Goal: Task Accomplishment & Management: Complete application form

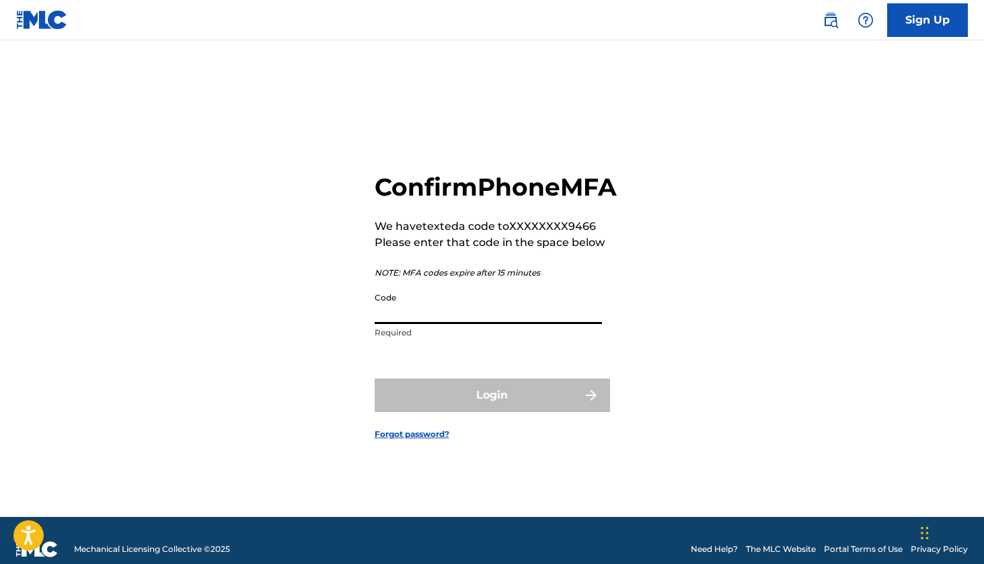
click at [412, 319] on input "Code" at bounding box center [488, 305] width 227 height 38
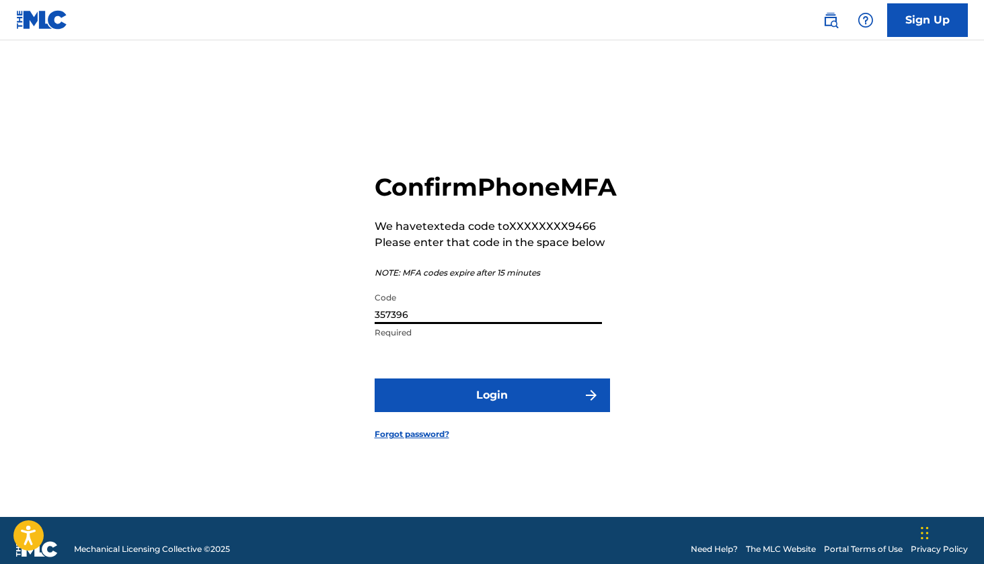
type input "357396"
click at [493, 412] on button "Login" at bounding box center [492, 396] width 235 height 34
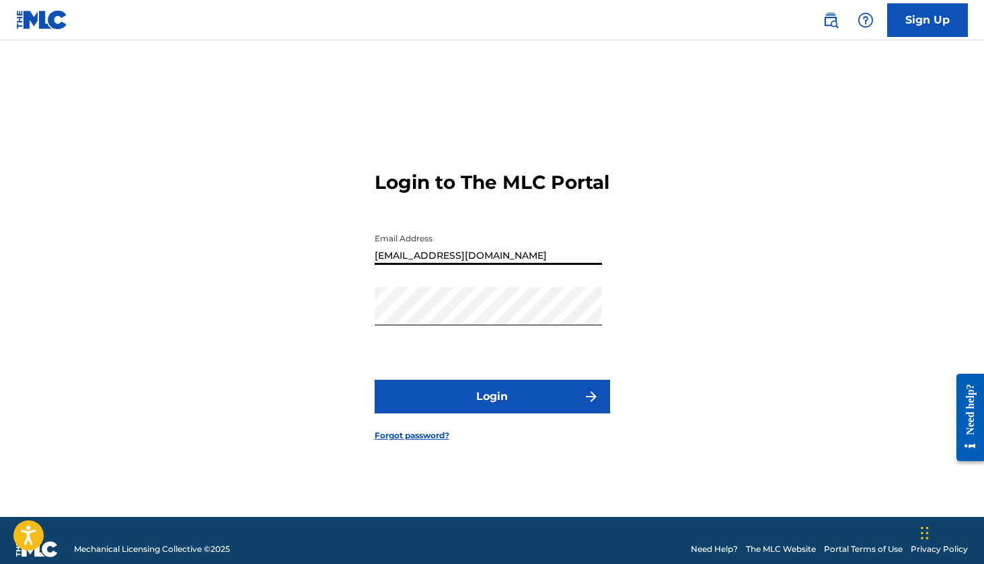
click at [488, 414] on button "Login" at bounding box center [492, 397] width 235 height 34
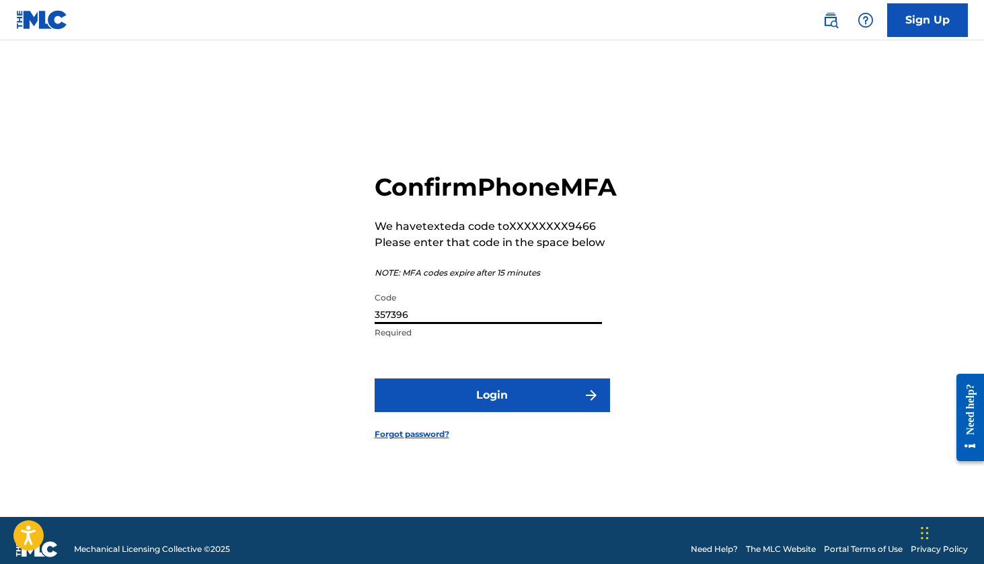
drag, startPoint x: 441, startPoint y: 327, endPoint x: 349, endPoint y: 336, distance: 92.6
click at [349, 336] on div "Confirm Phone MFA We have texted a code to XXXXXXXX9466 Please enter that code …" at bounding box center [493, 295] width 942 height 443
type input "935669"
click at [516, 412] on button "Login" at bounding box center [492, 396] width 235 height 34
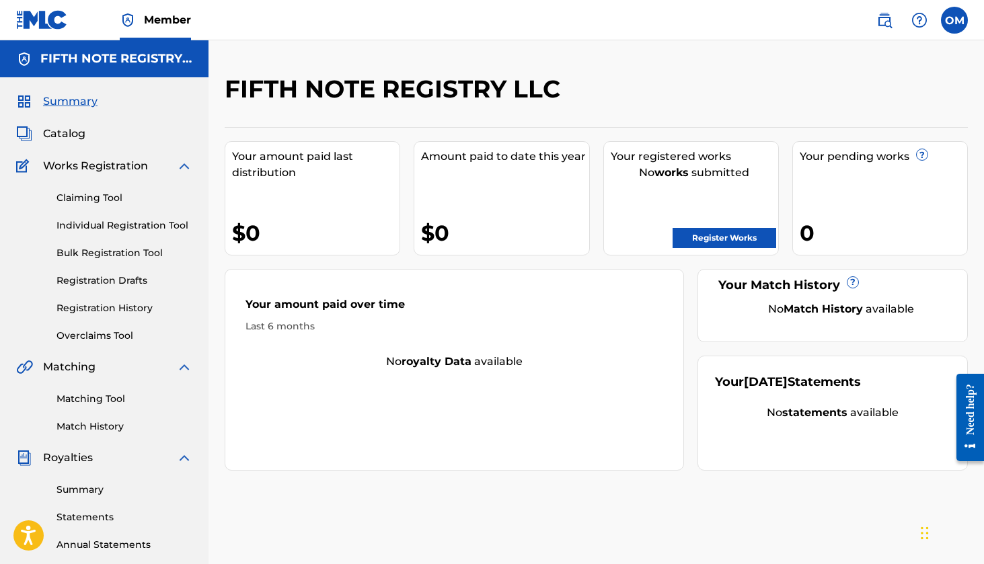
click at [119, 224] on link "Individual Registration Tool" at bounding box center [124, 226] width 136 height 14
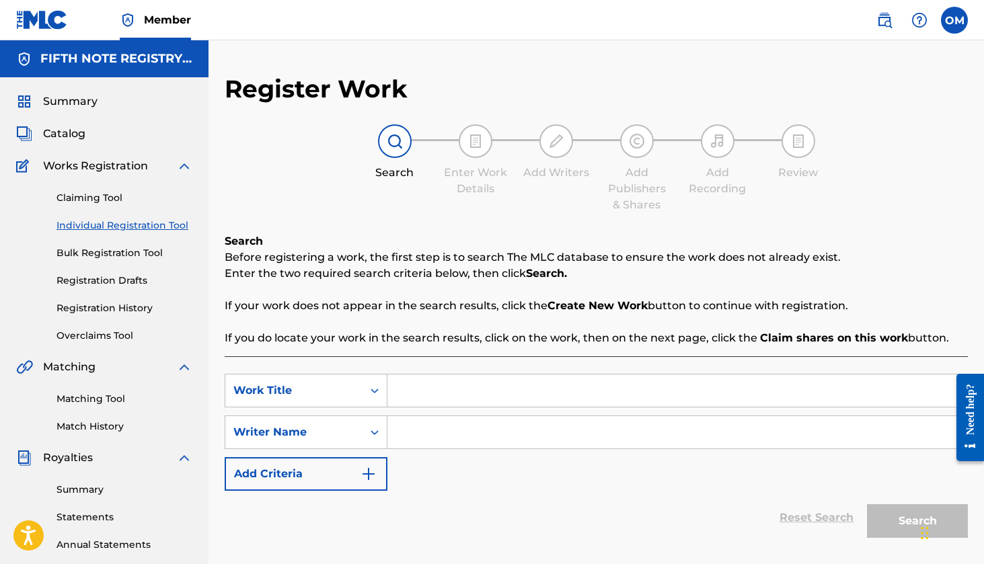
click at [390, 143] on img at bounding box center [395, 141] width 16 height 16
click at [373, 393] on div "Work Title" at bounding box center [306, 391] width 163 height 34
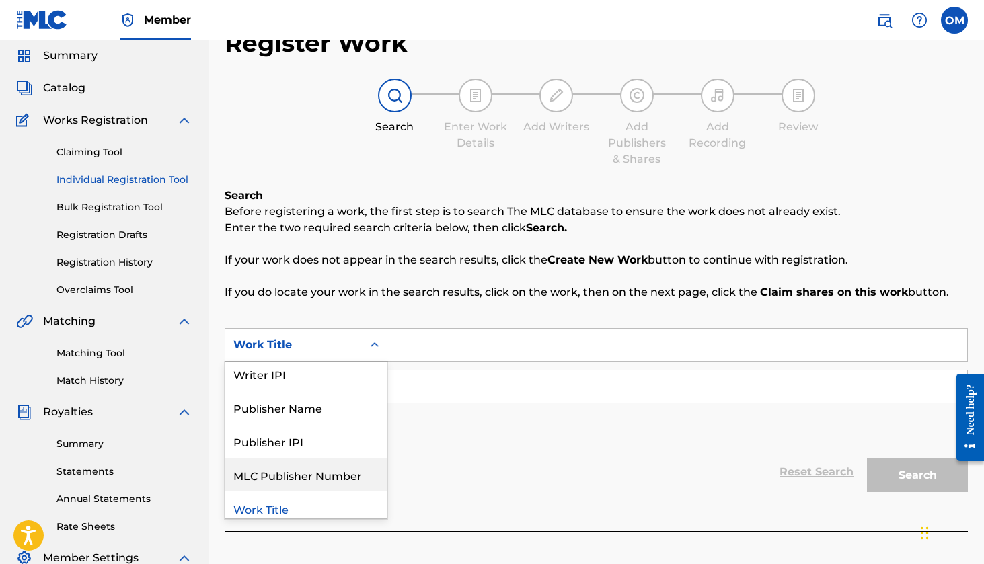
scroll to position [79, 0]
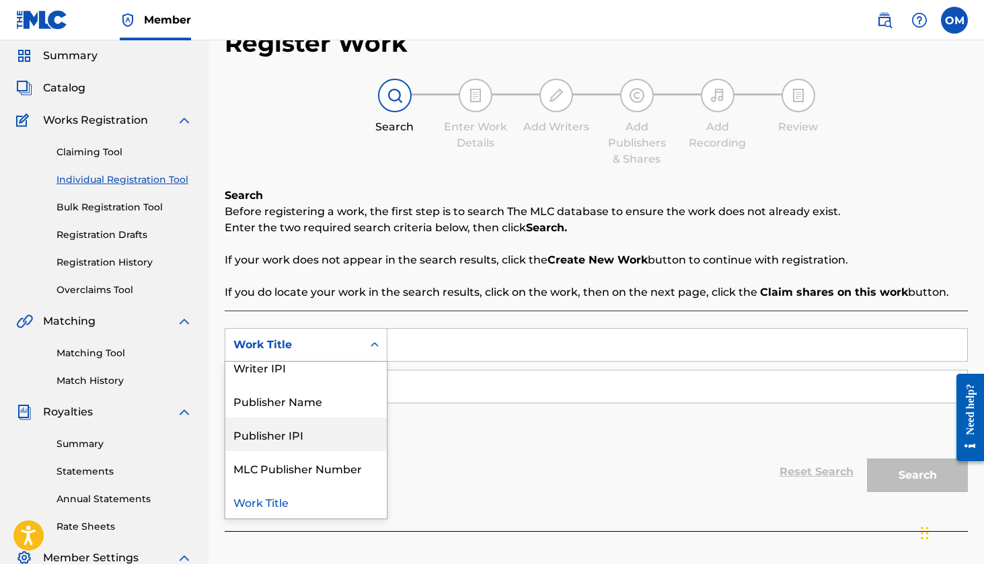
click at [295, 436] on div "Publisher IPI" at bounding box center [305, 435] width 161 height 34
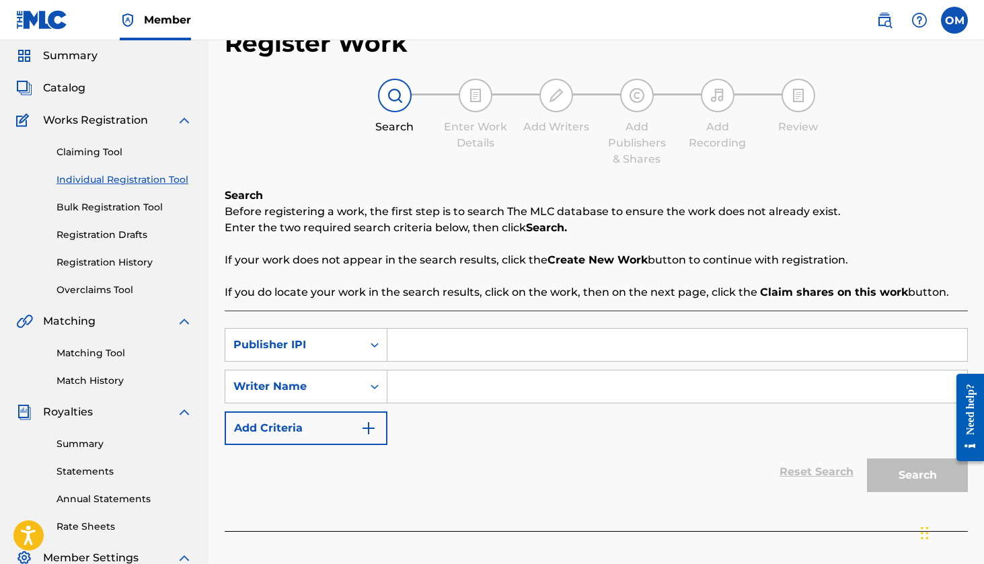
paste input "#1295043353"
click at [404, 346] on input "#1295043353" at bounding box center [677, 345] width 580 height 32
type input "1295043353"
click at [372, 428] on img "Search Form" at bounding box center [368, 428] width 16 height 16
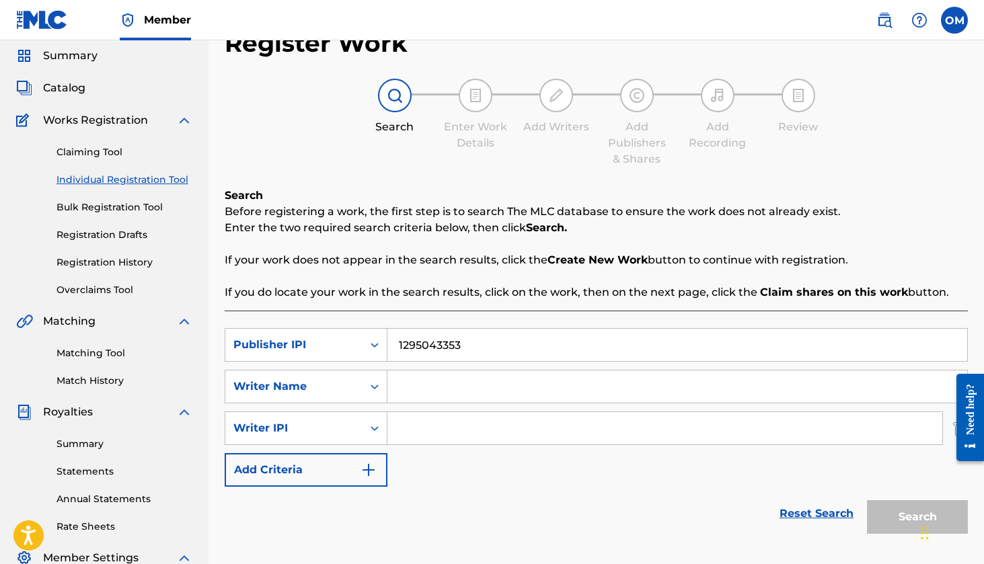
click at [405, 387] on input "Search Form" at bounding box center [677, 387] width 580 height 32
type input "AYEE WAVE"
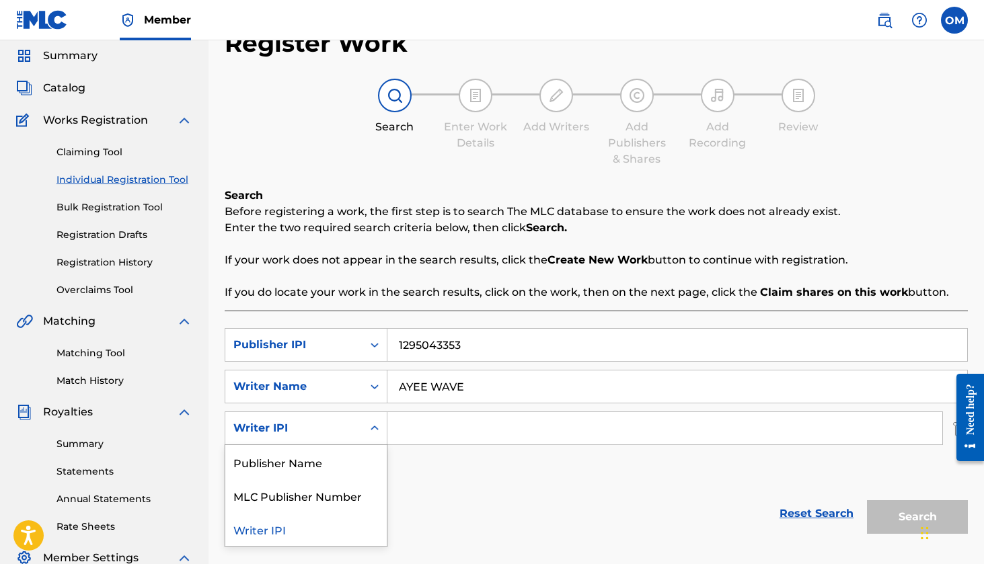
click at [375, 429] on icon "Search Form" at bounding box center [374, 428] width 13 height 13
click at [298, 466] on div "Publisher Name" at bounding box center [305, 462] width 161 height 34
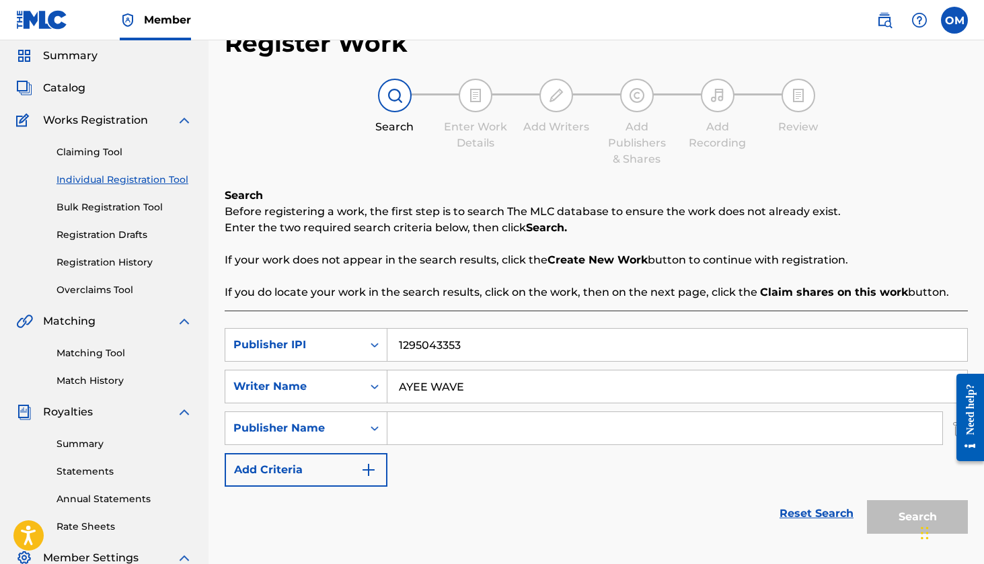
click at [423, 428] on input "Search Form" at bounding box center [664, 428] width 555 height 32
type input "FIF"
click at [376, 384] on icon "Search Form" at bounding box center [374, 386] width 13 height 13
click at [377, 384] on icon "Search Form" at bounding box center [374, 386] width 13 height 13
click at [475, 393] on input "AYEE WAVE" at bounding box center [677, 387] width 580 height 32
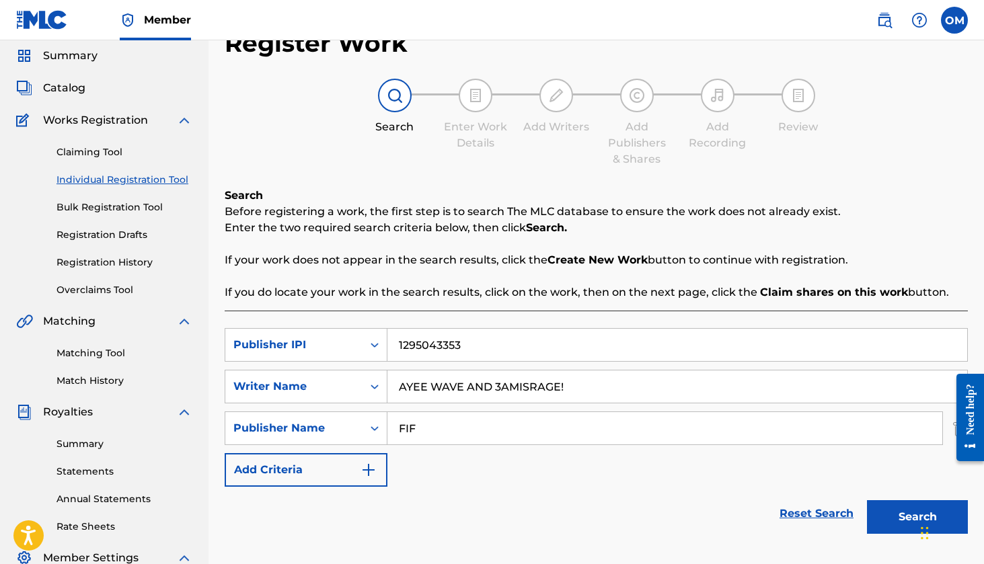
type input "AYEE WAVE AND 3AMISRAGE!"
click at [426, 431] on input "FIF" at bounding box center [664, 428] width 555 height 32
type input "FIFTH NOTE REGISTRY PUBLISHING"
click at [911, 519] on button "Search" at bounding box center [917, 517] width 101 height 34
click at [902, 515] on button "Search" at bounding box center [917, 517] width 101 height 34
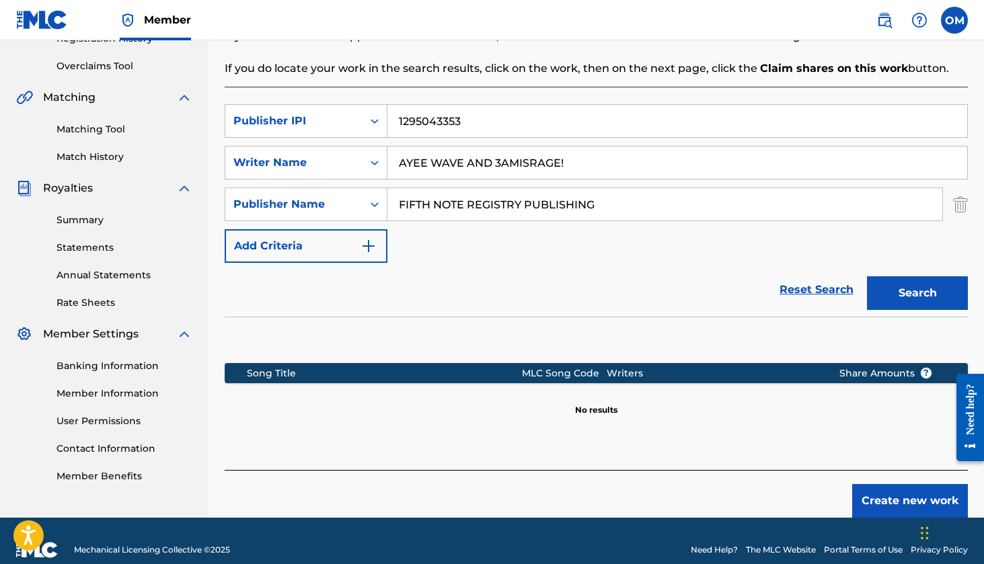
scroll to position [267, 0]
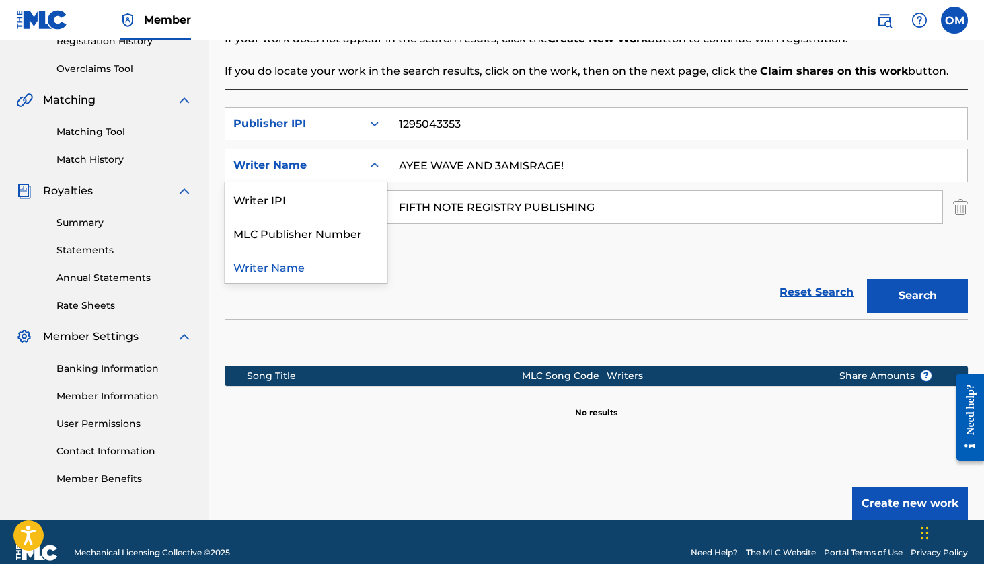
click at [380, 167] on icon "Search Form" at bounding box center [374, 165] width 13 height 13
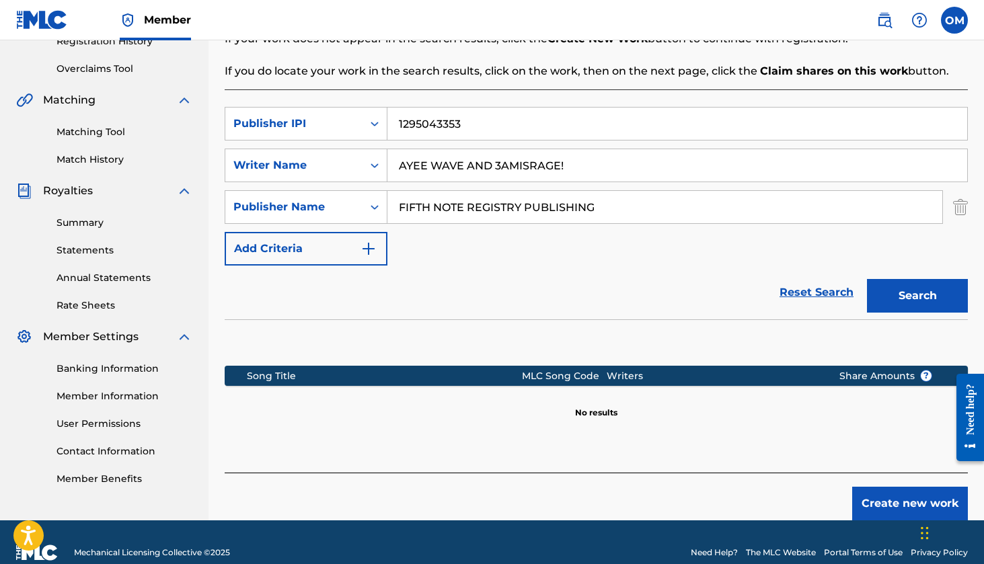
click at [482, 268] on div "Reset Search Search" at bounding box center [596, 293] width 743 height 54
drag, startPoint x: 587, startPoint y: 167, endPoint x: 465, endPoint y: 167, distance: 122.4
click at [465, 167] on input "AYEE WAVE AND 3AMISRAGE!" at bounding box center [677, 165] width 580 height 32
type input "A"
type input "[PERSON_NAME]"
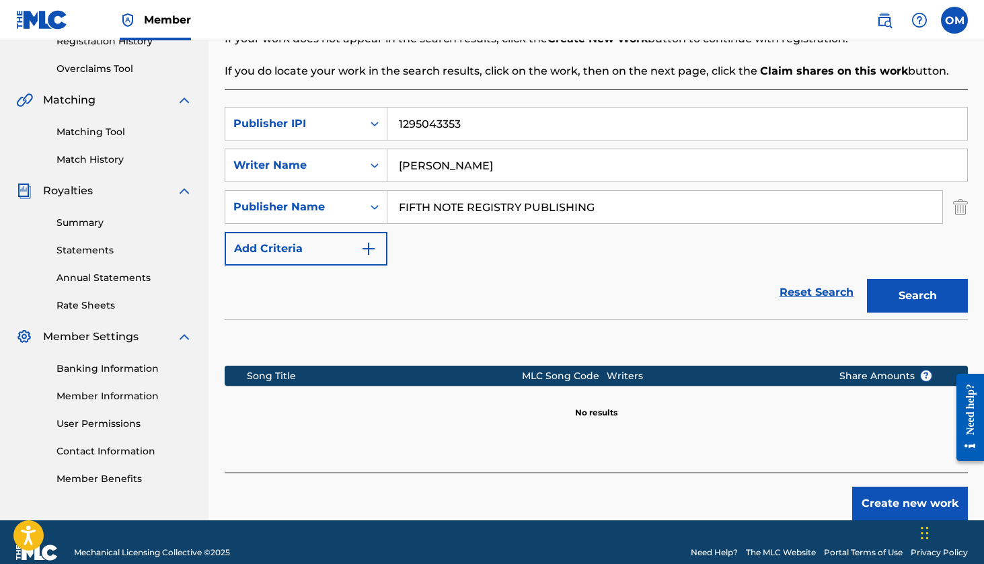
click at [912, 297] on button "Search" at bounding box center [917, 296] width 101 height 34
click at [911, 296] on button "Search" at bounding box center [917, 296] width 101 height 34
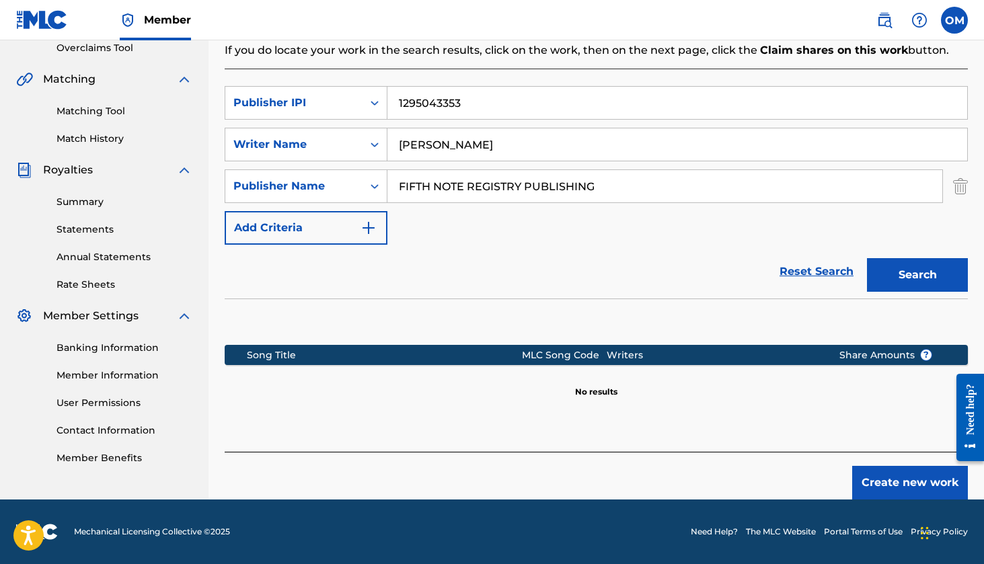
click at [921, 486] on button "Create new work" at bounding box center [910, 483] width 116 height 34
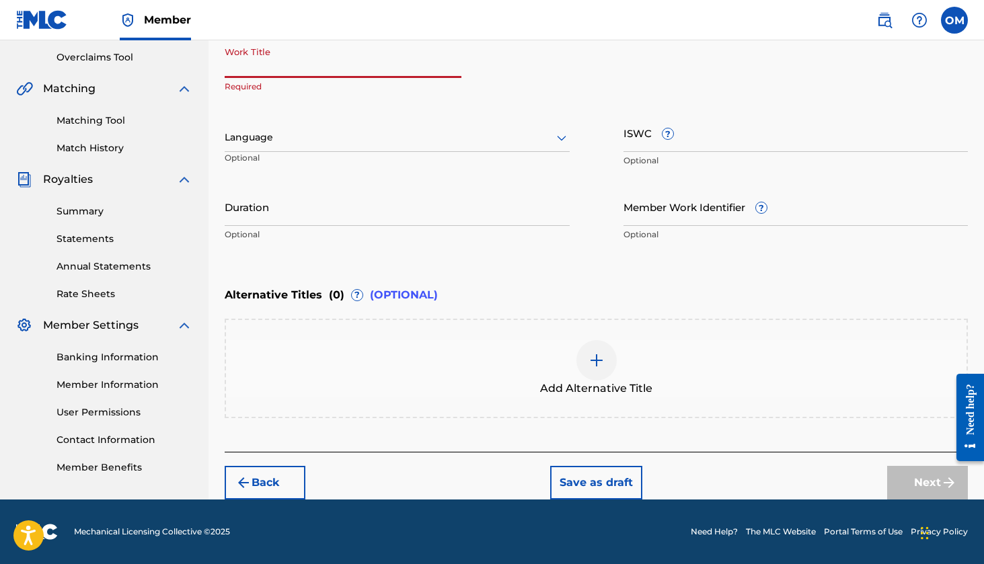
click at [240, 73] on input "Work Title" at bounding box center [343, 59] width 237 height 38
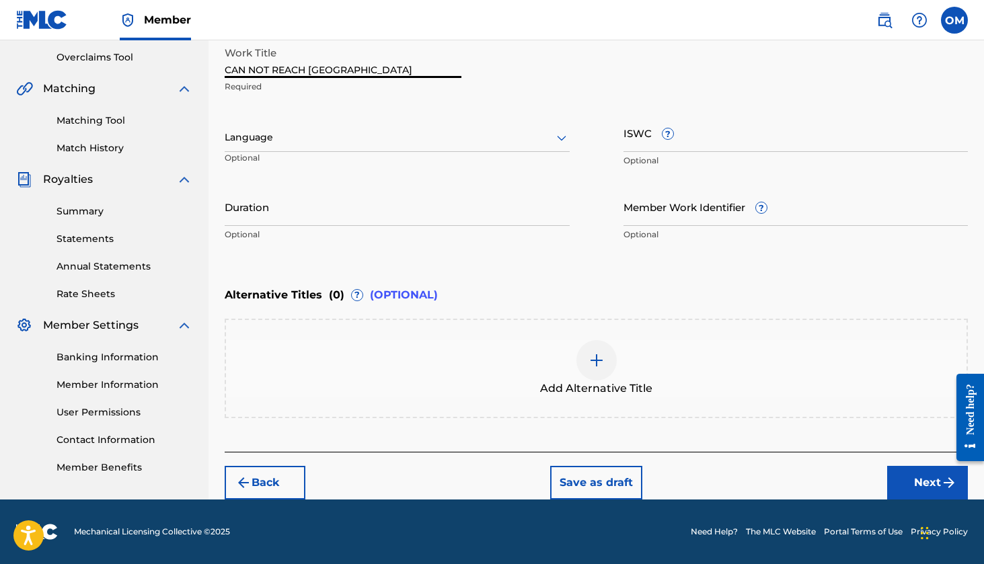
type input "CAN NOT REACH [GEOGRAPHIC_DATA]"
click at [559, 139] on icon at bounding box center [561, 138] width 9 height 5
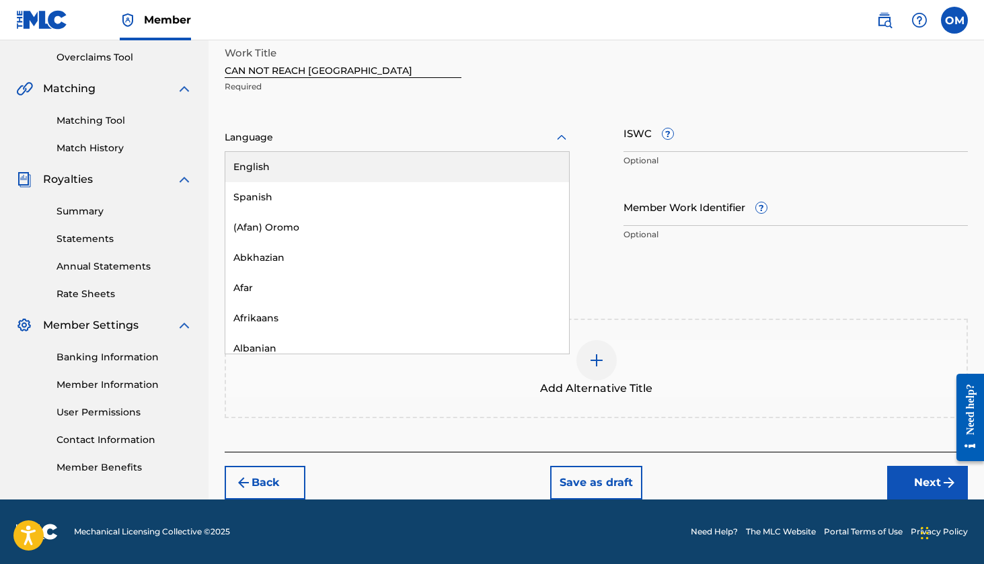
click at [282, 162] on div "English" at bounding box center [397, 167] width 344 height 30
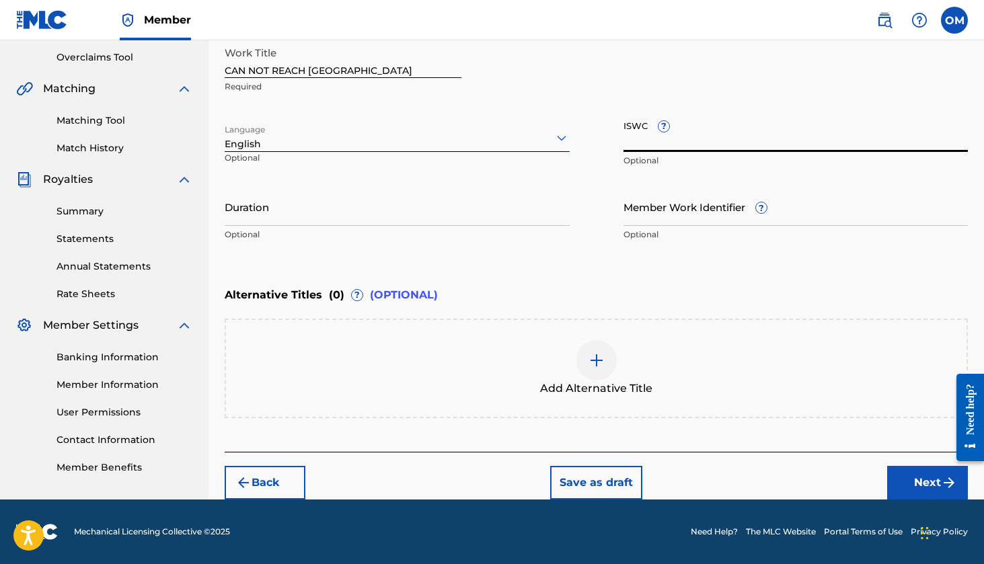
click at [718, 138] on input "ISWC ?" at bounding box center [795, 133] width 345 height 38
paste input "T3345698406"
type input "T3345698406"
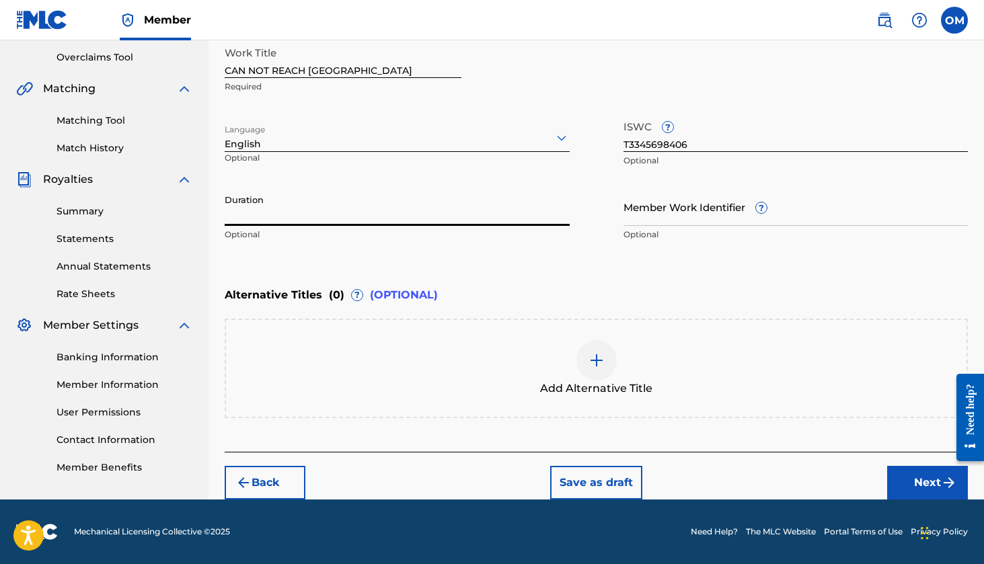
click at [263, 219] on input "Duration" at bounding box center [397, 207] width 345 height 38
type input "02:22"
click at [592, 367] on img at bounding box center [597, 360] width 16 height 16
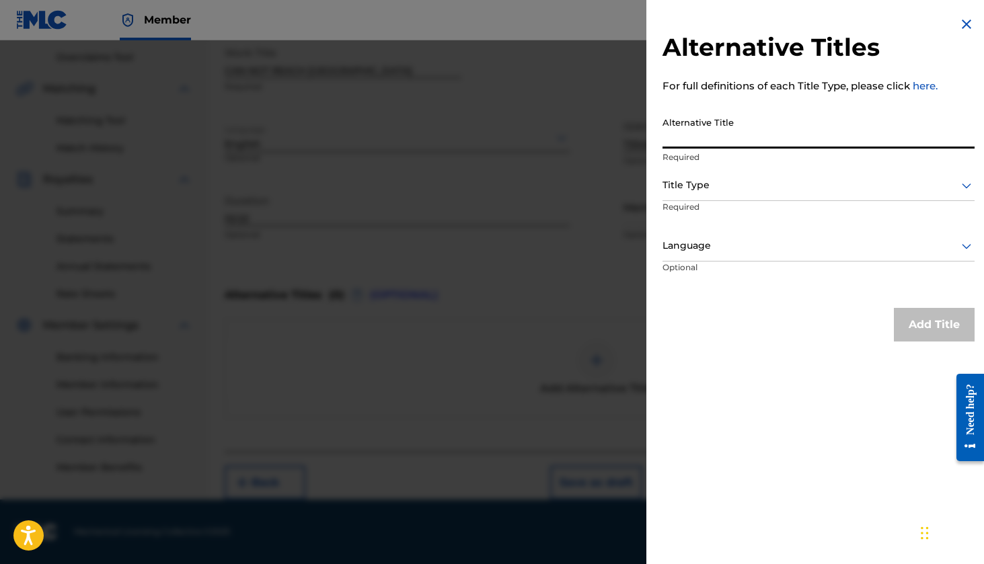
paste input "CAN NOT REACH US DJ EDIT"
type input "CAN NOT REACH US DJ EDIT"
click at [964, 188] on icon at bounding box center [966, 186] width 16 height 16
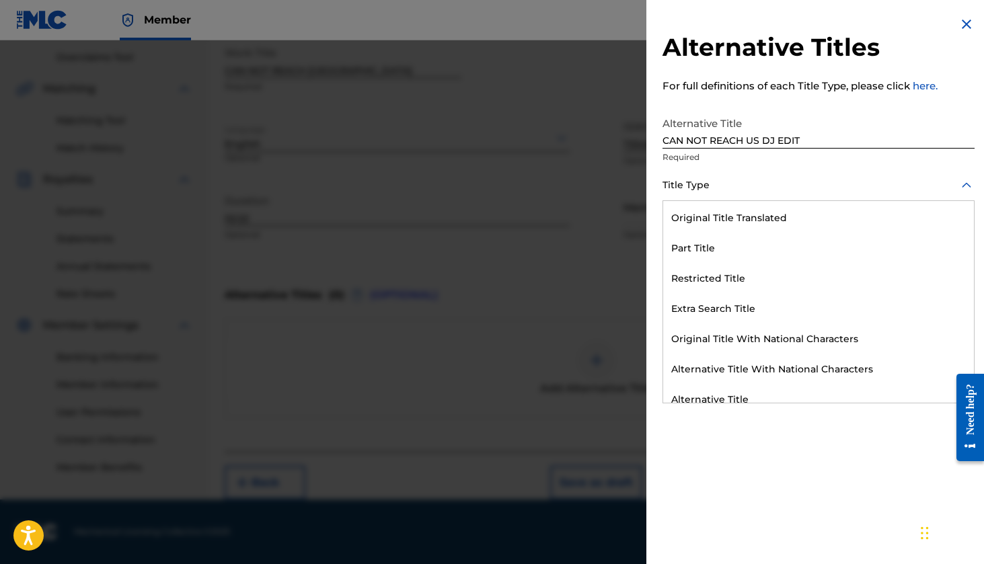
scroll to position [131, 0]
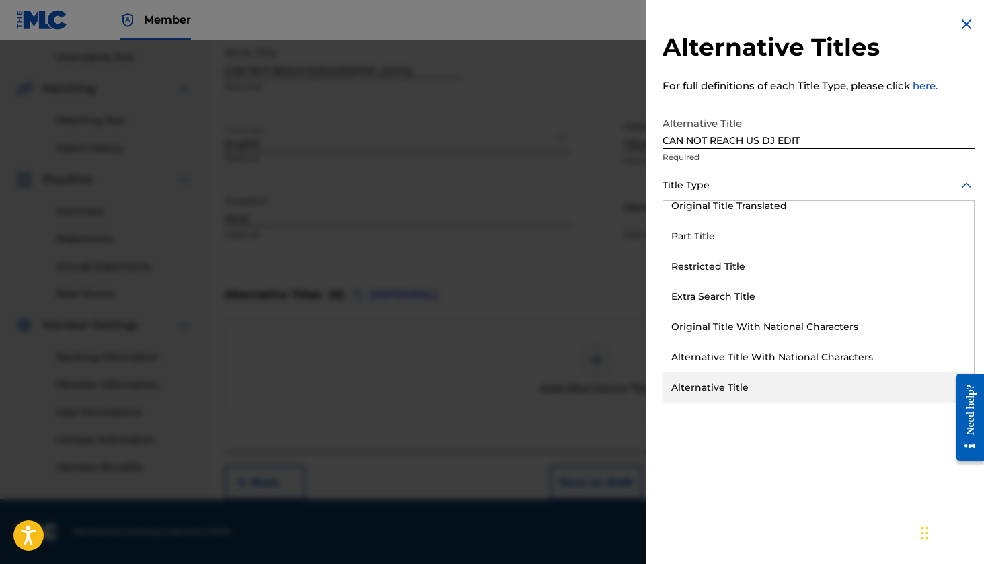
click at [703, 386] on div "Alternative Title" at bounding box center [818, 388] width 311 height 30
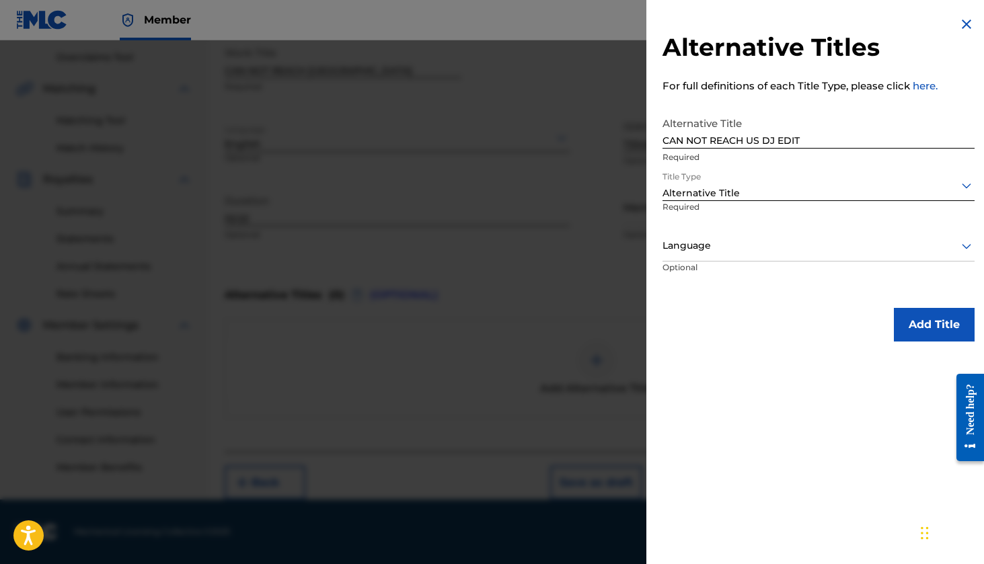
click at [962, 246] on icon at bounding box center [966, 246] width 9 height 5
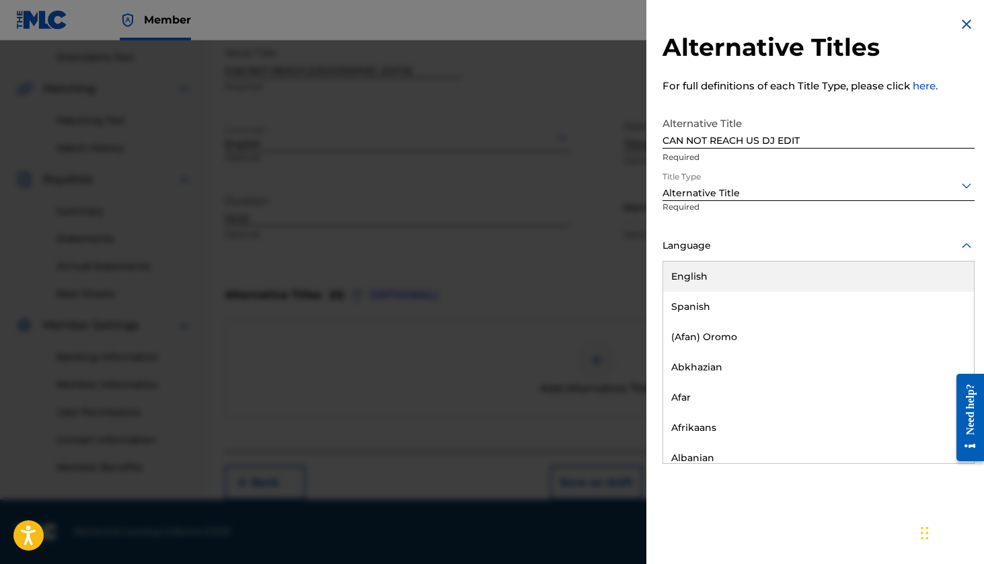
click at [713, 278] on div "English" at bounding box center [818, 277] width 311 height 30
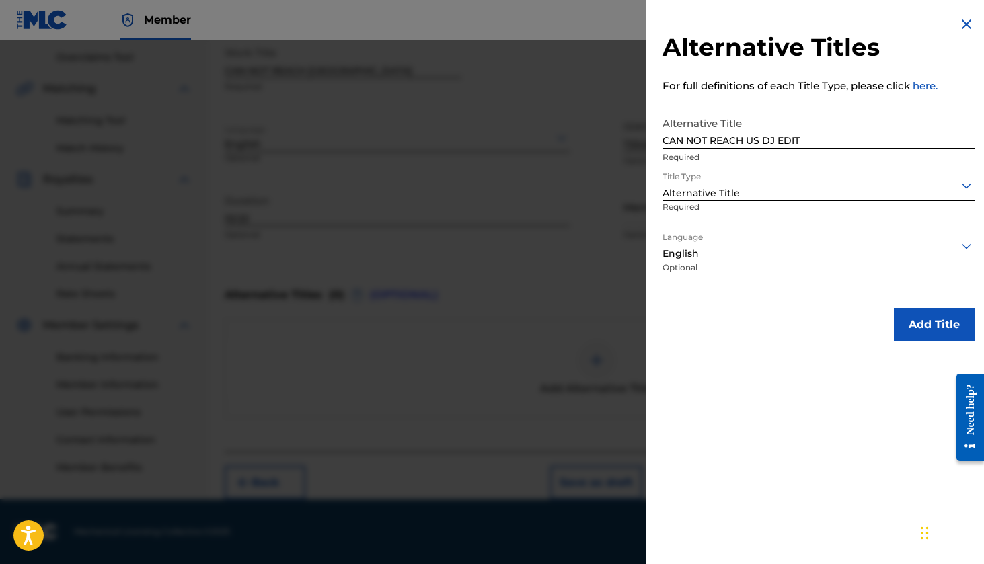
click at [919, 326] on button "Add Title" at bounding box center [934, 325] width 81 height 34
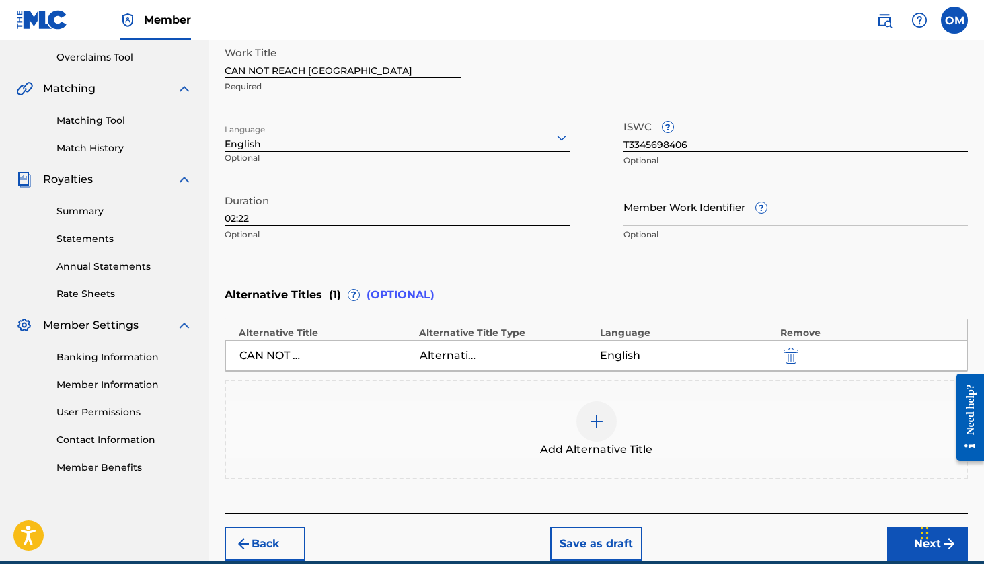
click at [595, 423] on img at bounding box center [597, 422] width 16 height 16
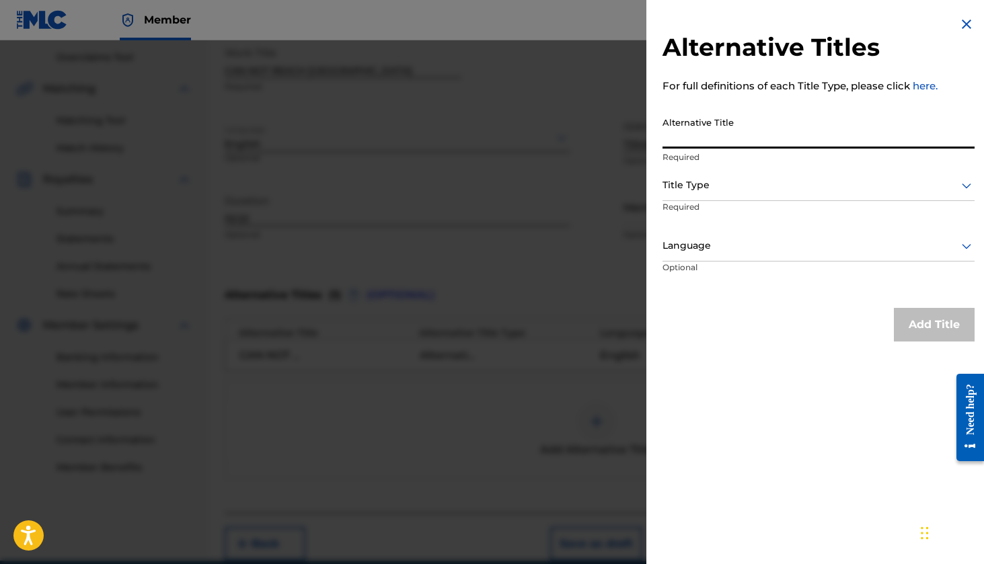
paste input "CAN NOT REACH US RADIO EDIT"
type input "CAN NOT REACH US RADIO EDIT"
click at [748, 193] on div at bounding box center [818, 185] width 312 height 17
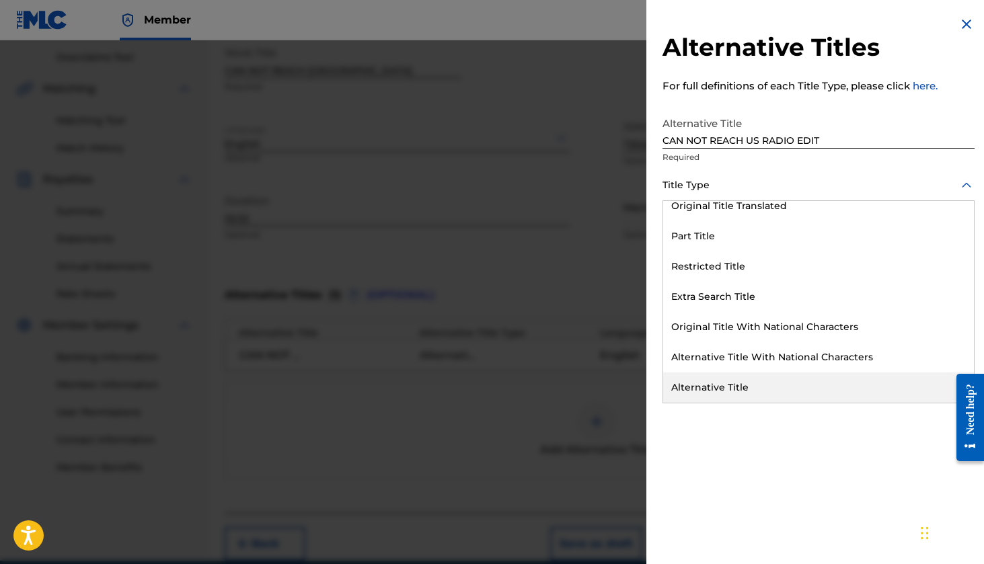
click at [718, 390] on div "Alternative Title" at bounding box center [818, 388] width 311 height 30
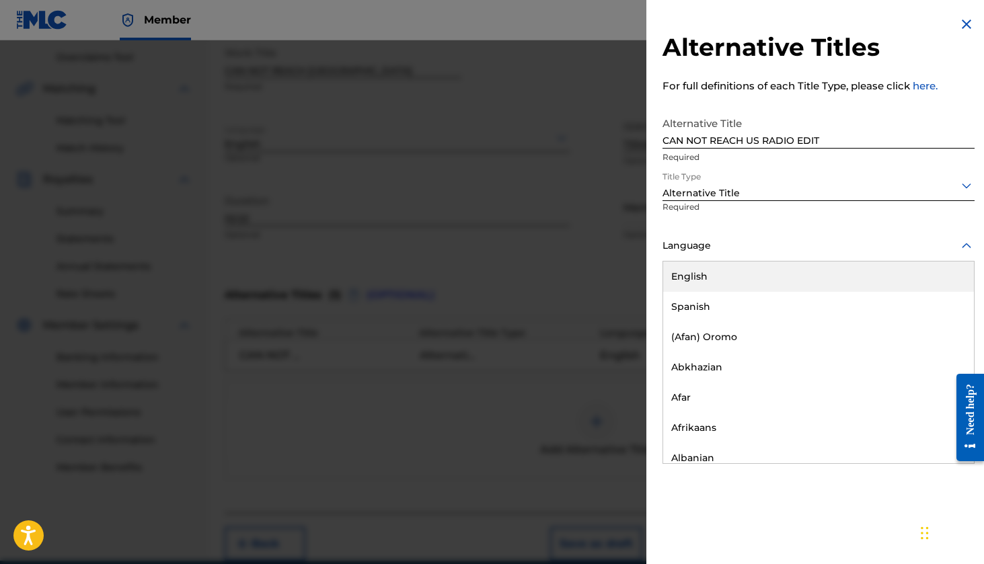
click at [705, 244] on div at bounding box center [818, 245] width 312 height 17
click at [710, 282] on div "English" at bounding box center [818, 277] width 311 height 30
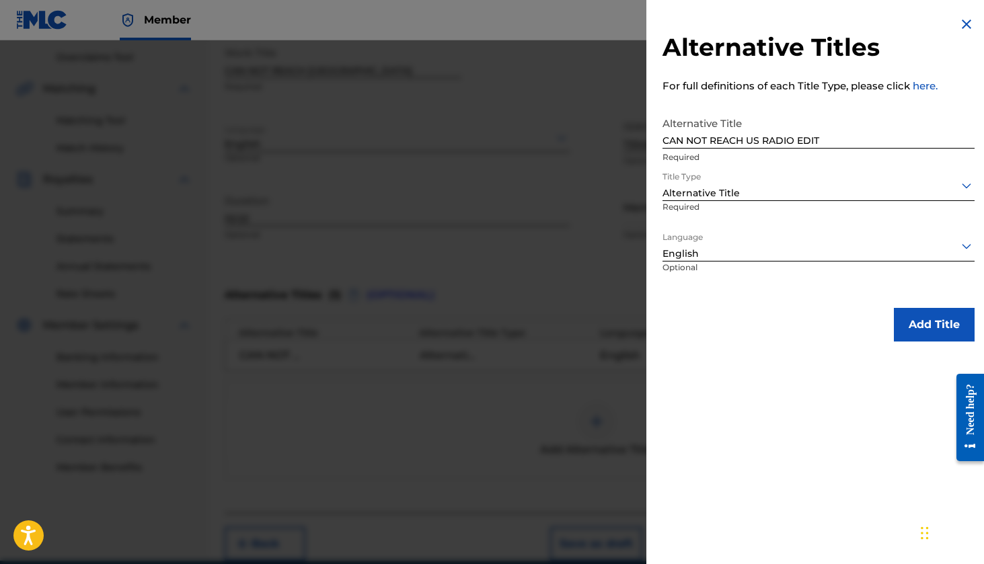
click at [960, 23] on img at bounding box center [966, 24] width 16 height 16
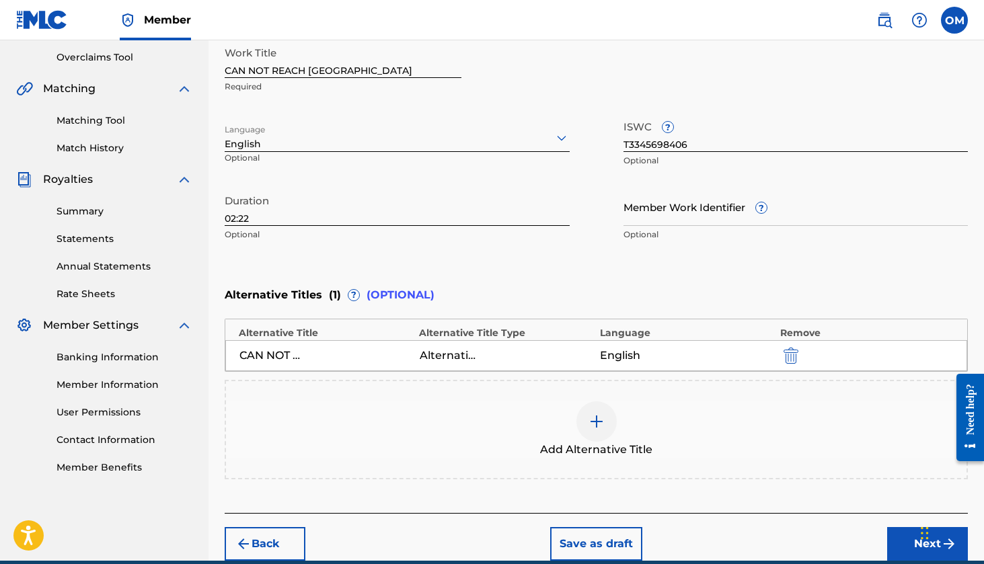
click at [591, 425] on img at bounding box center [597, 422] width 16 height 16
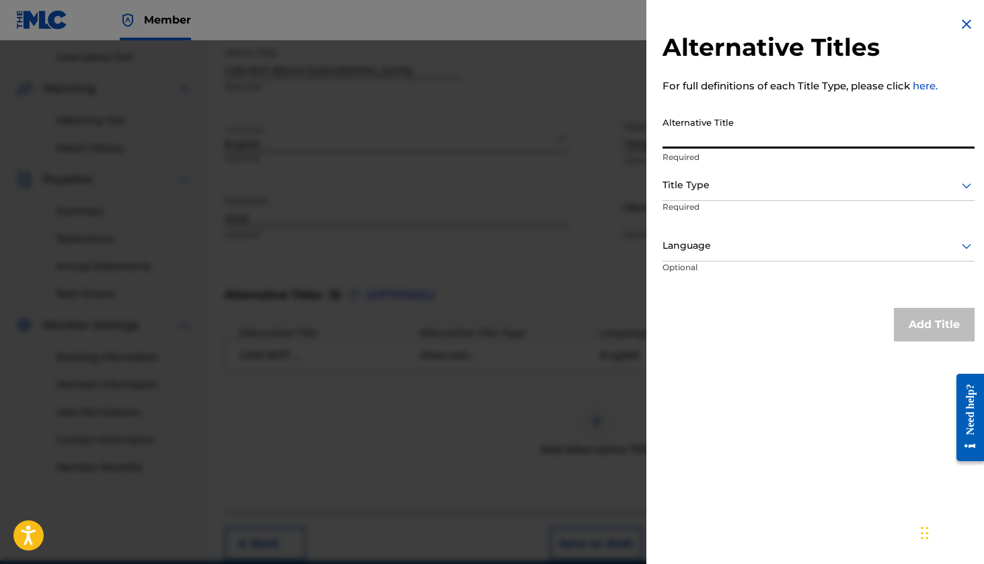
paste input "CAN NOT REACH US RADIO EDIT"
type input "CAN NOT REACH US RADIO EDIT"
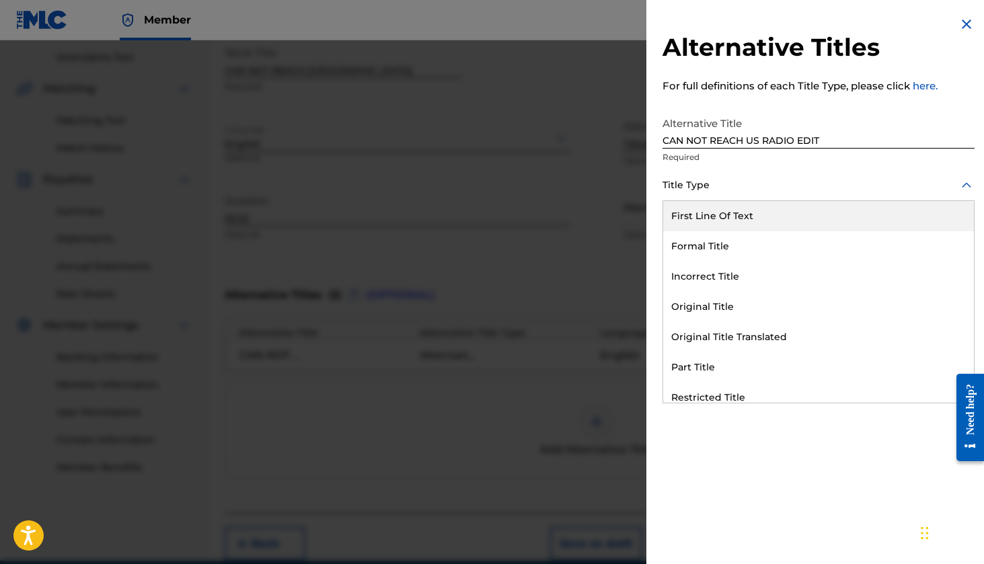
click at [719, 194] on div "Title Type" at bounding box center [818, 186] width 312 height 30
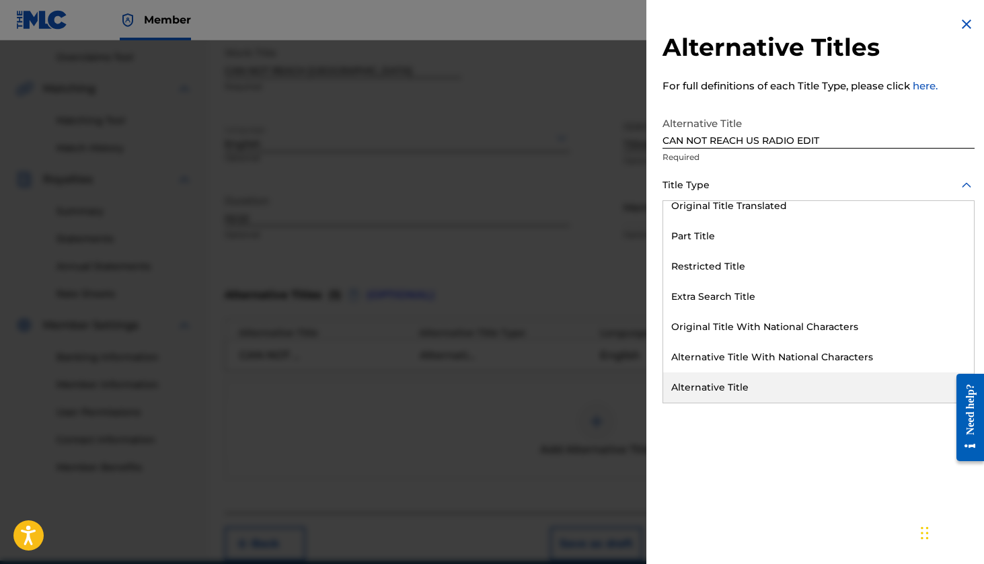
click at [729, 391] on div "Alternative Title" at bounding box center [818, 388] width 311 height 30
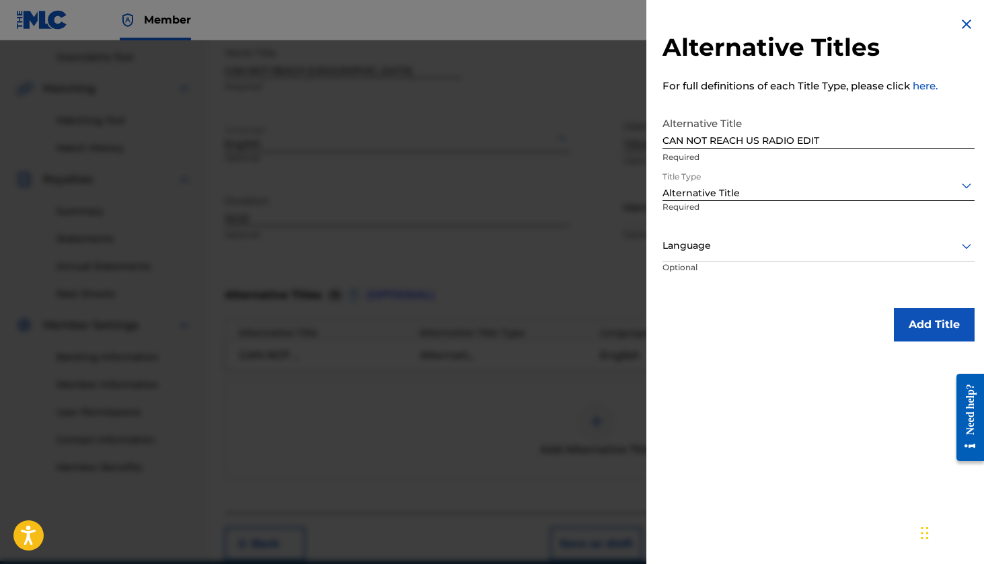
click at [725, 246] on div at bounding box center [818, 245] width 312 height 17
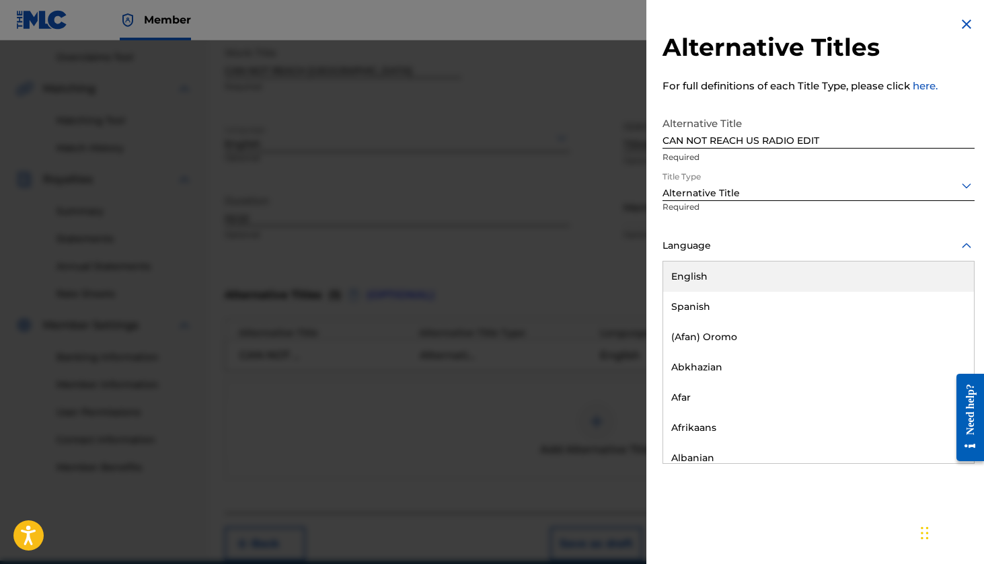
click at [713, 278] on div "English" at bounding box center [818, 277] width 311 height 30
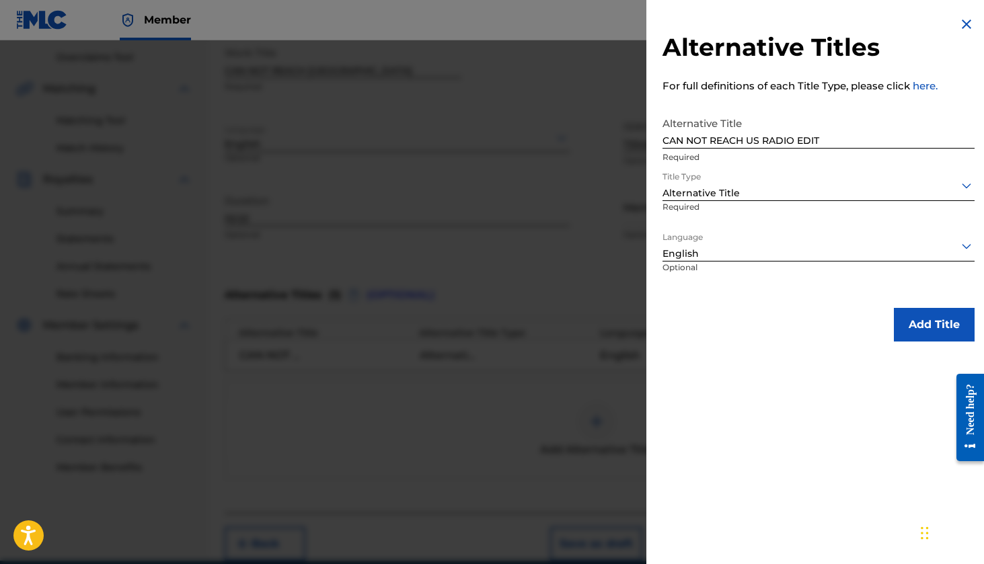
click at [922, 327] on button "Add Title" at bounding box center [934, 325] width 81 height 34
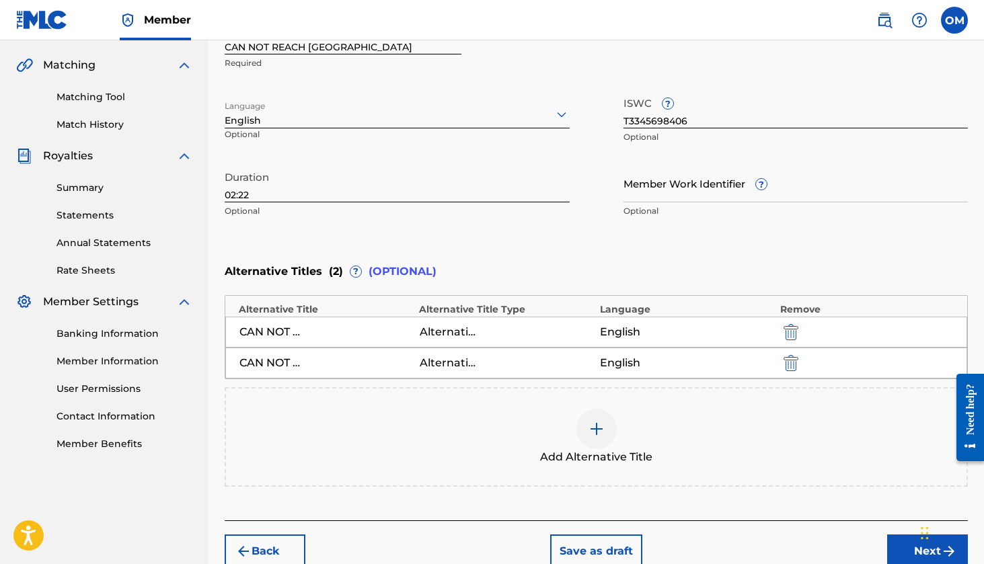
scroll to position [369, 0]
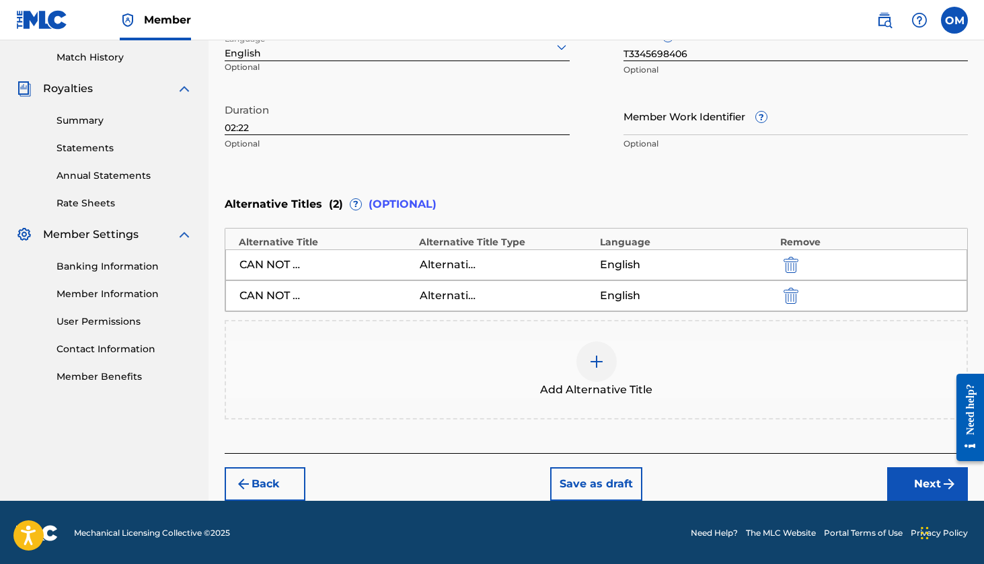
click at [899, 486] on button "Next" at bounding box center [927, 484] width 81 height 34
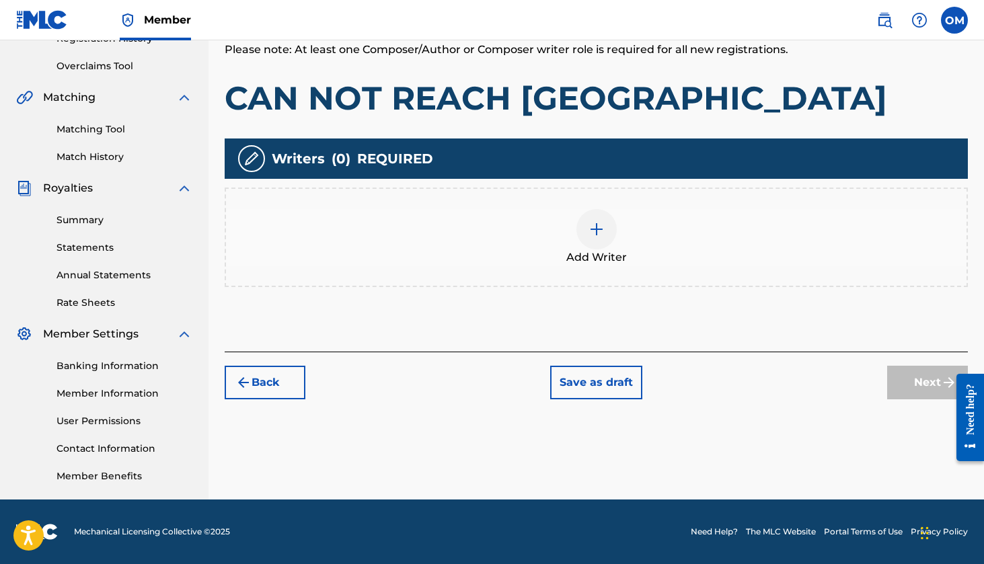
click at [606, 238] on div at bounding box center [596, 229] width 40 height 40
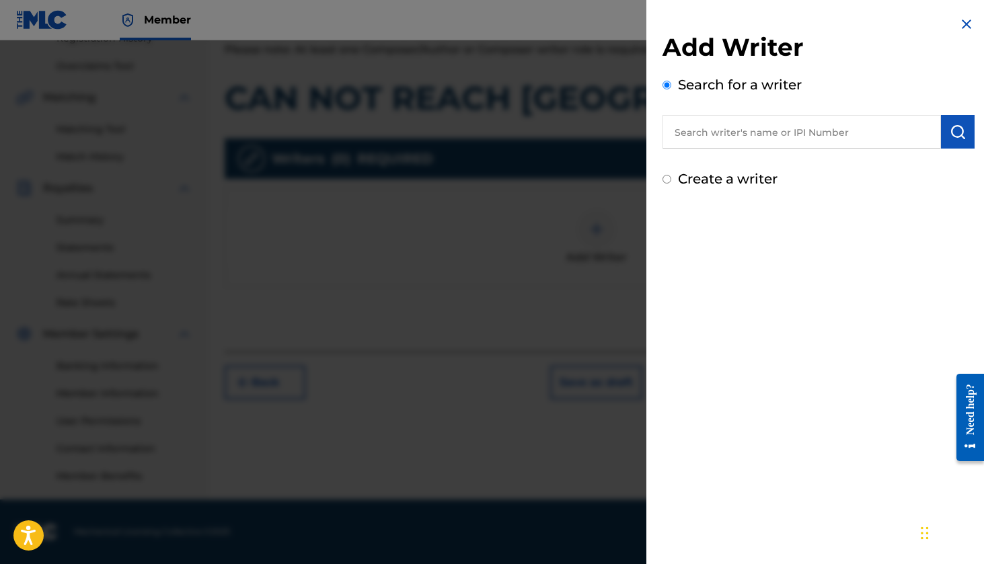
click at [685, 133] on input "text" at bounding box center [801, 132] width 278 height 34
click at [367, 24] on nav "Member OM OM [PERSON_NAME] [EMAIL_ADDRESS][DOMAIN_NAME] Notification Preference…" at bounding box center [492, 20] width 984 height 40
click at [714, 133] on input "[PERSON_NAME]" at bounding box center [801, 132] width 278 height 34
click at [958, 136] on img "submit" at bounding box center [958, 132] width 16 height 16
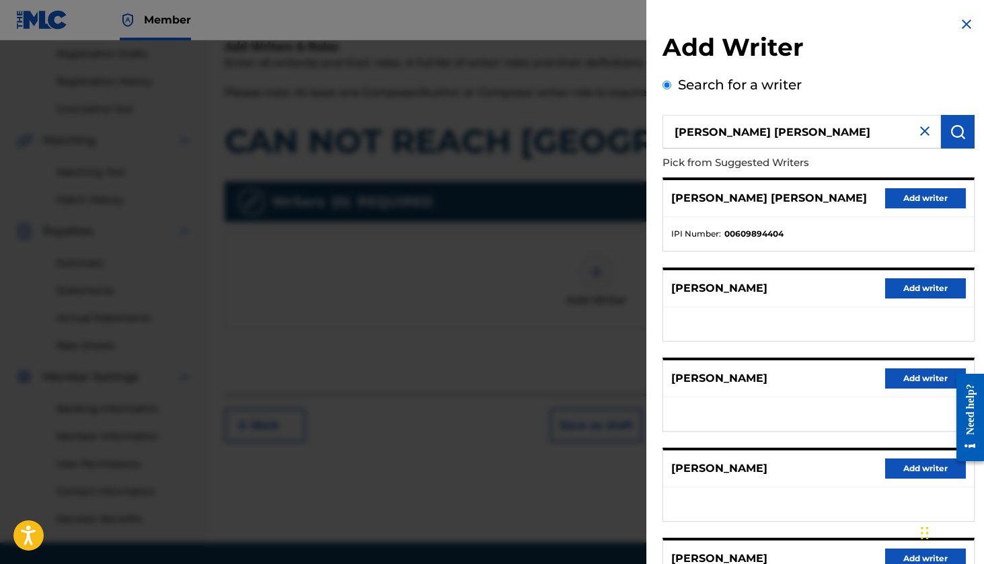
scroll to position [0, 0]
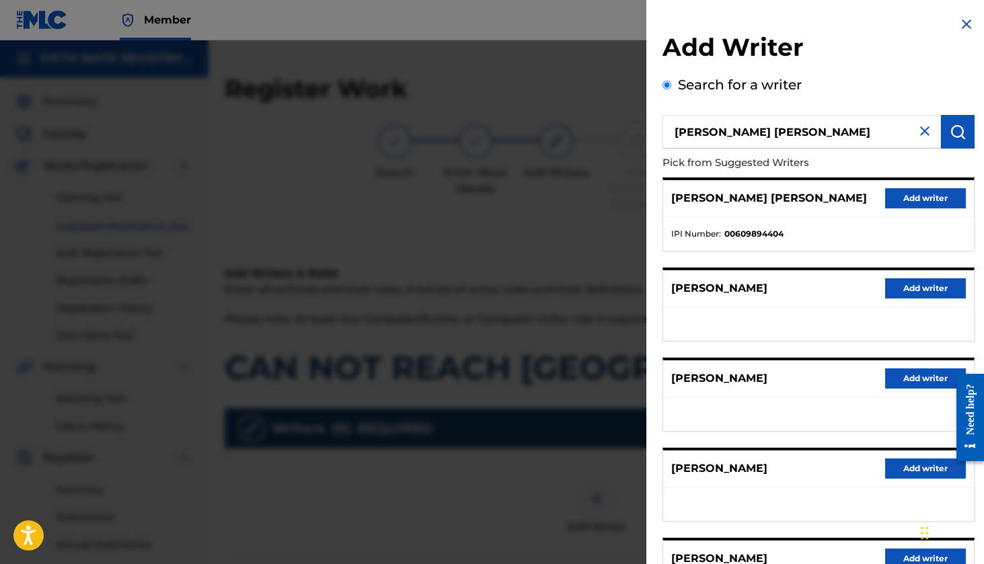
click at [760, 132] on input "[PERSON_NAME] [PERSON_NAME]" at bounding box center [801, 132] width 278 height 34
type input "[PERSON_NAME]"
click at [955, 133] on img "submit" at bounding box center [958, 132] width 16 height 16
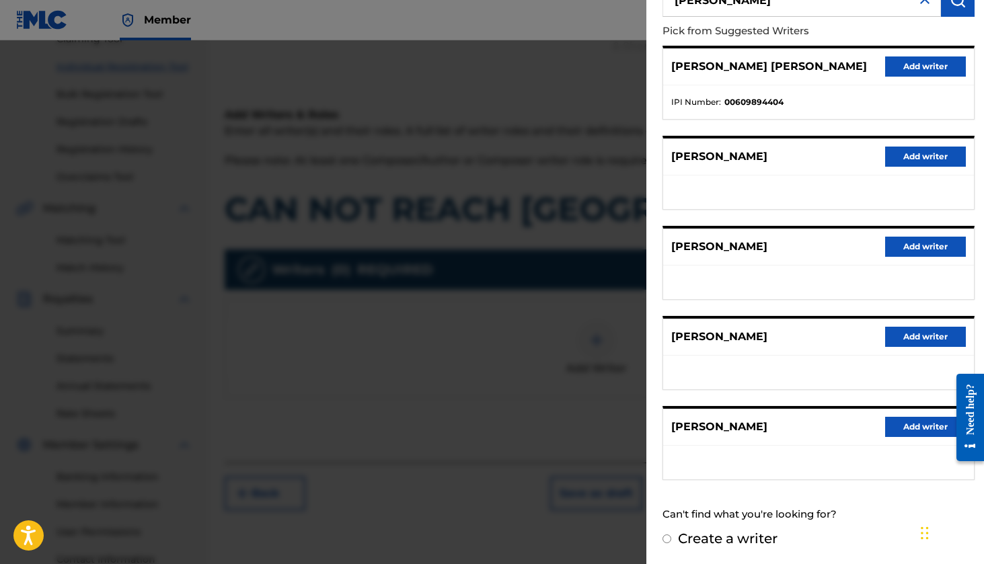
scroll to position [270, 0]
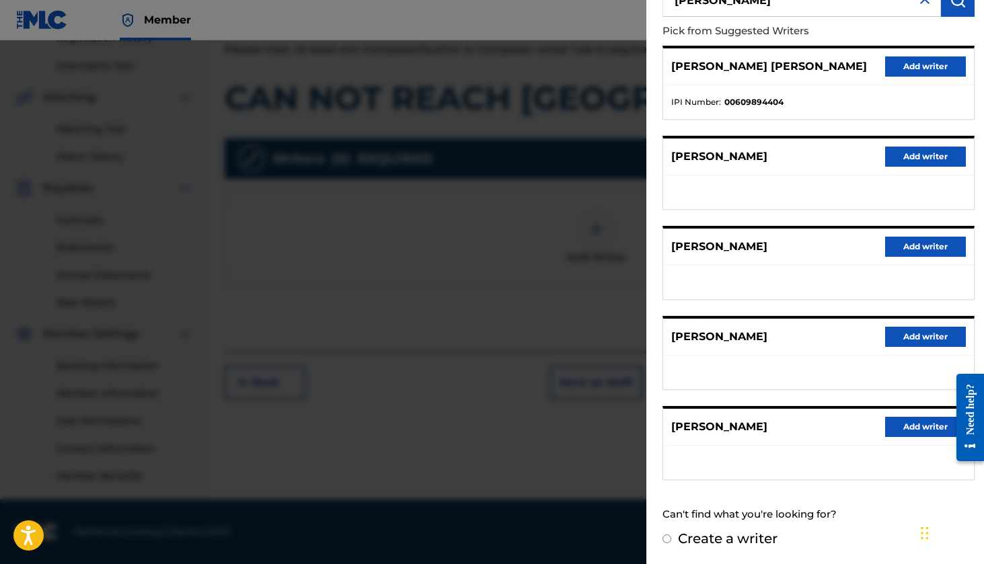
click at [734, 542] on label "Create a writer" at bounding box center [728, 539] width 100 height 16
radio input "true"
click at [671, 542] on input "Create a writer" at bounding box center [666, 539] width 9 height 9
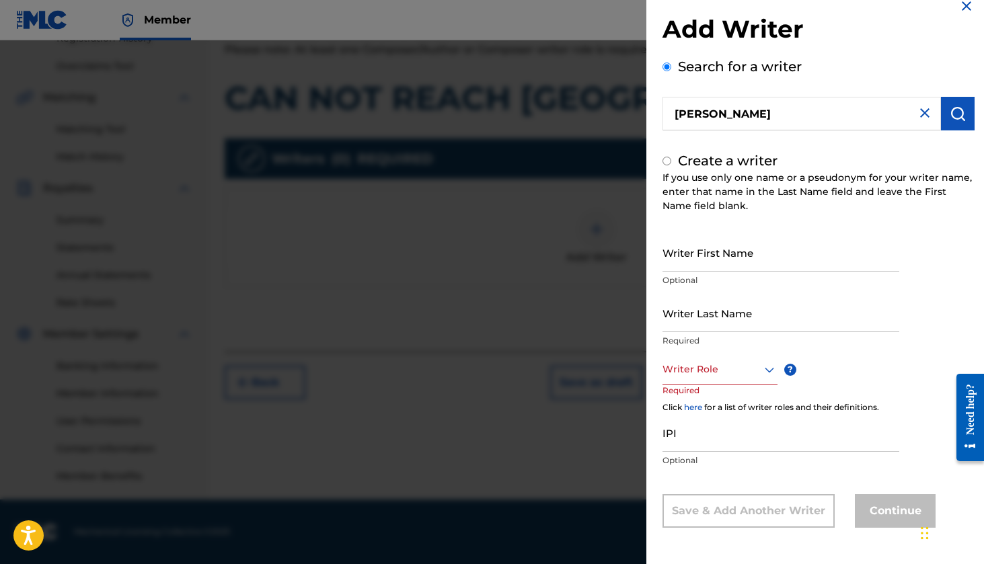
radio input "false"
radio input "true"
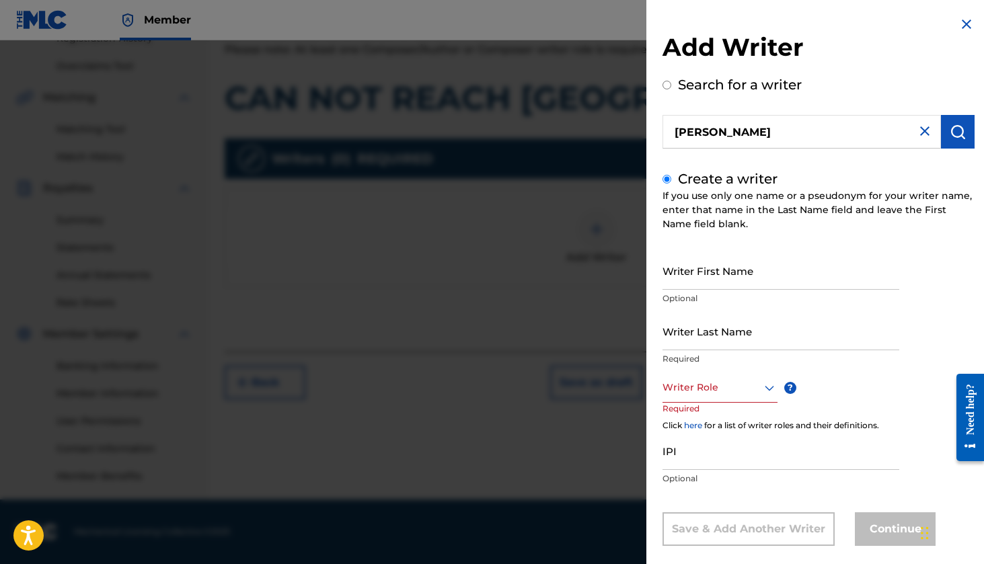
click at [924, 131] on img at bounding box center [925, 131] width 16 height 16
paste input "1302738282"
type input "1302738282"
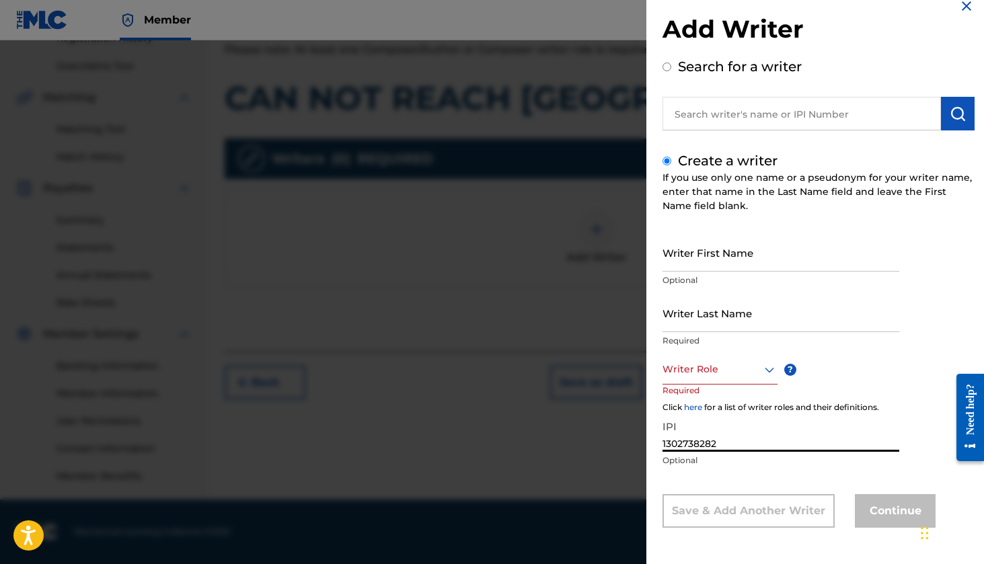
click at [765, 385] on div "Writer Role" at bounding box center [719, 369] width 115 height 30
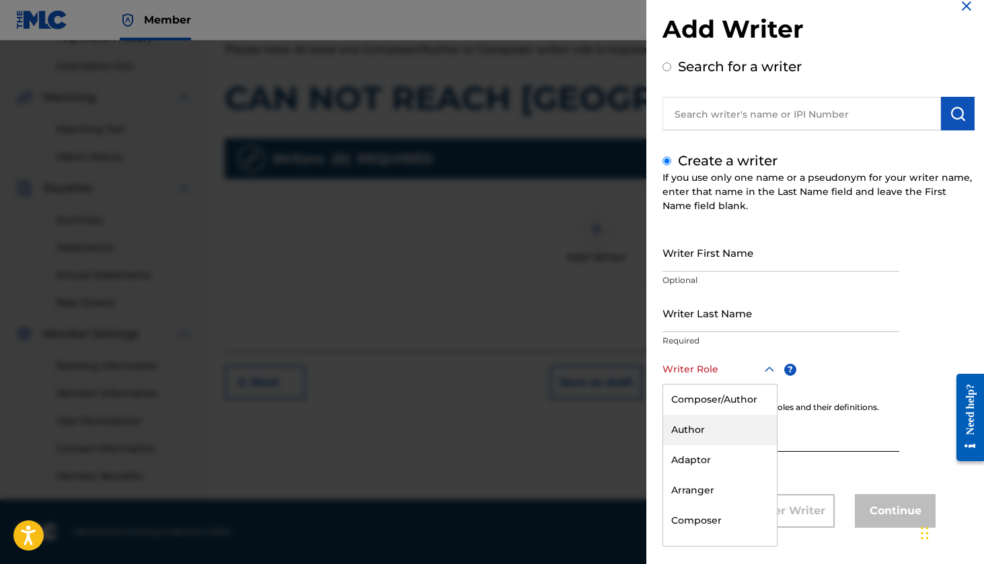
click at [711, 427] on div "Author" at bounding box center [720, 430] width 114 height 30
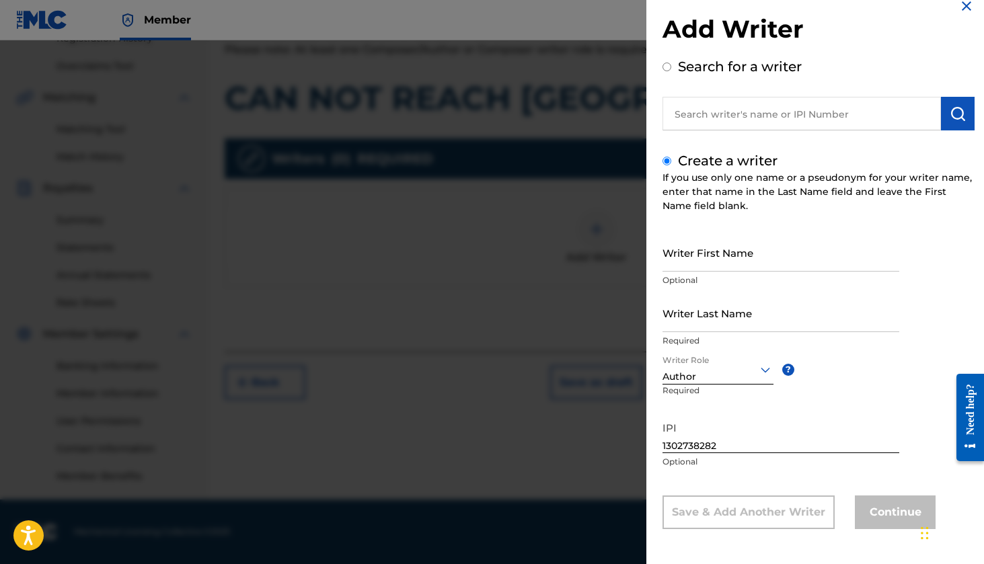
click at [698, 319] on input "Writer Last Name" at bounding box center [780, 313] width 237 height 38
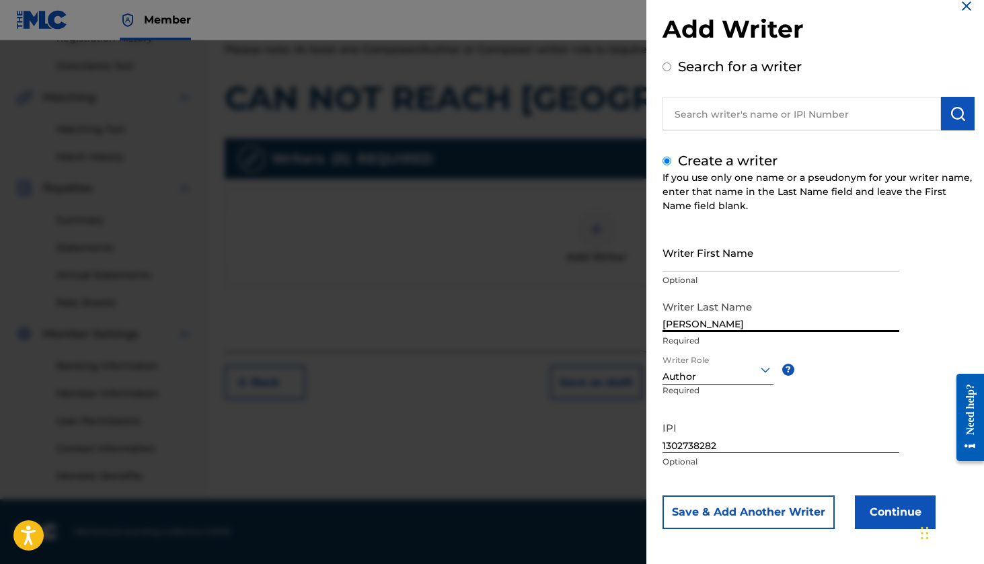
scroll to position [20, 0]
type input "[PERSON_NAME]"
click at [763, 515] on button "Save & Add Another Writer" at bounding box center [748, 511] width 172 height 34
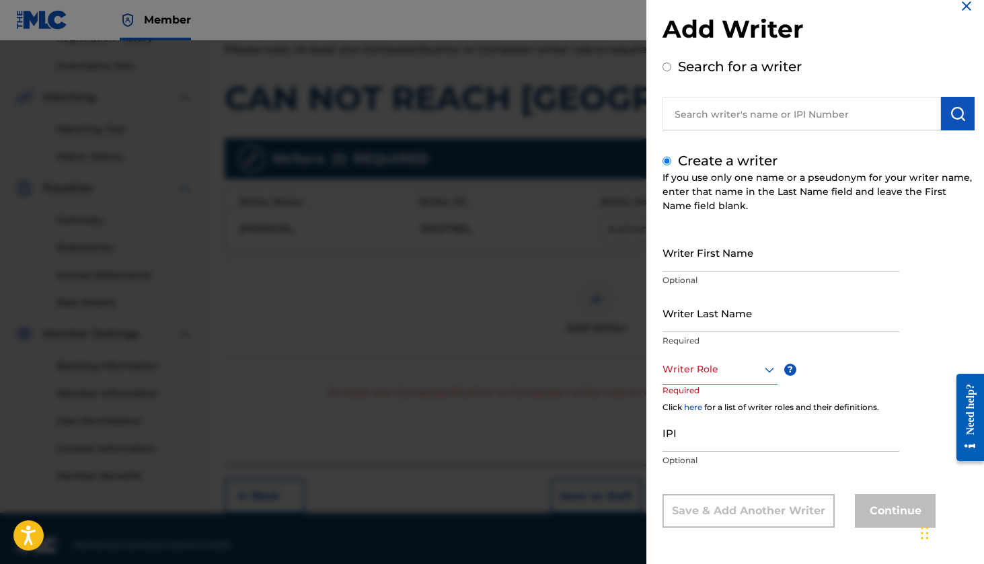
scroll to position [18, 0]
click at [705, 114] on input "text" at bounding box center [801, 114] width 278 height 34
radio input "true"
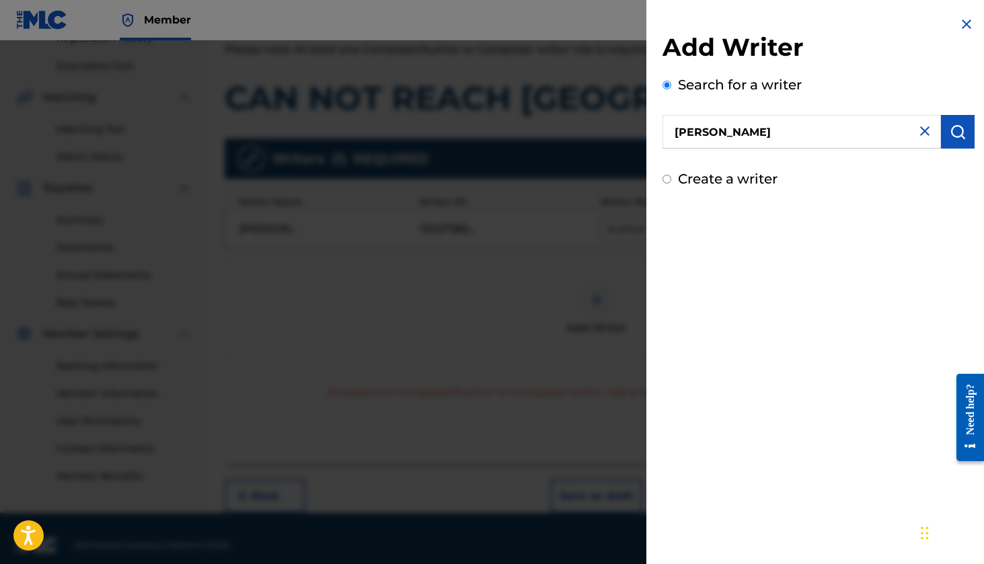
type input "[PERSON_NAME]"
click at [959, 128] on img "submit" at bounding box center [958, 132] width 16 height 16
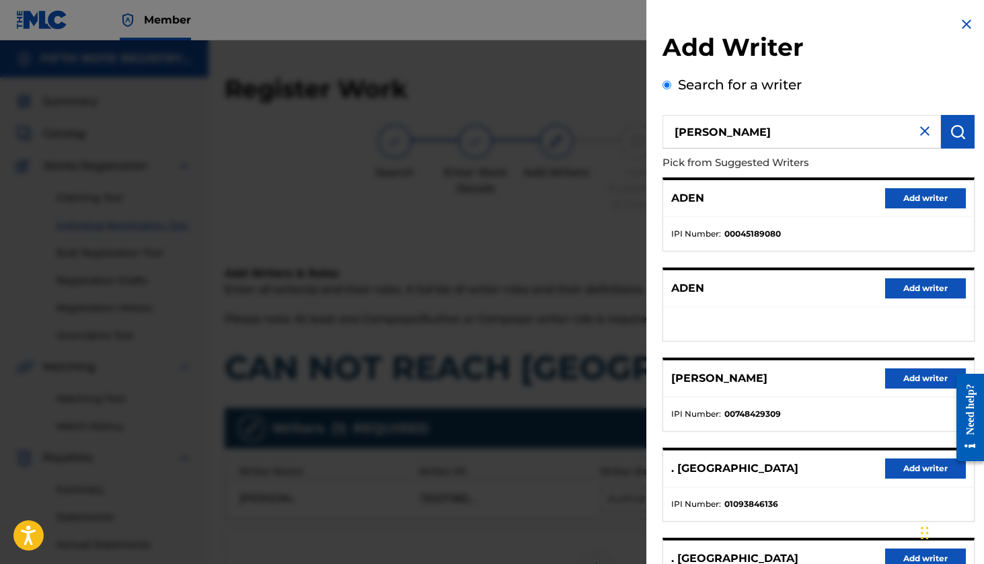
click at [922, 130] on img at bounding box center [925, 131] width 16 height 16
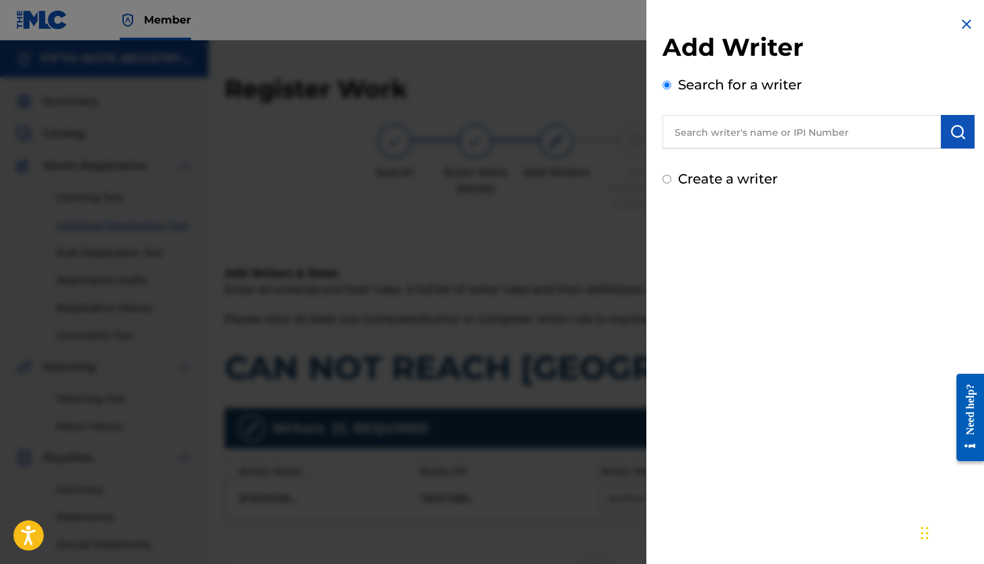
click at [728, 178] on label "Create a writer" at bounding box center [728, 179] width 100 height 16
radio input "true"
click at [671, 178] on input "Create a writer" at bounding box center [666, 179] width 9 height 9
radio input "false"
radio input "true"
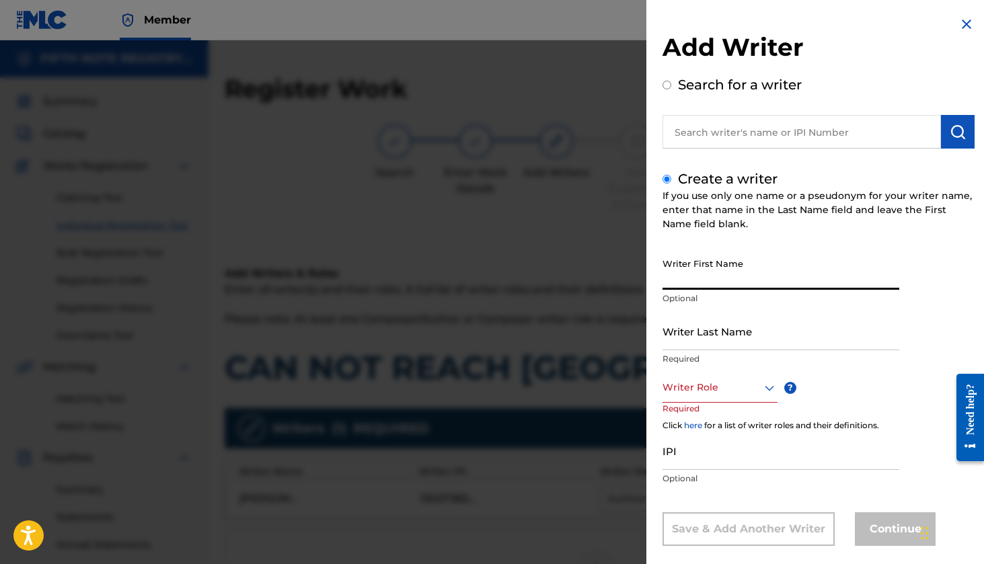
click at [702, 272] on input "Writer First Name" at bounding box center [780, 271] width 237 height 38
type input "ADEN"
click at [698, 338] on input "Writer Last Name" at bounding box center [780, 331] width 237 height 38
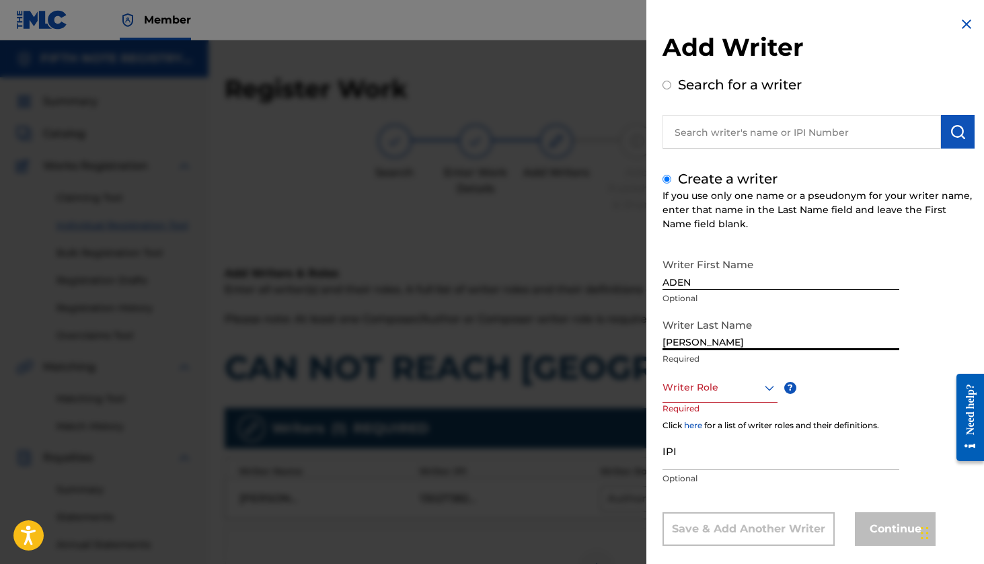
type input "[PERSON_NAME]"
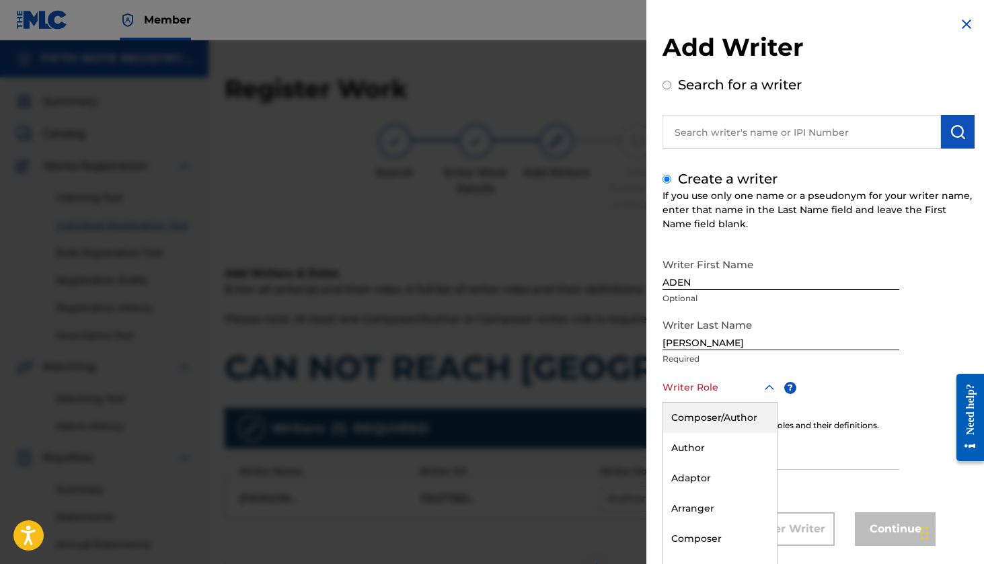
click at [771, 389] on div "Composer/Author, 1 of 8. 8 results available. Use Up and Down to choose options…" at bounding box center [719, 388] width 115 height 30
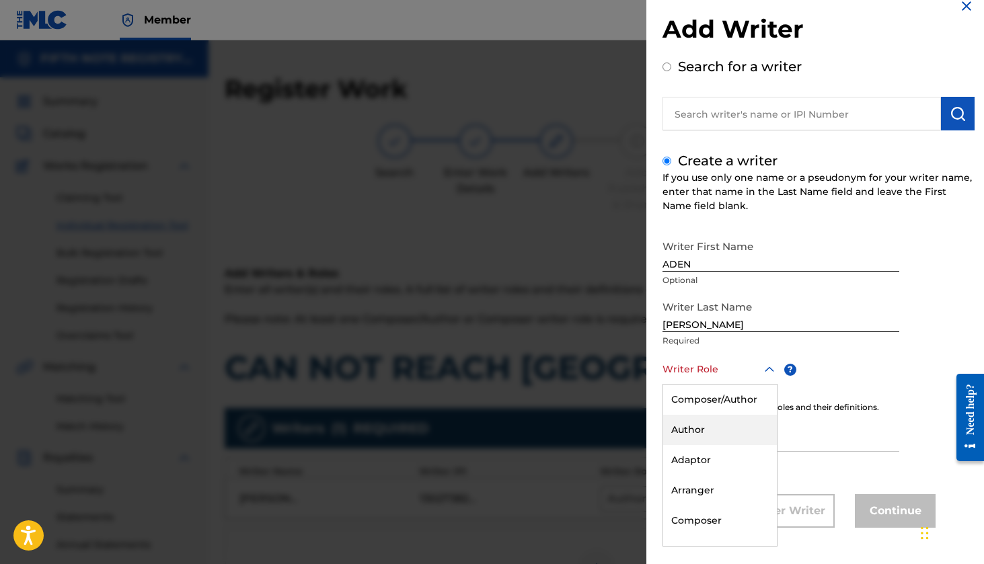
click at [708, 430] on div "Author" at bounding box center [720, 430] width 114 height 30
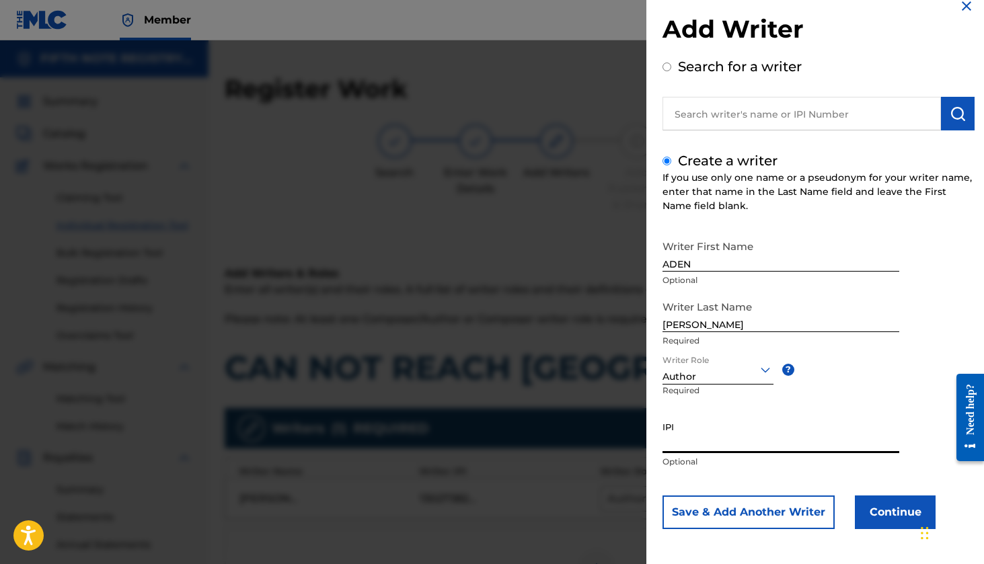
paste input "1295969187"
type input "1295969187"
click at [743, 517] on button "Save & Add Another Writer" at bounding box center [748, 513] width 172 height 34
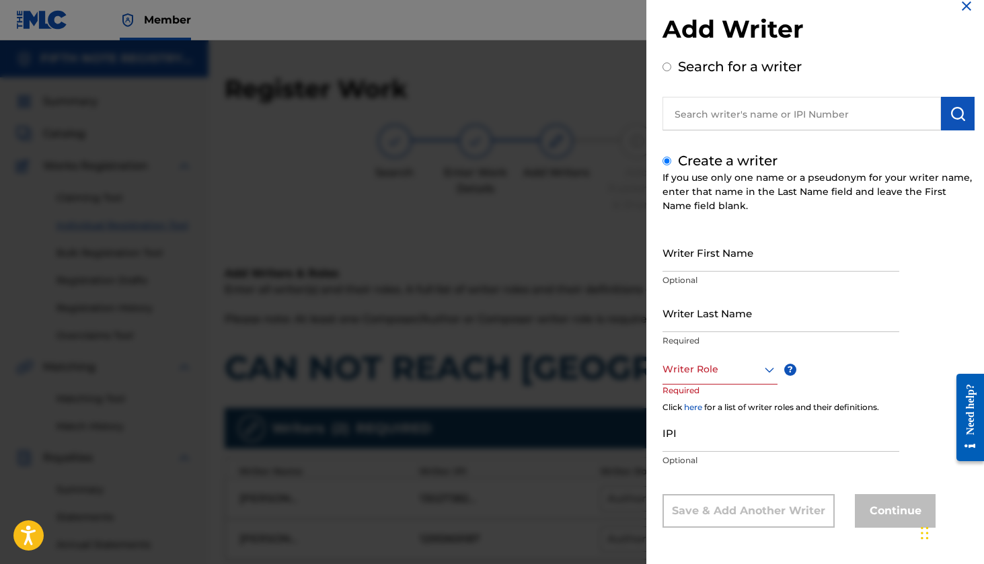
click at [726, 118] on input "text" at bounding box center [801, 114] width 278 height 34
radio input "true"
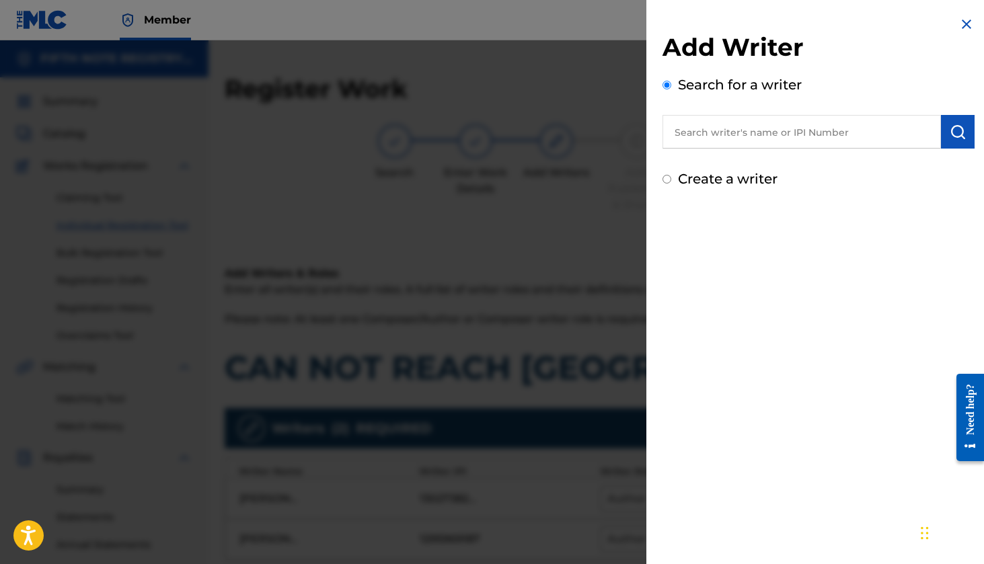
scroll to position [0, 0]
paste input "1294611837"
type input "1294611837"
click at [958, 135] on img "submit" at bounding box center [958, 132] width 16 height 16
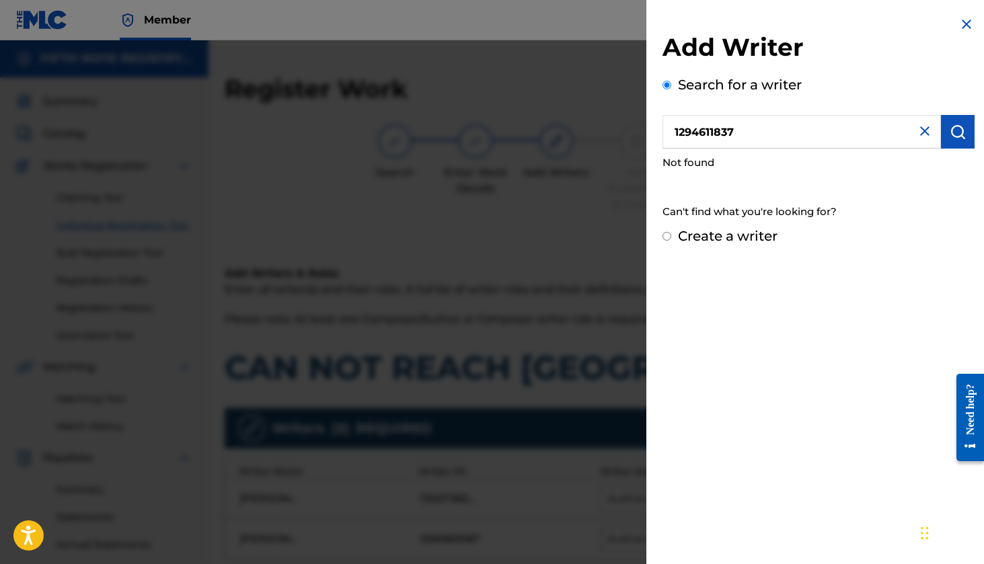
drag, startPoint x: 759, startPoint y: 131, endPoint x: 632, endPoint y: 124, distance: 126.7
click at [632, 124] on div "Add Writer Search for a writer 1294611837 Not found Can't find what you're look…" at bounding box center [492, 302] width 984 height 524
type input "[PERSON_NAME]"
click at [956, 126] on img "submit" at bounding box center [958, 132] width 16 height 16
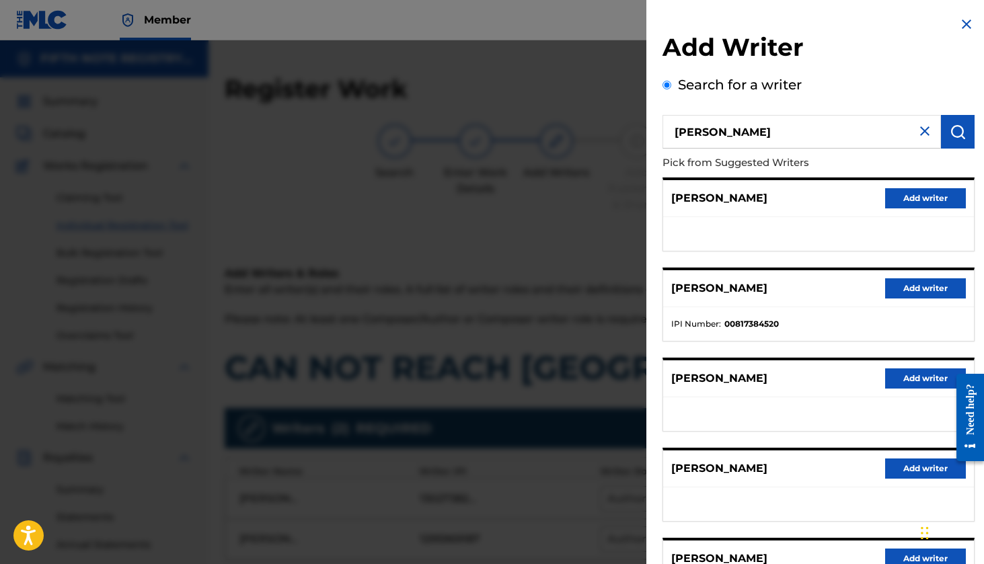
click at [922, 132] on img at bounding box center [925, 131] width 16 height 16
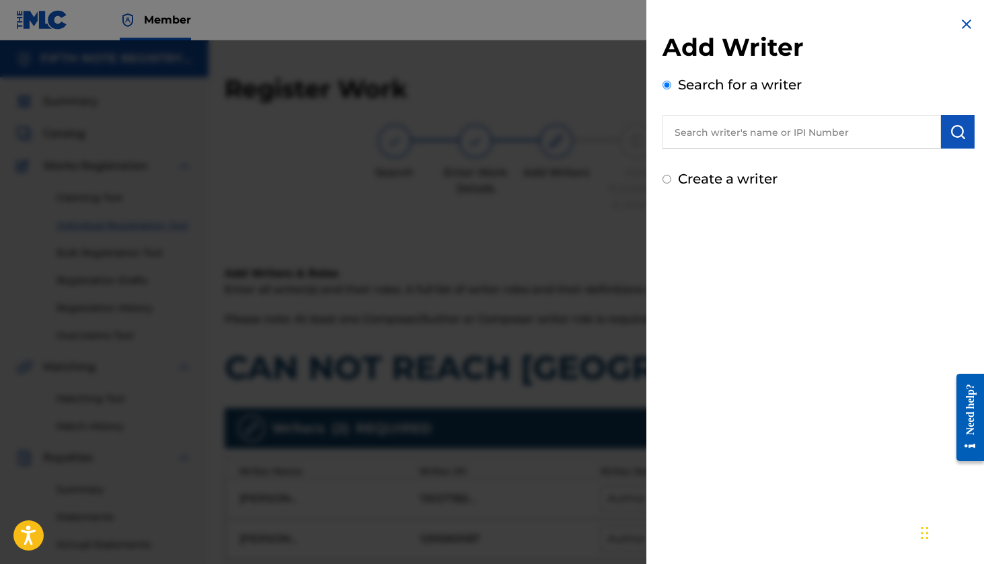
click at [669, 181] on input "Create a writer" at bounding box center [666, 179] width 9 height 9
radio input "false"
radio input "true"
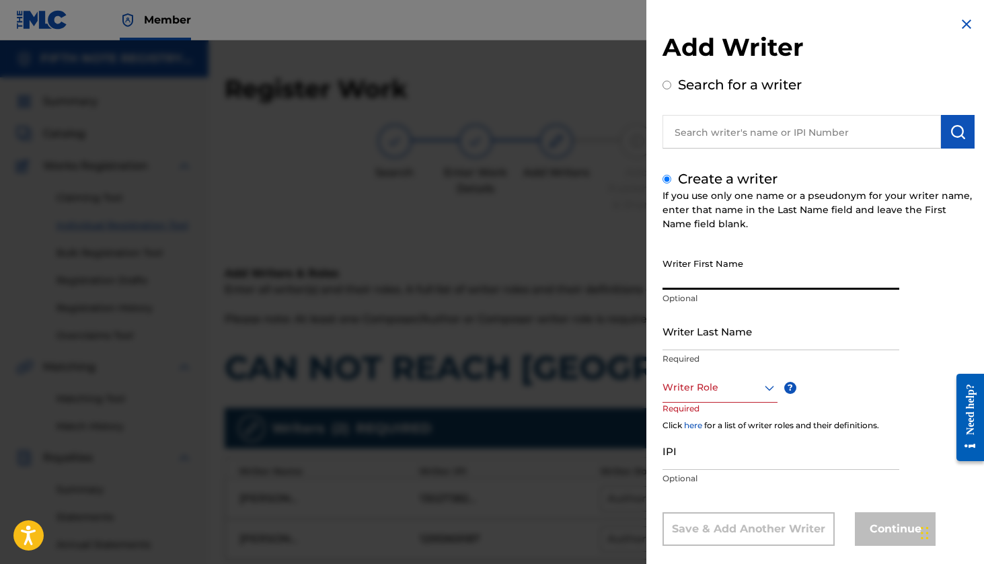
click at [708, 284] on input "Writer First Name" at bounding box center [780, 271] width 237 height 38
type input "[PERSON_NAME]"
click at [757, 349] on input "Writer Last Name" at bounding box center [780, 331] width 237 height 38
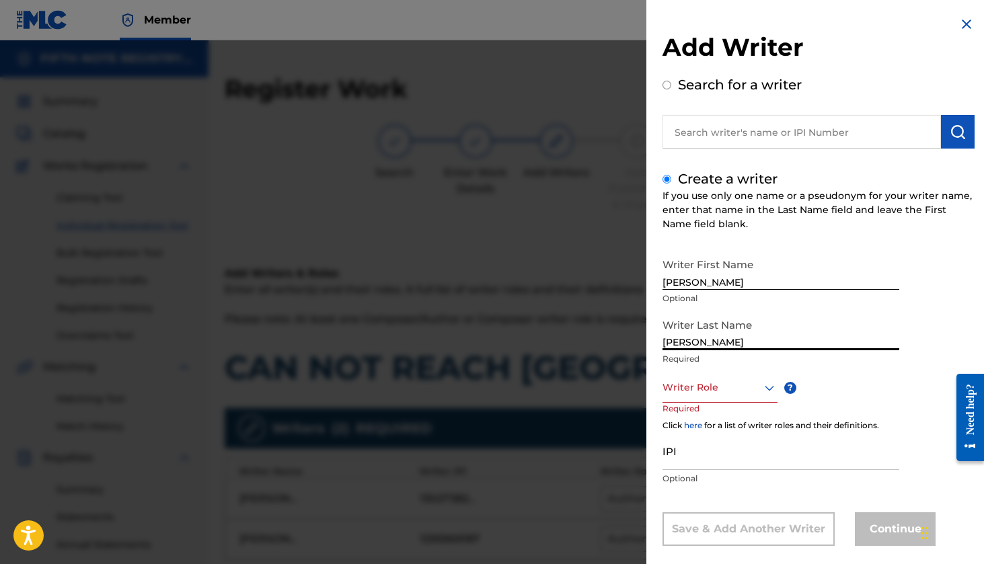
click at [810, 324] on input "[PERSON_NAME]" at bounding box center [780, 331] width 237 height 38
type input "[PERSON_NAME]"
click at [748, 392] on div "Writer Role" at bounding box center [719, 388] width 115 height 30
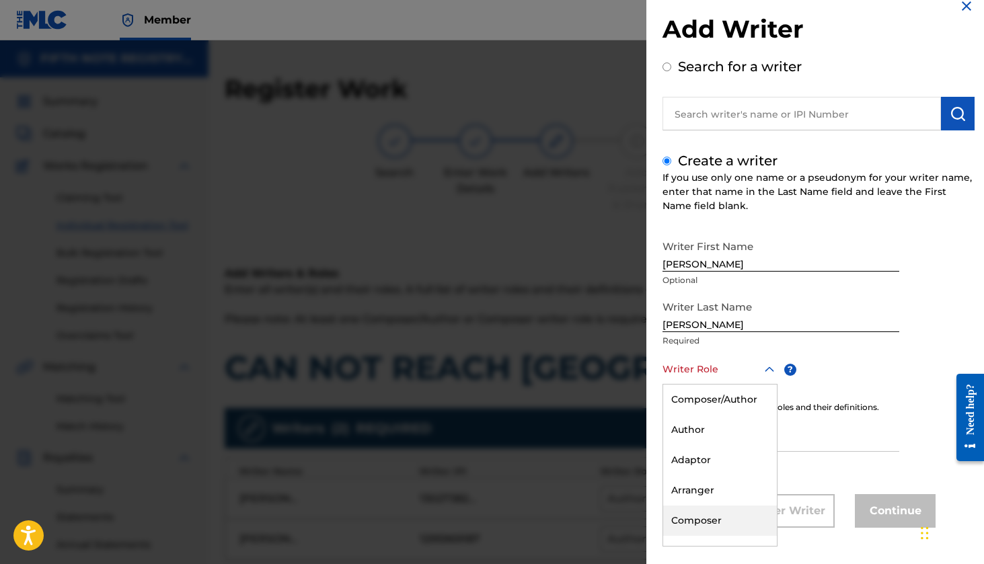
click at [704, 522] on div "Composer" at bounding box center [720, 521] width 114 height 30
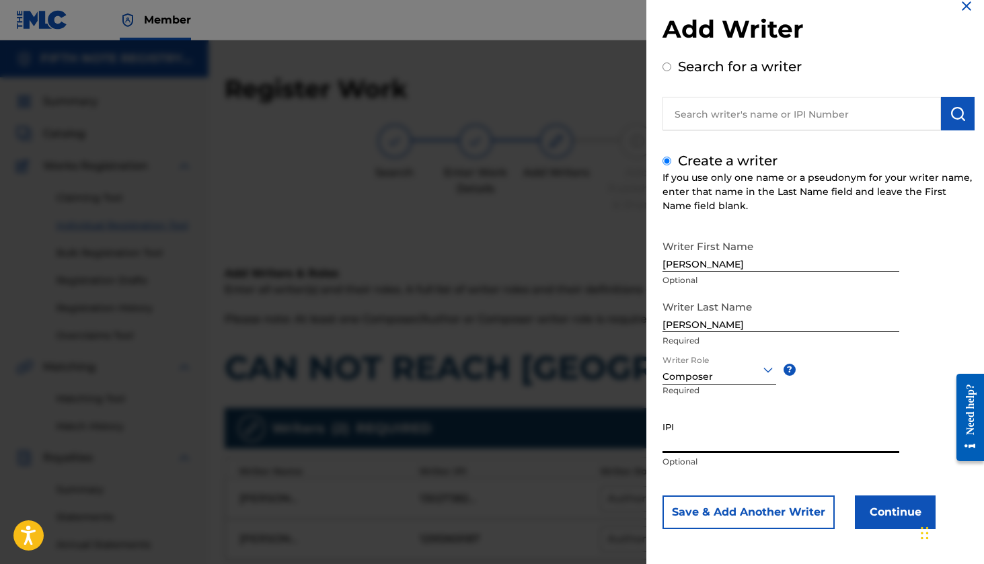
paste input "1294611837"
type input "1294611837"
click at [905, 521] on button "Continue" at bounding box center [895, 513] width 81 height 34
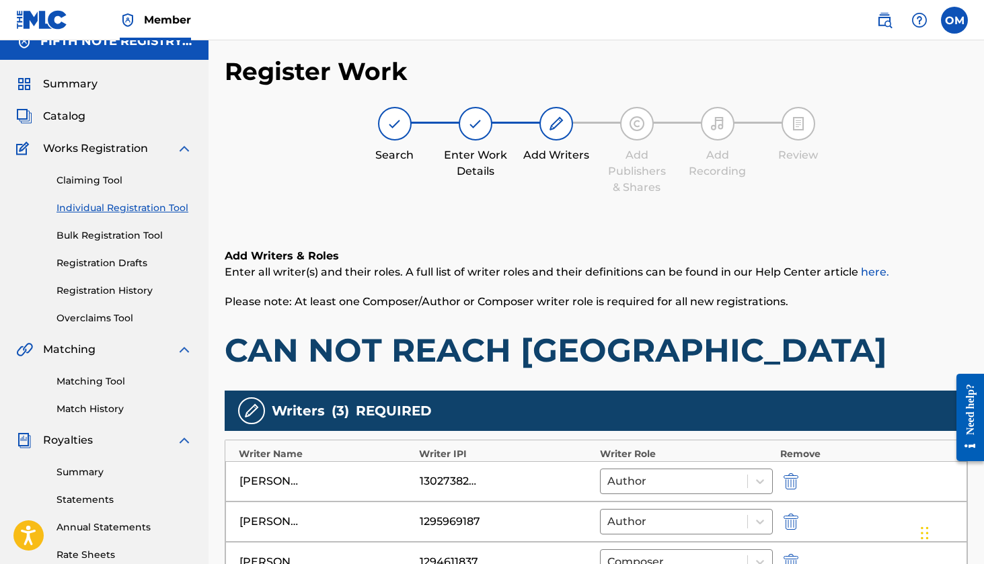
scroll to position [262, 0]
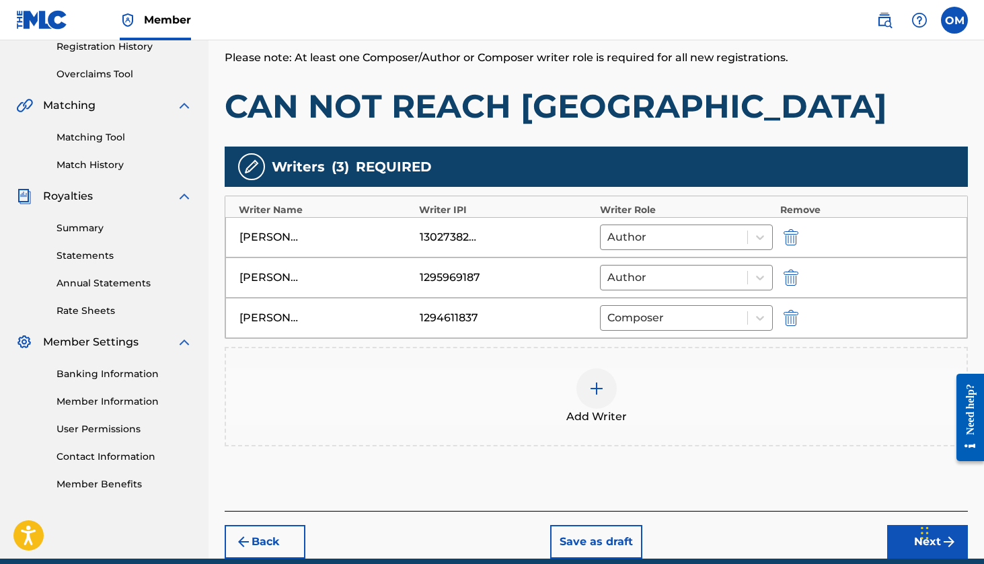
click at [906, 549] on button "Next" at bounding box center [927, 542] width 81 height 34
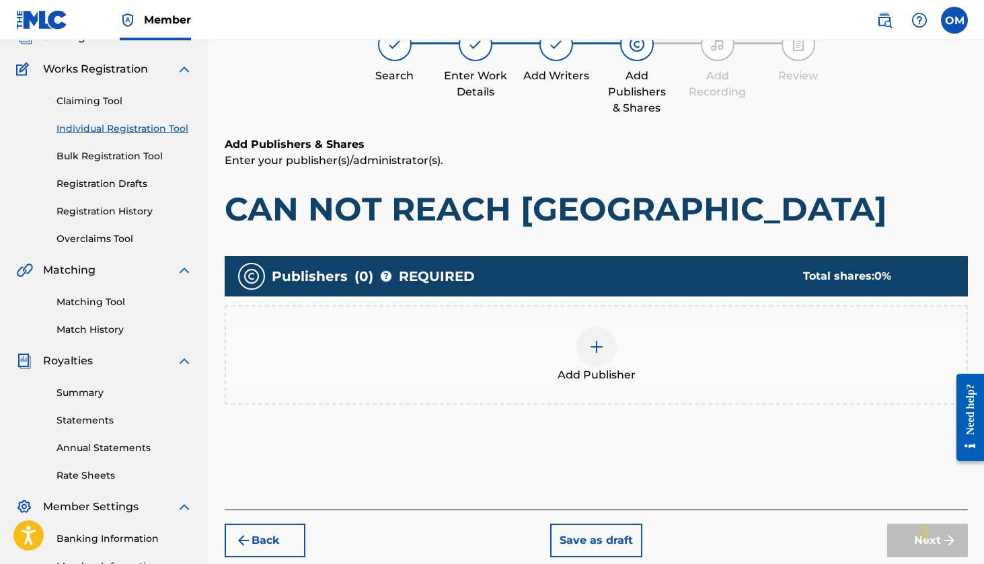
scroll to position [61, 0]
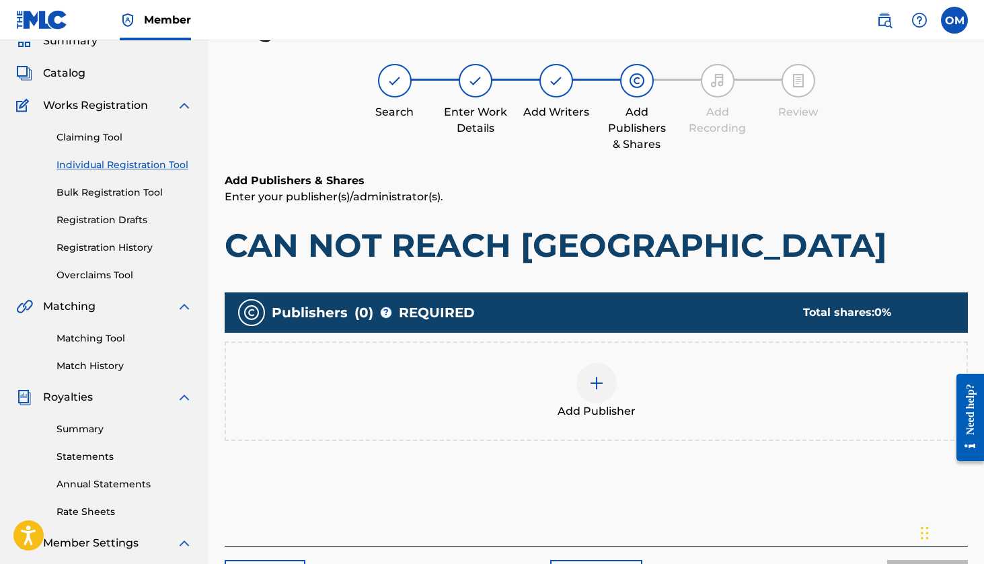
click at [597, 385] on img at bounding box center [597, 383] width 16 height 16
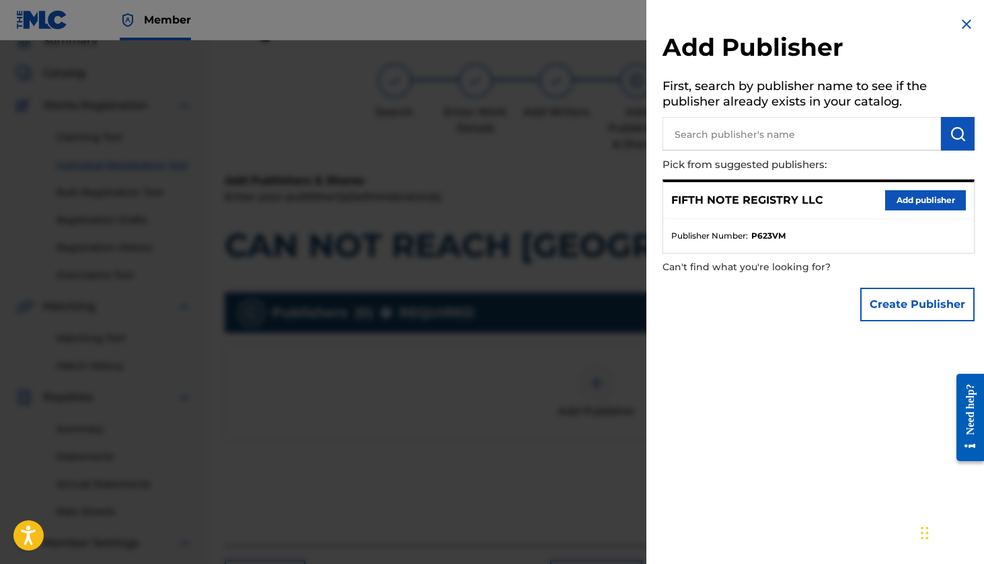
click at [916, 198] on button "Add publisher" at bounding box center [925, 200] width 81 height 20
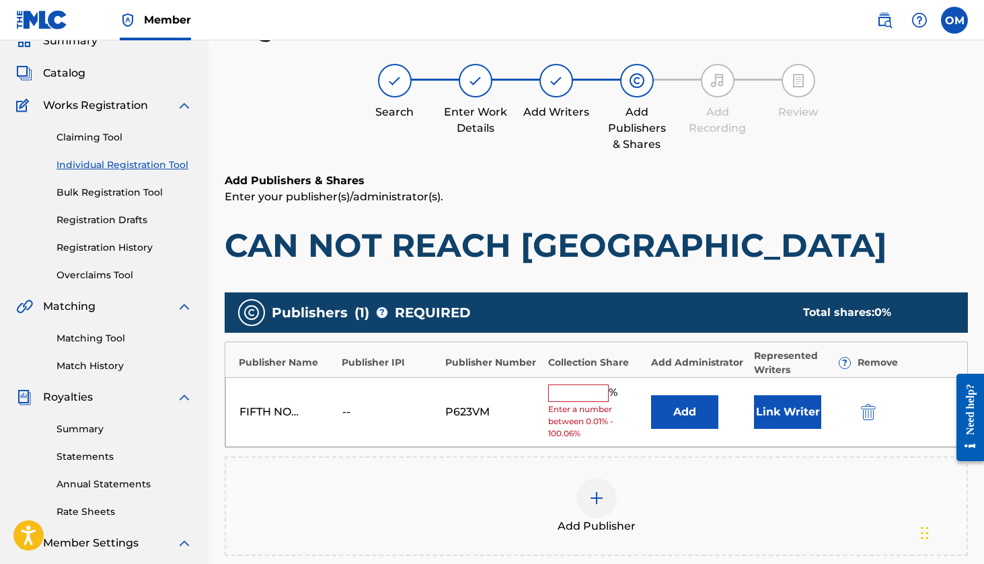
click at [274, 411] on div "FIFTH NOTE REGISTRY LLC" at bounding box center [269, 412] width 61 height 16
click at [572, 394] on input "text" at bounding box center [578, 393] width 61 height 17
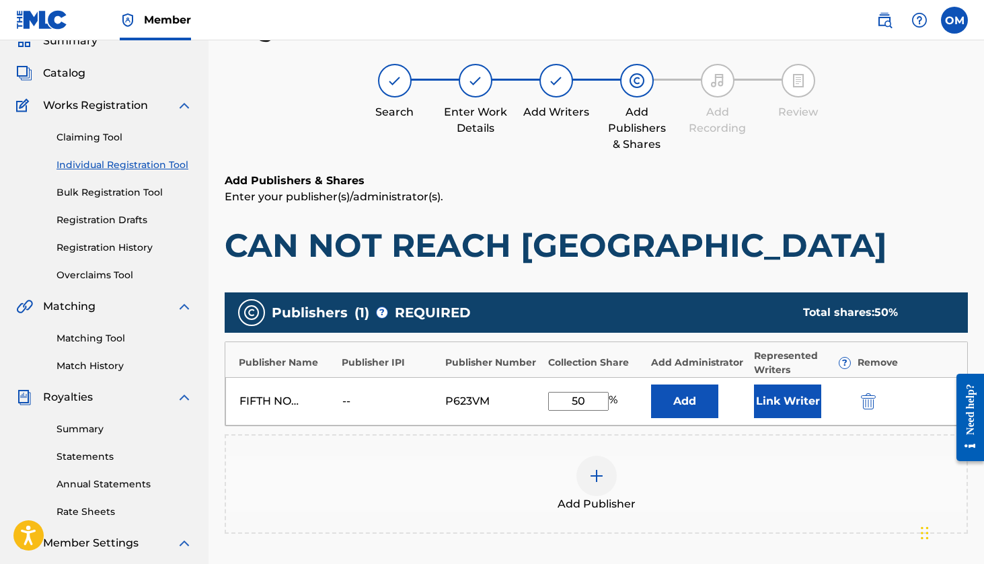
type input "50"
click at [601, 478] on img at bounding box center [597, 476] width 16 height 16
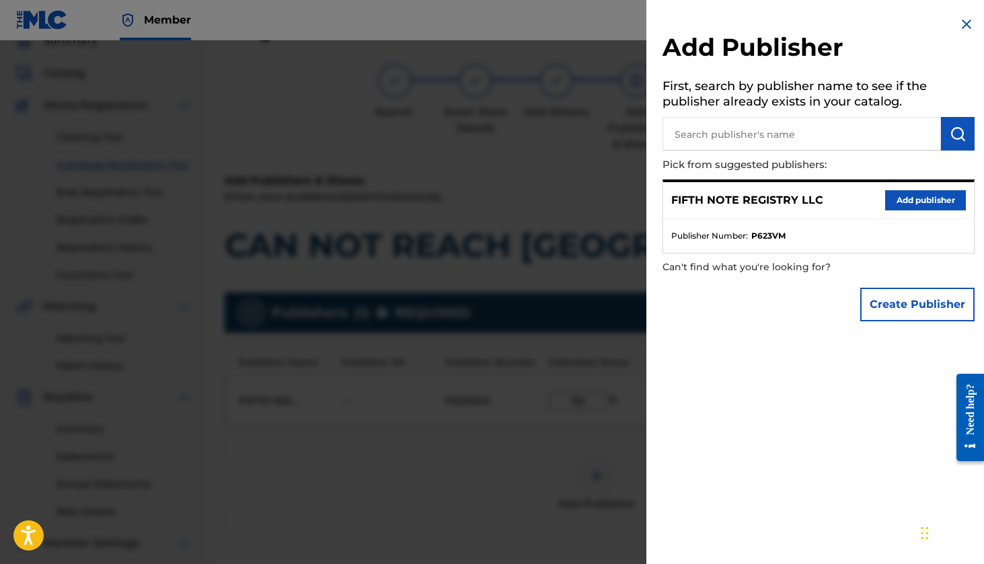
click at [718, 139] on input "text" at bounding box center [801, 134] width 278 height 34
type input "FIFTH NOTE PUBLISHING"
click at [958, 139] on img "submit" at bounding box center [958, 134] width 16 height 16
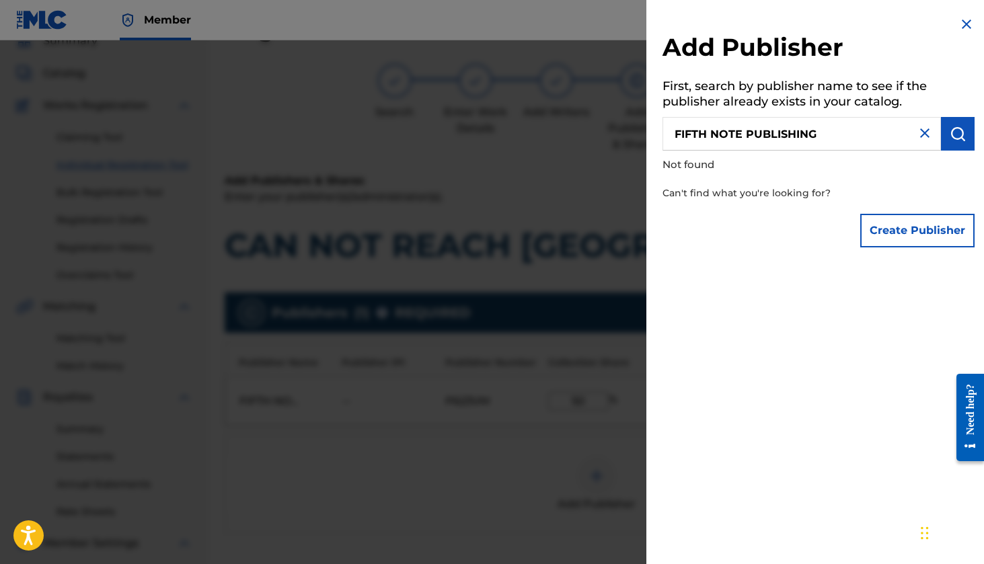
click at [904, 229] on button "Create Publisher" at bounding box center [917, 231] width 114 height 34
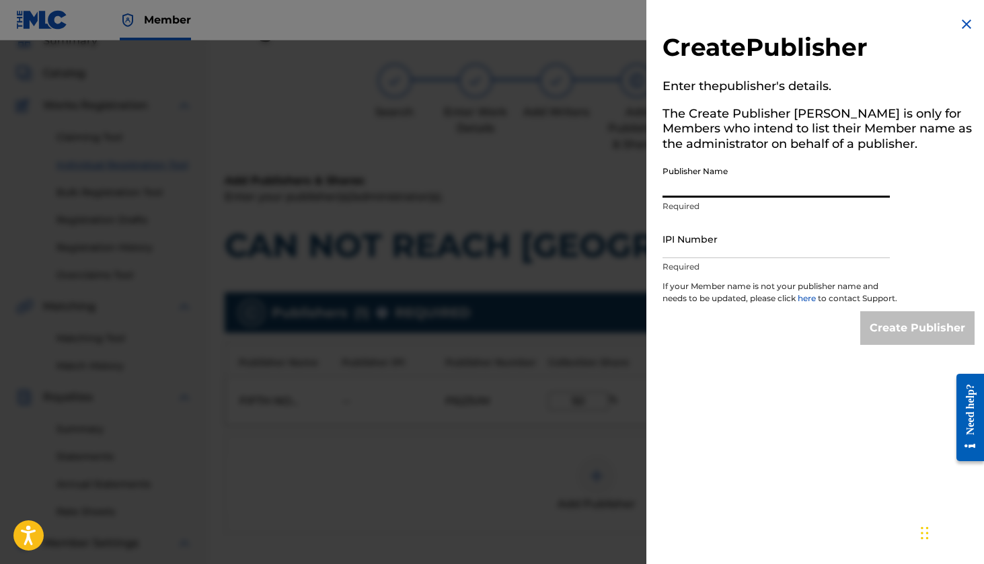
click at [689, 186] on input "Publisher Name" at bounding box center [775, 178] width 227 height 38
type input "FIFTH NOTE PUBLISHING"
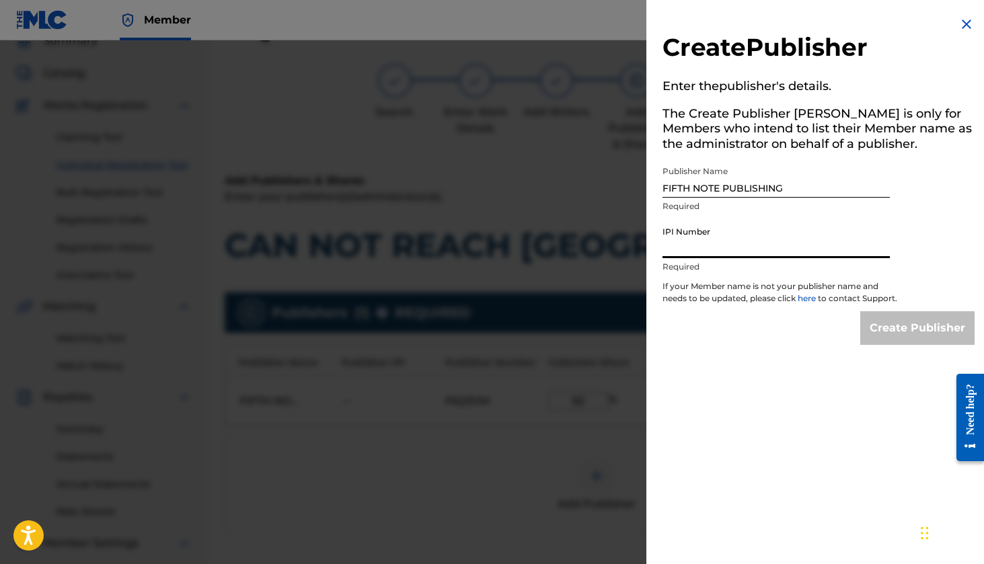
click at [716, 248] on input "IPI Number" at bounding box center [775, 239] width 227 height 38
type input "01305544478"
click at [915, 336] on input "Create Publisher" at bounding box center [917, 328] width 114 height 34
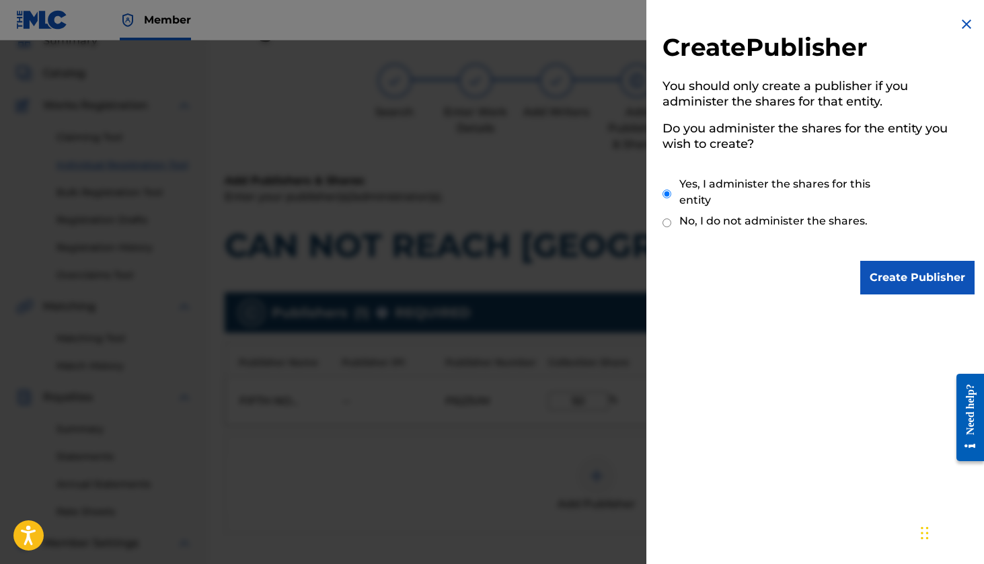
click at [907, 283] on input "Create Publisher" at bounding box center [917, 278] width 114 height 34
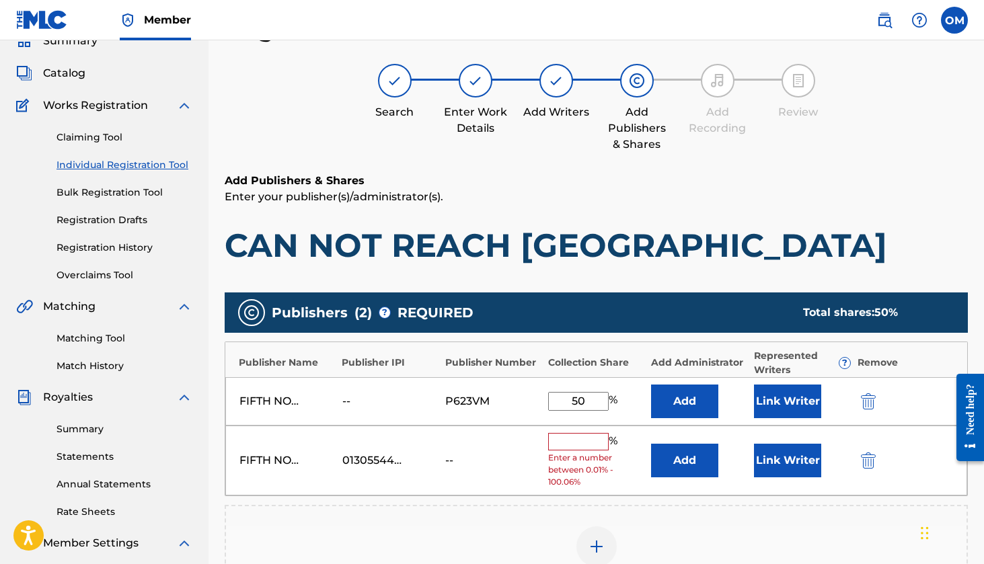
click at [570, 442] on input "text" at bounding box center [578, 441] width 61 height 17
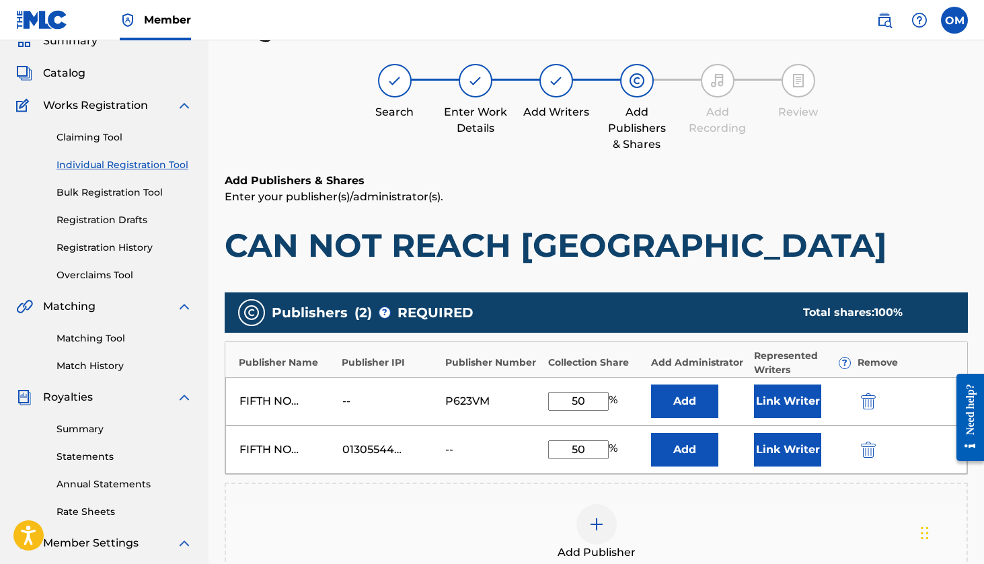
type input "50"
click at [509, 490] on div "Add Publisher" at bounding box center [596, 533] width 743 height 100
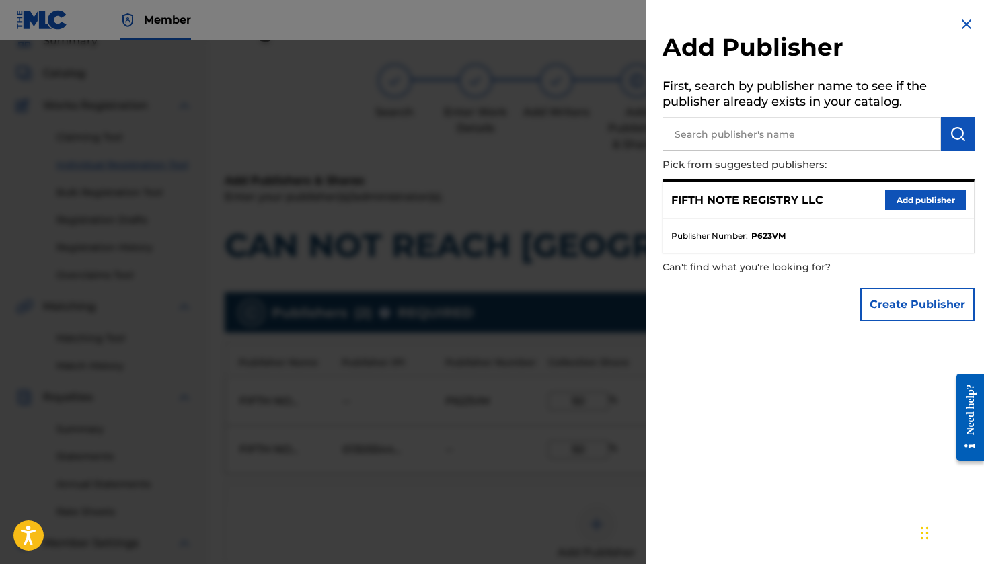
click at [961, 22] on img at bounding box center [966, 24] width 16 height 16
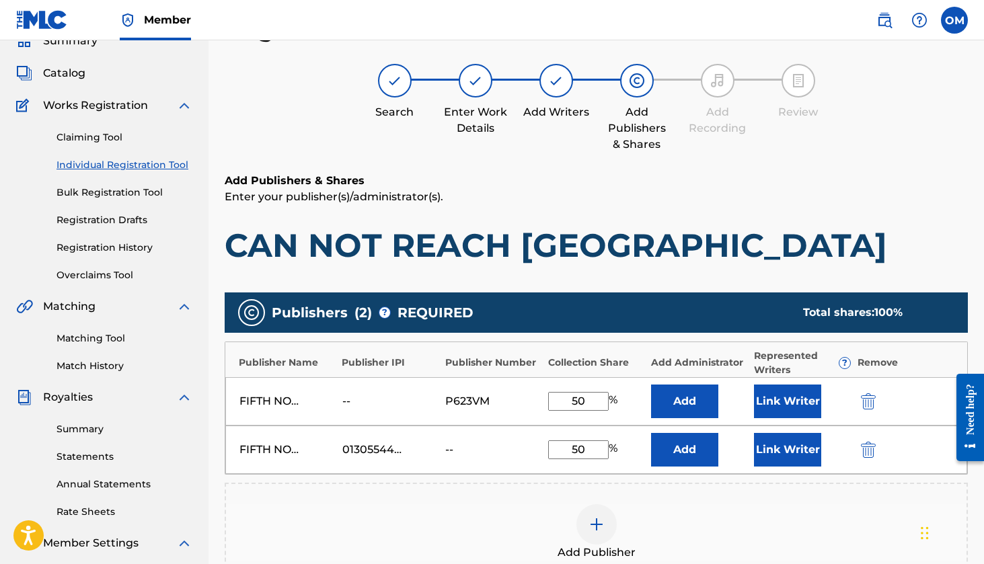
click at [348, 402] on div "--" at bounding box center [372, 401] width 61 height 16
click at [278, 405] on div "FIFTH NOTE REGISTRY LLC" at bounding box center [269, 401] width 61 height 16
click at [380, 397] on div "--" at bounding box center [372, 401] width 61 height 16
click at [468, 405] on div "P623VM" at bounding box center [475, 401] width 61 height 16
click at [259, 401] on div "FIFTH NOTE REGISTRY LLC" at bounding box center [269, 401] width 61 height 16
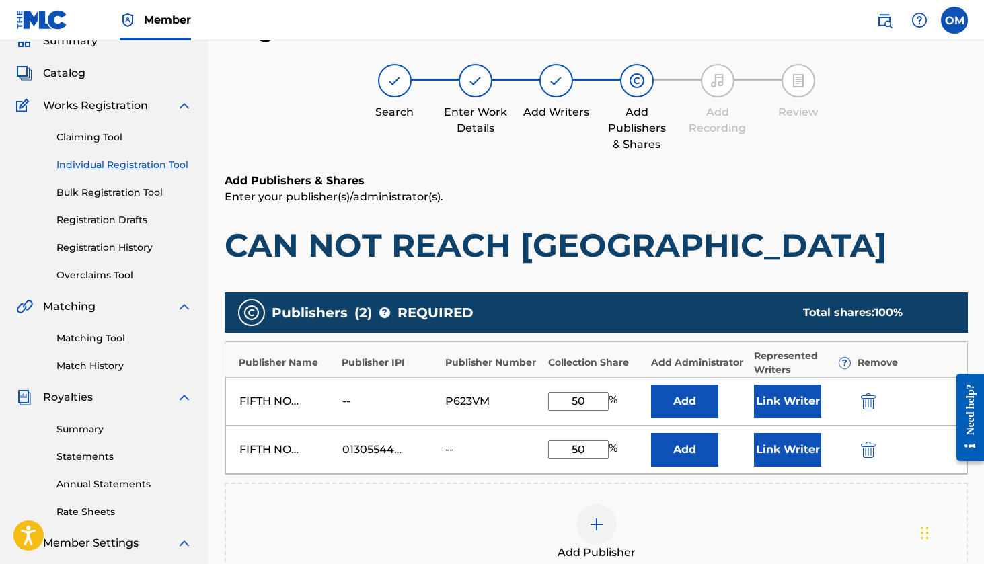
click at [486, 399] on div "P623VM" at bounding box center [475, 401] width 61 height 16
click at [469, 397] on div "P623VM" at bounding box center [475, 401] width 61 height 16
click at [352, 405] on div "--" at bounding box center [372, 401] width 61 height 16
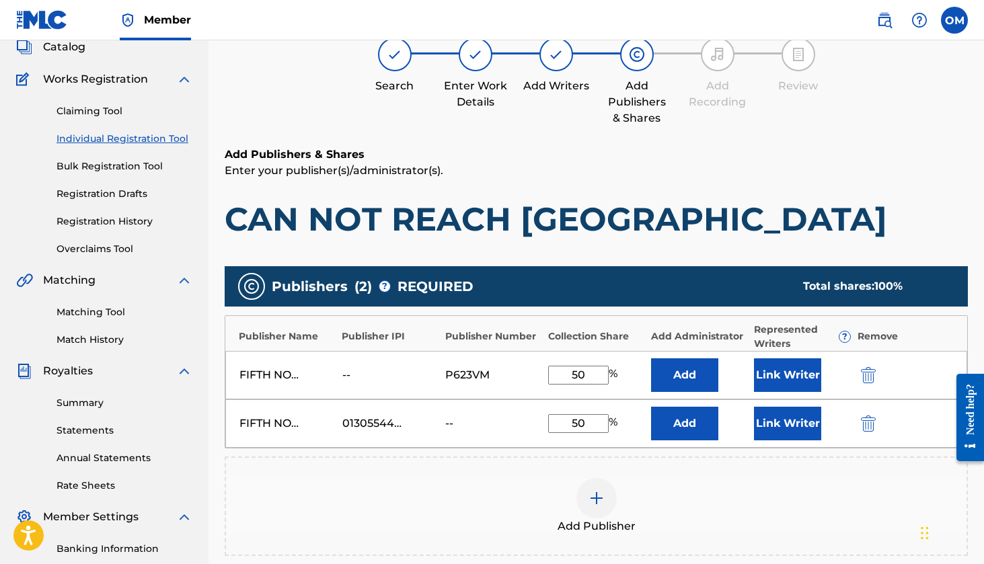
click at [349, 374] on div "--" at bounding box center [372, 375] width 61 height 16
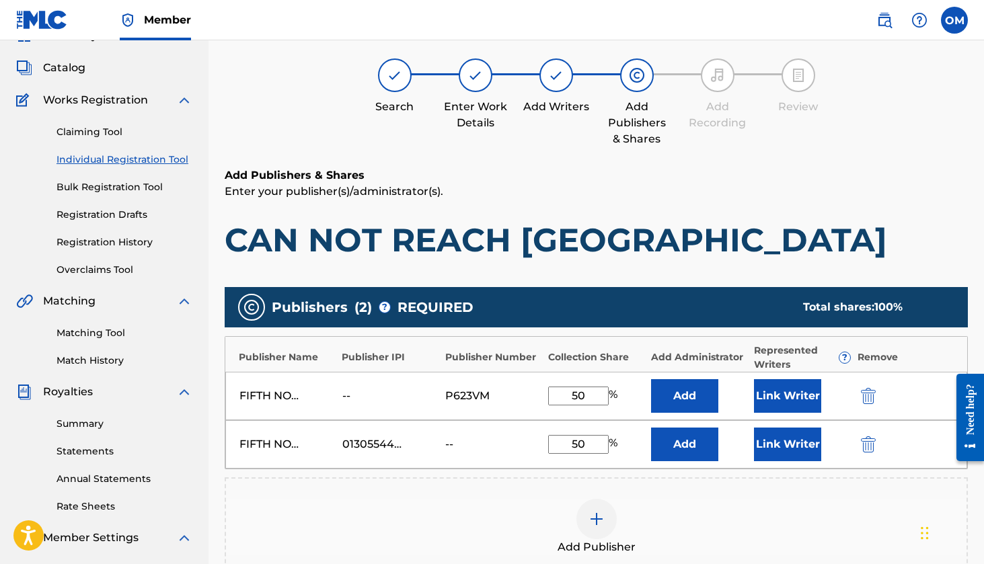
click at [465, 394] on div "P623VM" at bounding box center [475, 396] width 61 height 16
click at [352, 395] on div "--" at bounding box center [372, 396] width 61 height 16
click at [258, 309] on img at bounding box center [251, 307] width 16 height 16
click at [360, 358] on div "Publisher IPI" at bounding box center [390, 357] width 96 height 14
click at [278, 358] on div "Publisher Name" at bounding box center [287, 357] width 96 height 14
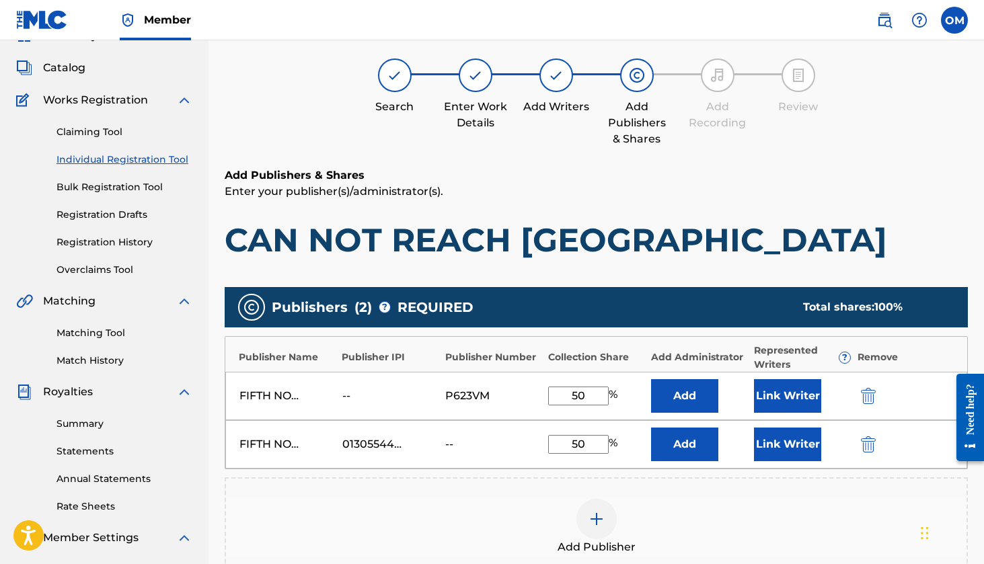
click at [270, 400] on div "FIFTH NOTE REGISTRY LLC" at bounding box center [269, 396] width 61 height 16
click at [644, 77] on img at bounding box center [637, 75] width 16 height 16
click at [635, 80] on img at bounding box center [637, 75] width 16 height 16
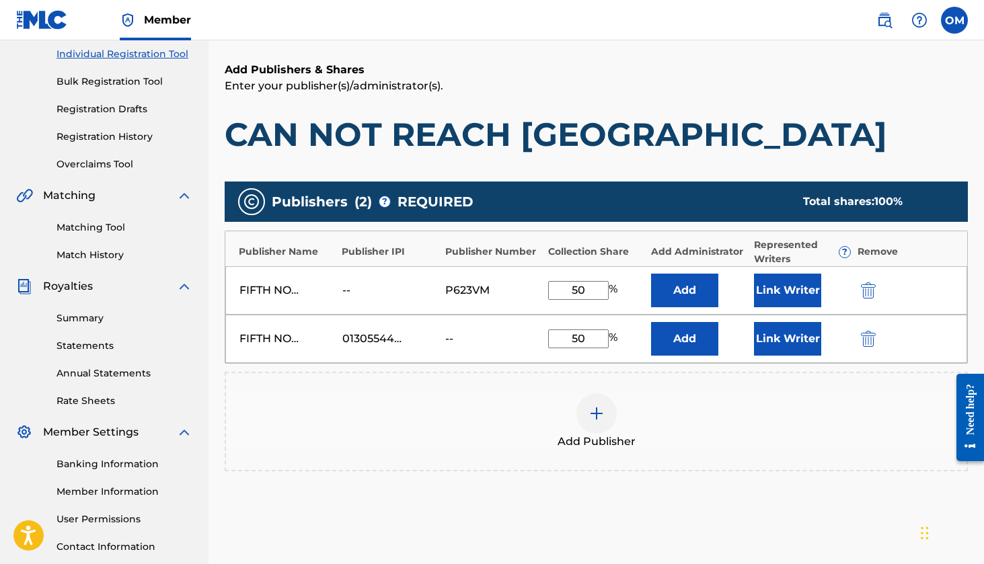
click at [454, 288] on div "P623VM" at bounding box center [475, 290] width 61 height 16
click at [342, 291] on div "--" at bounding box center [372, 290] width 61 height 16
click at [284, 290] on div "FIFTH NOTE REGISTRY LLC" at bounding box center [269, 290] width 61 height 16
click at [679, 293] on button "Add" at bounding box center [684, 291] width 67 height 34
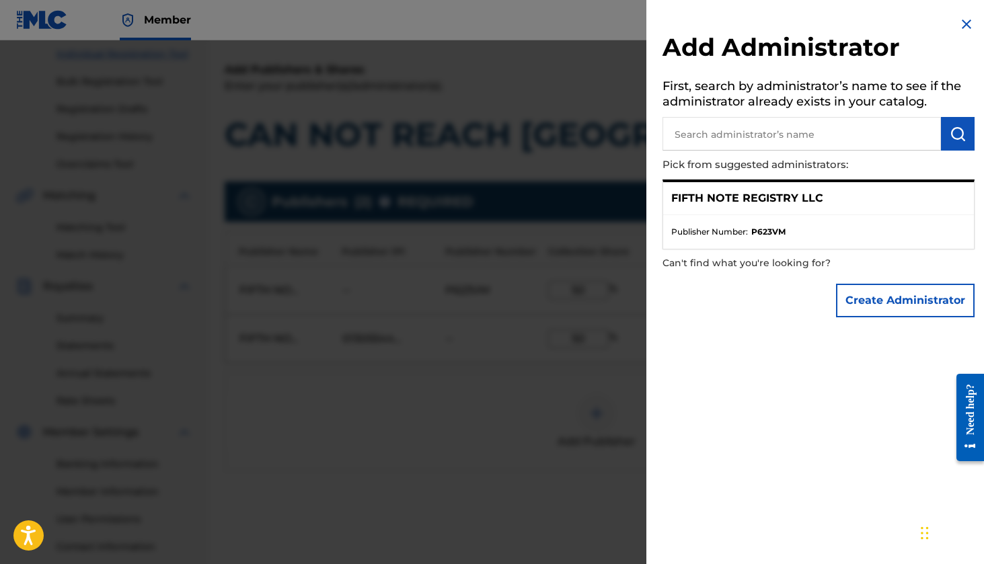
click at [785, 200] on p "FIFTH NOTE REGISTRY LLC" at bounding box center [747, 198] width 152 height 16
click at [962, 23] on img at bounding box center [966, 24] width 16 height 16
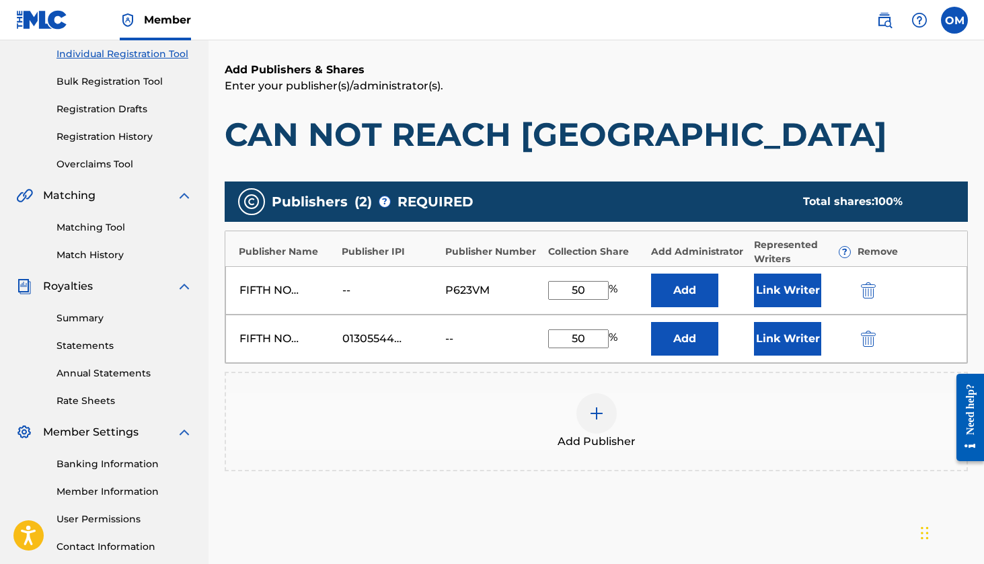
scroll to position [296, 0]
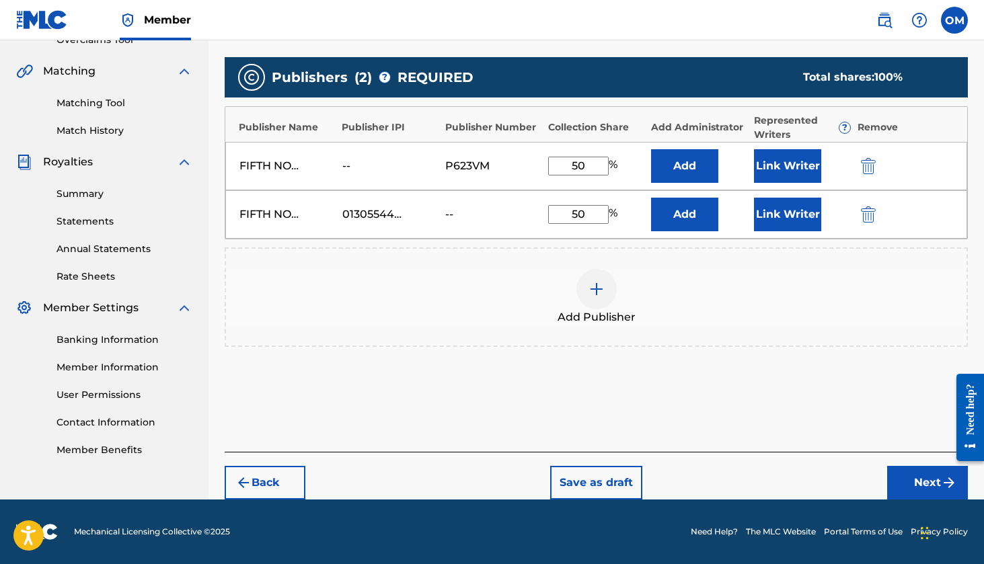
click at [926, 488] on button "Next" at bounding box center [927, 483] width 81 height 34
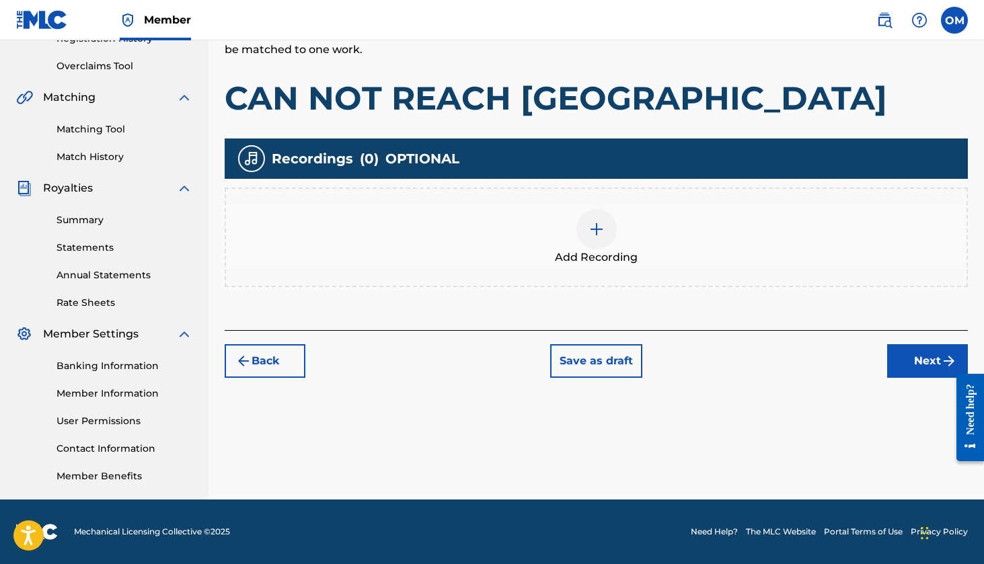
scroll to position [270, 0]
click at [597, 235] on img at bounding box center [597, 229] width 16 height 16
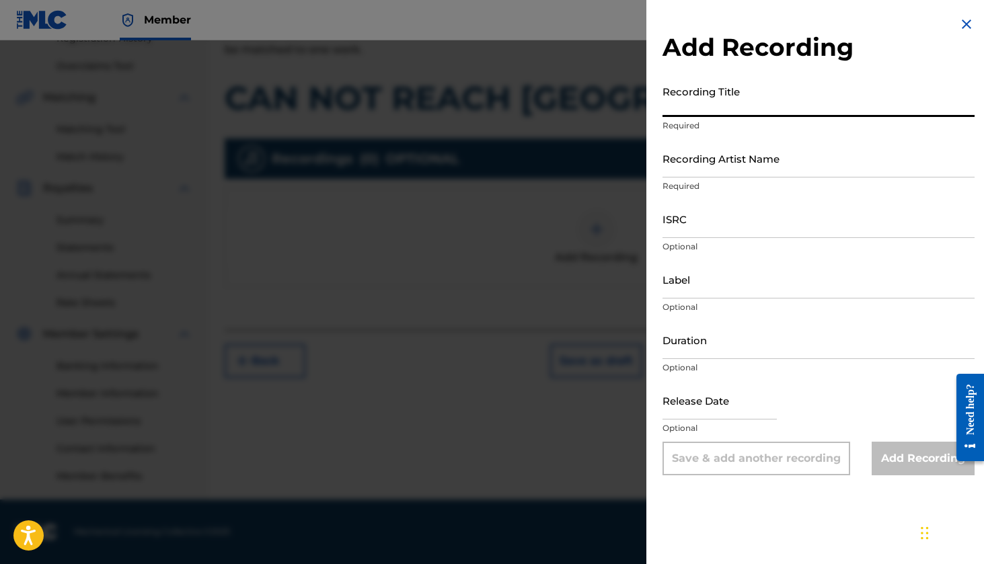
click at [691, 108] on input "Recording Title" at bounding box center [818, 98] width 312 height 38
type input "CAN NOT REACH [GEOGRAPHIC_DATA]"
click at [696, 165] on input "Recording Artist Name" at bounding box center [818, 158] width 312 height 38
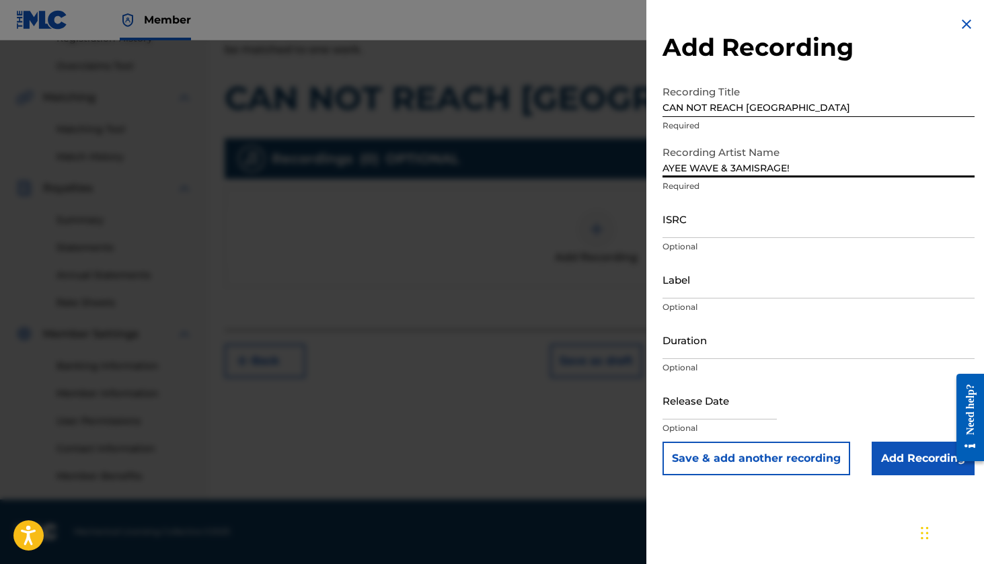
type input "AYEE WAVE & 3AMISRAGE!"
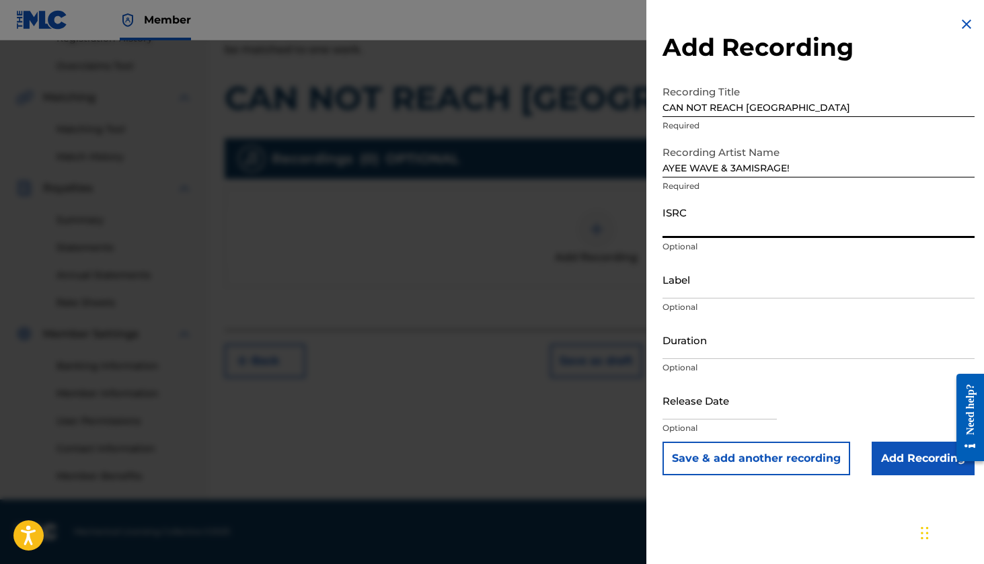
click at [689, 225] on input "ISRC" at bounding box center [818, 219] width 312 height 38
paste input "QMEU32509483"
type input "QMEU32509483"
click at [710, 289] on input "Label" at bounding box center [818, 279] width 312 height 38
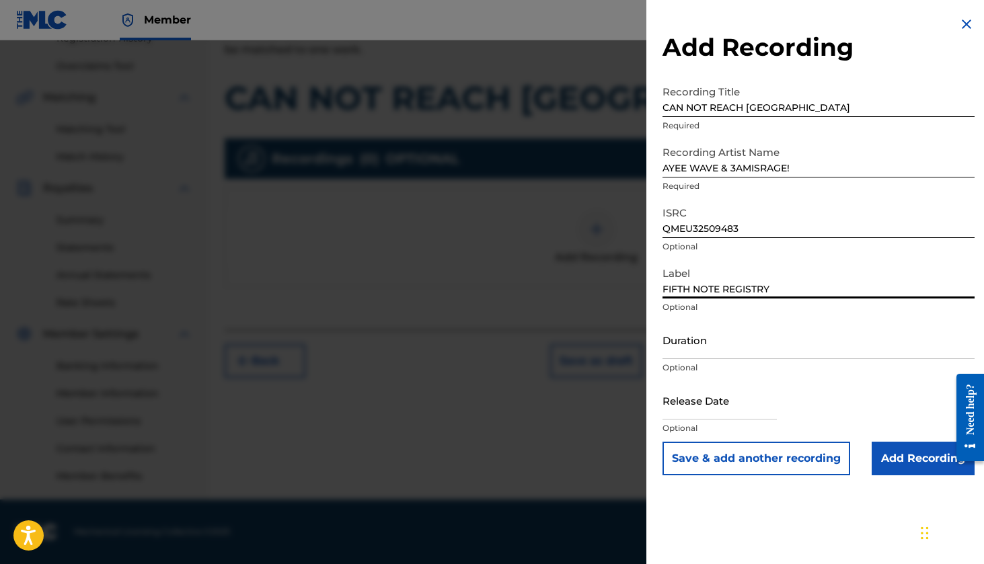
type input "FIFTH NOTE REGISTRY"
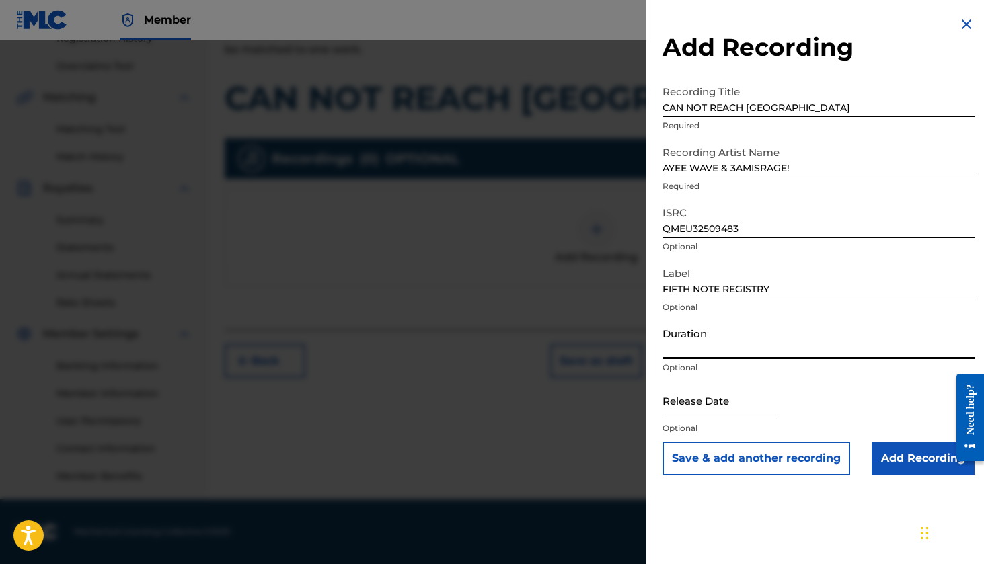
click at [700, 346] on input "Duration" at bounding box center [818, 340] width 312 height 38
type input "02:22"
click at [695, 412] on input "text" at bounding box center [719, 400] width 114 height 38
select select "7"
select select "2025"
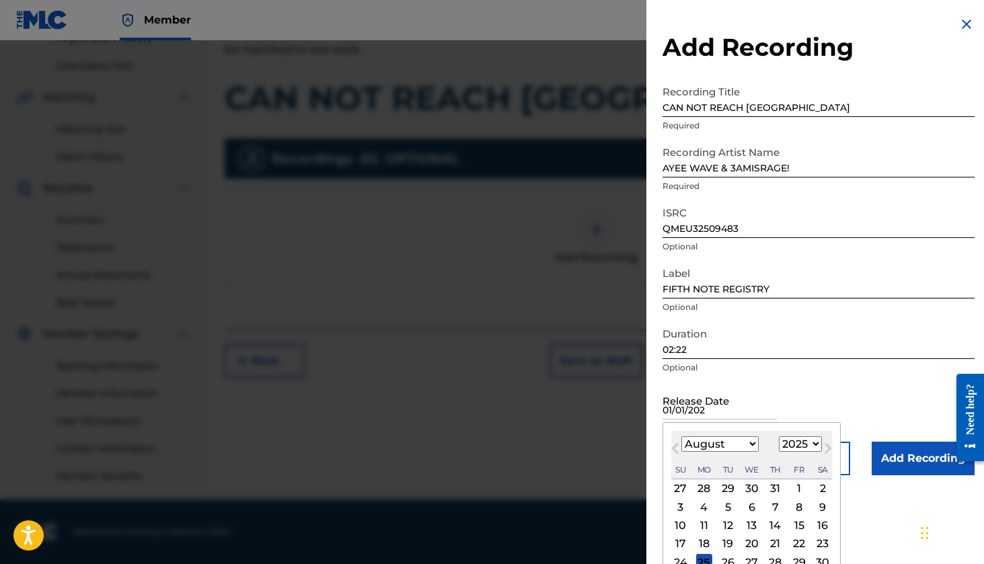
type input "[DATE]"
drag, startPoint x: 859, startPoint y: 402, endPoint x: 862, endPoint y: 393, distance: 9.1
click at [859, 401] on div "Release Date Previous Month Next Month August [DATE] February March April May J…" at bounding box center [818, 411] width 312 height 61
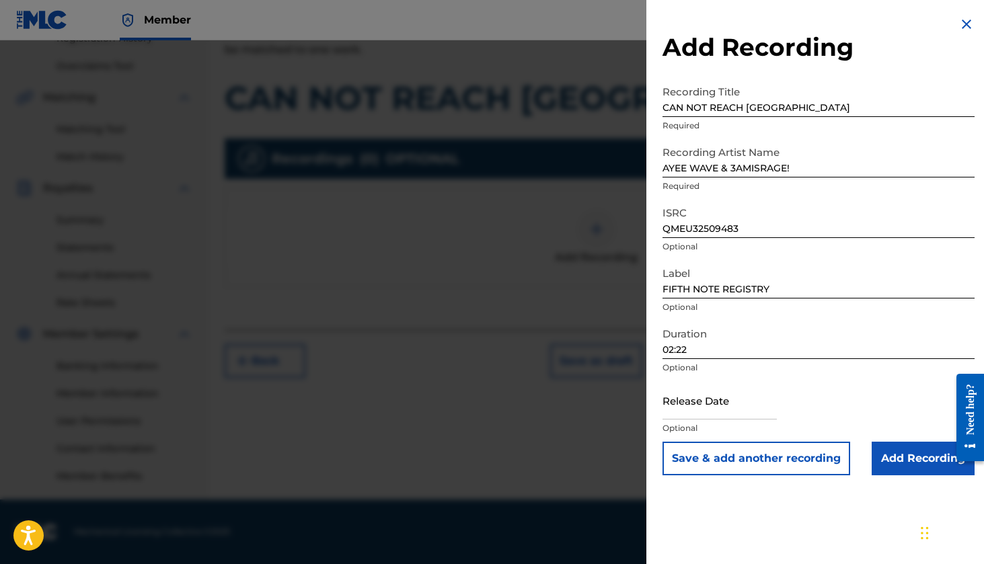
click at [913, 463] on input "Add Recording" at bounding box center [923, 459] width 103 height 34
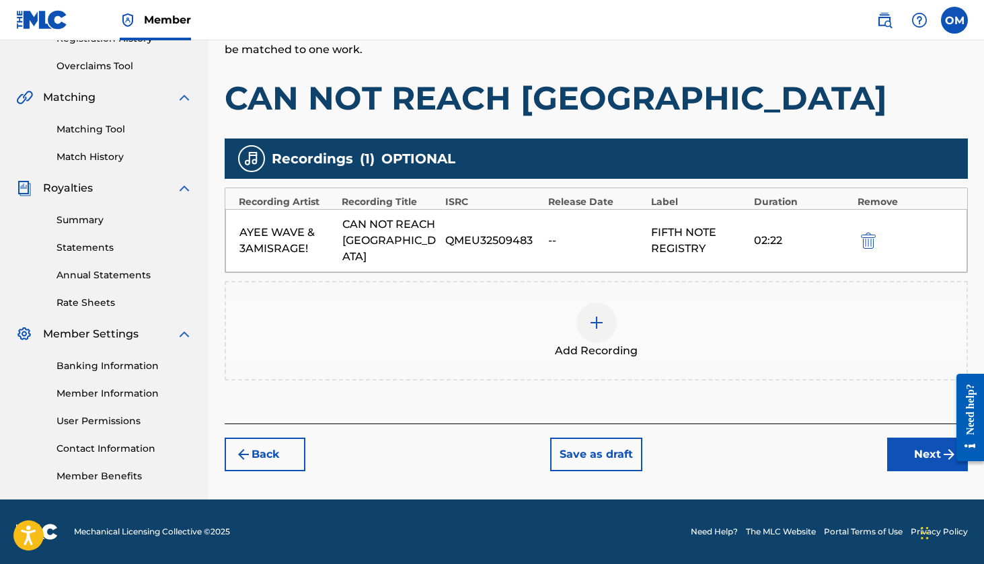
click at [931, 440] on button "Next" at bounding box center [927, 455] width 81 height 34
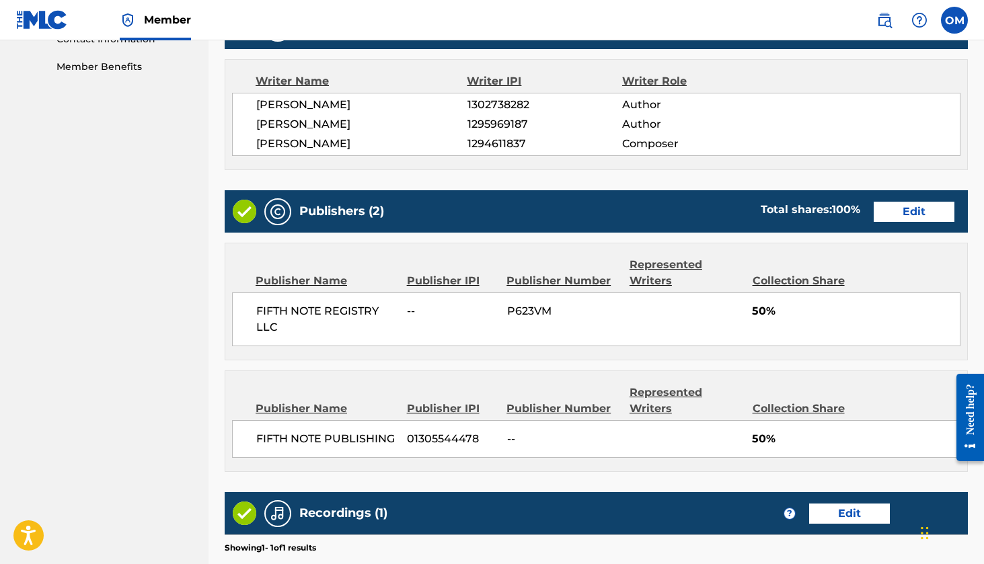
scroll to position [613, 0]
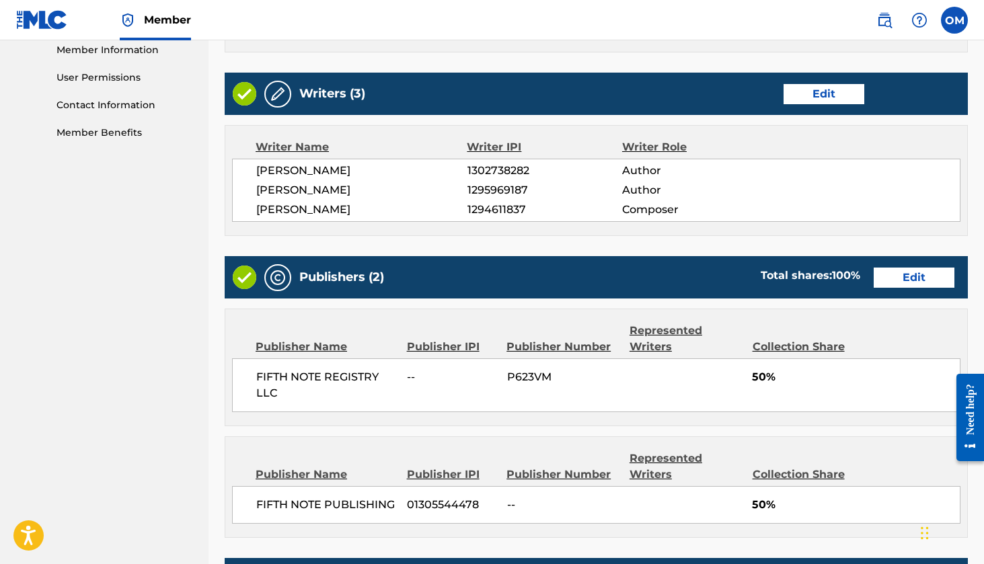
click at [899, 280] on button "Edit" at bounding box center [914, 278] width 81 height 20
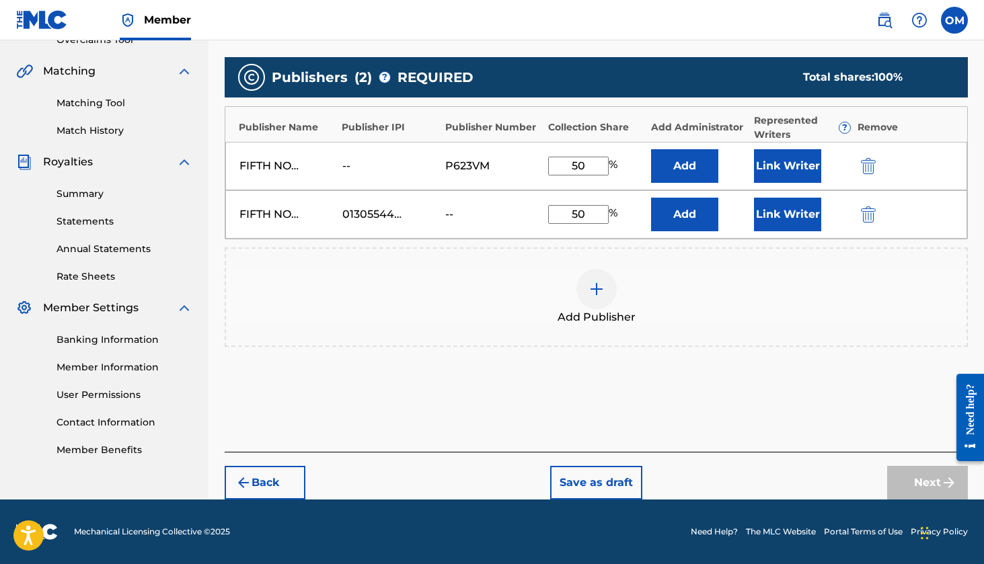
scroll to position [296, 0]
click at [798, 172] on button "Link Writer" at bounding box center [787, 166] width 67 height 34
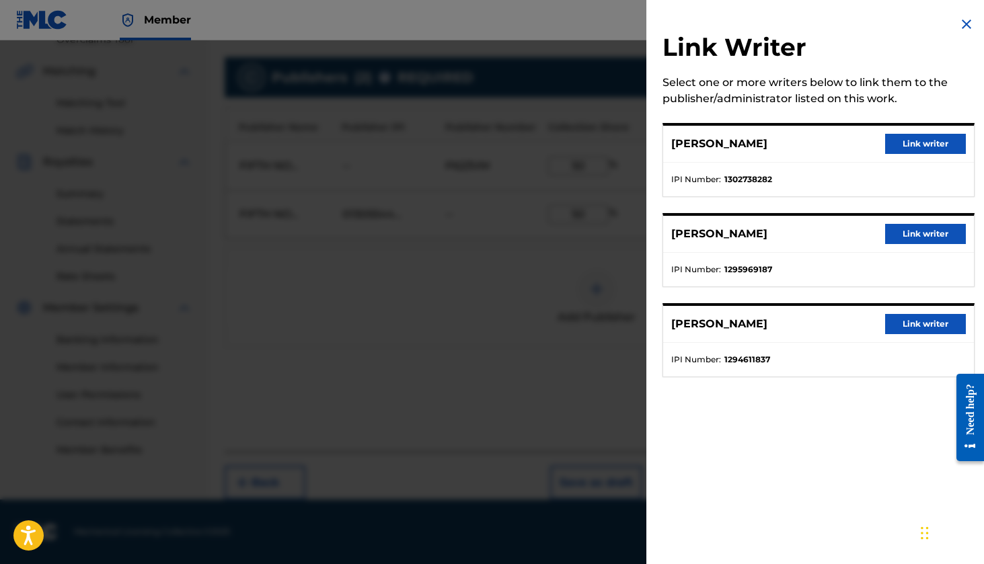
click at [907, 235] on button "Link writer" at bounding box center [925, 234] width 81 height 20
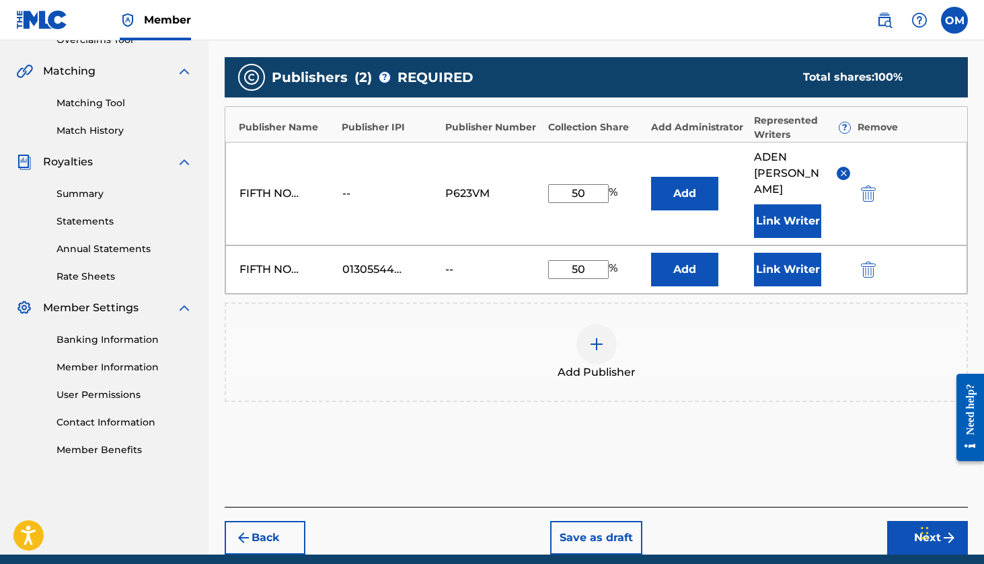
click at [791, 253] on button "Link Writer" at bounding box center [787, 270] width 67 height 34
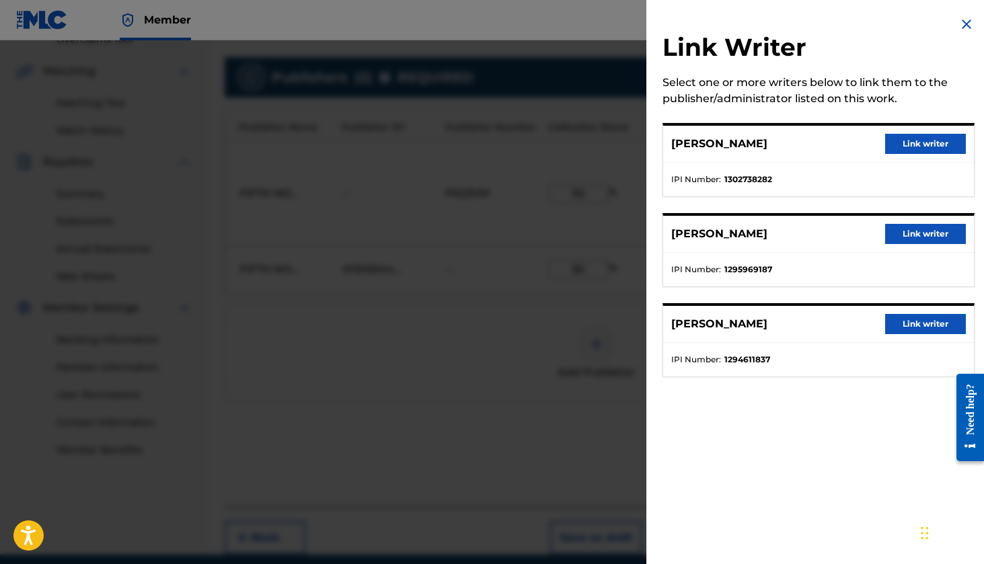
click at [923, 142] on button "Link writer" at bounding box center [925, 144] width 81 height 20
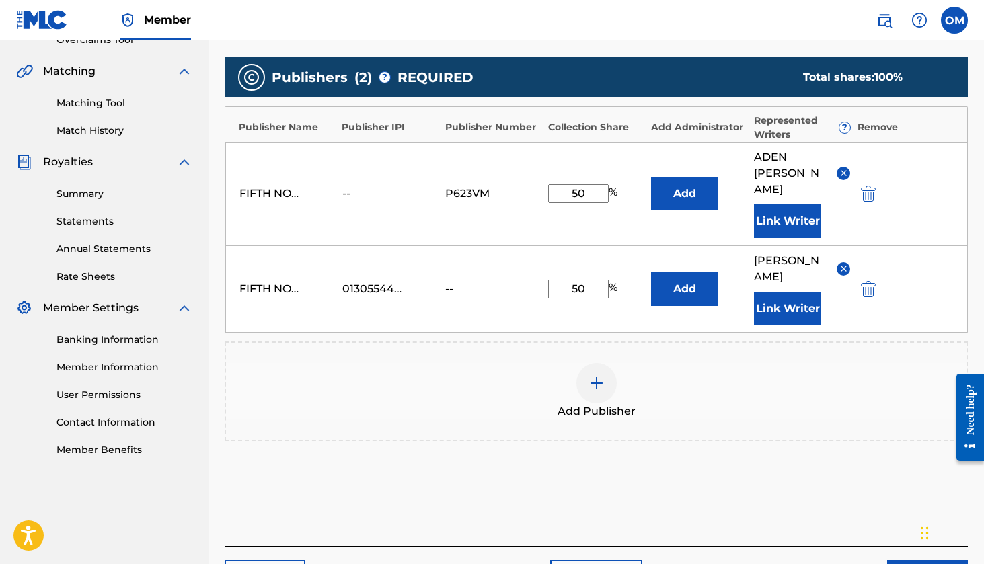
click at [798, 292] on button "Link Writer" at bounding box center [787, 309] width 67 height 34
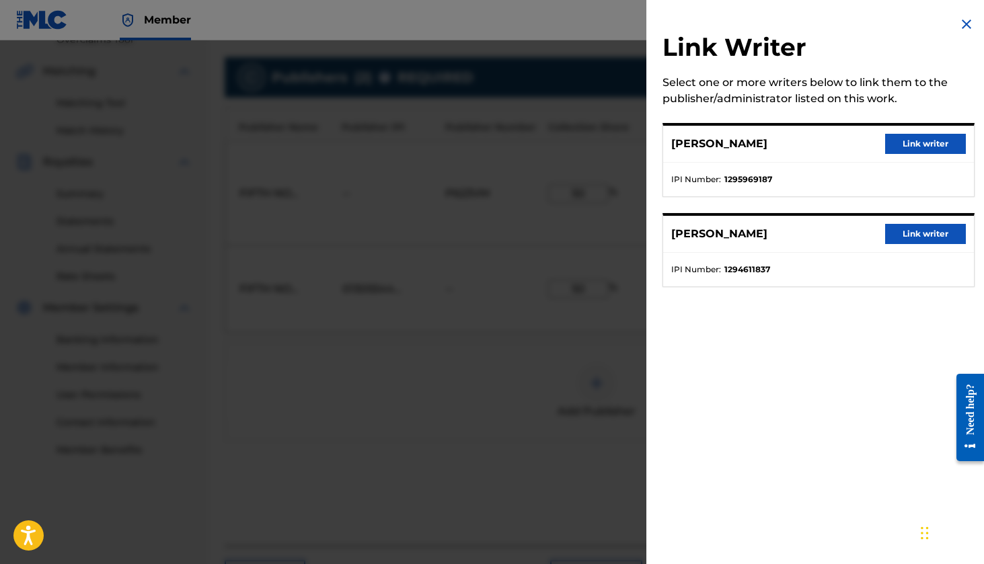
click at [907, 238] on button "Link writer" at bounding box center [925, 234] width 81 height 20
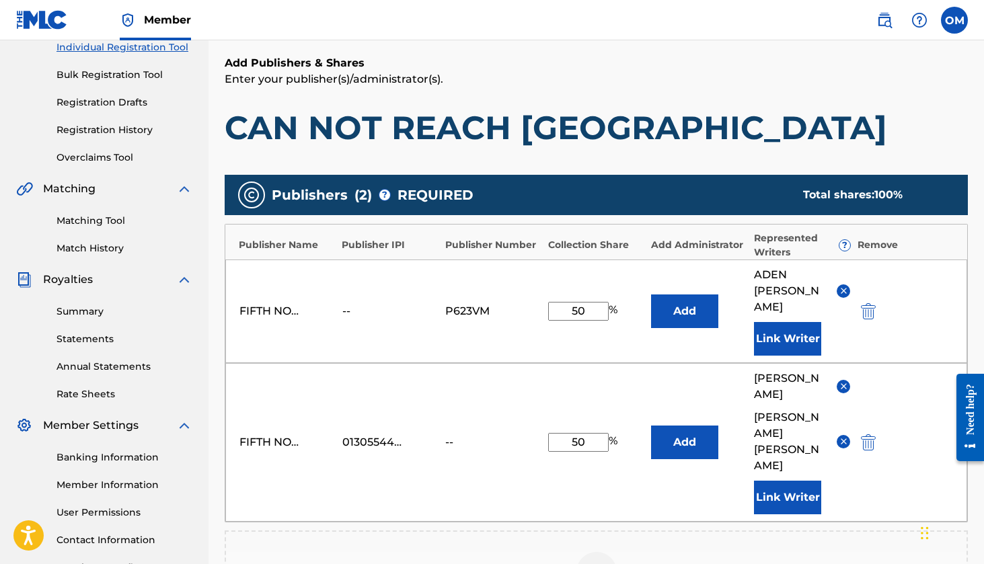
scroll to position [0, 0]
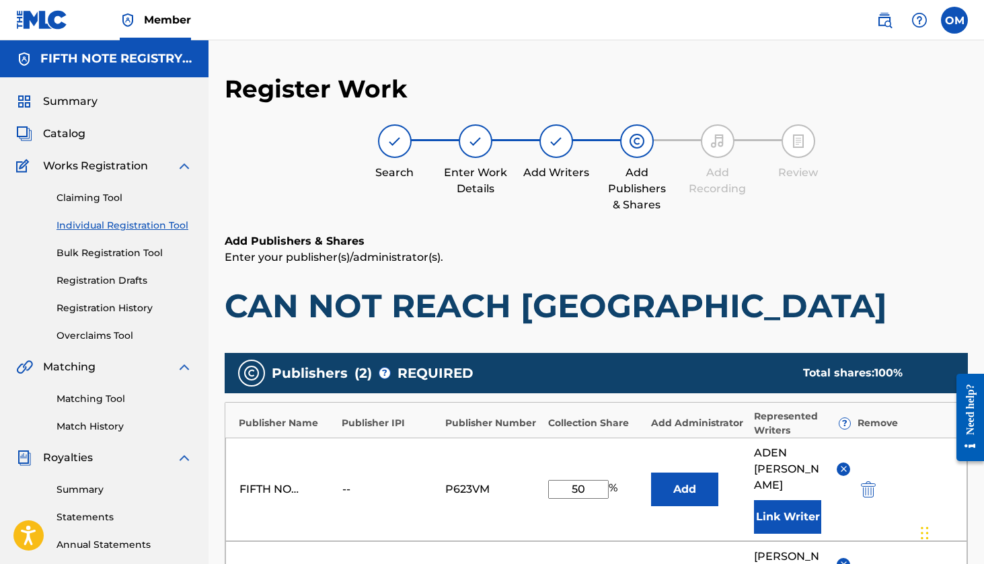
click at [558, 151] on div at bounding box center [556, 141] width 34 height 34
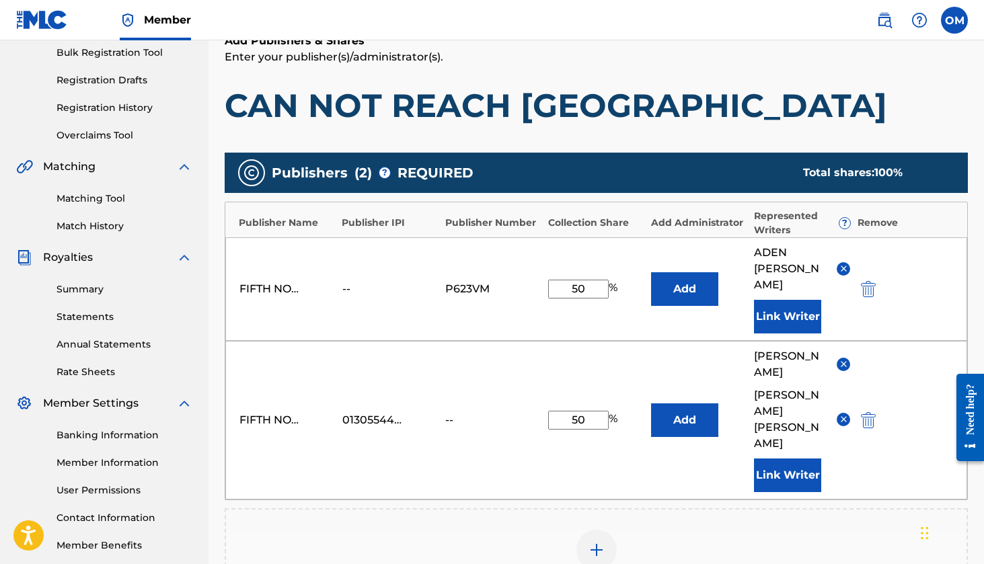
scroll to position [381, 0]
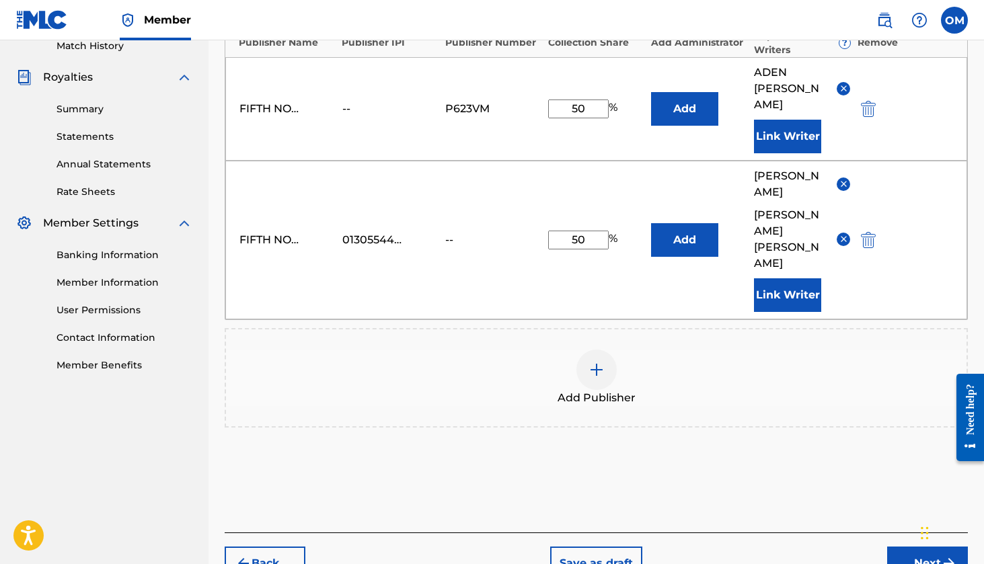
click at [921, 547] on button "Next" at bounding box center [927, 564] width 81 height 34
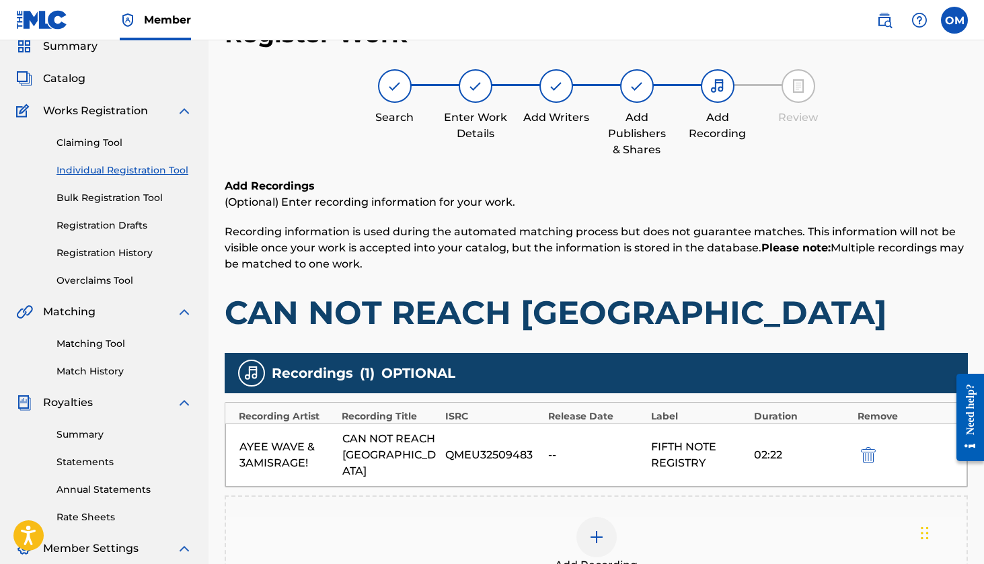
scroll to position [52, 0]
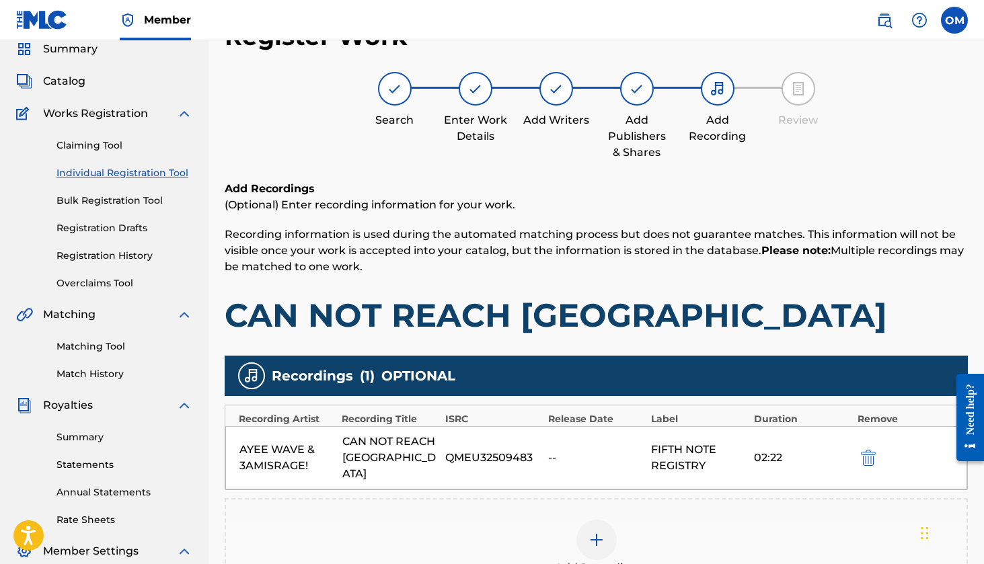
click at [556, 96] on img at bounding box center [556, 89] width 16 height 16
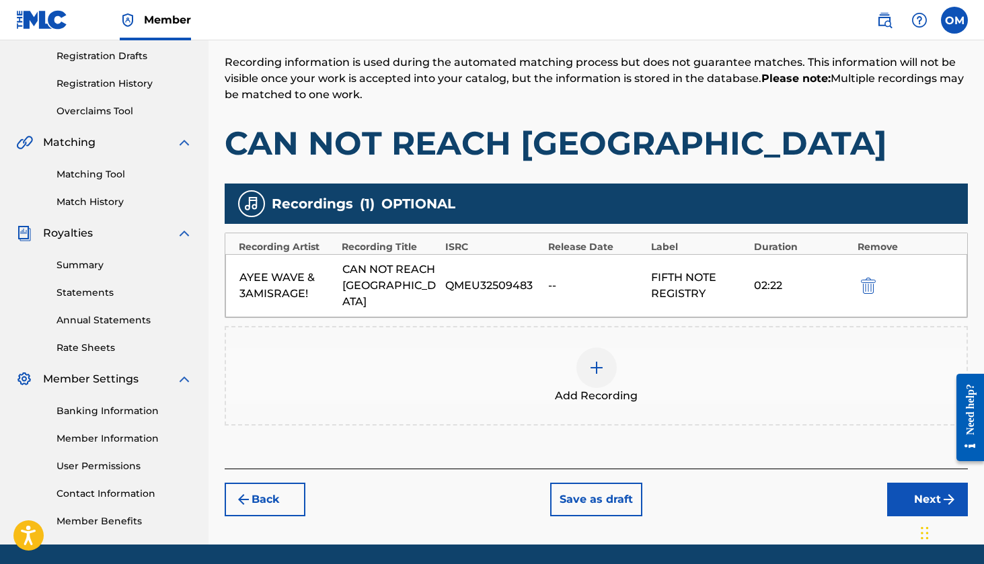
scroll to position [270, 0]
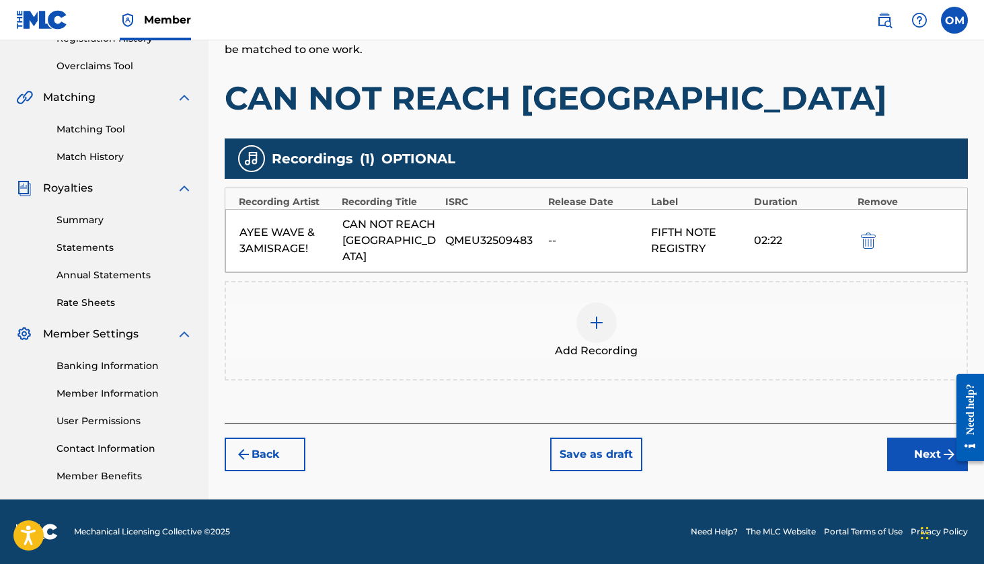
click at [926, 441] on button "Next" at bounding box center [927, 455] width 81 height 34
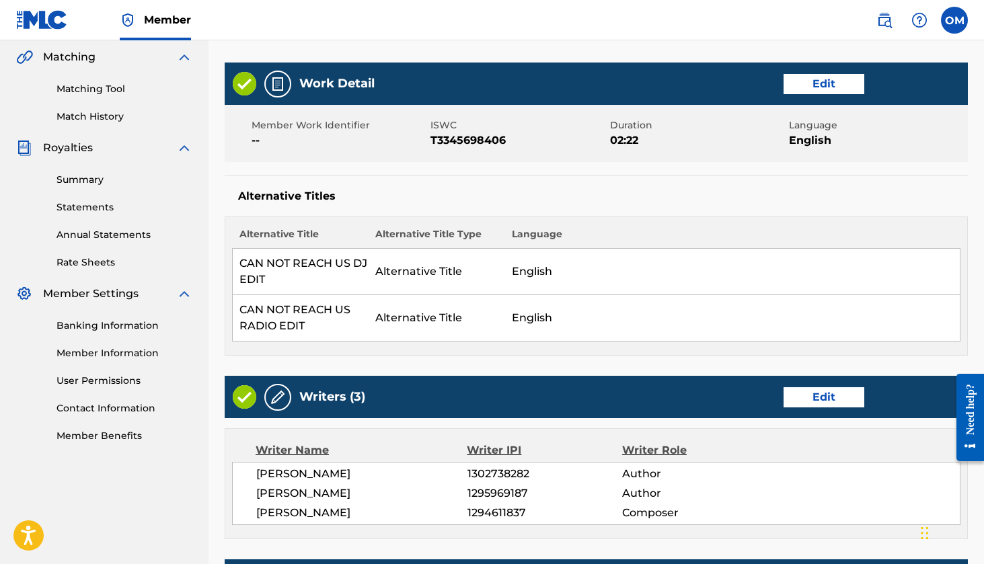
scroll to position [416, 0]
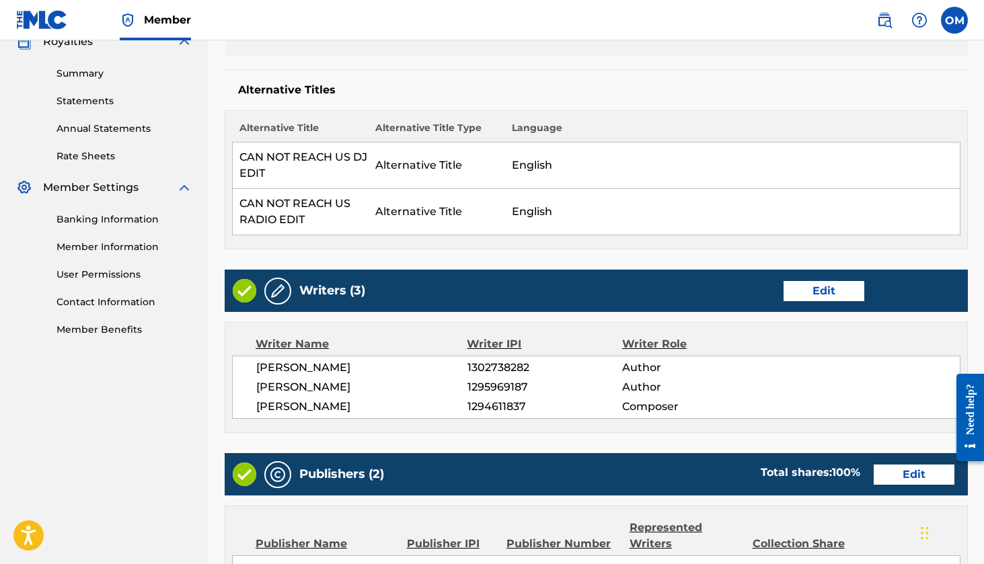
click at [820, 292] on button "Edit" at bounding box center [824, 291] width 81 height 20
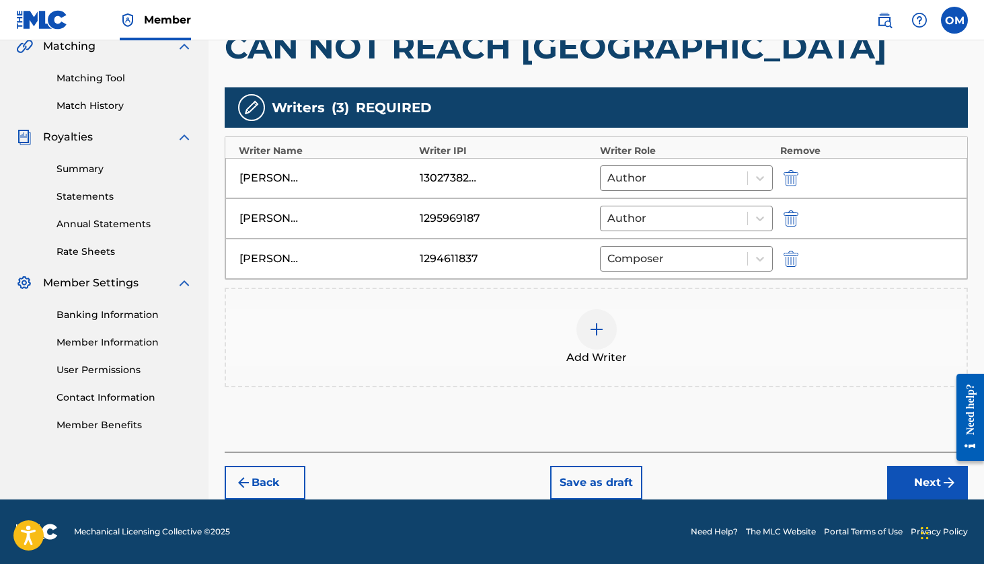
click at [280, 176] on div "[PERSON_NAME]" at bounding box center [269, 178] width 61 height 16
click at [450, 182] on div "1302738282" at bounding box center [450, 178] width 61 height 16
click at [454, 180] on div "1302738282" at bounding box center [450, 178] width 61 height 16
click at [441, 180] on div "1302738282" at bounding box center [450, 178] width 61 height 16
click at [284, 176] on div "[PERSON_NAME]" at bounding box center [269, 178] width 61 height 16
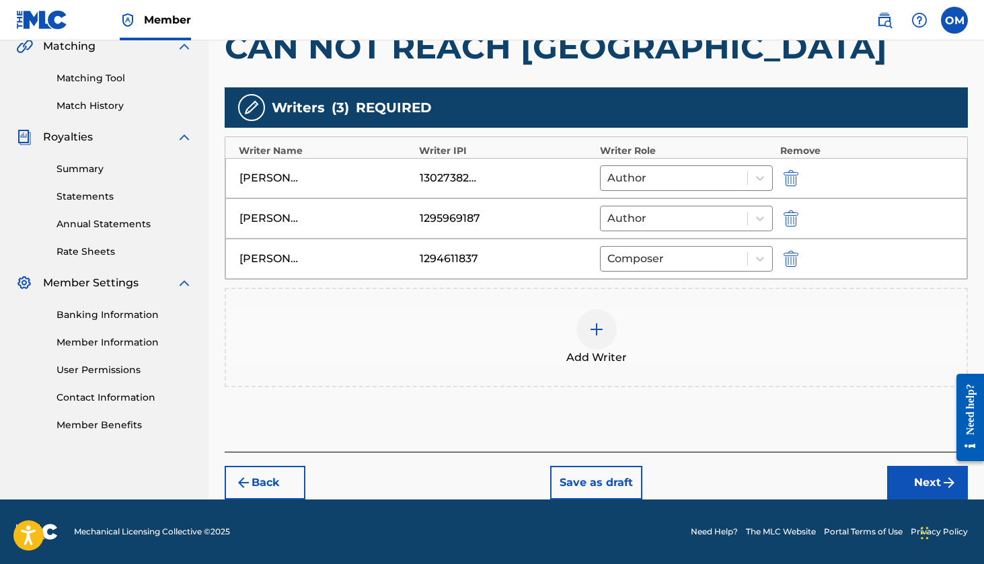
click at [284, 176] on div "[PERSON_NAME]" at bounding box center [269, 178] width 61 height 16
click at [286, 174] on div "[PERSON_NAME]" at bounding box center [269, 178] width 61 height 16
click at [359, 175] on div "[PERSON_NAME]" at bounding box center [326, 178] width 174 height 16
click at [765, 178] on icon at bounding box center [759, 178] width 13 height 13
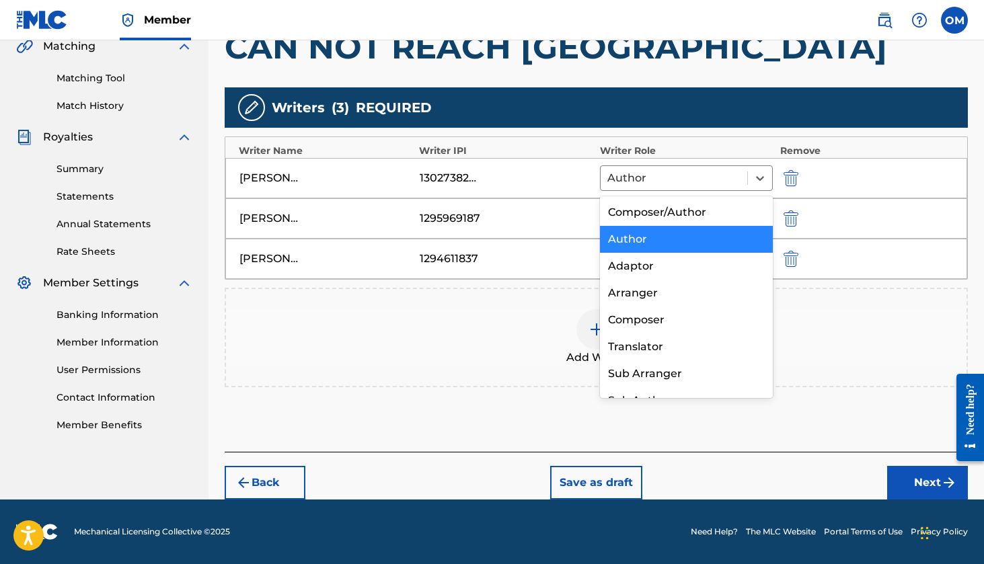
click at [666, 243] on div "Author" at bounding box center [687, 239] width 174 height 27
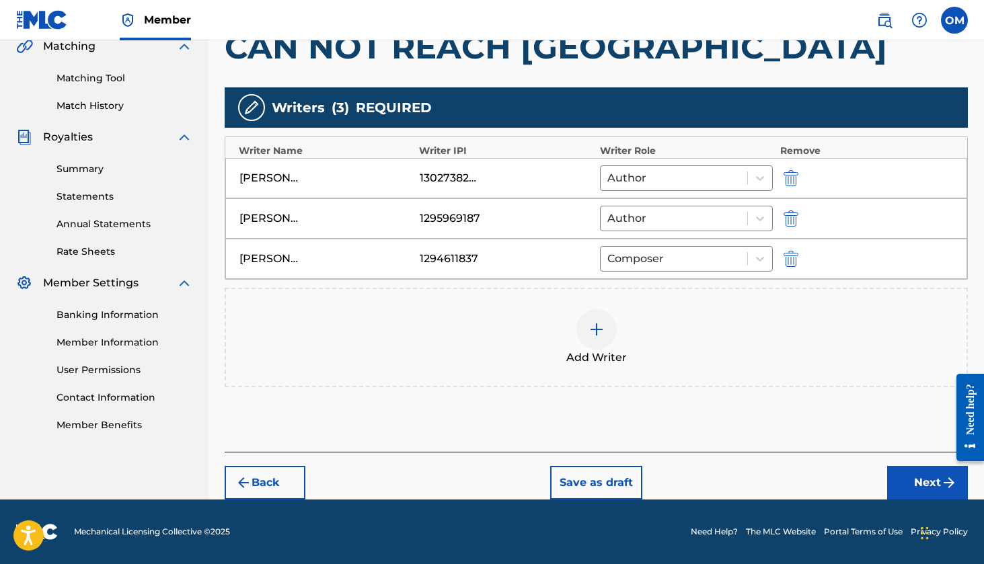
click at [935, 488] on button "Next" at bounding box center [927, 483] width 81 height 34
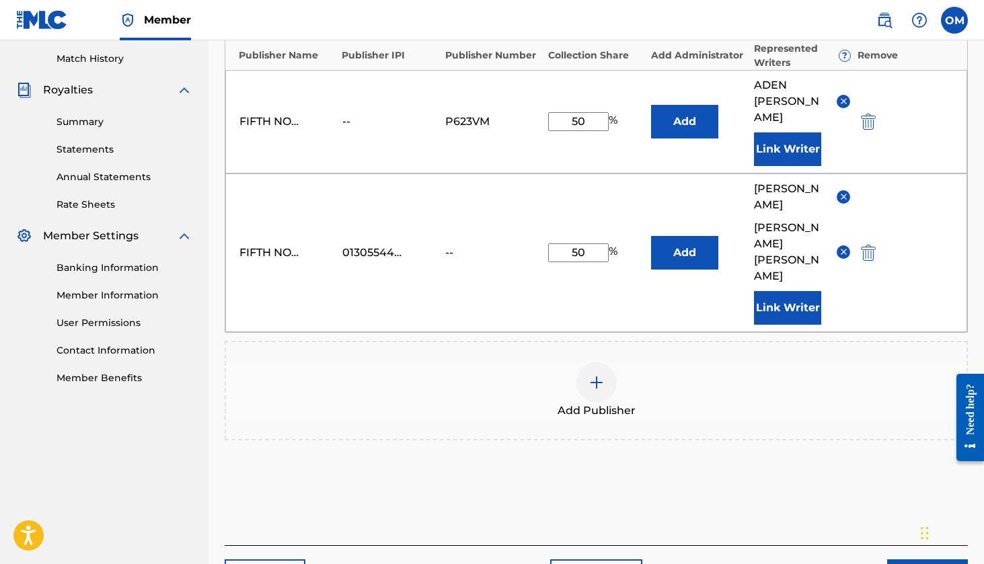
scroll to position [381, 0]
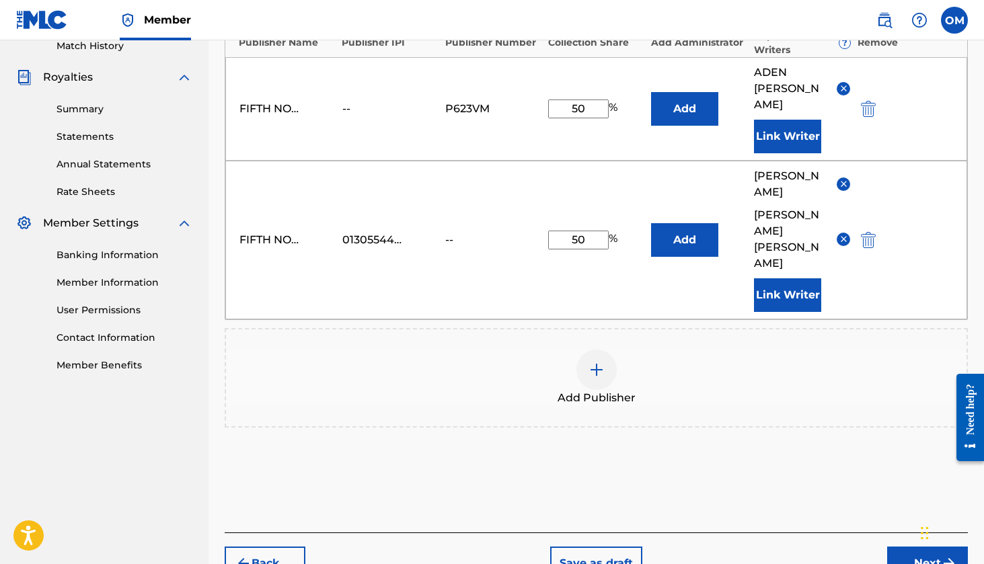
click at [929, 547] on button "Next" at bounding box center [927, 564] width 81 height 34
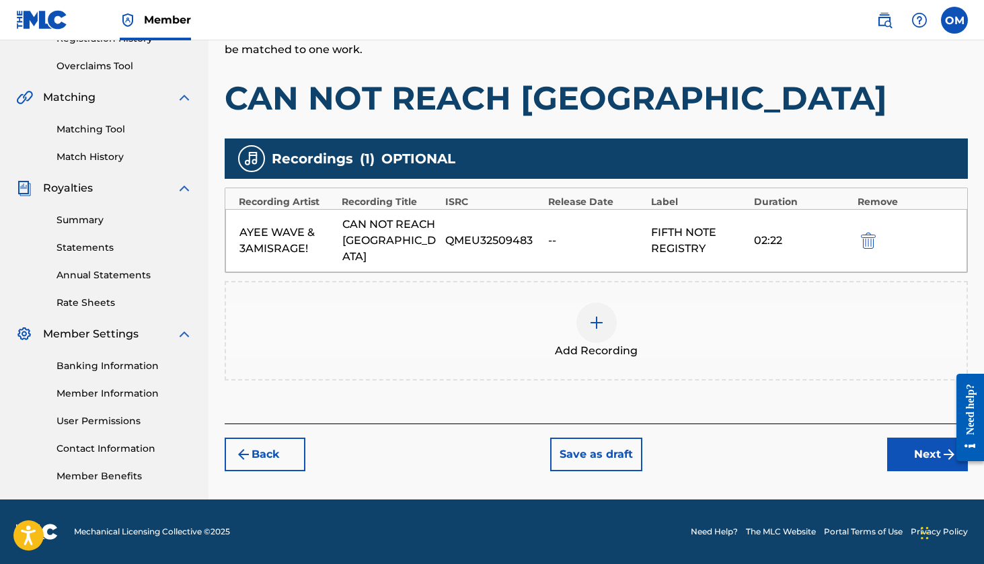
scroll to position [270, 0]
click at [924, 438] on button "Next" at bounding box center [927, 455] width 81 height 34
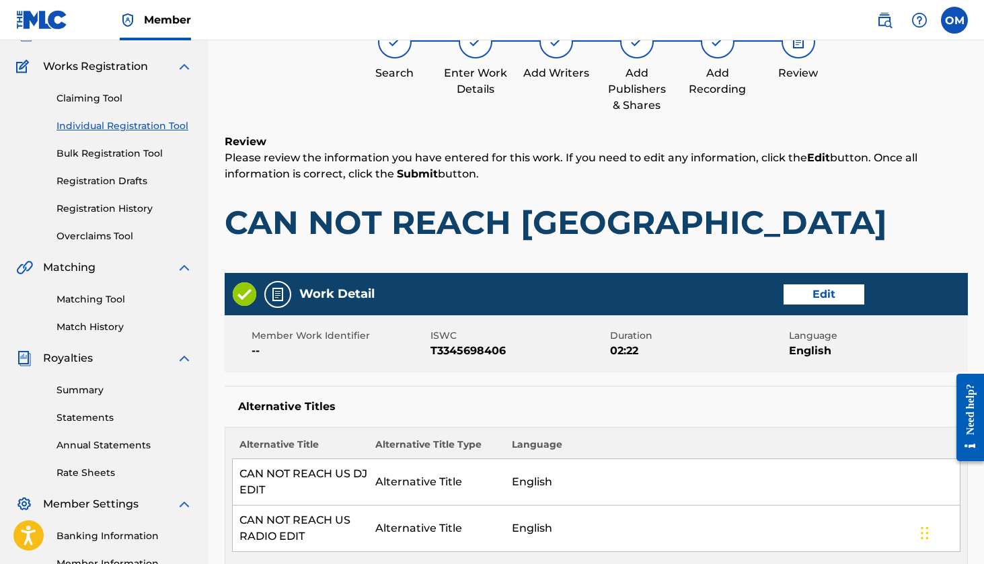
scroll to position [61, 0]
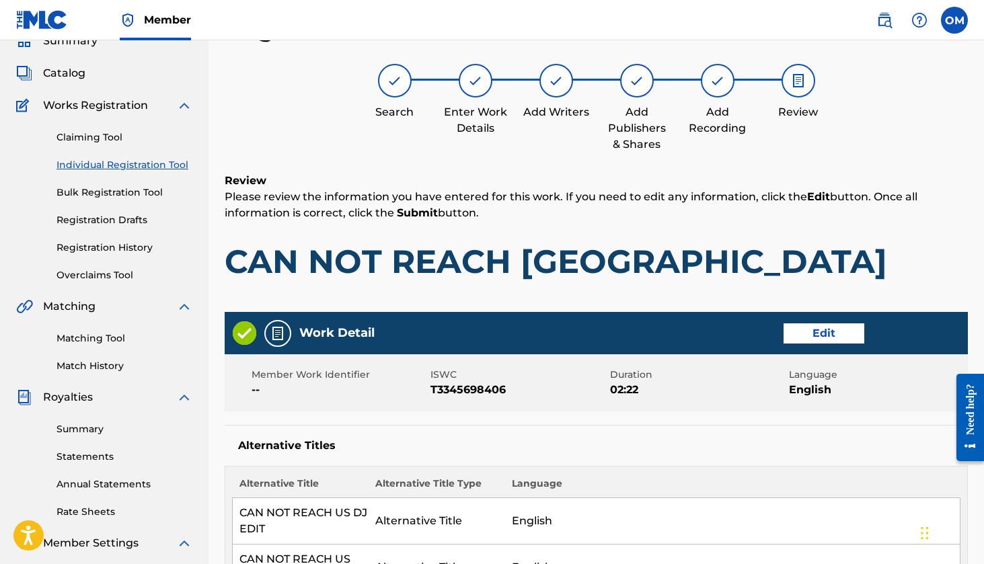
click at [798, 334] on button "Edit" at bounding box center [824, 334] width 81 height 20
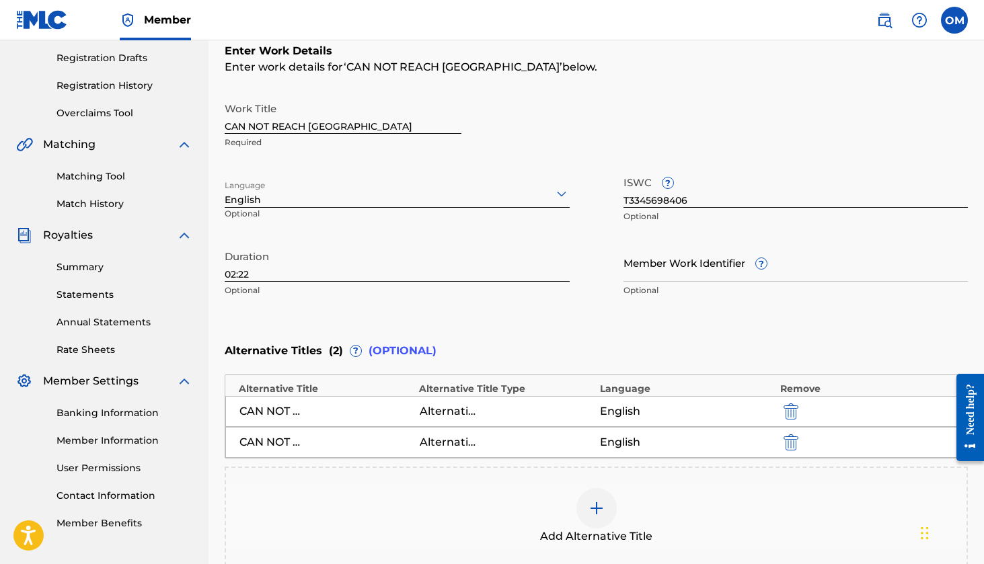
scroll to position [369, 0]
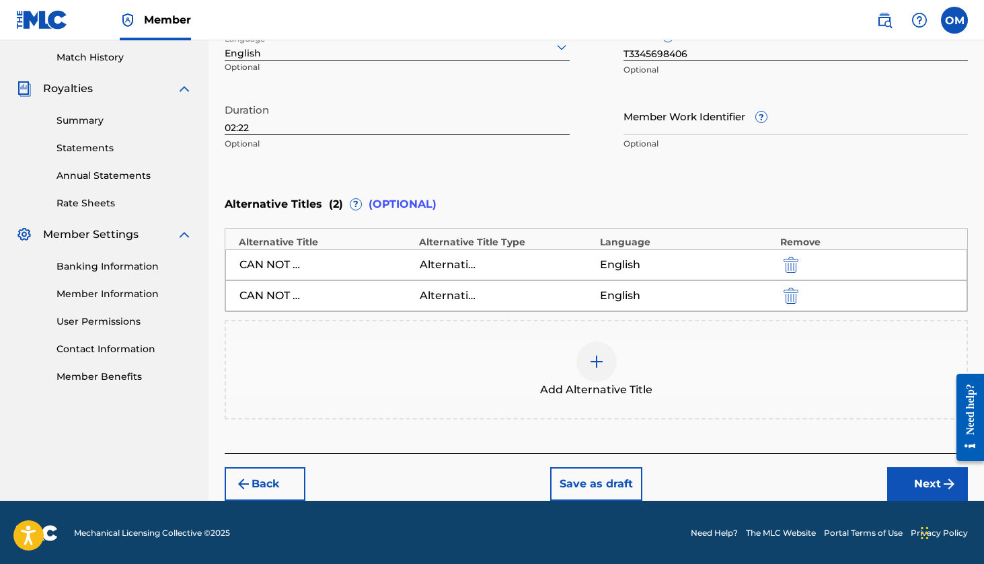
click at [115, 294] on link "Member Information" at bounding box center [124, 294] width 136 height 14
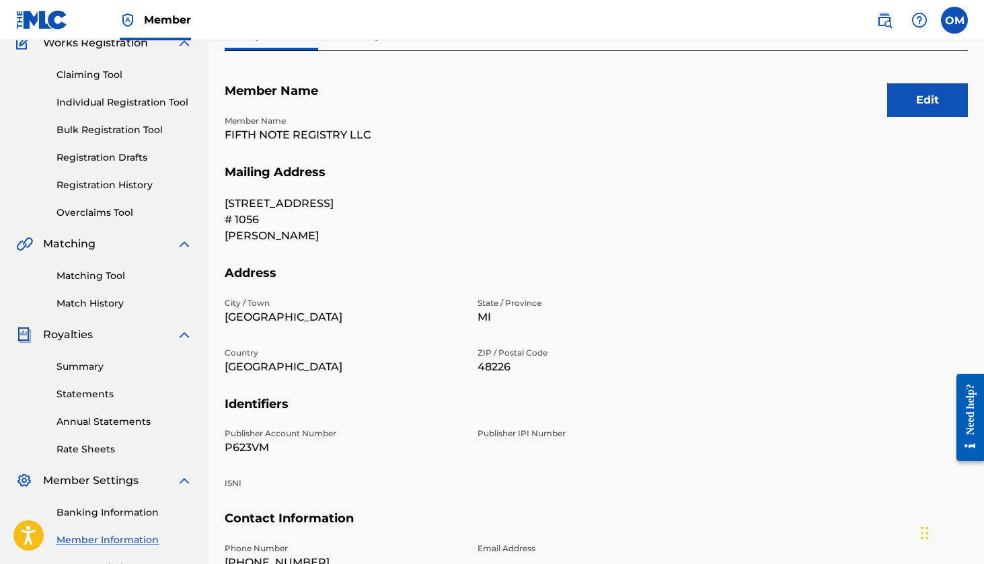
scroll to position [102, 0]
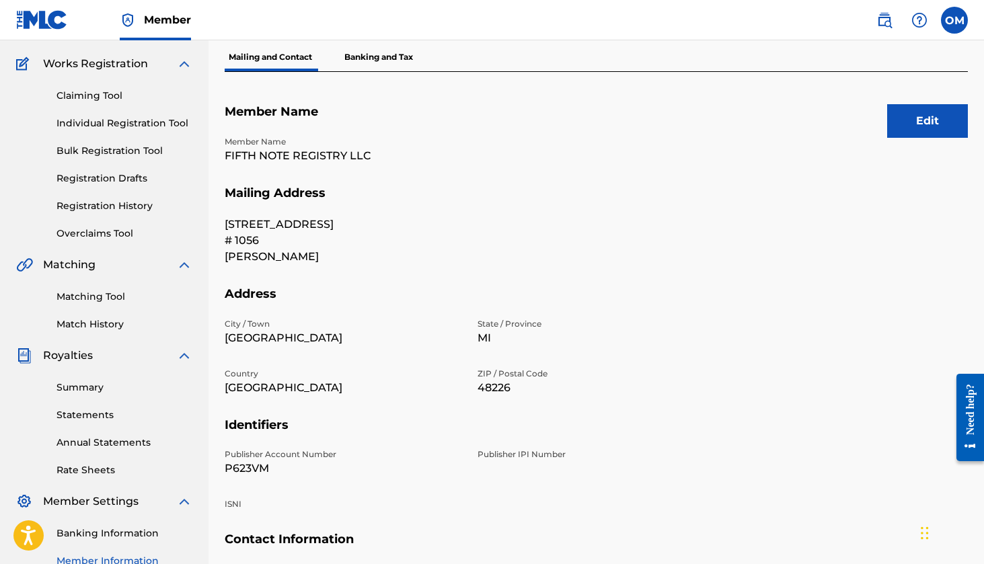
click at [932, 123] on button "Edit" at bounding box center [927, 121] width 81 height 34
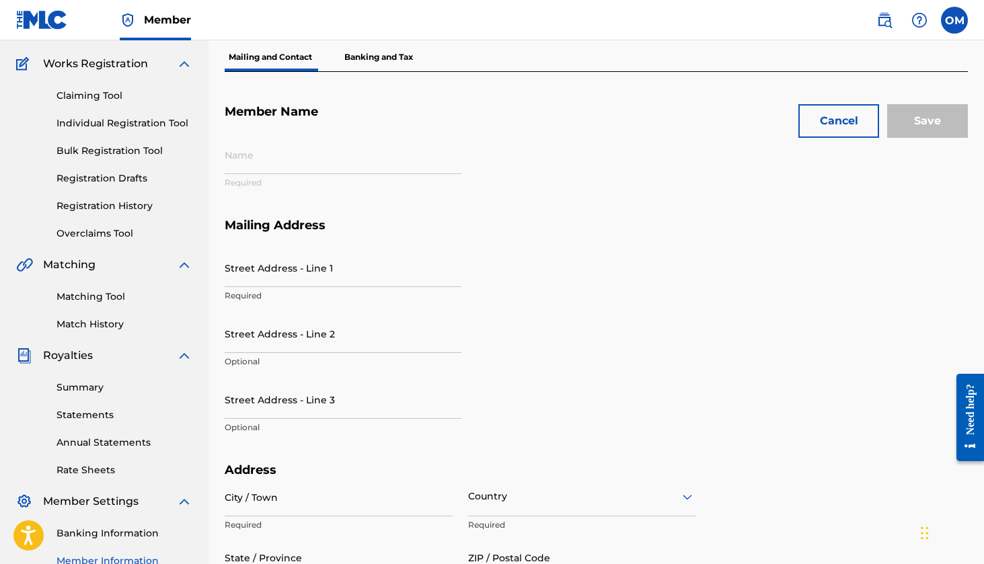
type input "FIFTH NOTE REGISTRY LLC"
type input "[STREET_ADDRESS]"
type input "# 1056"
type input "[PERSON_NAME]"
type input "[GEOGRAPHIC_DATA]"
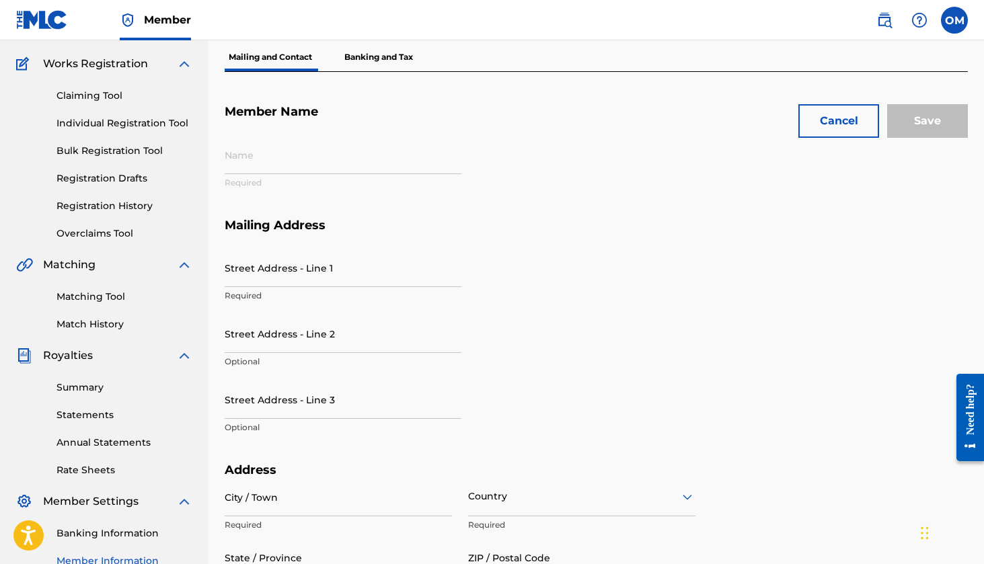
type input "48226"
type input "P623VM"
type input "833"
type input "8236019"
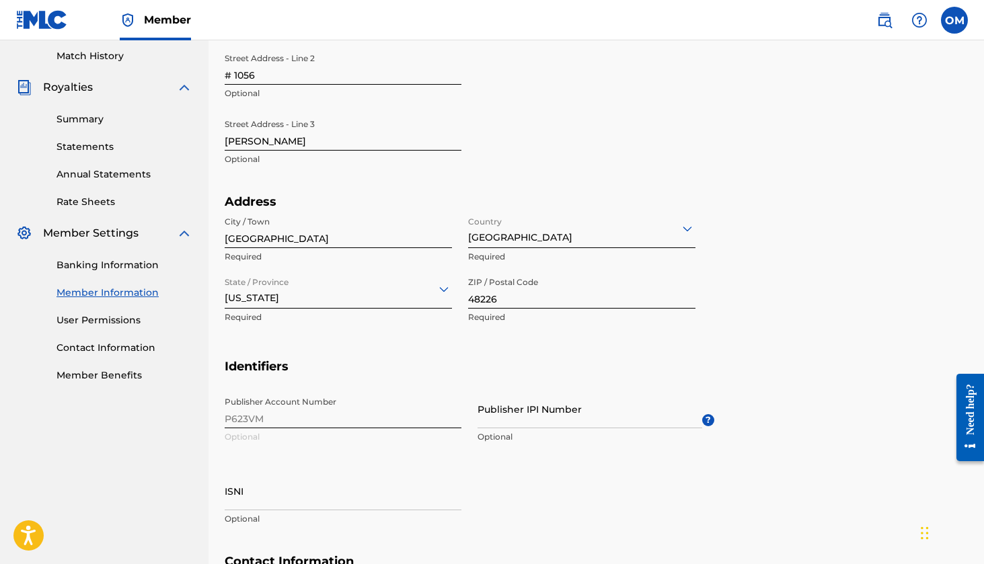
scroll to position [569, 0]
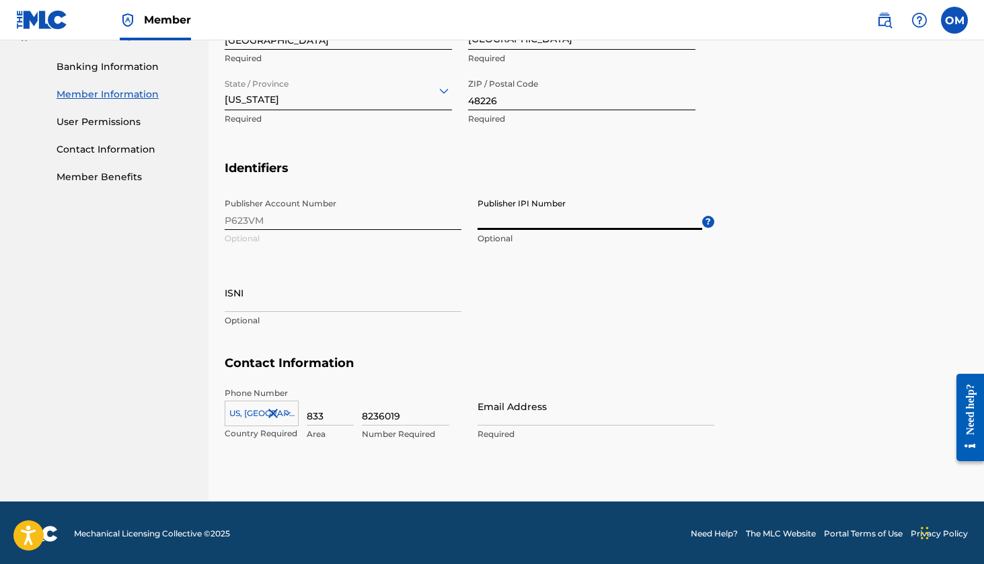
paste input "1295043353"
type input "1295043353"
type input "[EMAIL_ADDRESS][DOMAIN_NAME]"
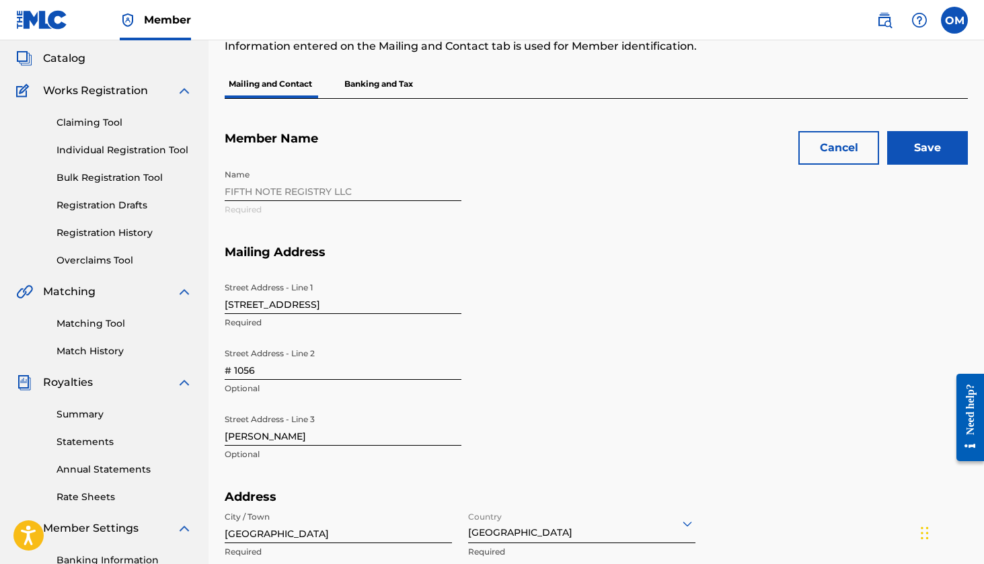
scroll to position [0, 0]
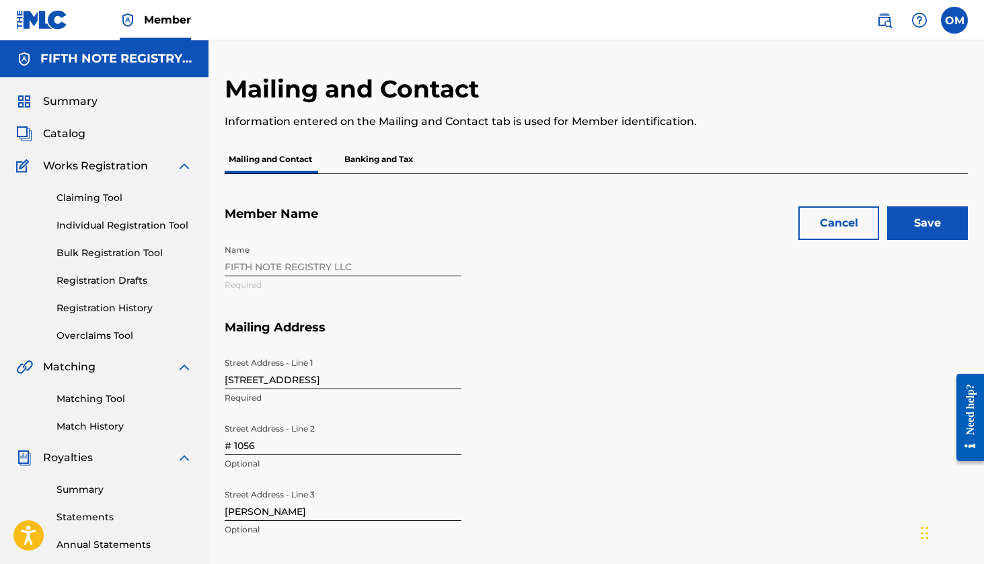
click at [926, 229] on input "Save" at bounding box center [927, 223] width 81 height 34
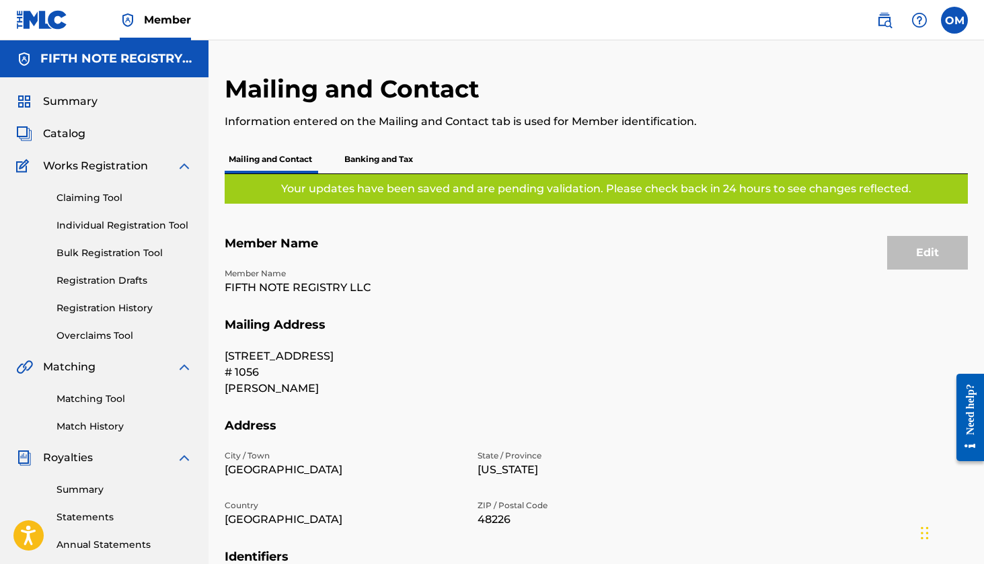
click at [100, 226] on link "Individual Registration Tool" at bounding box center [124, 226] width 136 height 14
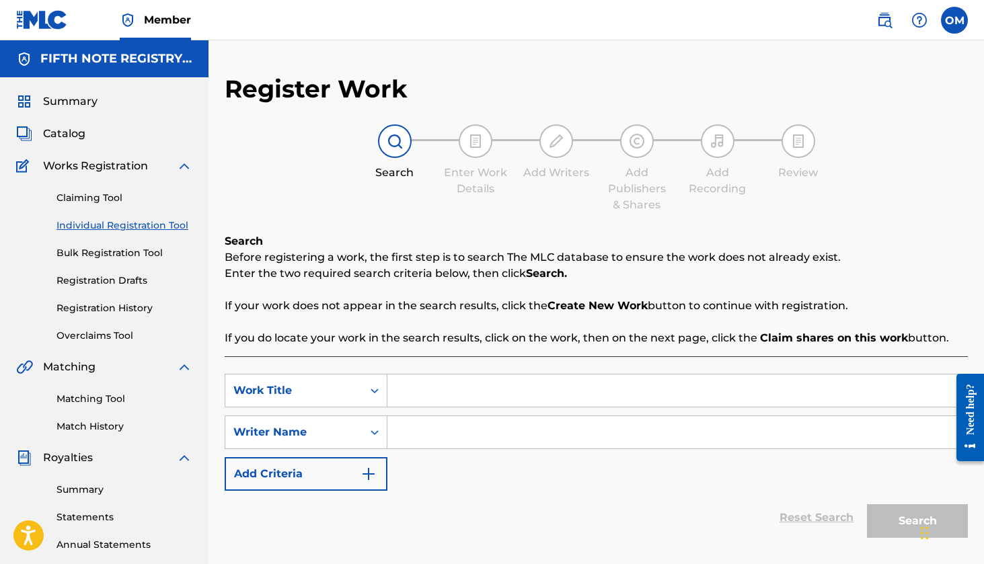
click at [79, 136] on span "Catalog" at bounding box center [64, 134] width 42 height 16
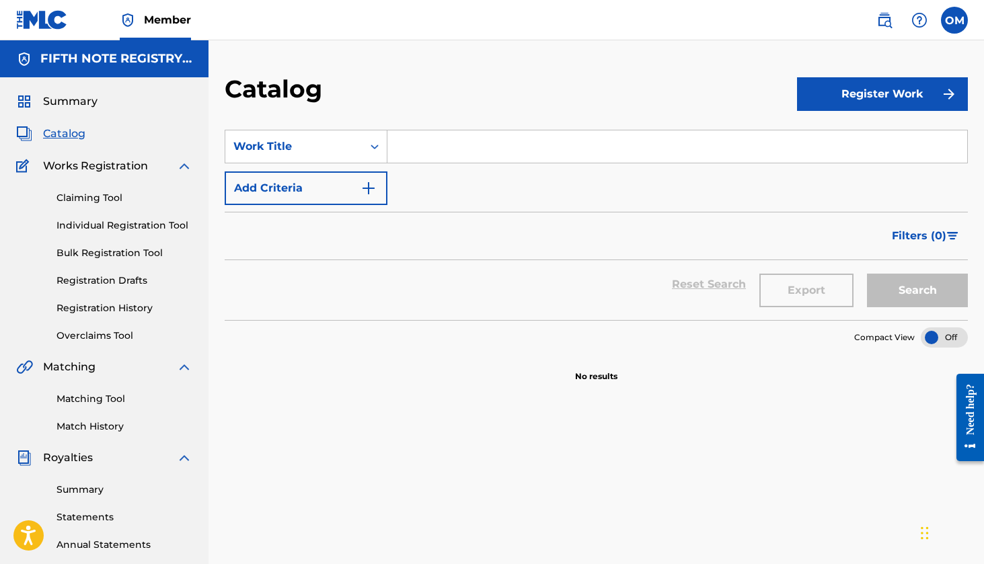
click at [86, 166] on span "Works Registration" at bounding box center [95, 166] width 105 height 16
click at [67, 135] on span "Catalog" at bounding box center [64, 134] width 42 height 16
click at [115, 311] on link "Registration History" at bounding box center [124, 308] width 136 height 14
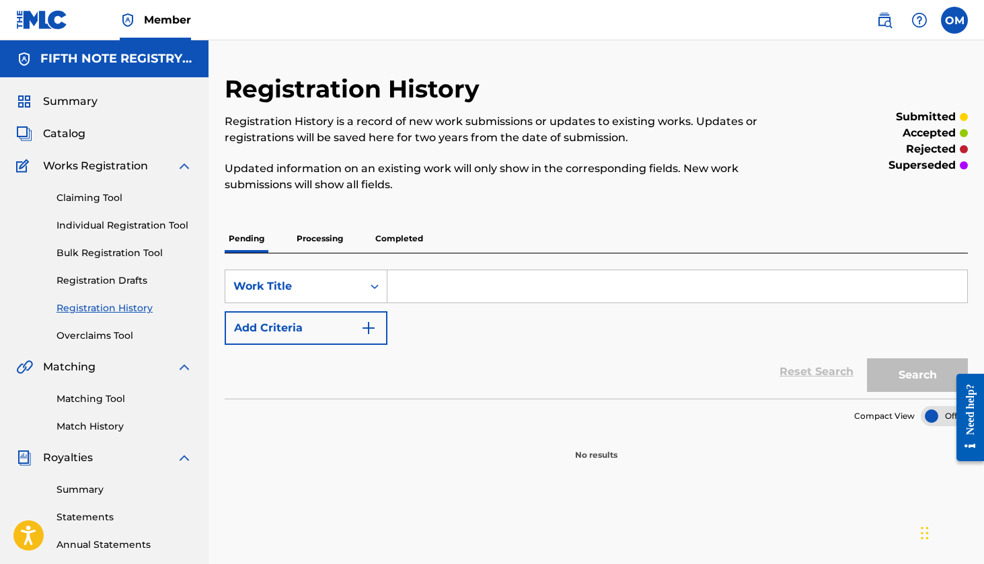
click at [110, 252] on link "Bulk Registration Tool" at bounding box center [124, 253] width 136 height 14
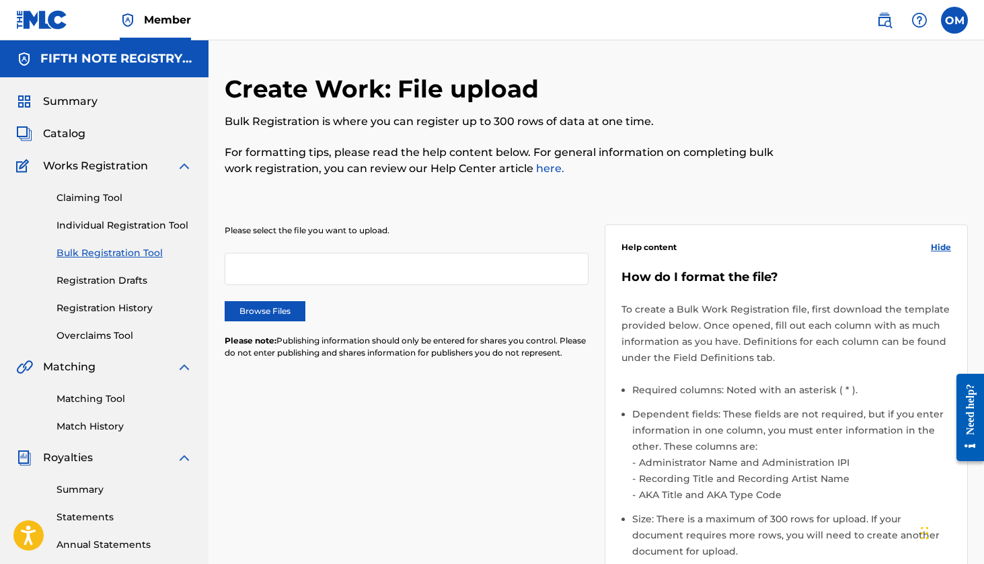
click at [118, 223] on link "Individual Registration Tool" at bounding box center [124, 226] width 136 height 14
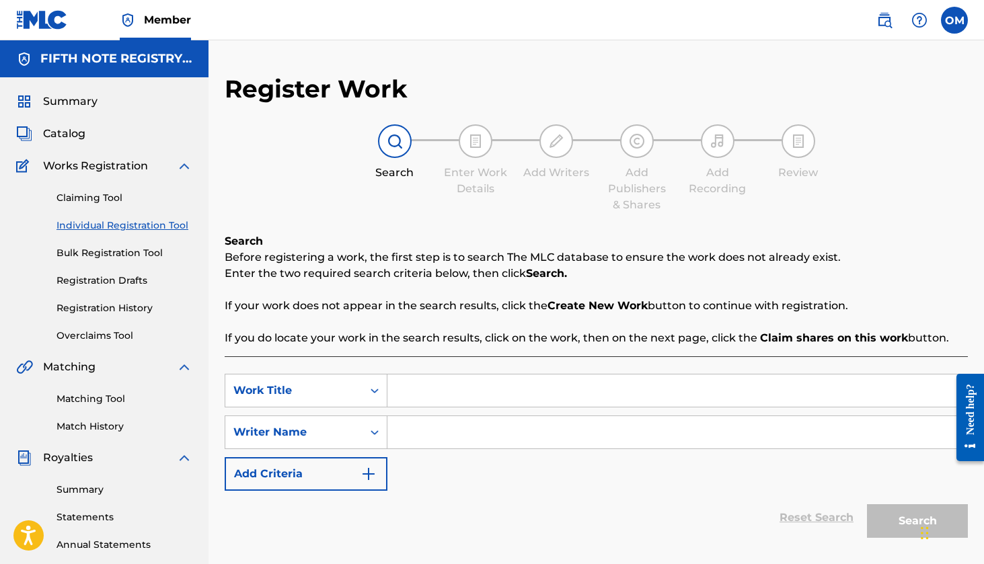
scroll to position [266, 0]
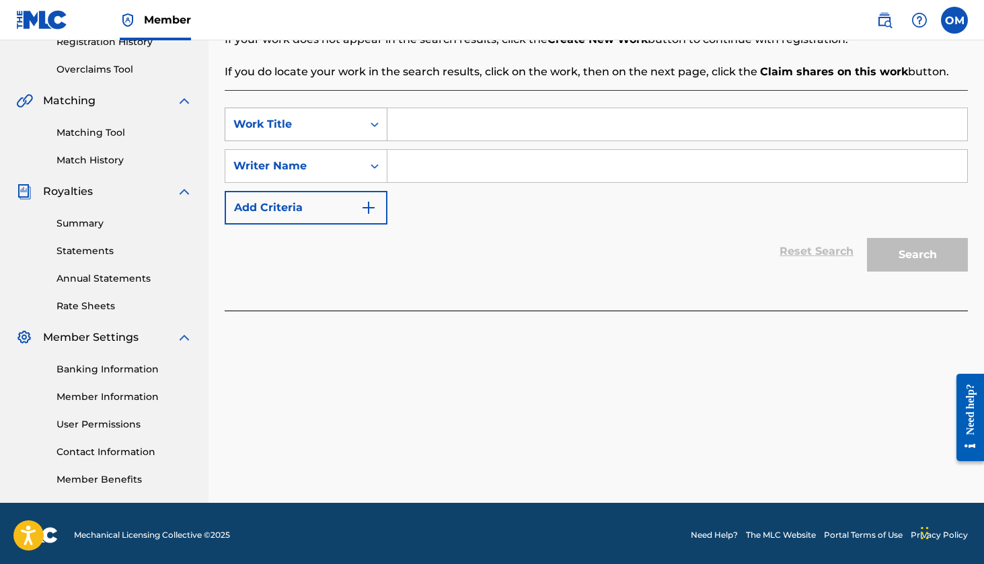
click at [379, 128] on icon "Search Form" at bounding box center [374, 124] width 13 height 13
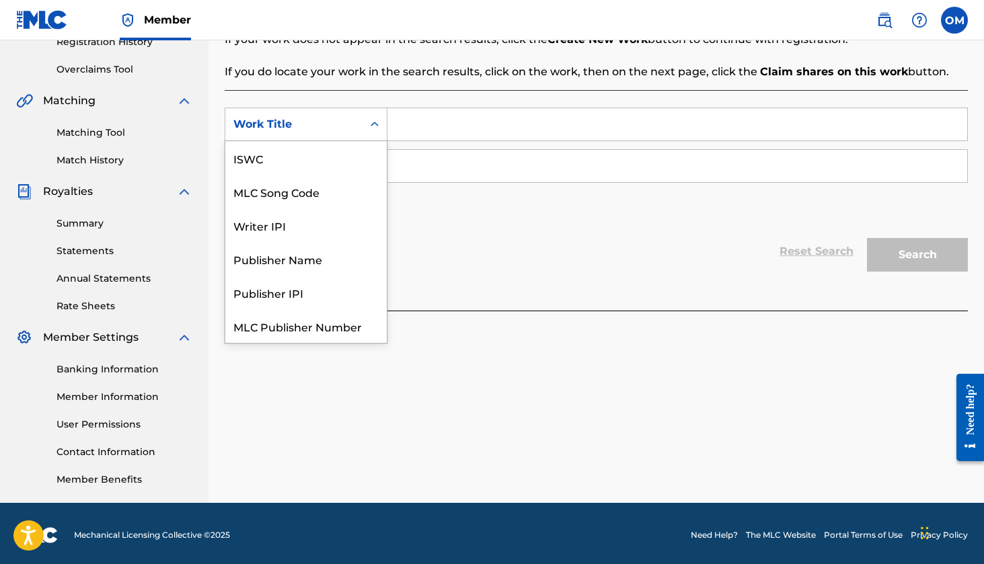
scroll to position [34, 0]
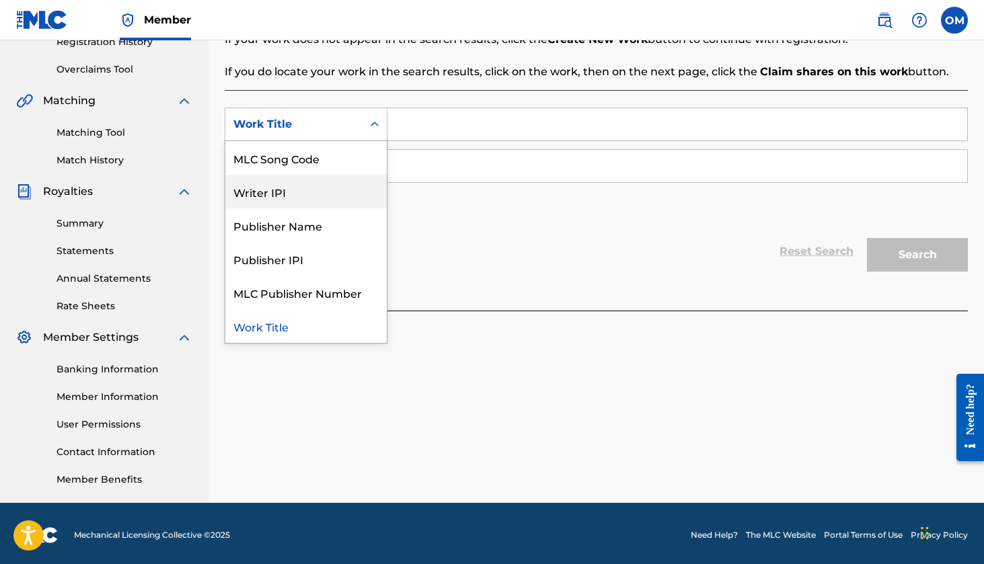
click at [295, 192] on div "Writer IPI" at bounding box center [305, 192] width 161 height 34
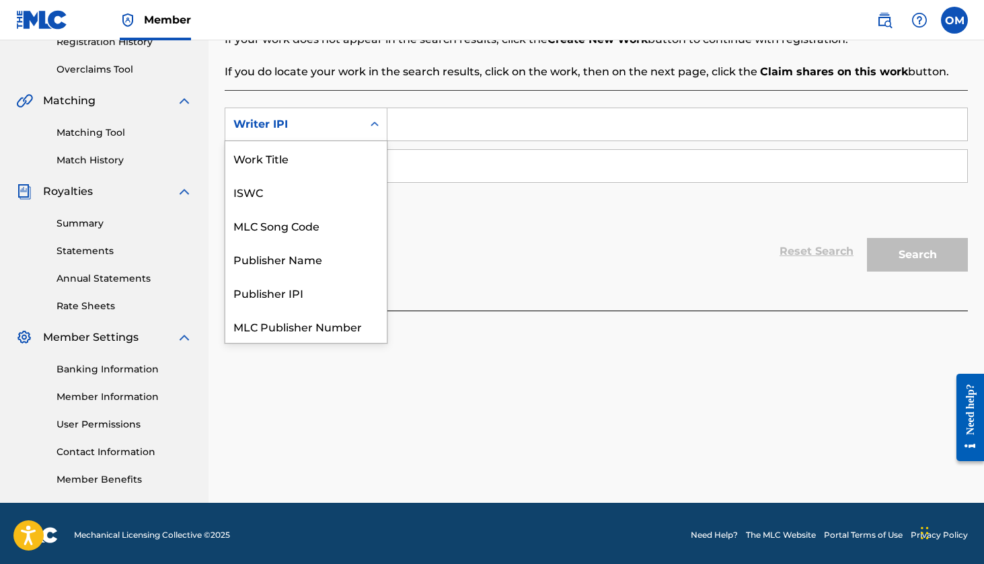
click at [377, 125] on icon "Search Form" at bounding box center [375, 124] width 8 height 5
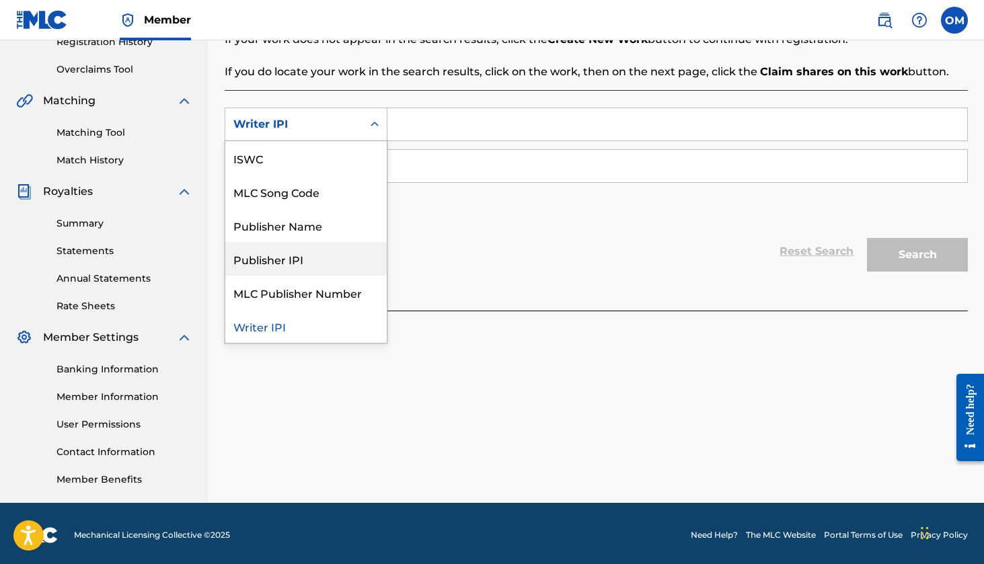
click at [325, 263] on div "Publisher IPI" at bounding box center [305, 259] width 161 height 34
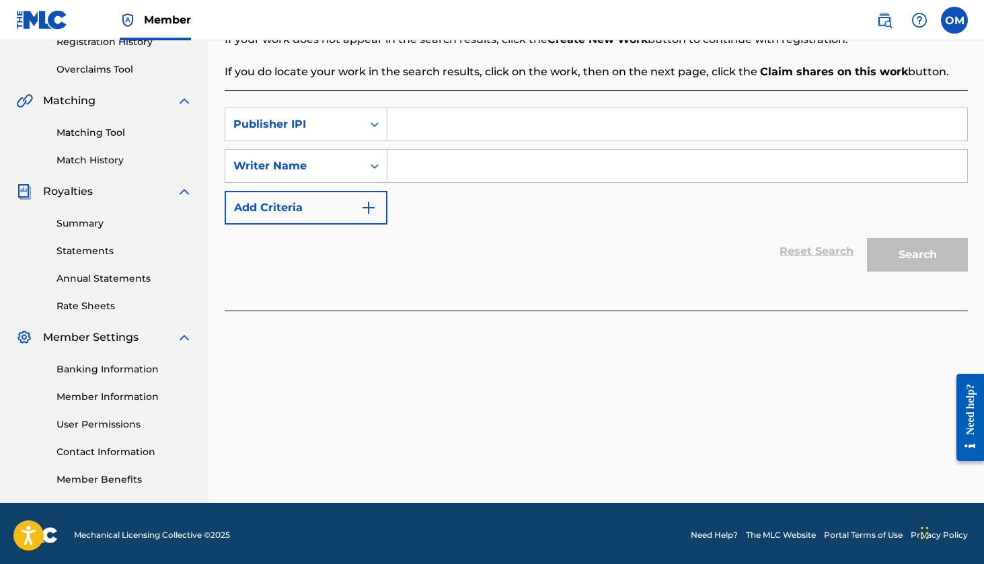
paste input "1295043353"
type input "1295043353"
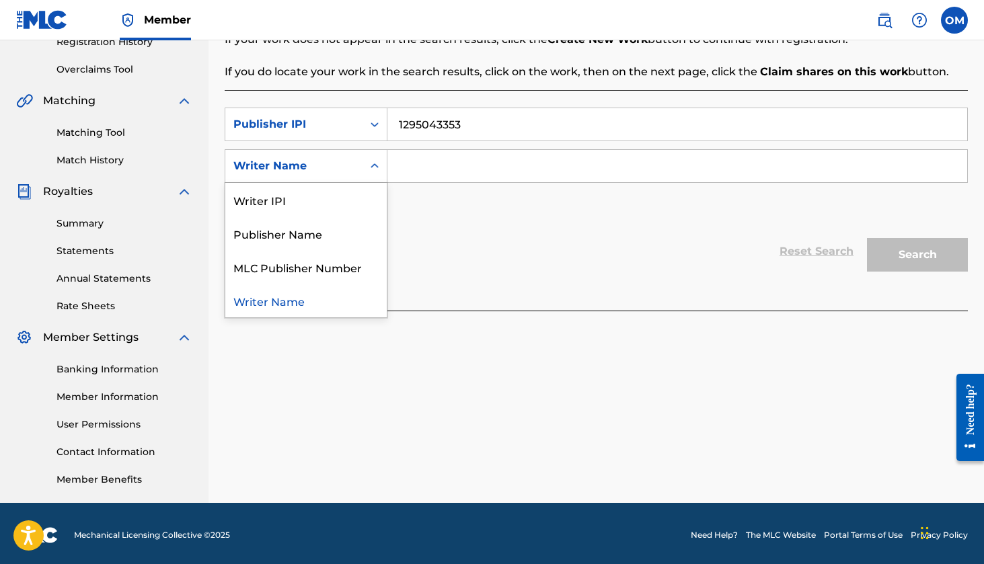
click at [377, 165] on icon "Search Form" at bounding box center [375, 165] width 8 height 5
click at [338, 242] on div "Publisher Name" at bounding box center [305, 234] width 161 height 34
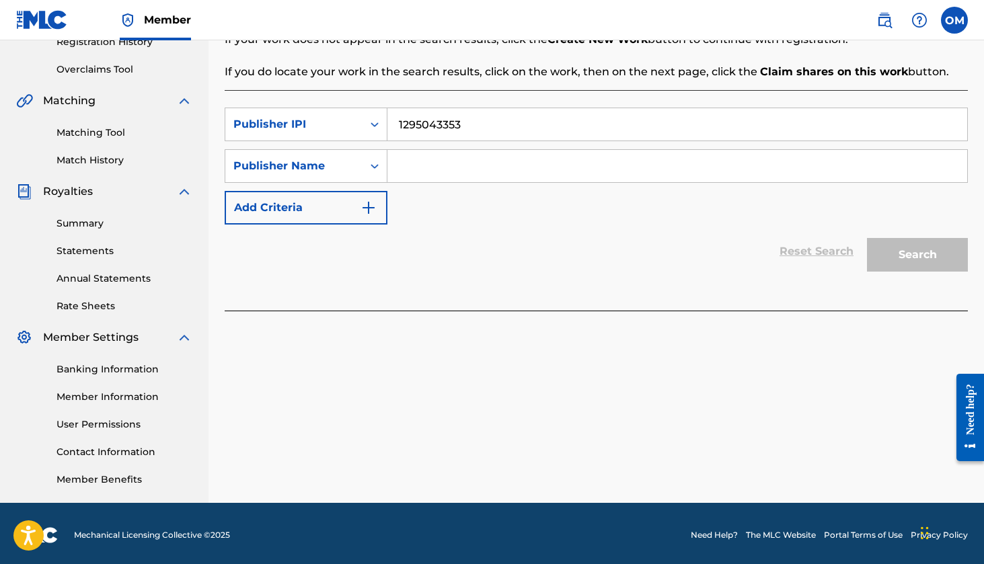
click at [411, 167] on input "Search Form" at bounding box center [677, 166] width 580 height 32
type input "FIFTH"
click at [913, 257] on button "Search" at bounding box center [917, 255] width 101 height 34
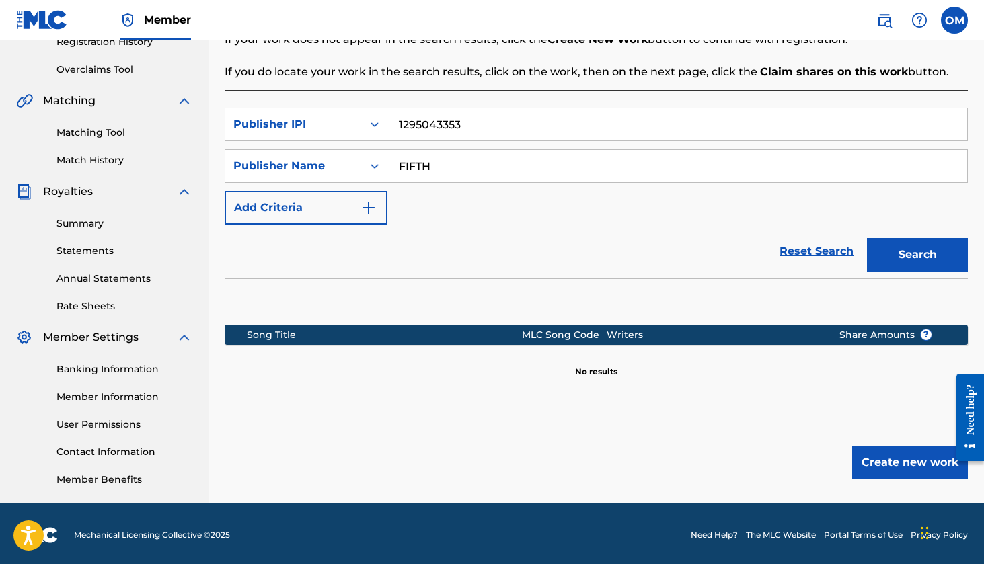
click at [906, 464] on button "Create new work" at bounding box center [910, 463] width 116 height 34
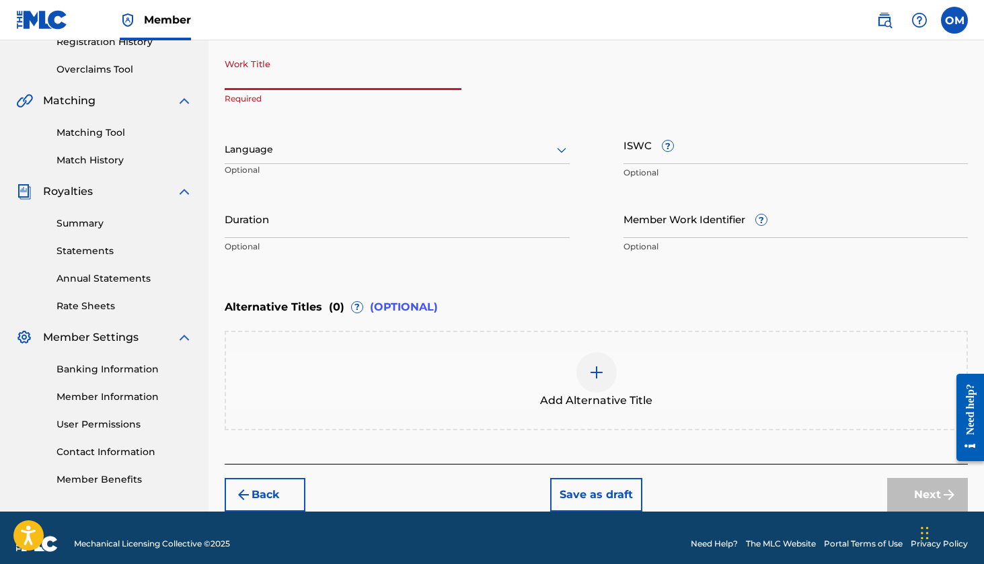
click at [277, 77] on input "Work Title" at bounding box center [343, 71] width 237 height 38
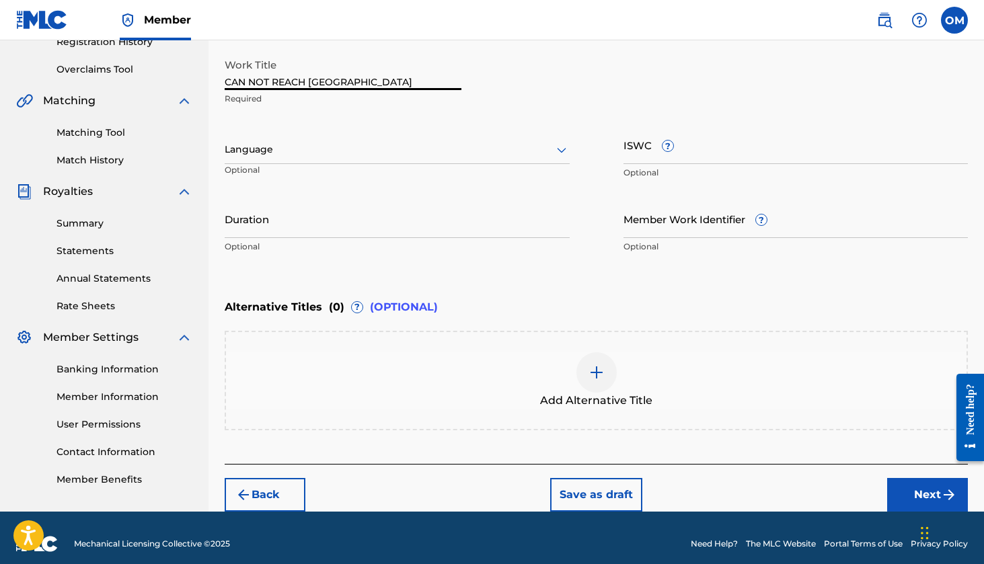
type input "CAN NOT REACH [GEOGRAPHIC_DATA]"
click at [323, 150] on div at bounding box center [397, 149] width 345 height 17
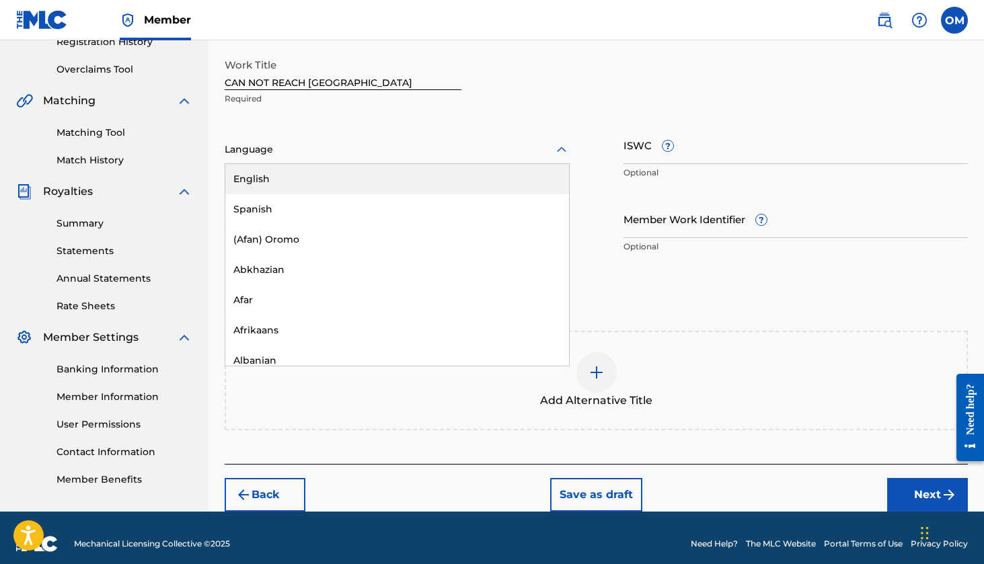
click at [313, 173] on div "English" at bounding box center [397, 179] width 344 height 30
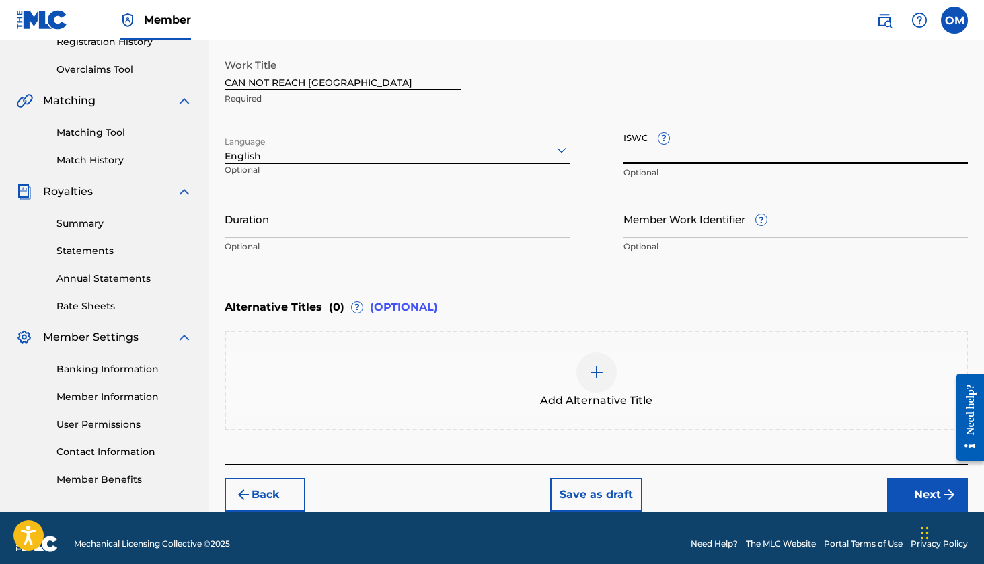
paste input "T3345698406"
type input "T3345698406"
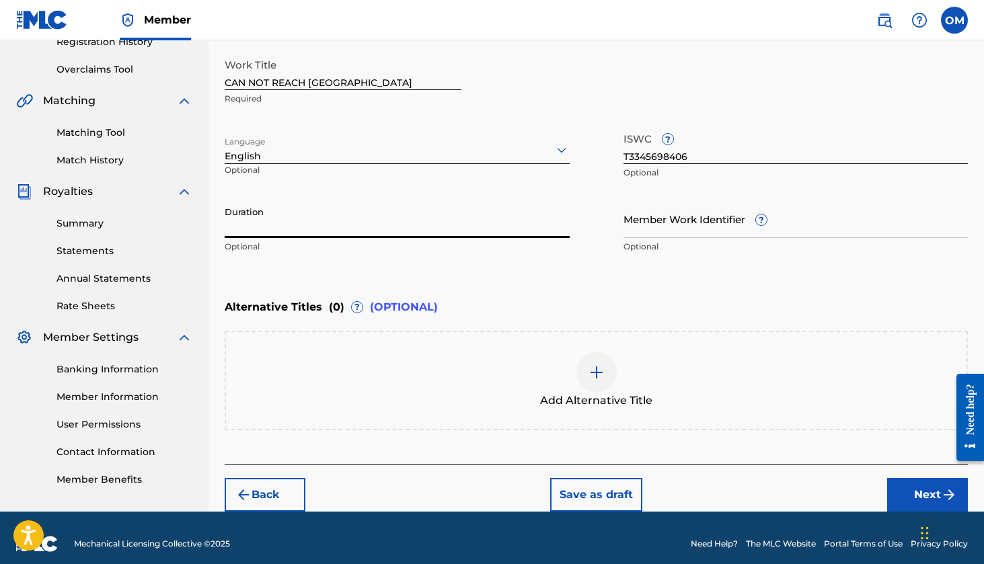
click at [278, 229] on input "Duration" at bounding box center [397, 219] width 345 height 38
type input "02:22"
click at [672, 221] on input "Member Work Identifier ?" at bounding box center [795, 219] width 345 height 38
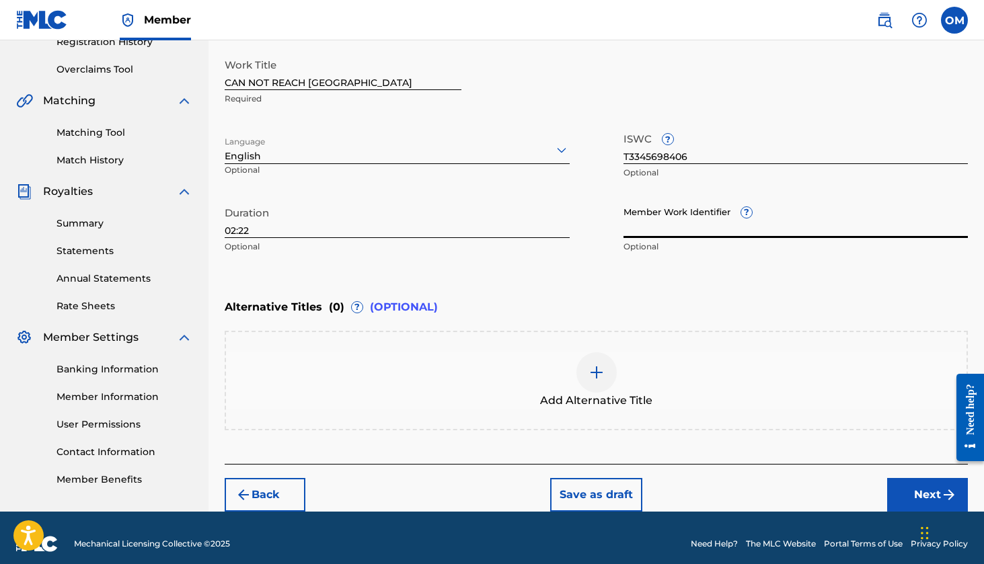
paste input "931638015"
type input "931638015"
click at [594, 375] on img at bounding box center [597, 373] width 16 height 16
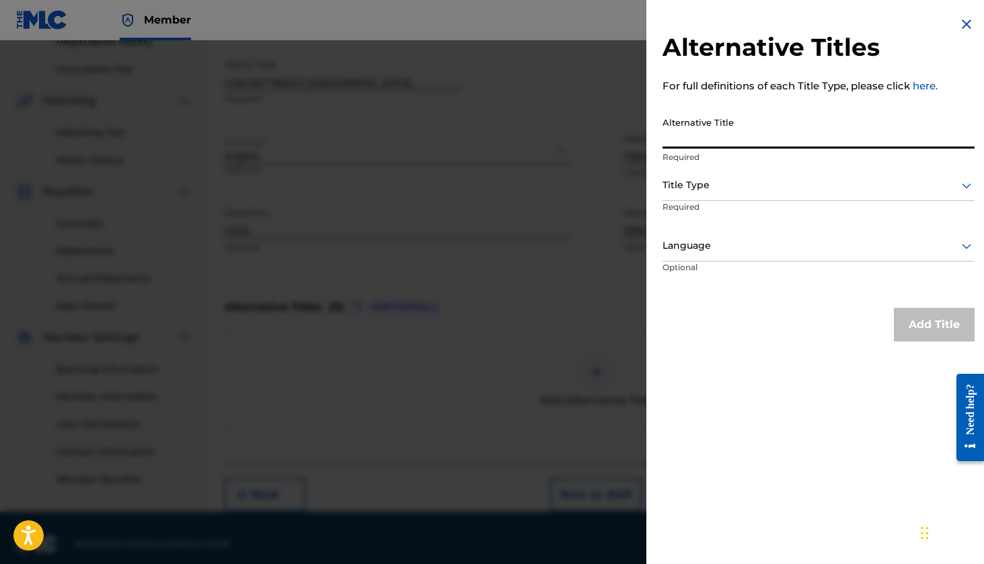
paste input "CAN NOT REACH US DJ EDIT"
type input "CAN NOT REACH US DJ EDIT"
click at [839, 184] on div at bounding box center [818, 185] width 312 height 17
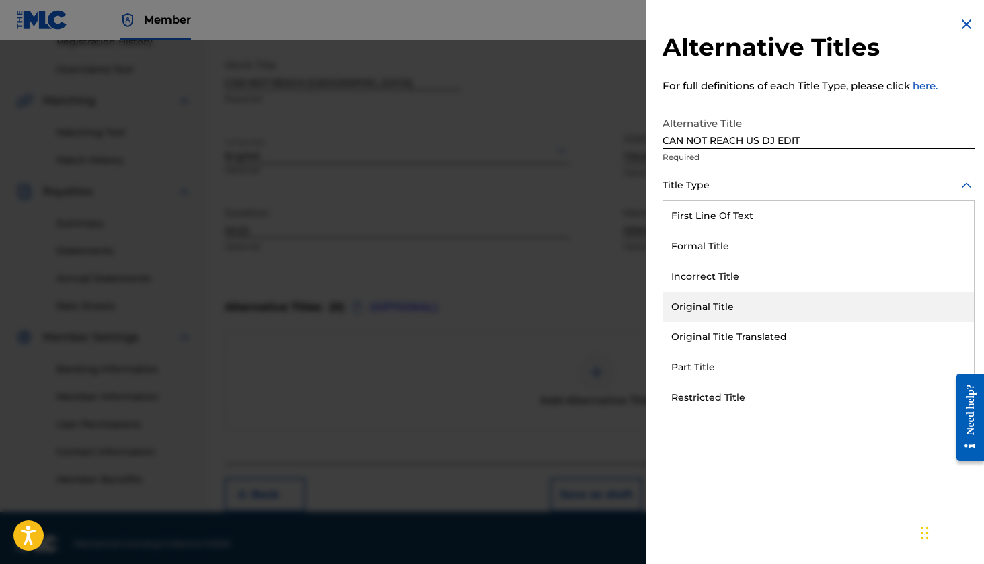
scroll to position [131, 0]
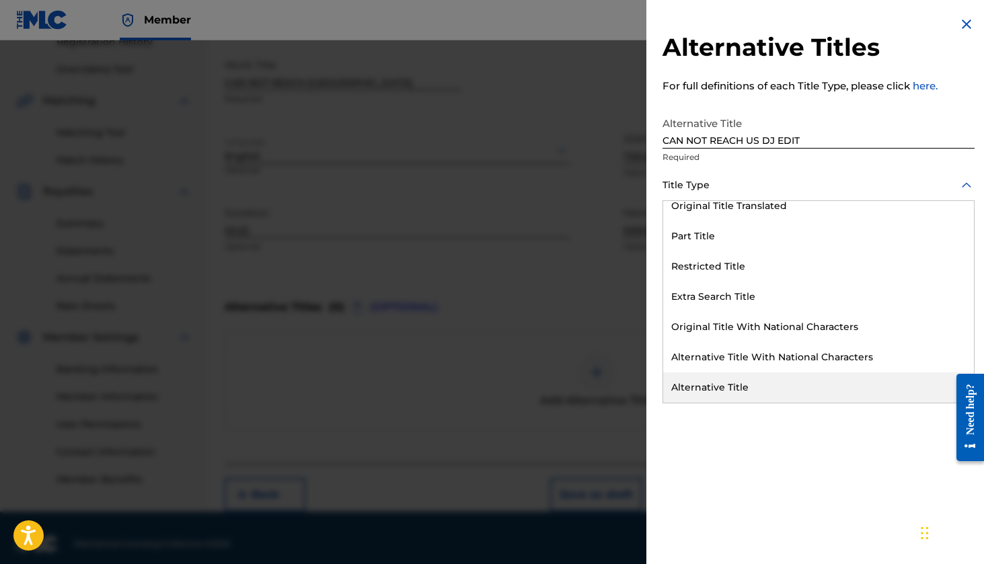
click at [730, 387] on div "Alternative Title" at bounding box center [818, 388] width 311 height 30
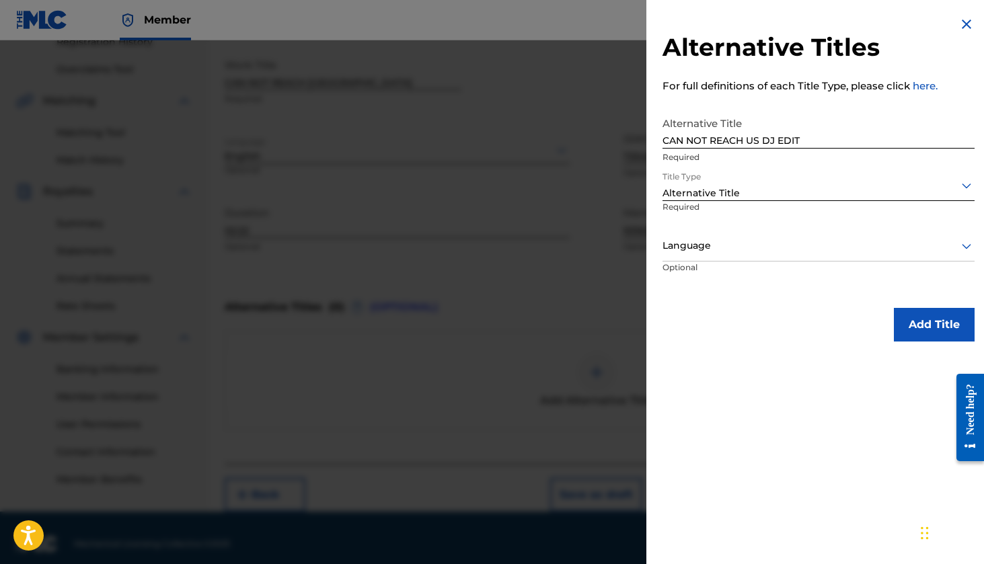
click at [695, 249] on div at bounding box center [818, 245] width 312 height 17
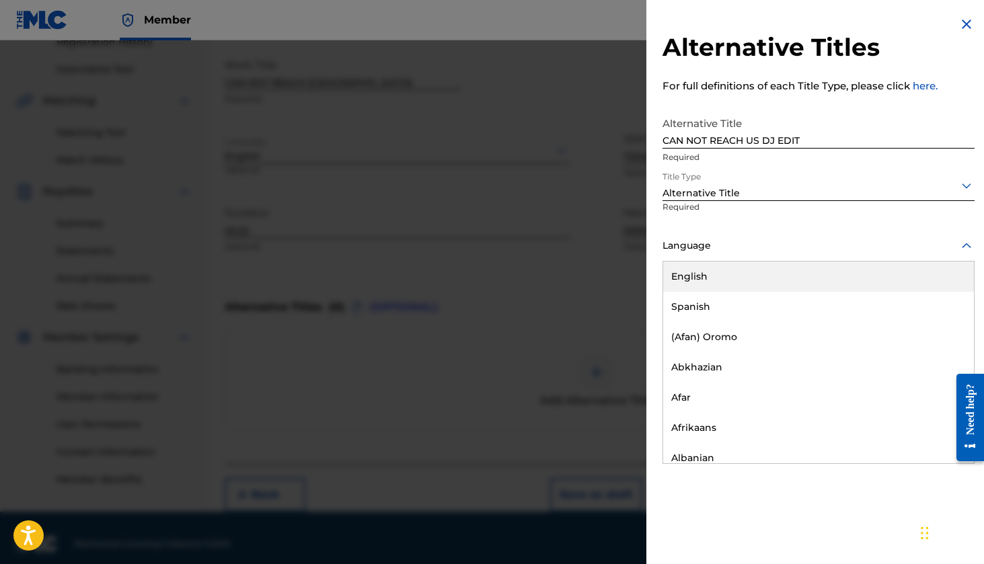
click at [696, 280] on div "English" at bounding box center [818, 277] width 311 height 30
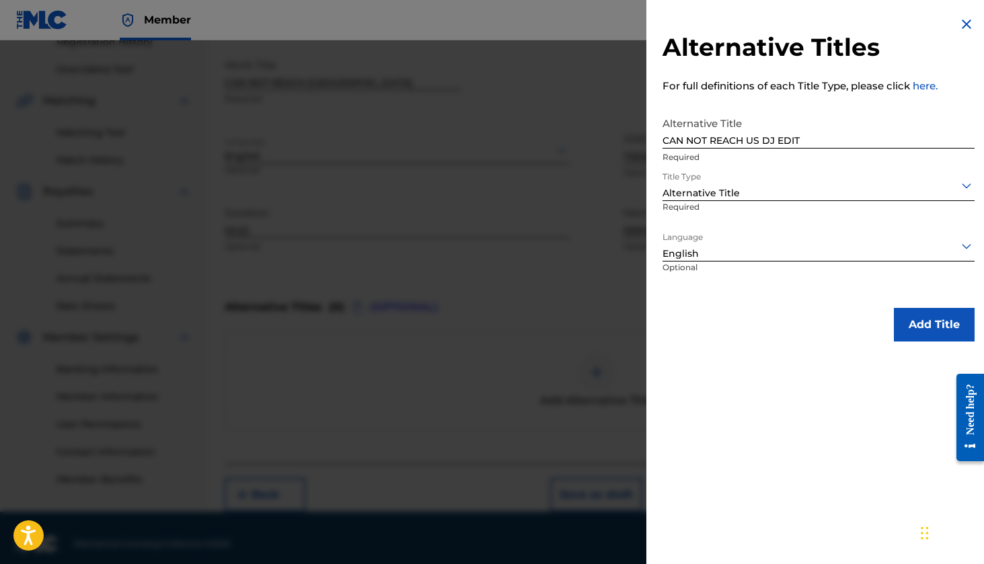
click at [925, 332] on button "Add Title" at bounding box center [934, 325] width 81 height 34
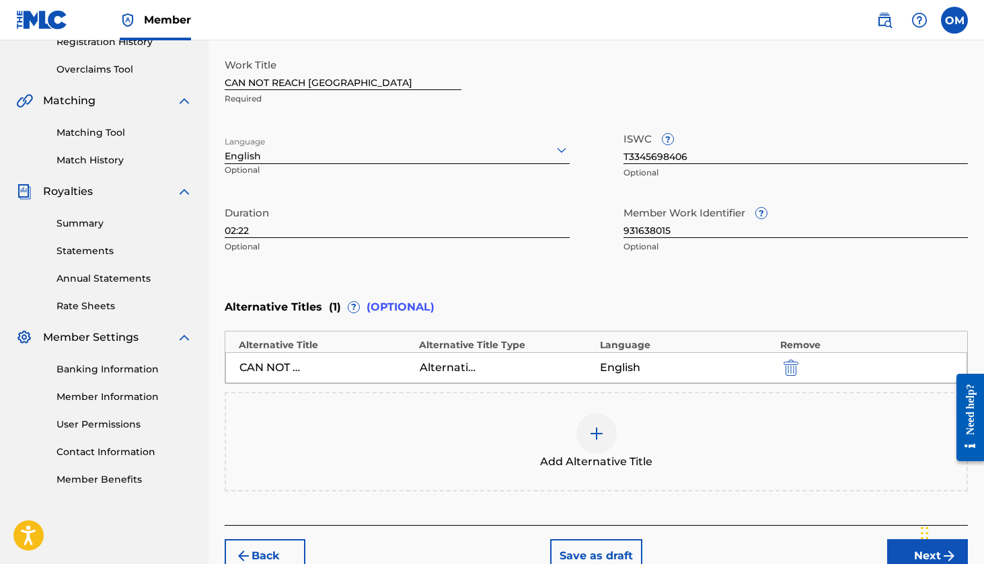
click at [593, 440] on img at bounding box center [597, 434] width 16 height 16
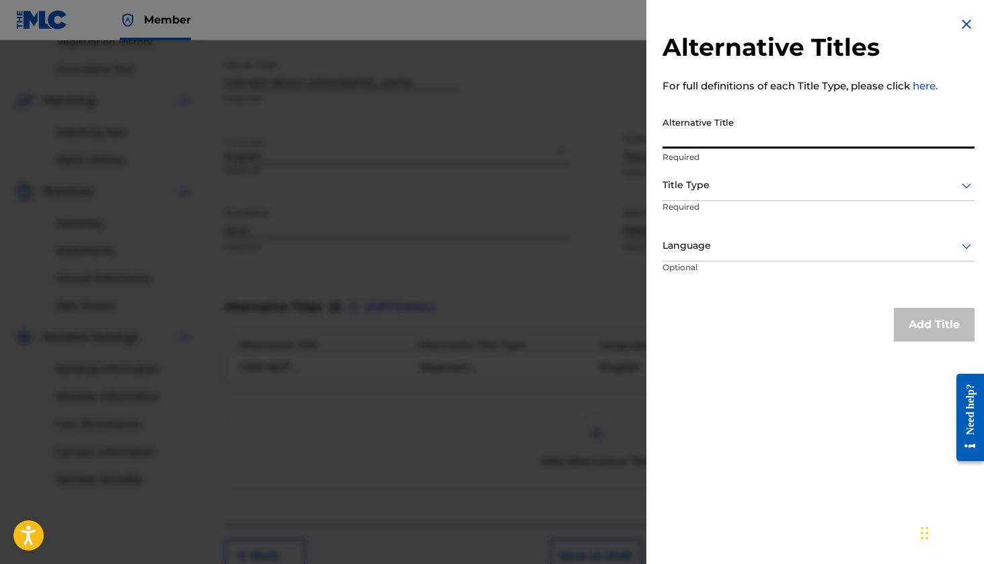
paste input "CAN NOT REACH US RADIO EDIT"
type input "CAN NOT REACH US RADIO EDIT"
click at [697, 188] on div at bounding box center [818, 185] width 312 height 17
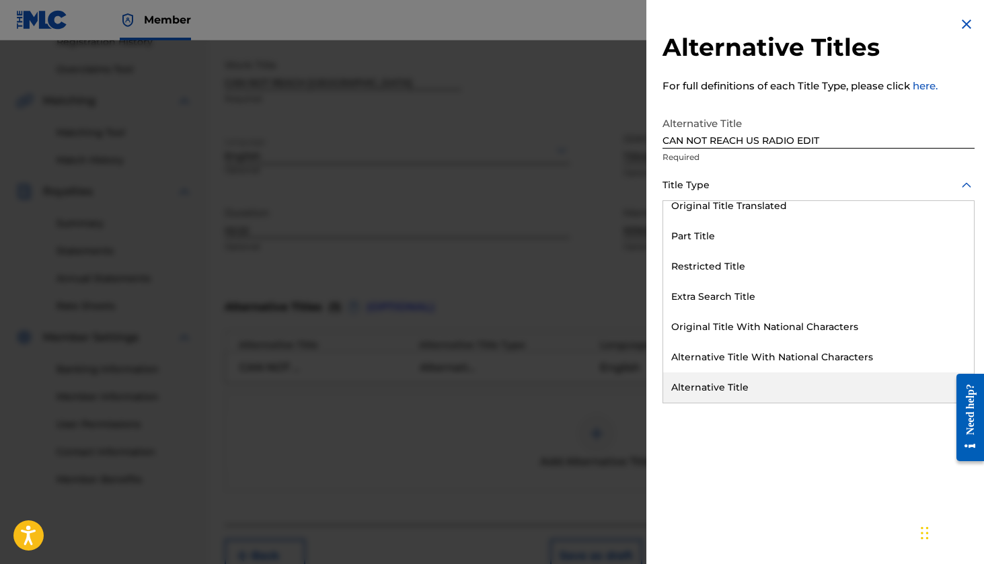
click at [716, 384] on div "Alternative Title" at bounding box center [818, 388] width 311 height 30
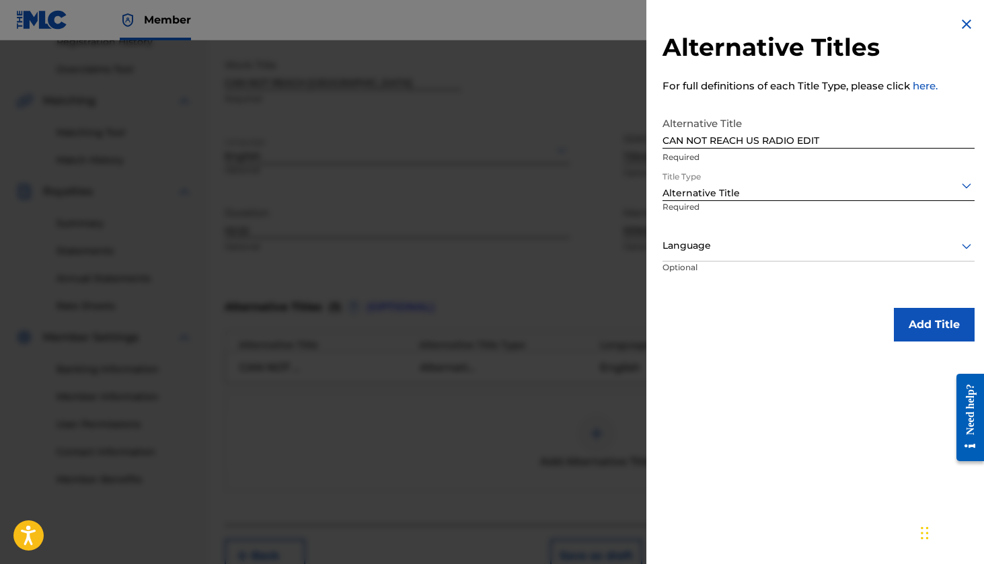
click at [706, 246] on div at bounding box center [818, 245] width 312 height 17
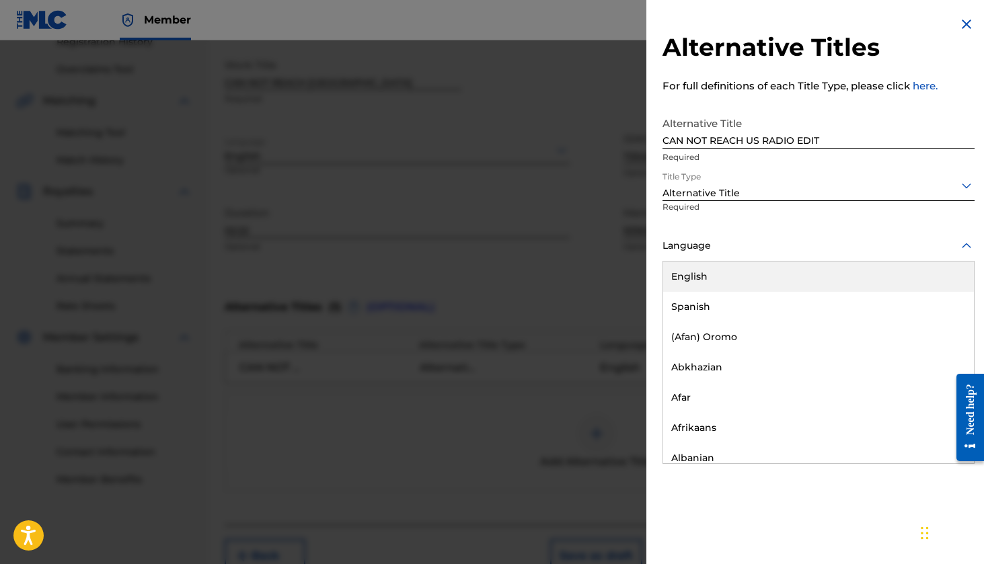
click at [693, 278] on div "English" at bounding box center [818, 277] width 311 height 30
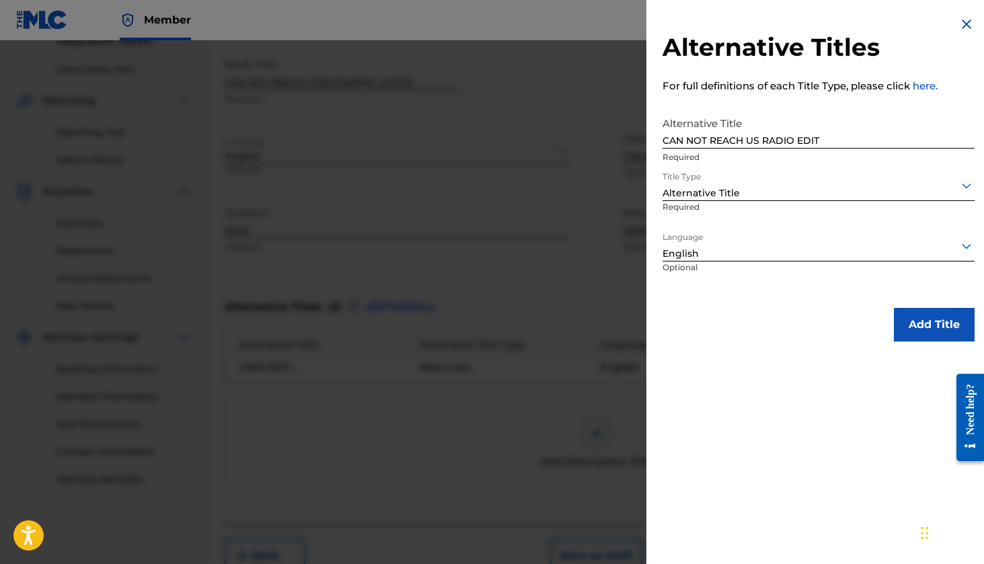
click at [925, 327] on button "Add Title" at bounding box center [934, 325] width 81 height 34
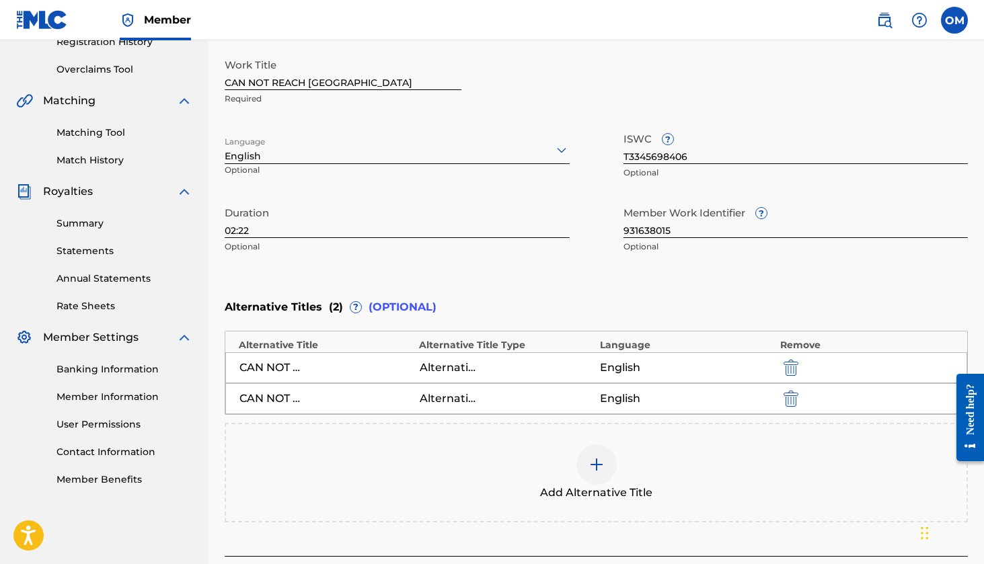
scroll to position [369, 0]
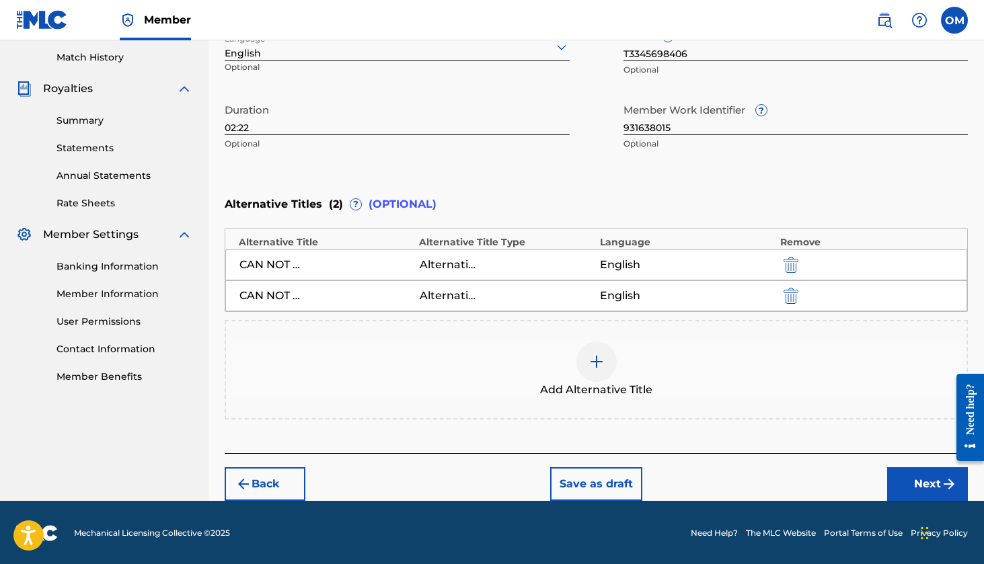
click at [938, 482] on button "Next" at bounding box center [927, 484] width 81 height 34
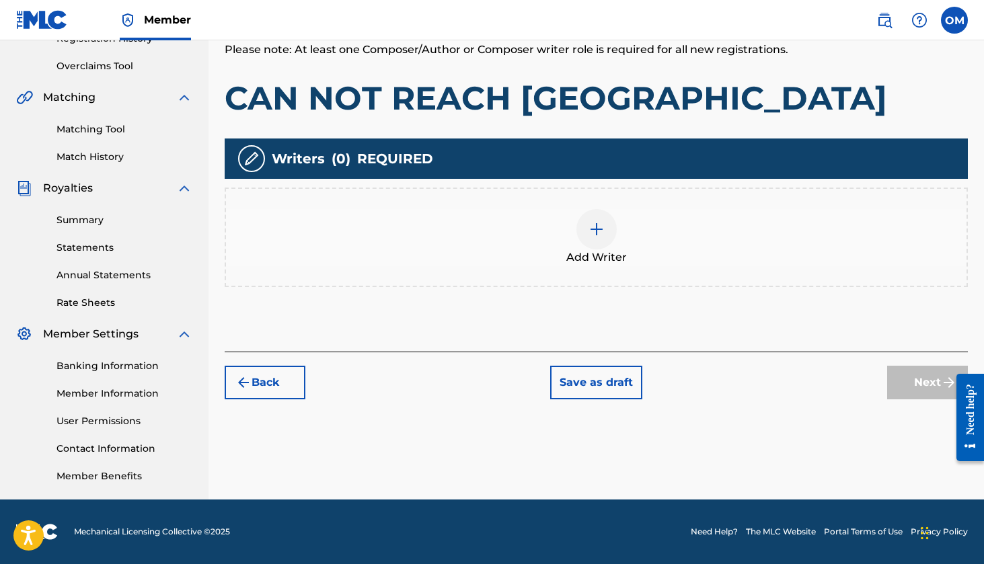
scroll to position [270, 0]
click at [606, 235] on div at bounding box center [596, 229] width 40 height 40
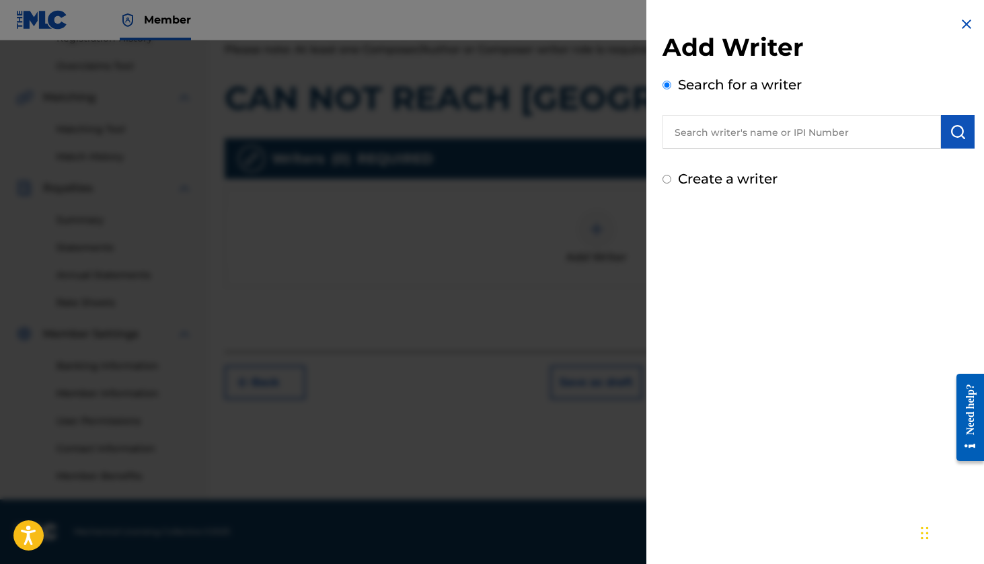
click at [689, 135] on input "text" at bounding box center [801, 132] width 278 height 34
click at [669, 182] on input "Create a writer" at bounding box center [666, 179] width 9 height 9
radio input "false"
radio input "true"
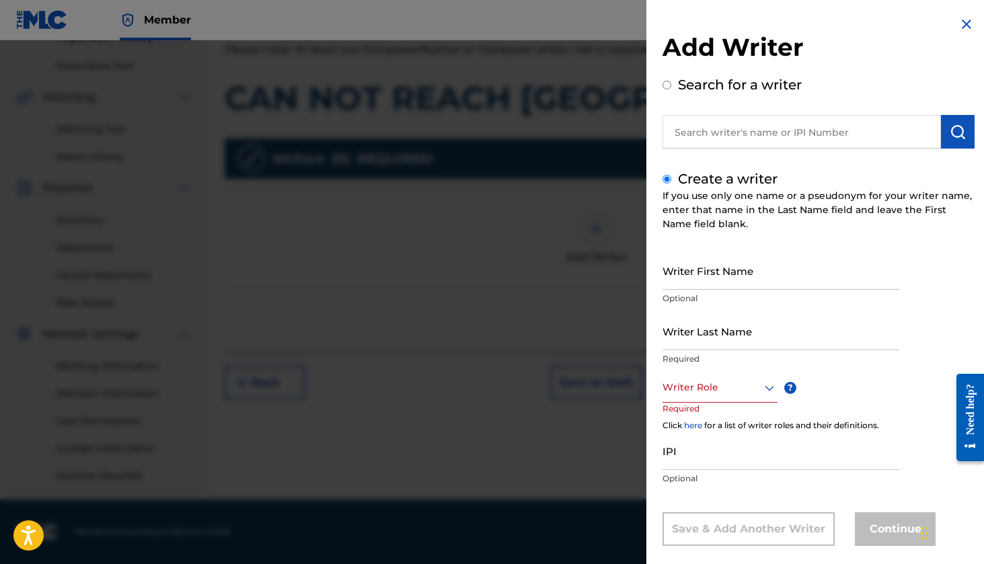
click at [714, 281] on input "Writer First Name" at bounding box center [780, 271] width 237 height 38
type input "[PERSON_NAME]"
click at [823, 344] on input "Writer Last Name" at bounding box center [780, 331] width 237 height 38
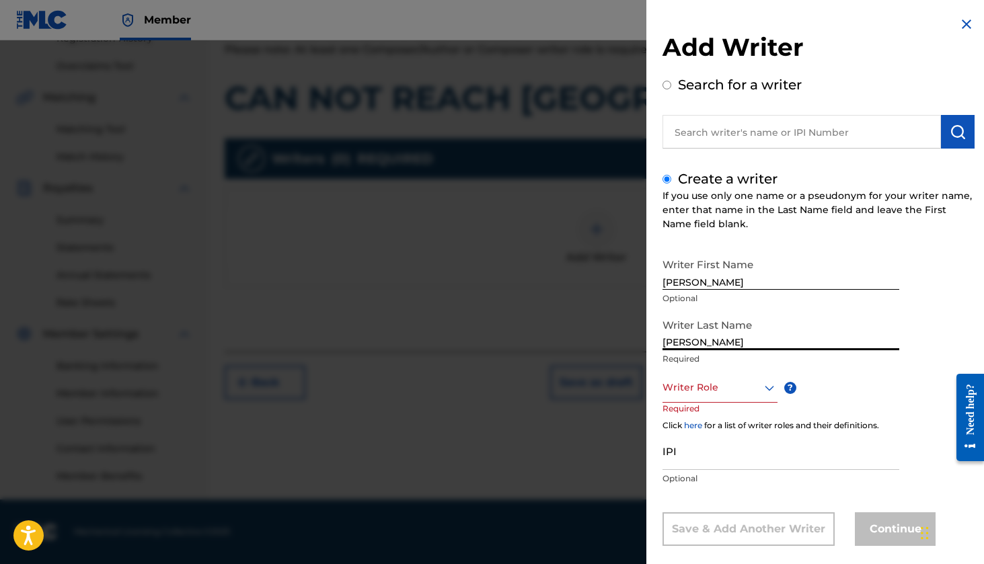
type input "[PERSON_NAME]"
paste input "1294611837"
type input "1294611837"
click at [706, 389] on div "Writer Role" at bounding box center [719, 388] width 115 height 30
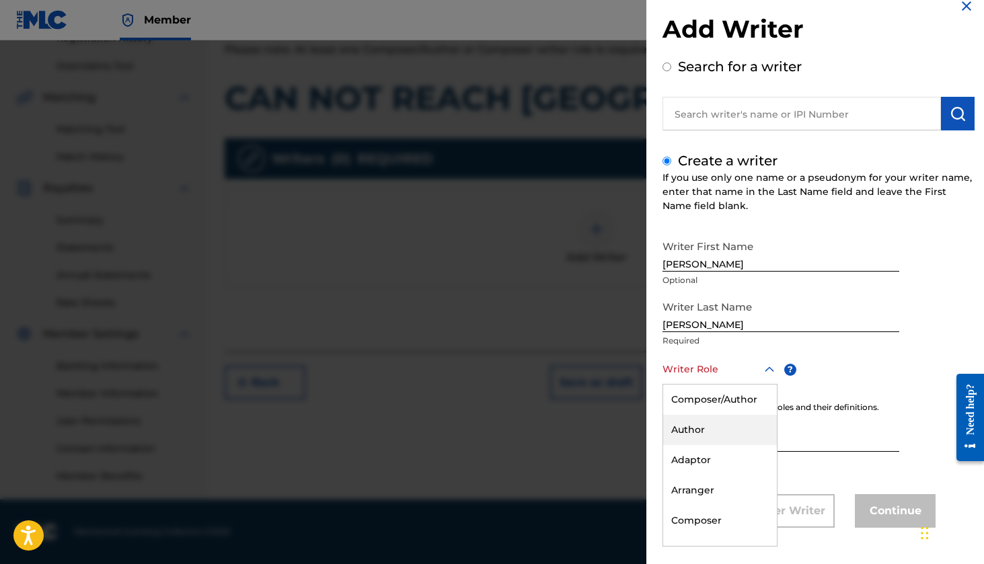
click at [712, 431] on div "Author" at bounding box center [720, 430] width 114 height 30
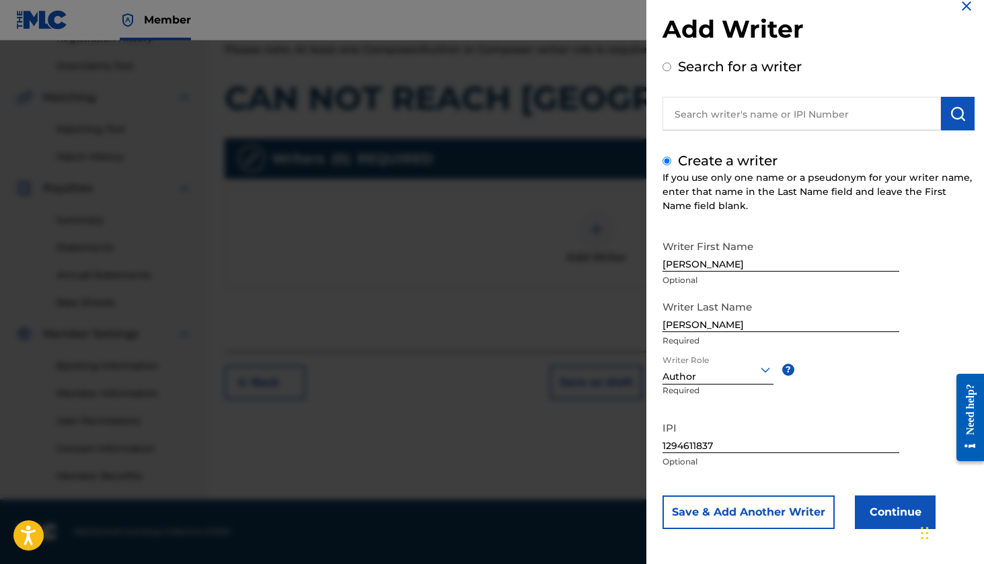
click at [787, 513] on button "Save & Add Another Writer" at bounding box center [748, 513] width 172 height 34
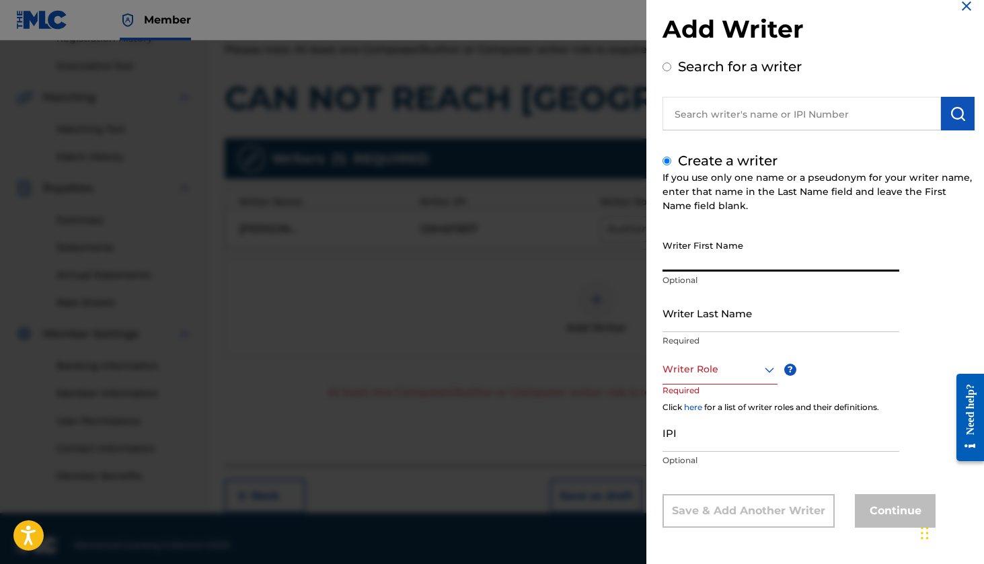
click at [712, 262] on input "Writer First Name" at bounding box center [780, 252] width 237 height 38
type input "ADEN"
click at [678, 320] on input "Writer Last Name" at bounding box center [780, 313] width 237 height 38
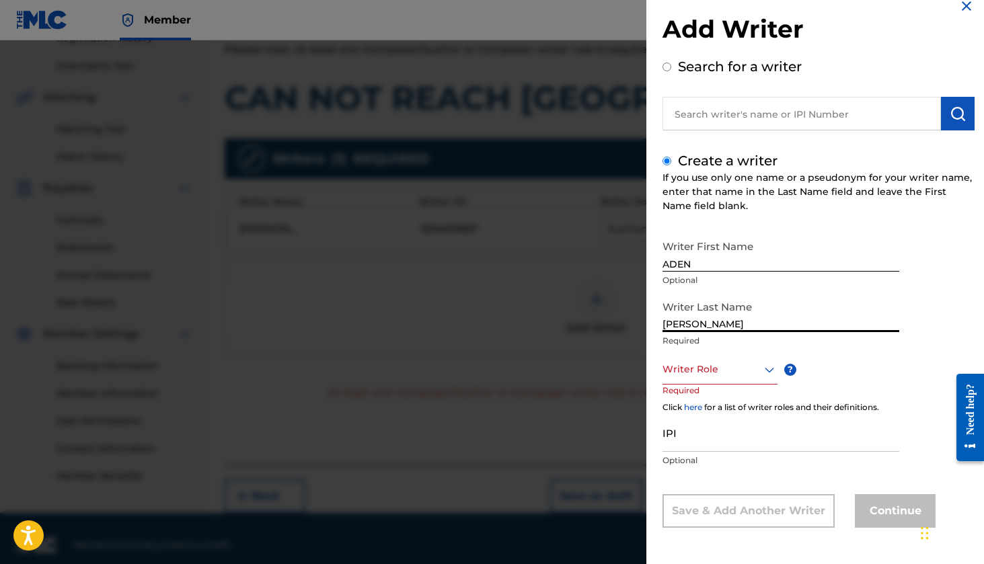
type input "[PERSON_NAME]"
click at [763, 375] on icon at bounding box center [769, 370] width 16 height 16
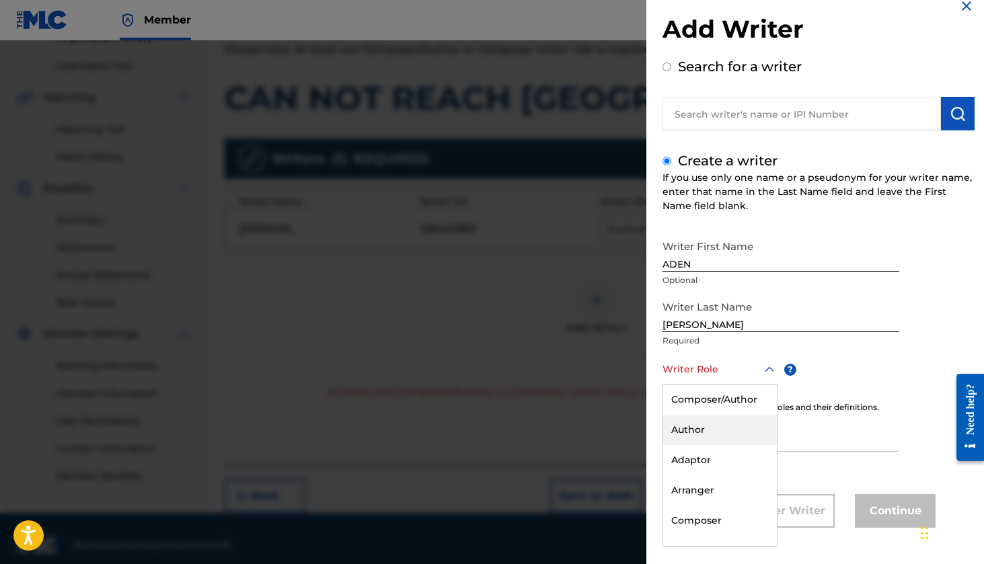
click at [701, 432] on div "Author" at bounding box center [720, 430] width 114 height 30
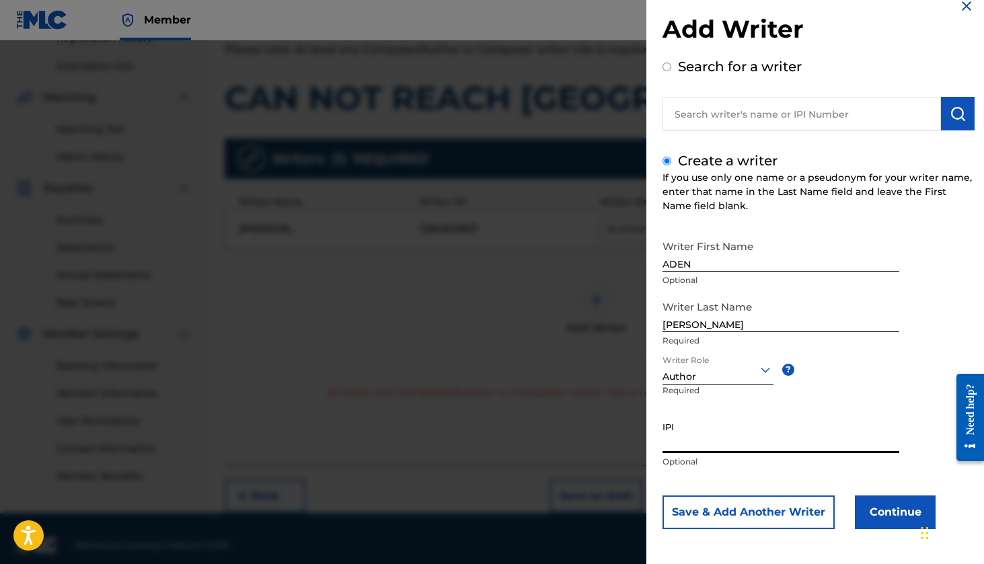
paste input "1295969187"
type input "1295969187"
click at [780, 521] on button "Save & Add Another Writer" at bounding box center [748, 513] width 172 height 34
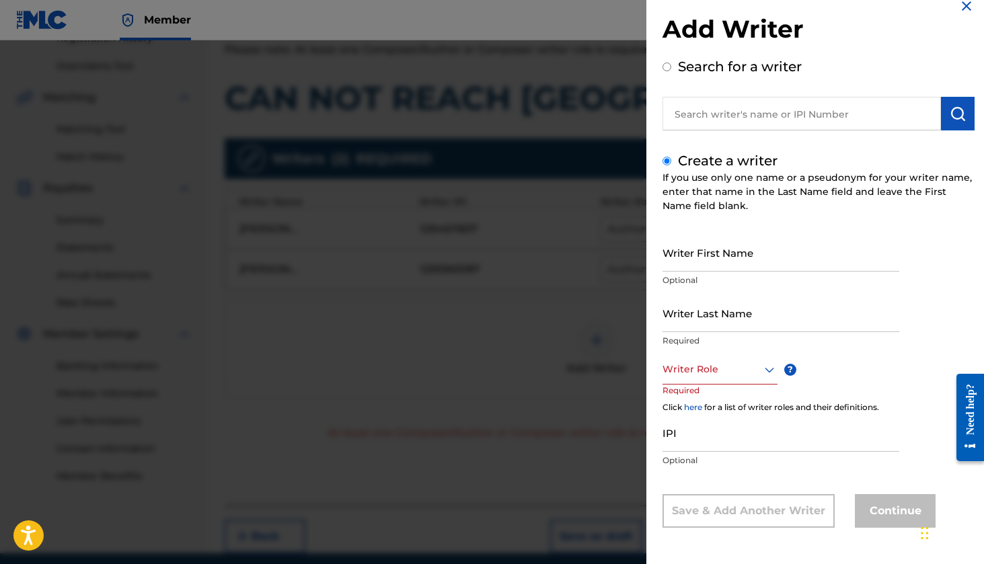
click at [723, 254] on input "Writer First Name" at bounding box center [780, 252] width 237 height 38
type input "[PERSON_NAME]"
click at [668, 316] on input "Writer Last Name" at bounding box center [780, 313] width 237 height 38
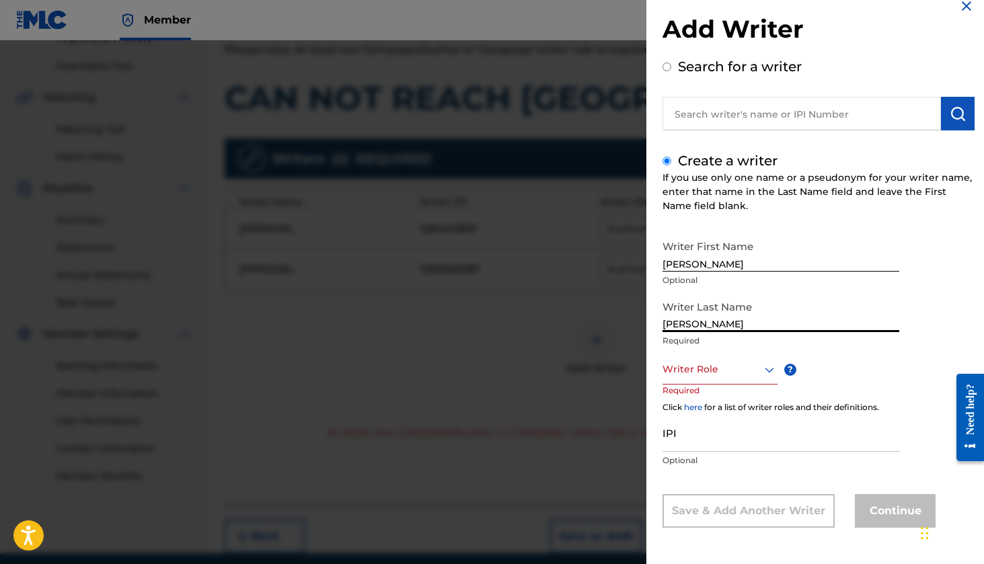
type input "[PERSON_NAME]"
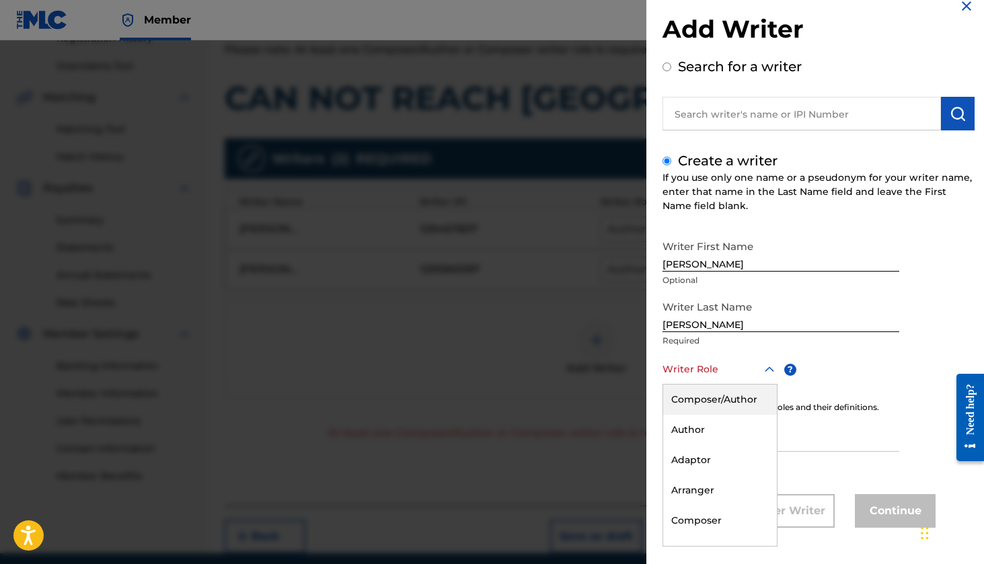
click at [684, 374] on div at bounding box center [719, 369] width 115 height 17
click at [712, 498] on div "Composer" at bounding box center [720, 497] width 114 height 30
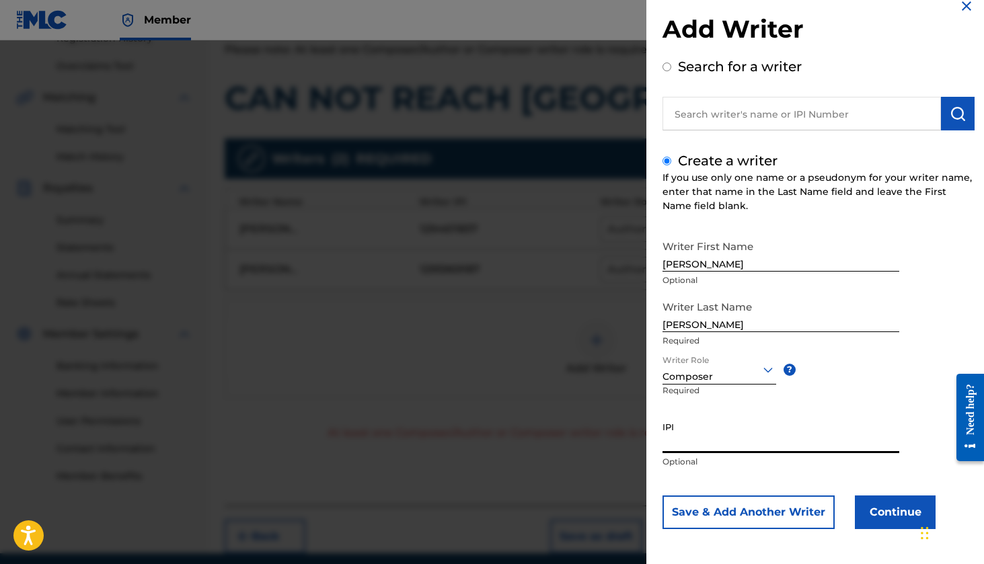
paste input "1294611837"
type input "1294611837"
click at [766, 511] on button "Save & Add Another Writer" at bounding box center [748, 513] width 172 height 34
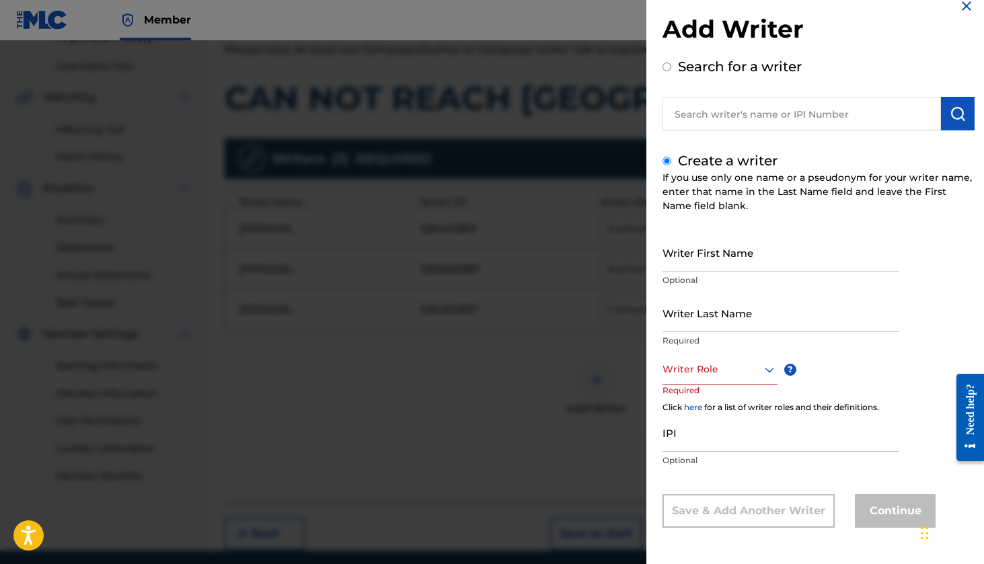
click at [960, 5] on img at bounding box center [966, 6] width 16 height 16
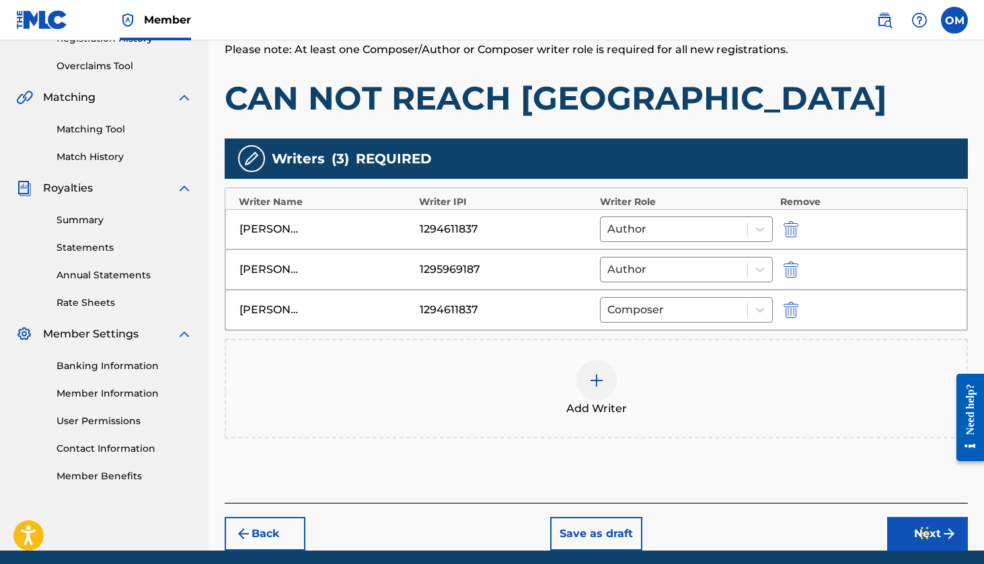
click at [797, 229] on img "submit" at bounding box center [791, 229] width 15 height 16
type input "[PERSON_NAME]"
type input "1295969187"
type input "[PERSON_NAME]"
type input "1294611837"
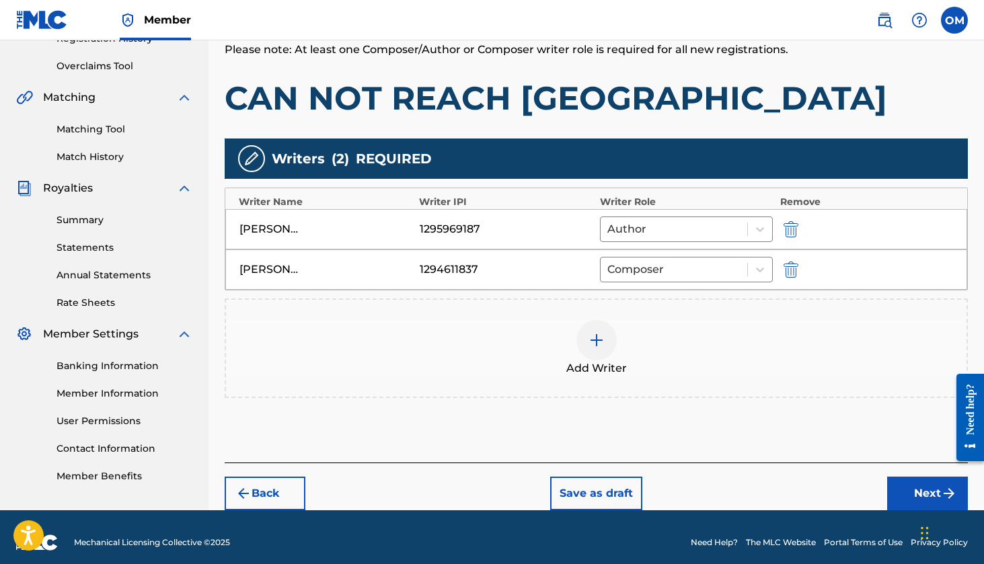
click at [600, 340] on img at bounding box center [597, 340] width 16 height 16
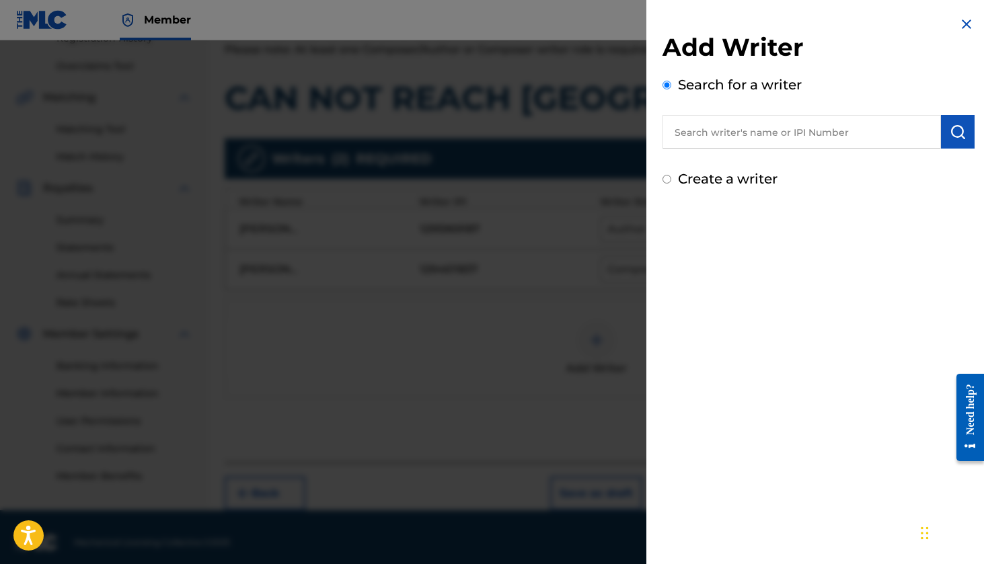
click at [670, 180] on input "Create a writer" at bounding box center [666, 179] width 9 height 9
radio input "false"
radio input "true"
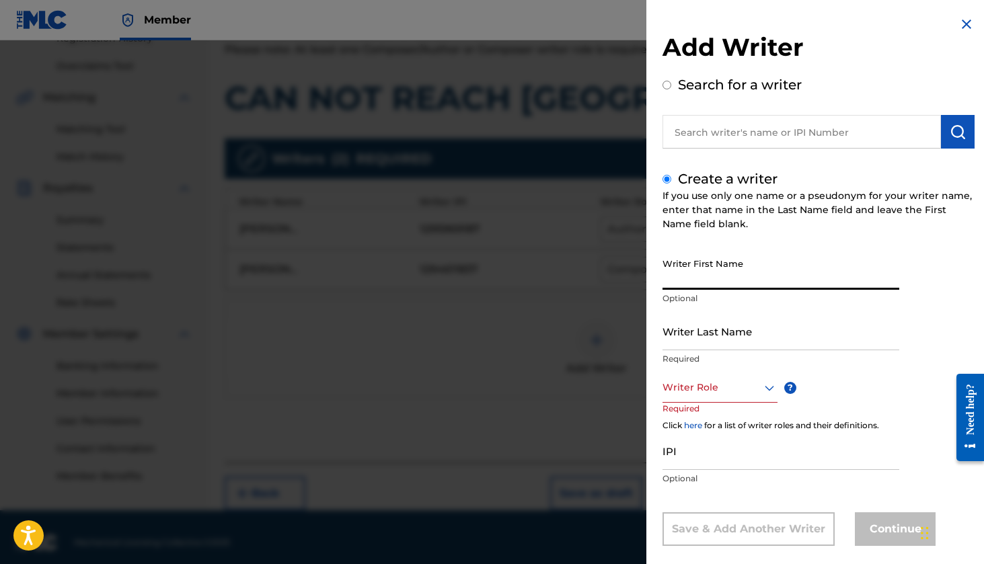
click at [683, 278] on input "Writer First Name" at bounding box center [780, 271] width 237 height 38
type input "[PERSON_NAME]"
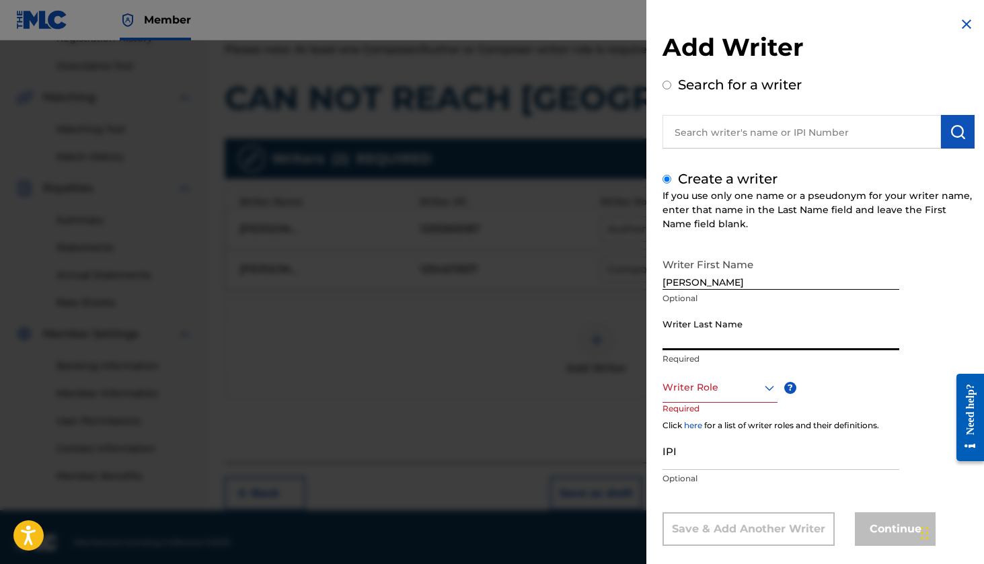
click at [814, 334] on input "Writer Last Name" at bounding box center [780, 331] width 237 height 38
type input "[PERSON_NAME]"
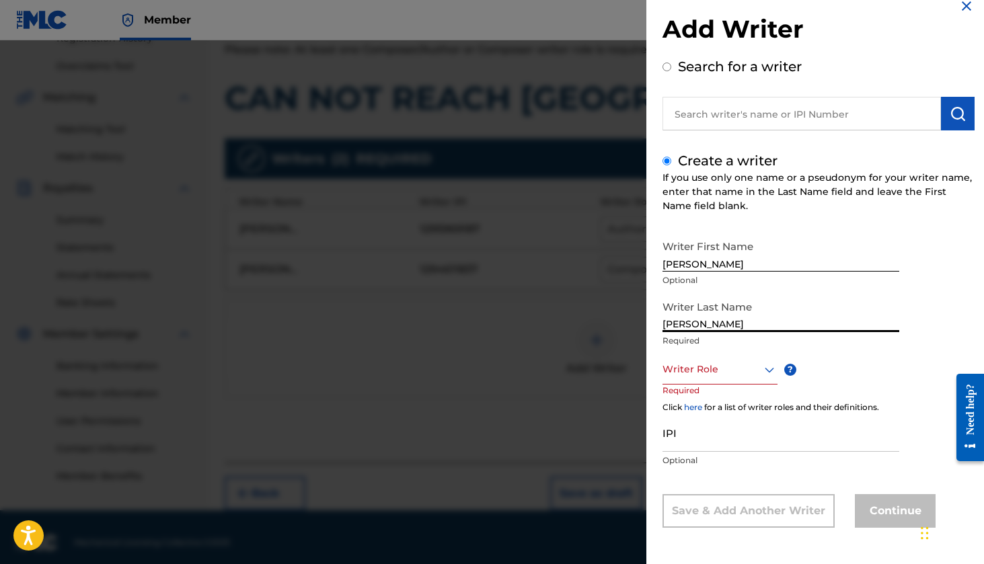
click at [745, 385] on div "Writer Role" at bounding box center [719, 369] width 115 height 30
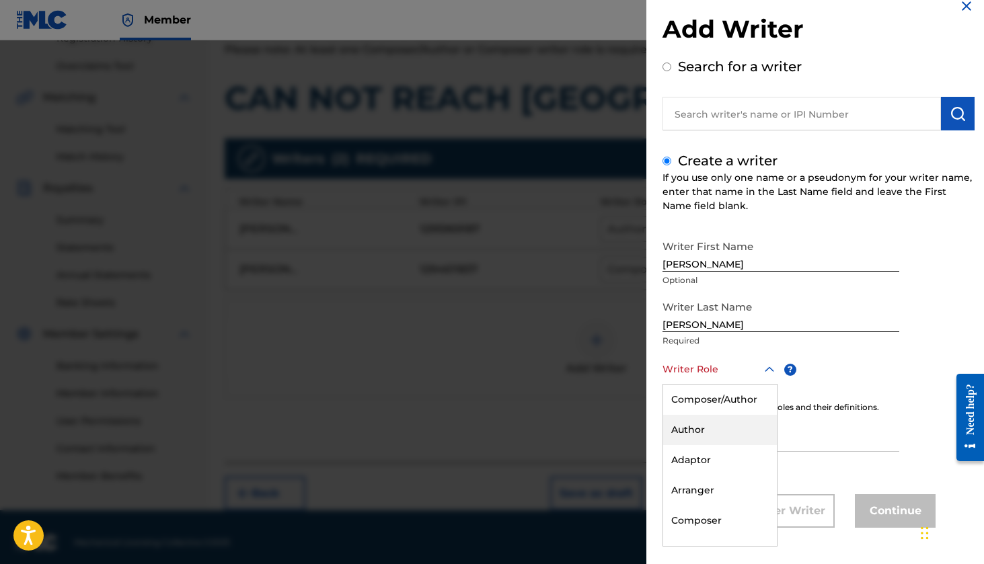
click at [729, 436] on div "Author" at bounding box center [720, 430] width 114 height 30
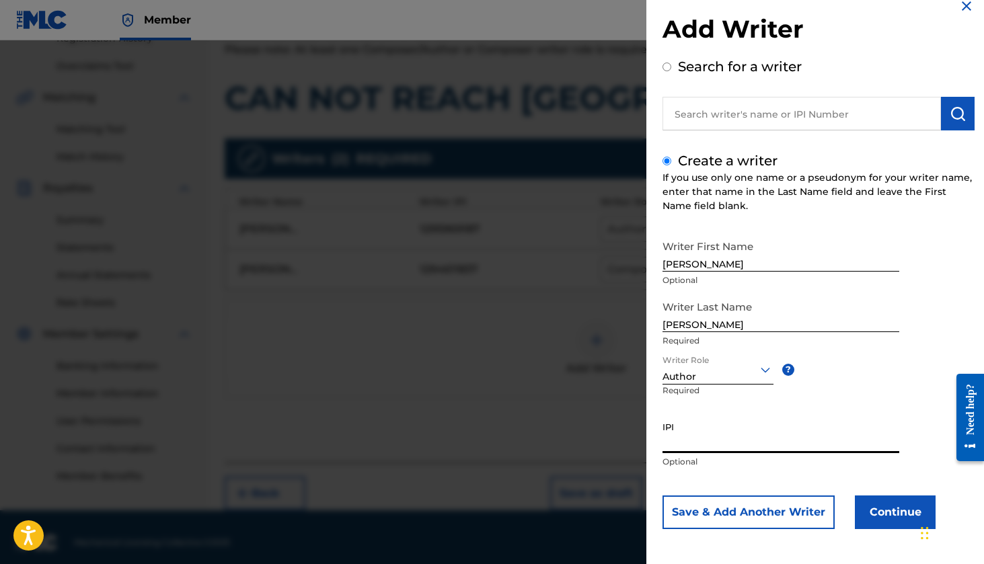
paste input "1302738282"
type input "1302738282"
click at [899, 510] on button "Continue" at bounding box center [895, 513] width 81 height 34
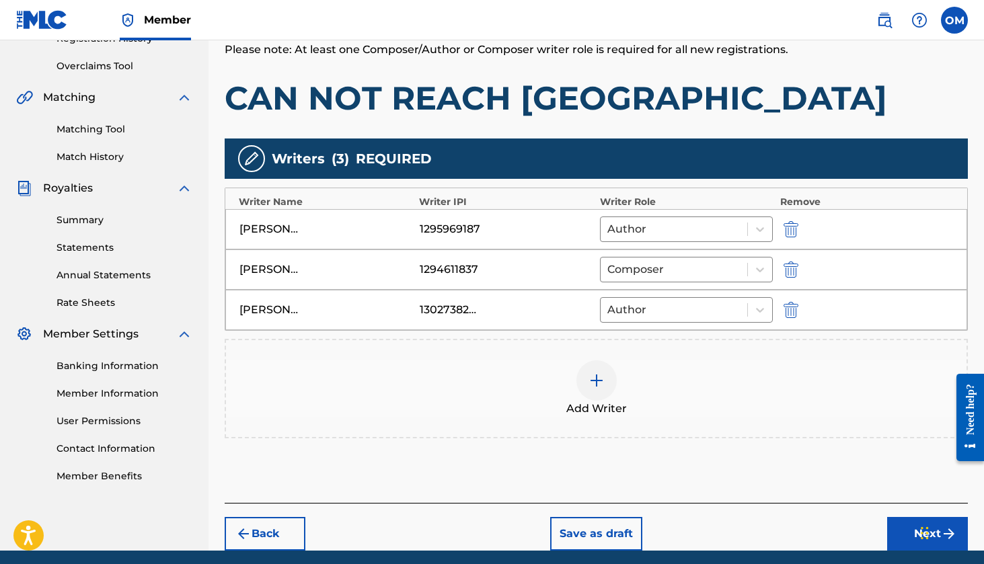
click at [894, 528] on button "Next" at bounding box center [927, 534] width 81 height 34
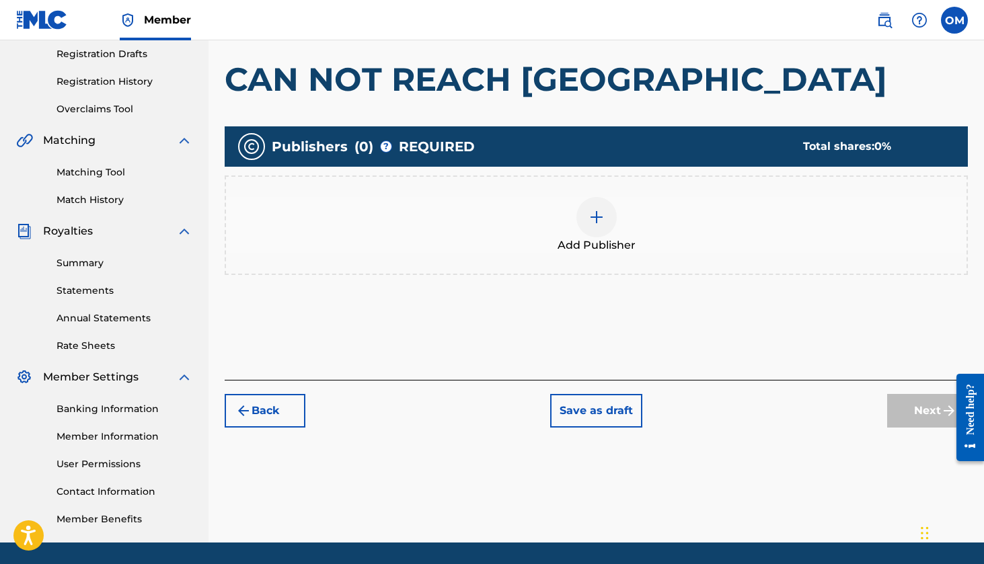
scroll to position [61, 0]
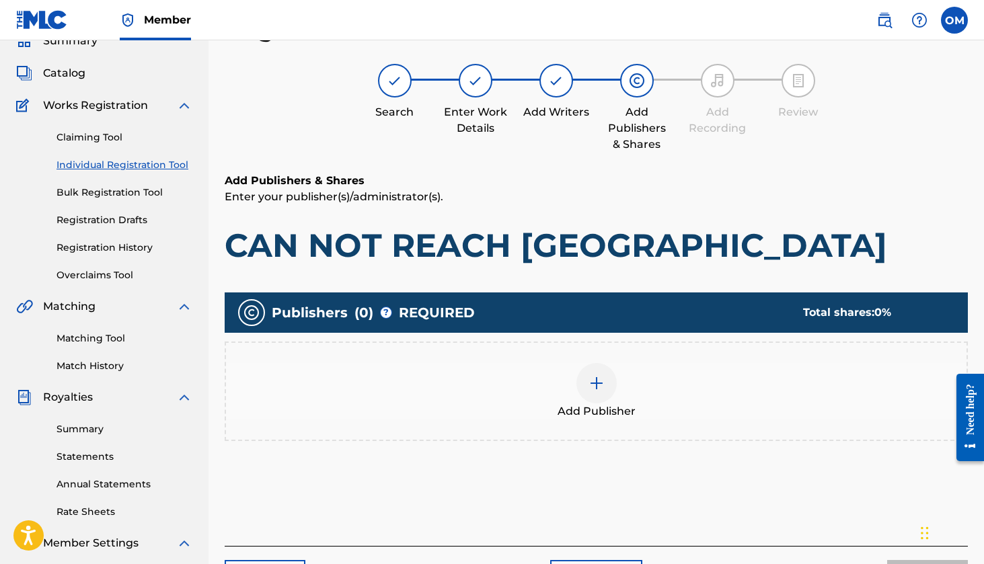
click at [600, 389] on img at bounding box center [597, 383] width 16 height 16
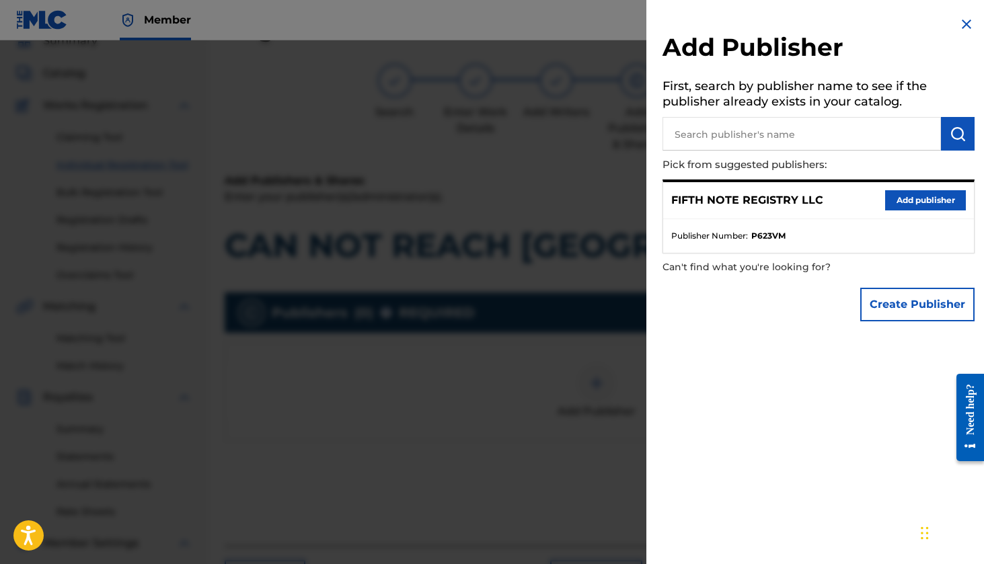
click at [886, 308] on button "Create Publisher" at bounding box center [917, 305] width 114 height 34
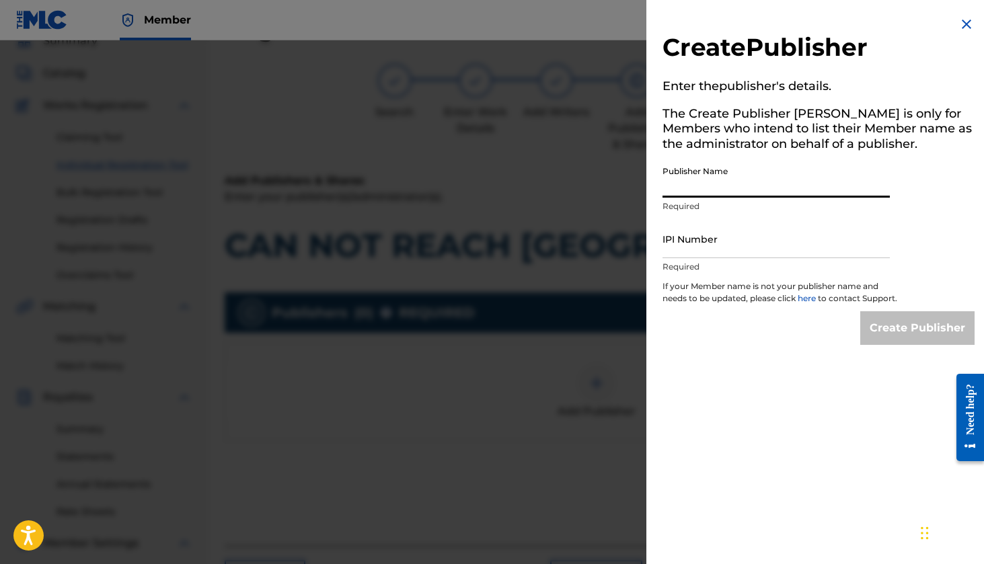
paste input "FIFTH NOTE REGISTRY PUBLISHING"
type input "FIFTH NOTE REGISTRY PUBLISHING"
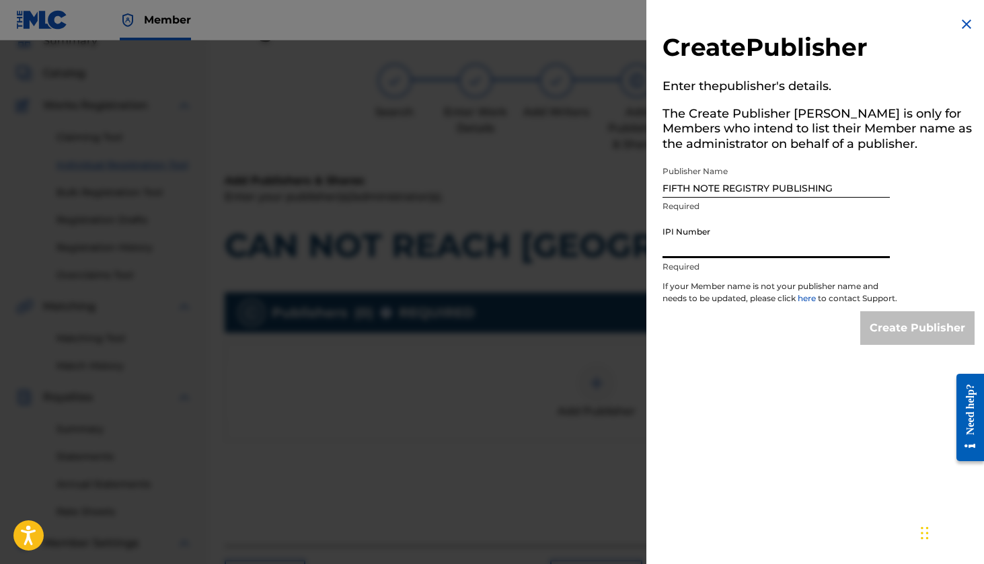
paste input "1295043353"
type input "1295043353"
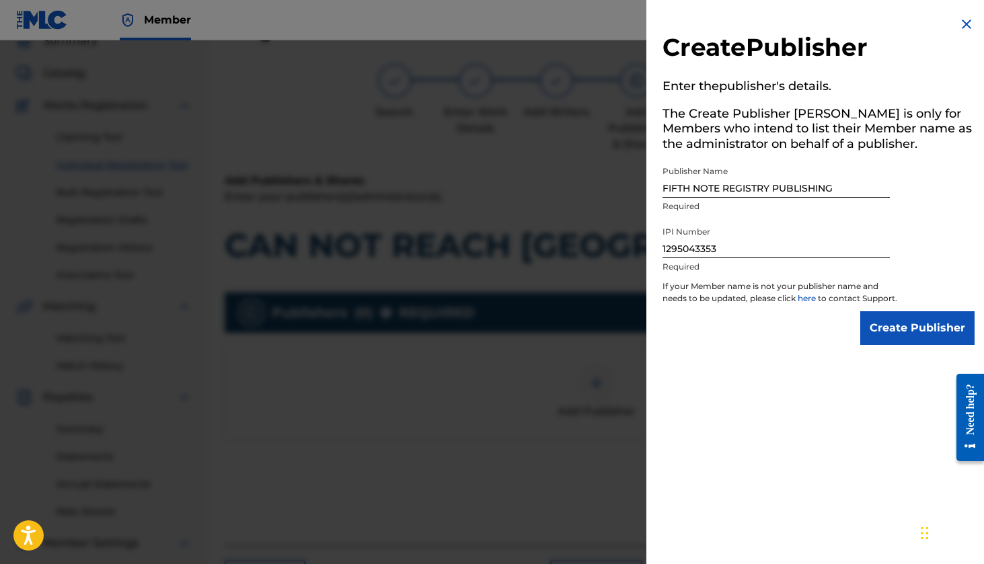
click at [910, 341] on input "Create Publisher" at bounding box center [917, 328] width 114 height 34
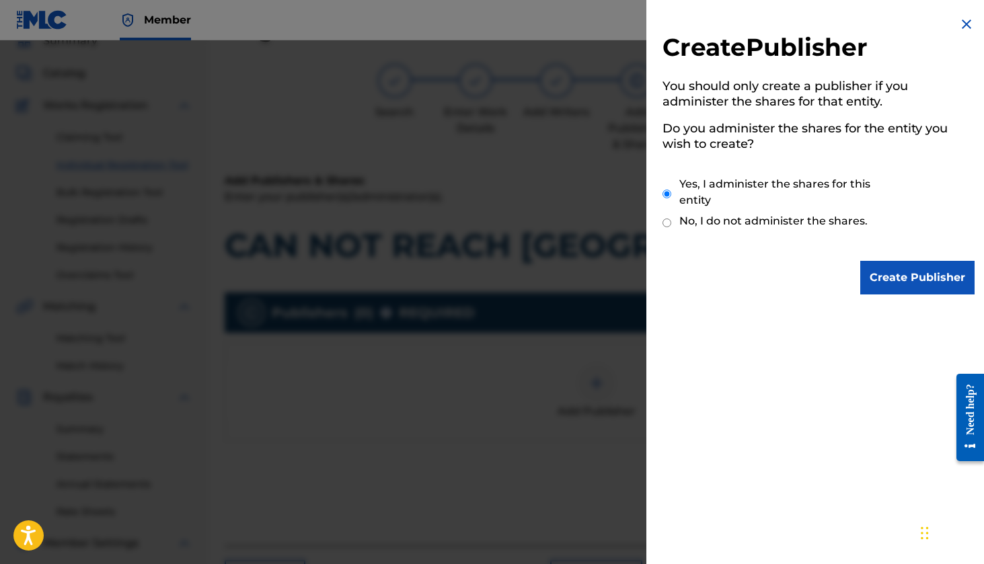
click at [914, 281] on input "Create Publisher" at bounding box center [917, 278] width 114 height 34
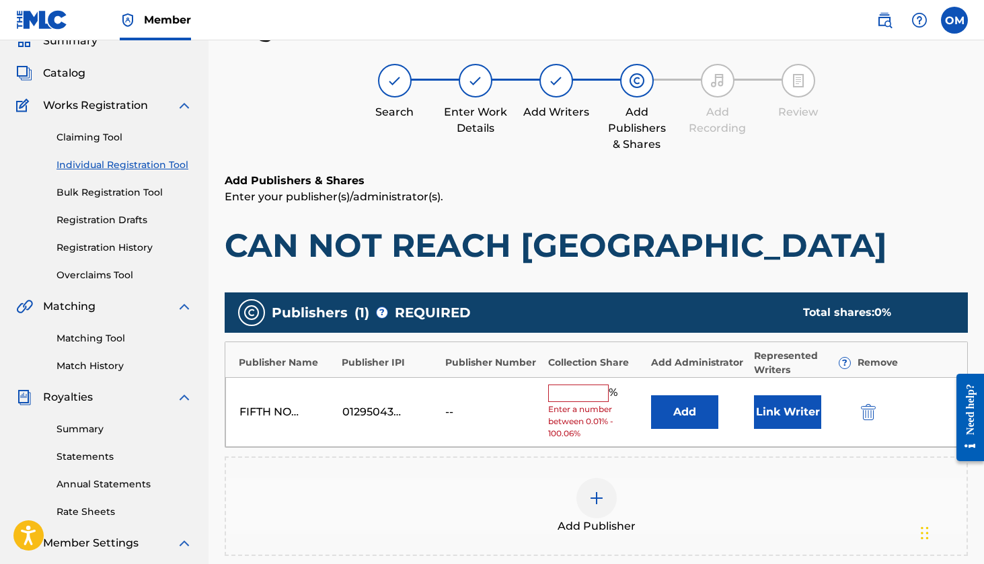
click at [444, 412] on div "FIFTH NOTE REGISTRY PUBLISHING 01295043353 -- % Enter a number between 0.01% - …" at bounding box center [596, 412] width 742 height 71
click at [447, 411] on div "--" at bounding box center [475, 412] width 61 height 16
click at [447, 410] on div "--" at bounding box center [475, 412] width 61 height 16
click at [469, 360] on div "Publisher Number" at bounding box center [493, 363] width 96 height 14
click at [470, 360] on div "Publisher Number" at bounding box center [493, 363] width 96 height 14
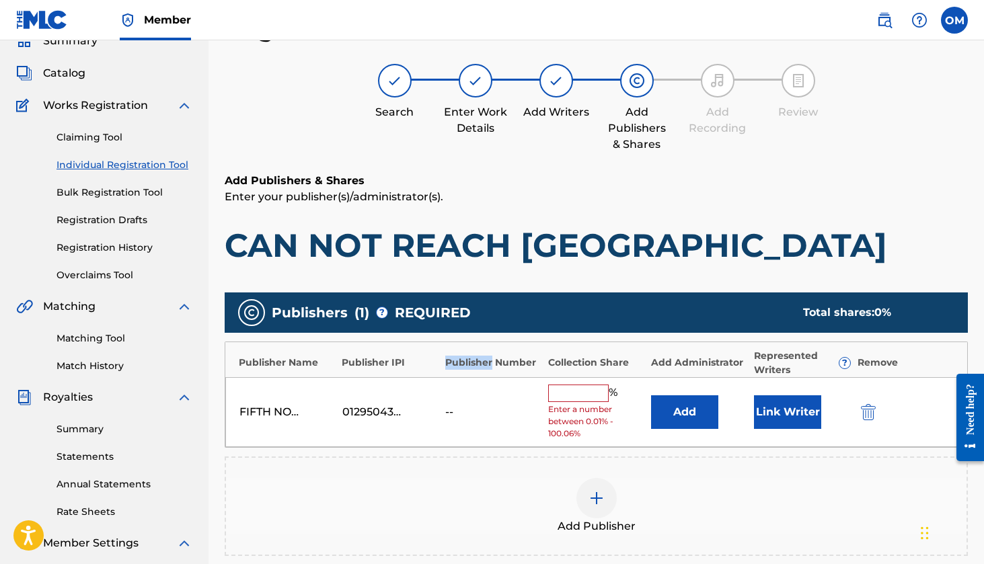
click at [471, 360] on div "Publisher Number" at bounding box center [493, 363] width 96 height 14
click at [473, 416] on div "--" at bounding box center [475, 412] width 61 height 16
click at [447, 410] on div "--" at bounding box center [475, 412] width 61 height 16
click at [576, 394] on input "text" at bounding box center [578, 393] width 61 height 17
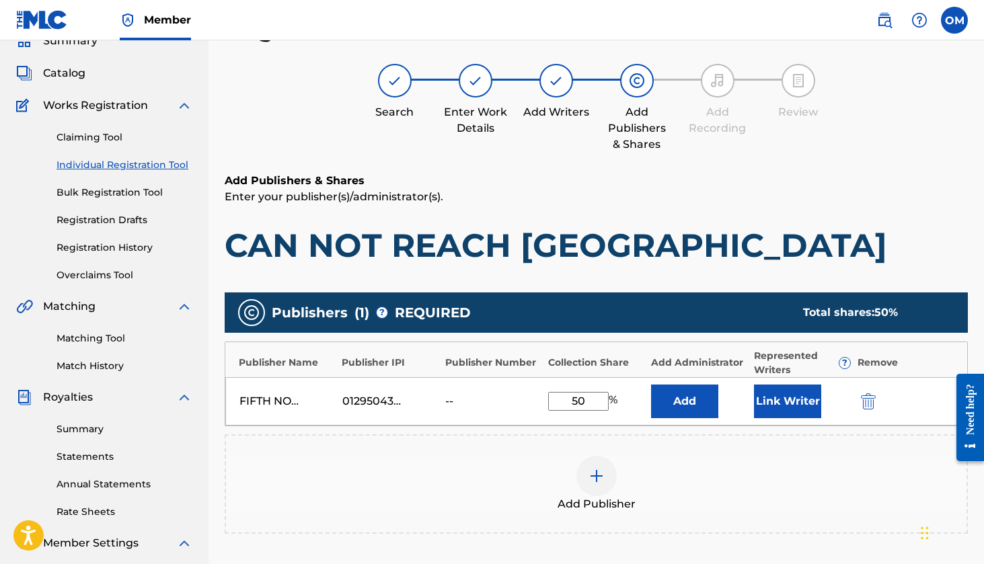
type input "50"
click at [799, 406] on button "Link Writer" at bounding box center [787, 402] width 67 height 34
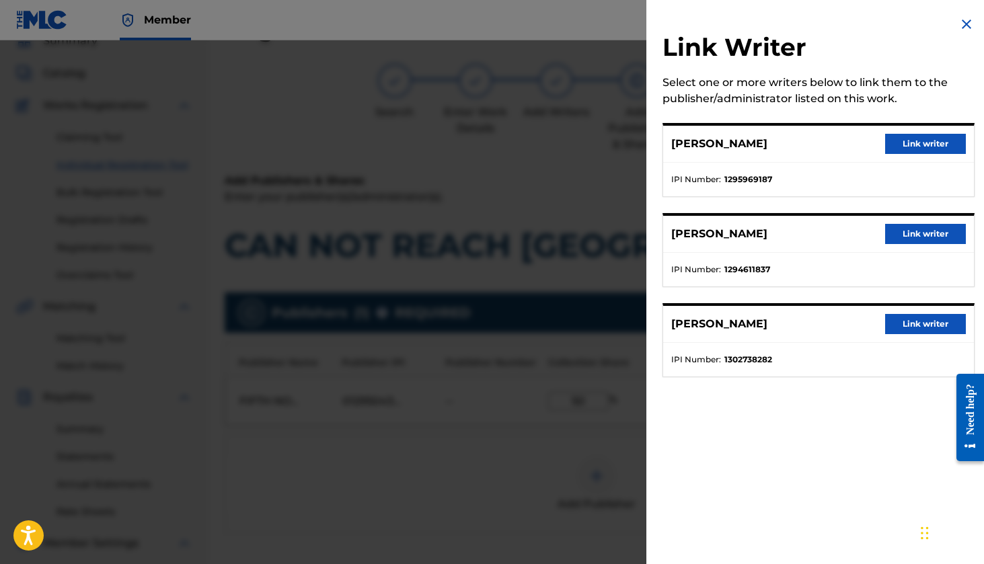
click at [927, 144] on button "Link writer" at bounding box center [925, 144] width 81 height 20
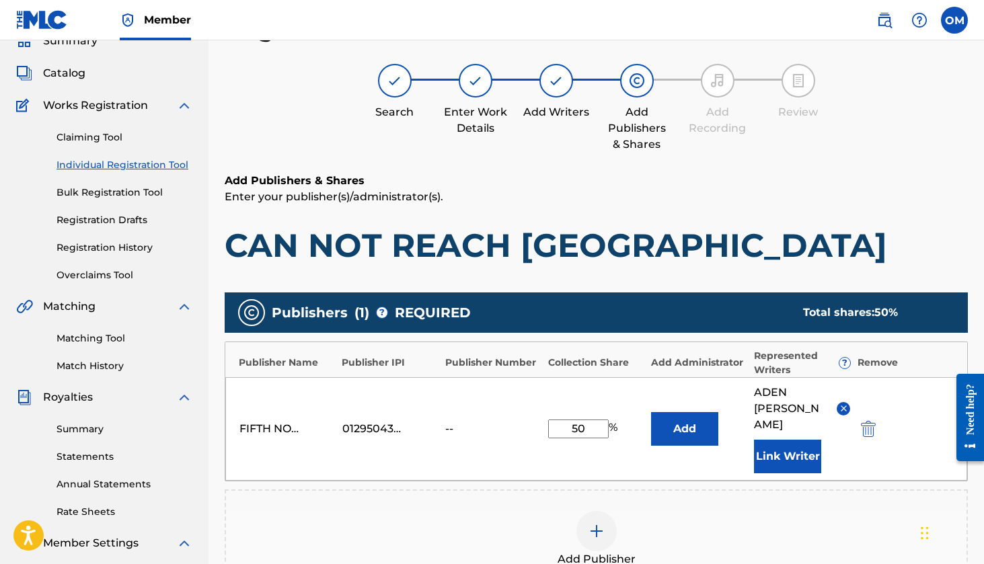
click at [603, 523] on img at bounding box center [597, 531] width 16 height 16
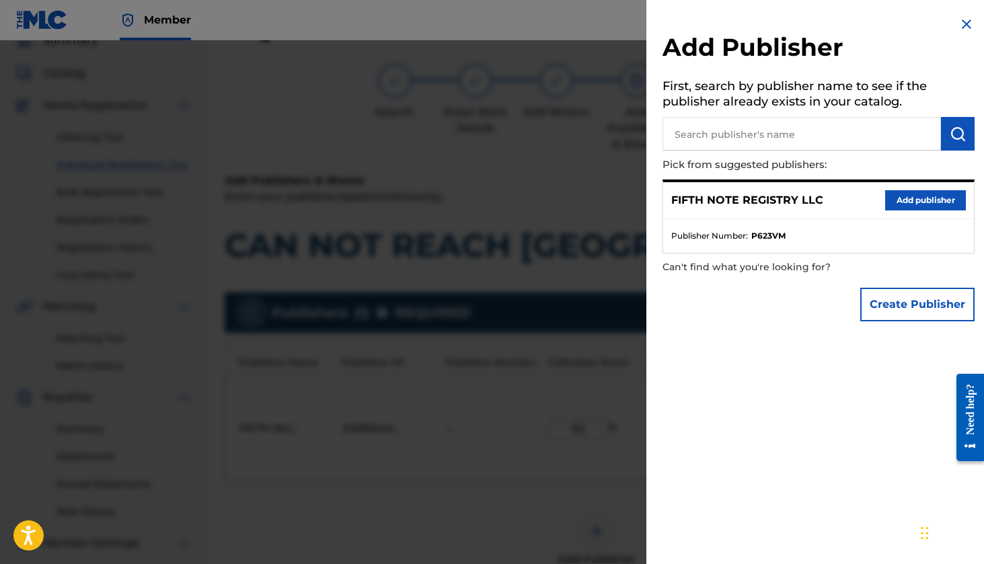
click at [921, 302] on button "Create Publisher" at bounding box center [917, 305] width 114 height 34
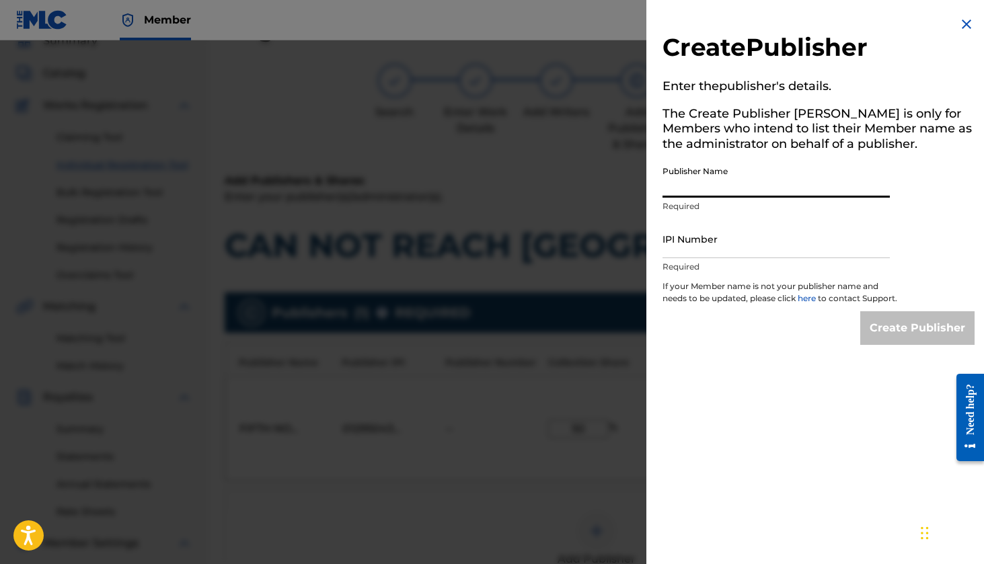
click at [695, 189] on input "Publisher Name" at bounding box center [775, 178] width 227 height 38
type input "FIFTH NOTE PUBLISHING"
click at [723, 245] on input "IPI Number" at bounding box center [775, 239] width 227 height 38
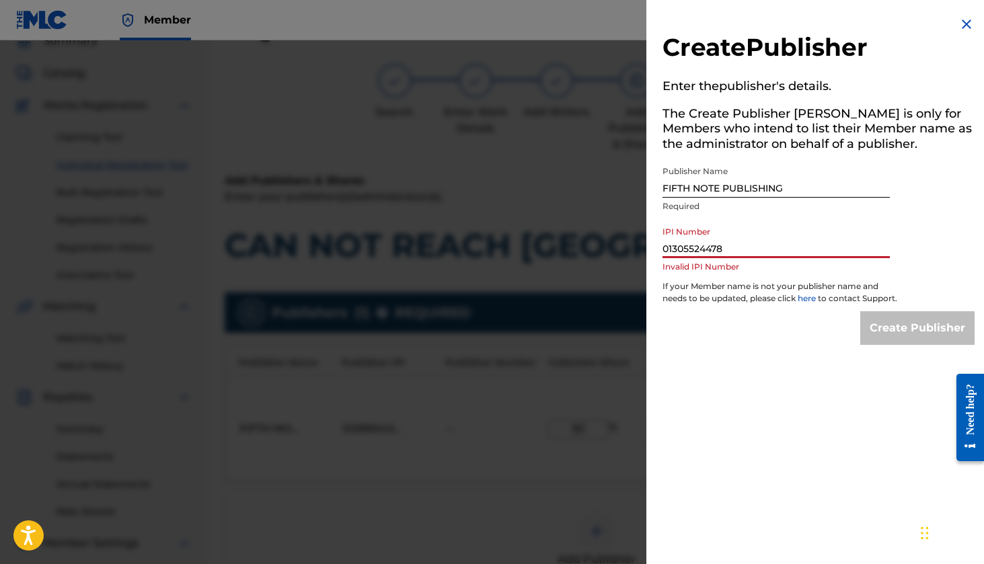
click at [784, 239] on input "01305524478" at bounding box center [775, 239] width 227 height 38
click at [701, 248] on input "01305524478" at bounding box center [775, 239] width 227 height 38
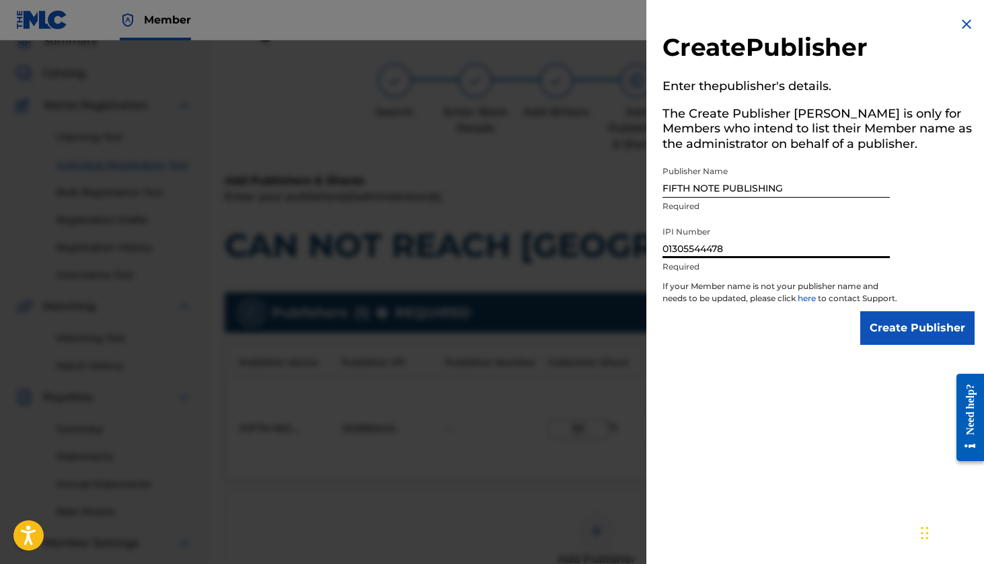
type input "01305544478"
click at [925, 338] on input "Create Publisher" at bounding box center [917, 328] width 114 height 34
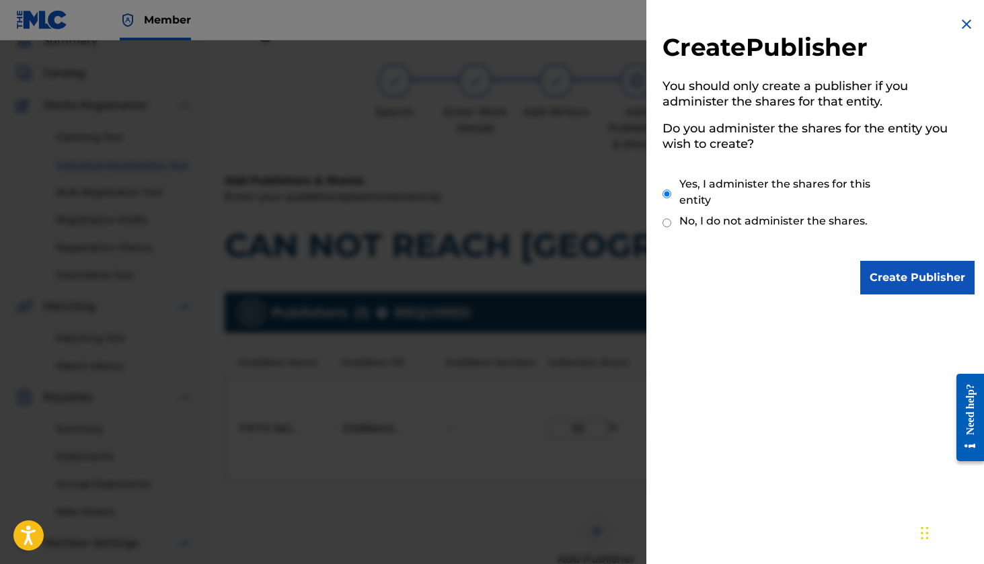
click at [915, 274] on input "Create Publisher" at bounding box center [917, 278] width 114 height 34
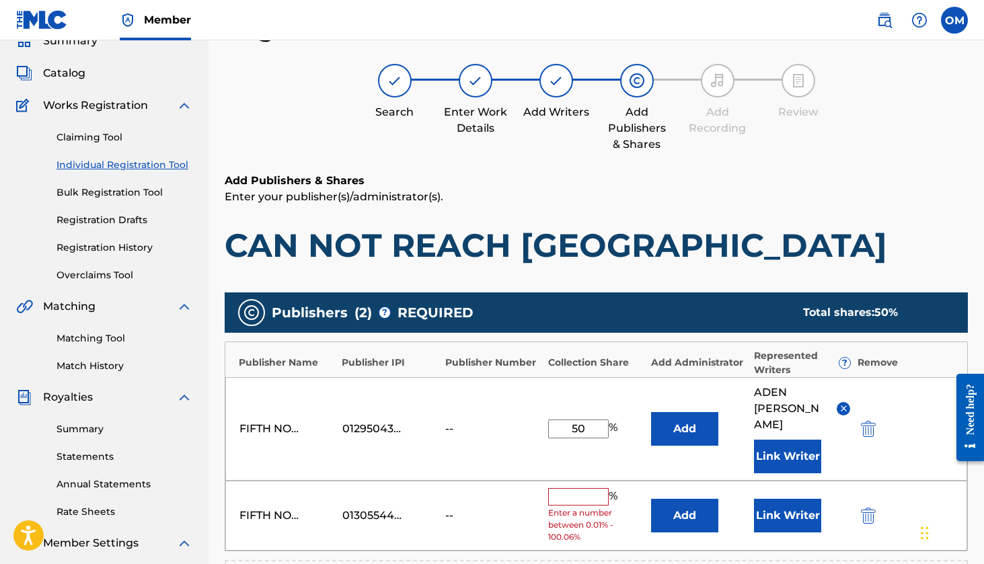
click at [574, 488] on input "text" at bounding box center [578, 496] width 61 height 17
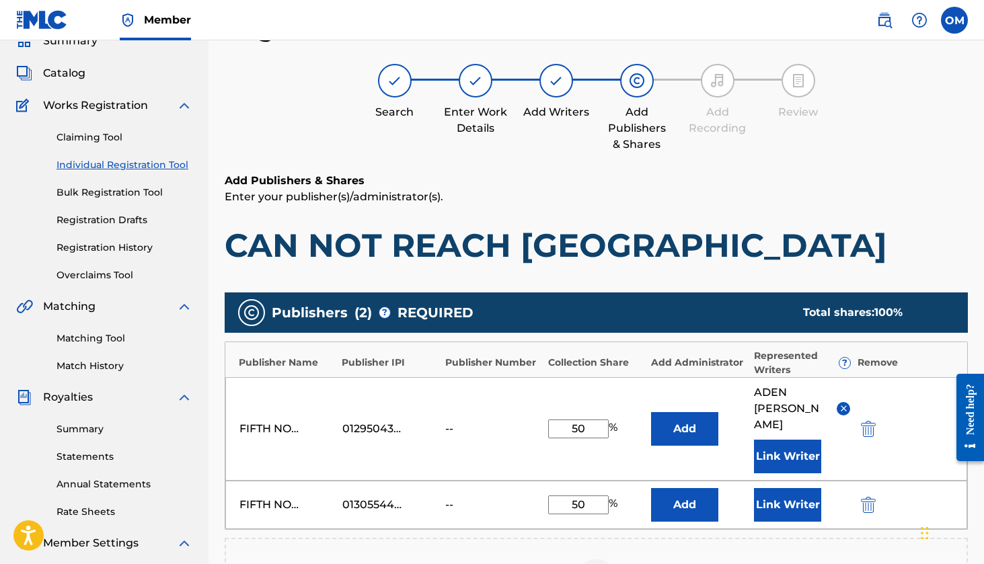
type input "50"
click at [790, 488] on button "Link Writer" at bounding box center [787, 505] width 67 height 34
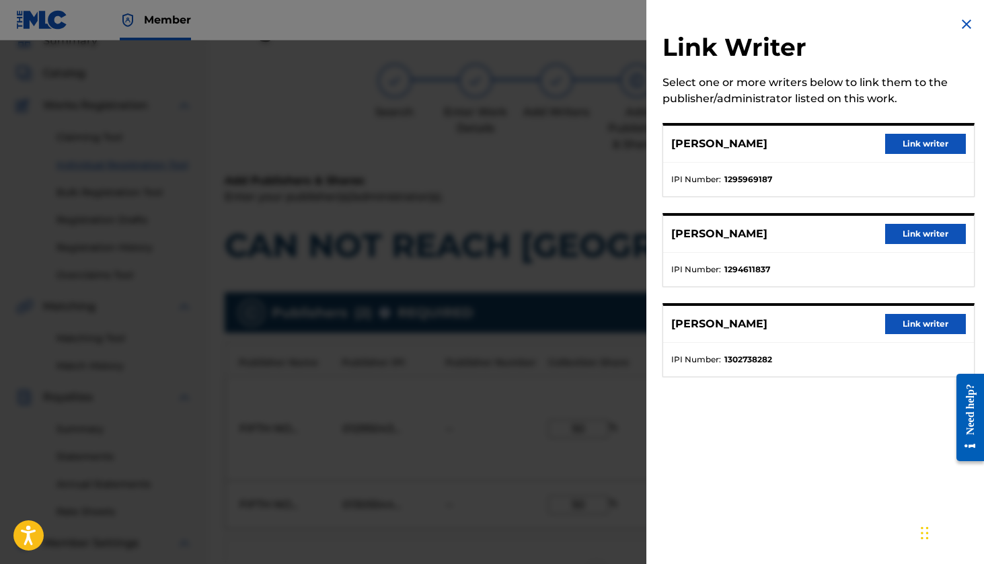
click at [911, 236] on button "Link writer" at bounding box center [925, 234] width 81 height 20
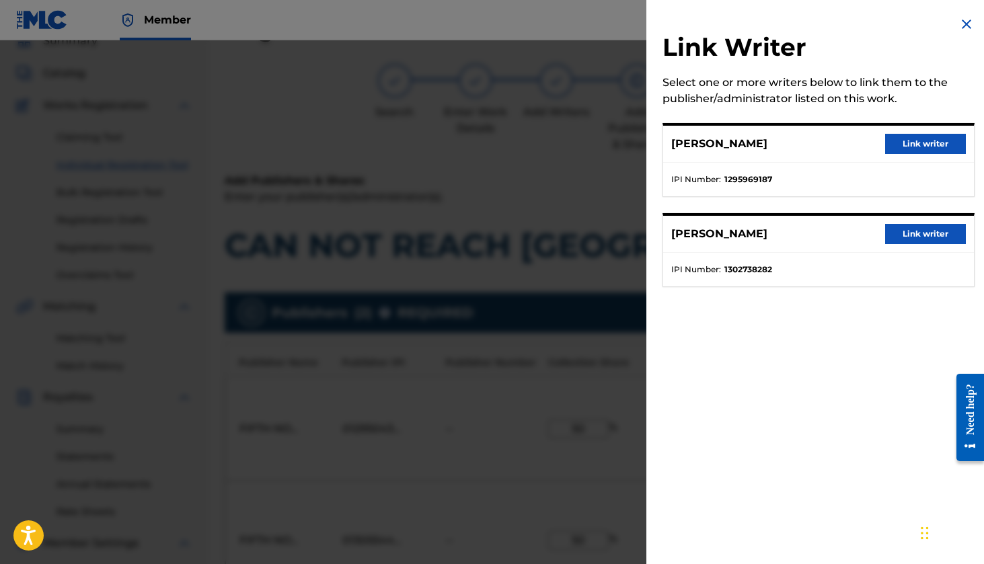
click at [925, 234] on button "Link writer" at bounding box center [925, 234] width 81 height 20
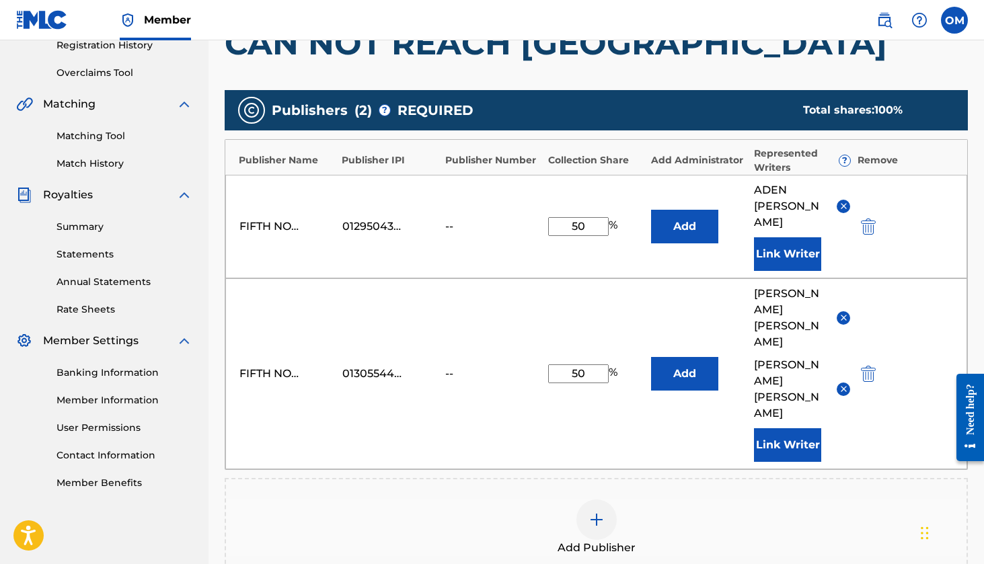
scroll to position [385, 0]
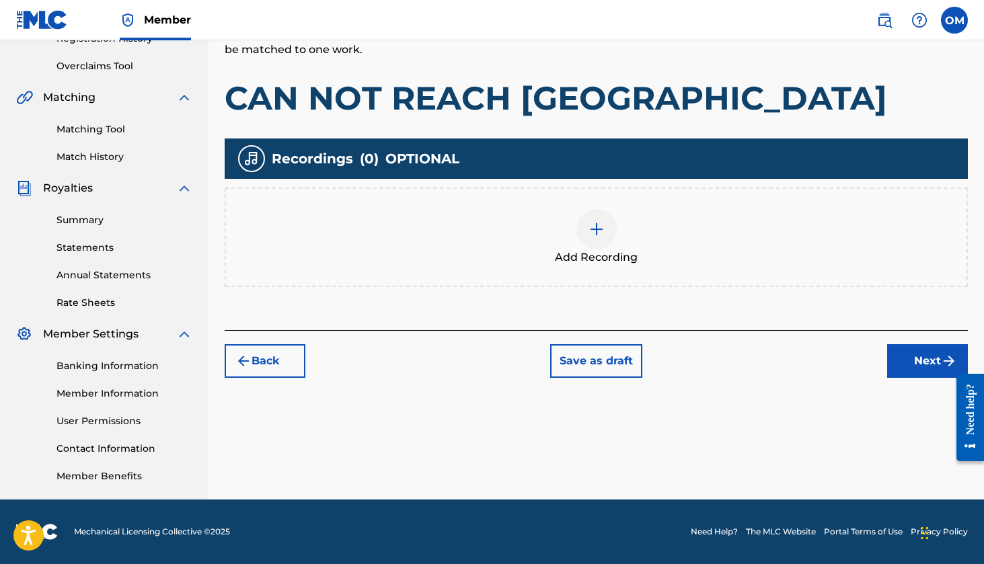
click at [598, 235] on img at bounding box center [597, 229] width 16 height 16
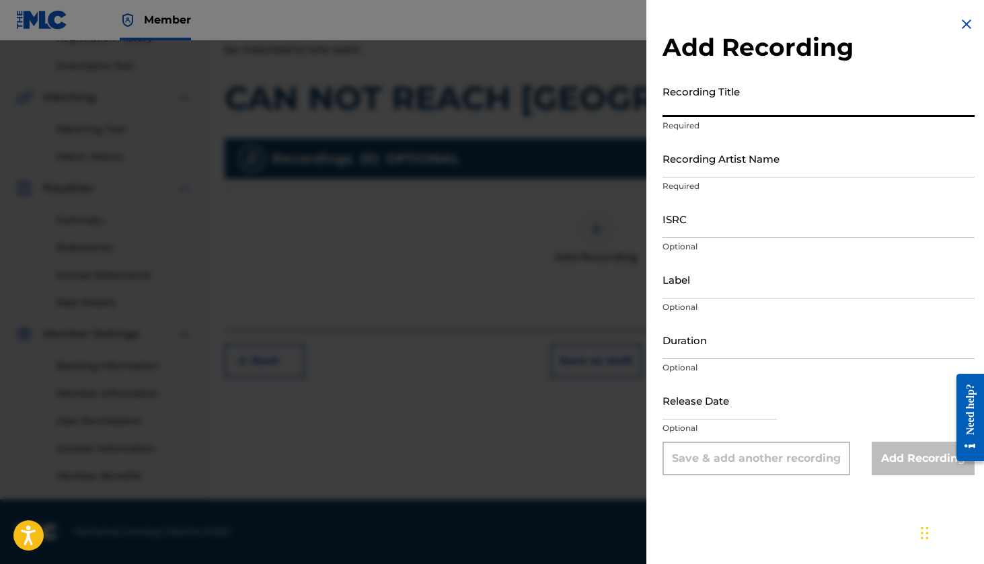
paste input "CAN NOT REACH [GEOGRAPHIC_DATA]"
type input "CAN NOT REACH [GEOGRAPHIC_DATA]"
click at [708, 167] on input "Recording Artist Name" at bounding box center [818, 158] width 312 height 38
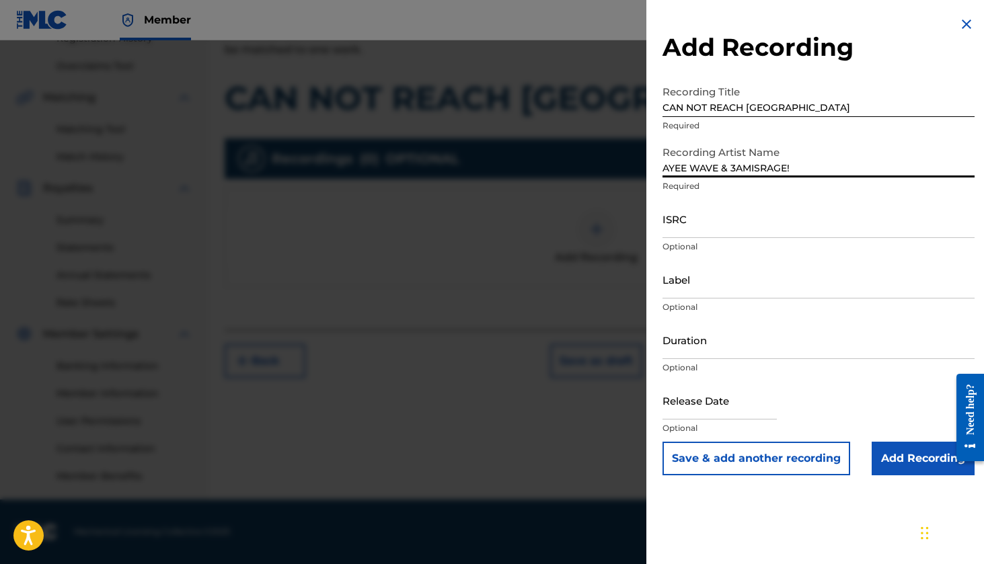
type input "AYEE WAVE & 3AMISRAGE!"
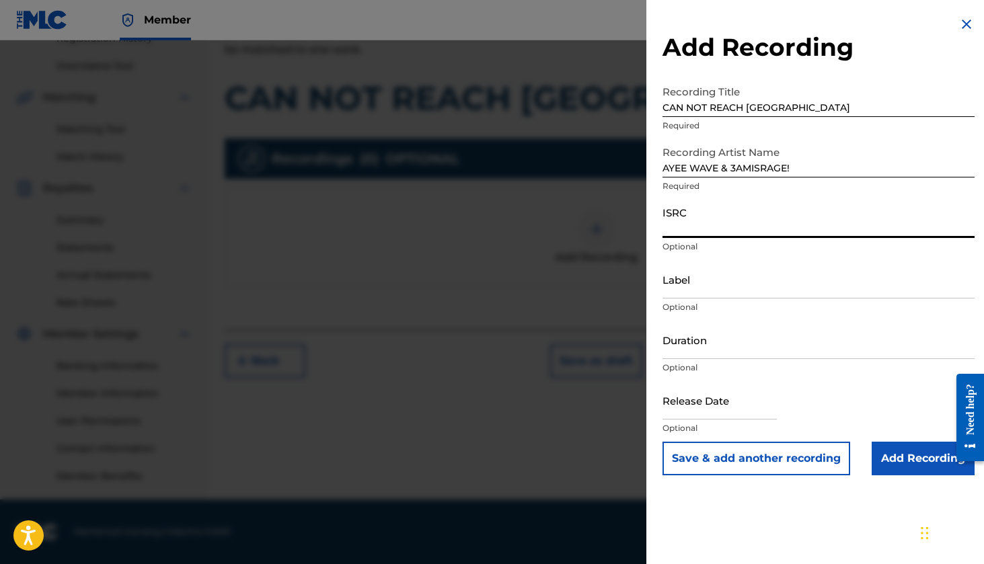
paste input "QMEU32509483"
type input "QMEU32509483"
click at [696, 291] on input "Label" at bounding box center [818, 279] width 312 height 38
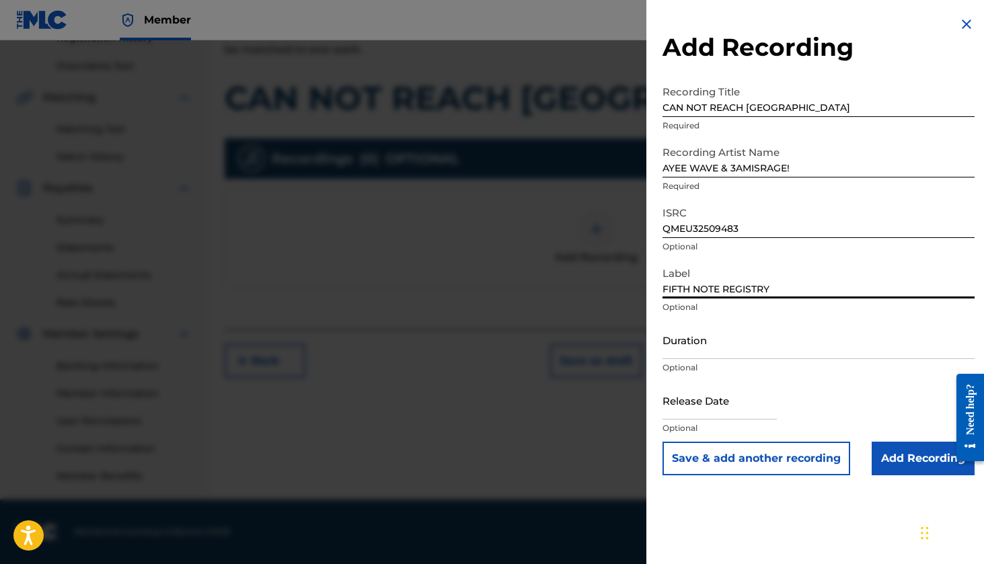
type input "FIFTH NOTE REGISTRY"
click at [699, 348] on input "Duration" at bounding box center [818, 340] width 312 height 38
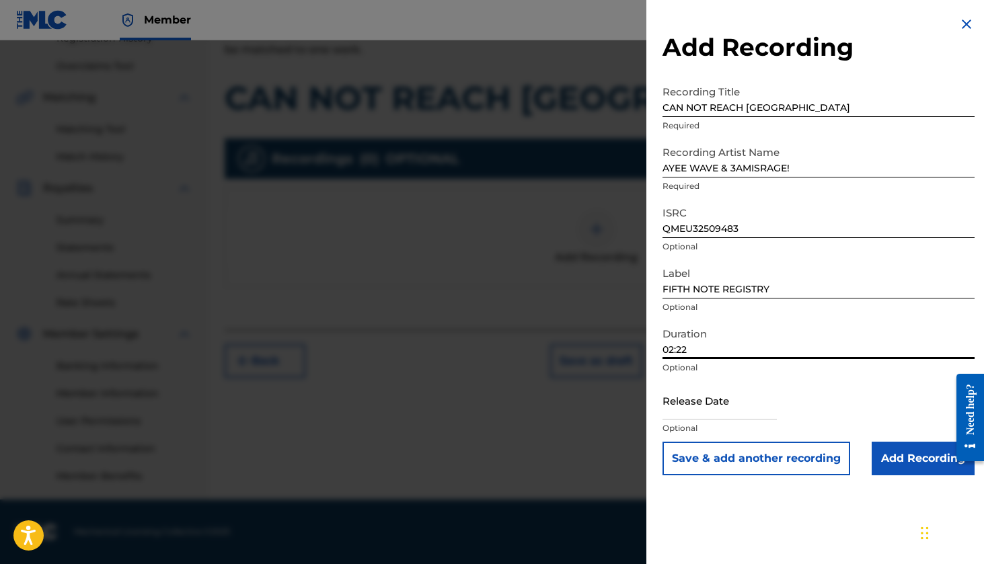
type input "02:22"
click at [747, 407] on input "text" at bounding box center [719, 400] width 114 height 38
select select "7"
select select "2025"
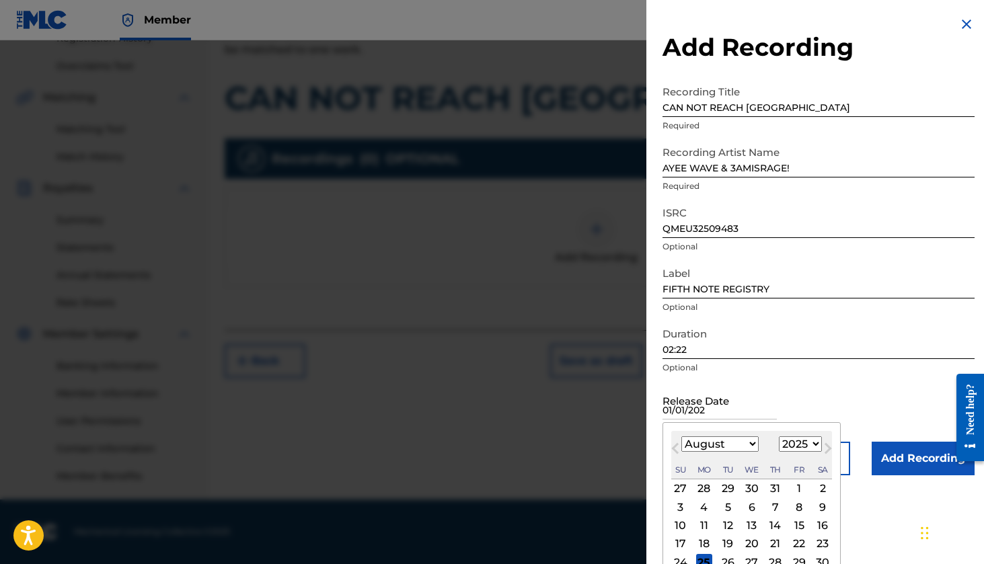
type input "[DATE]"
click at [864, 379] on div "Duration 02:22 Optional" at bounding box center [818, 351] width 312 height 61
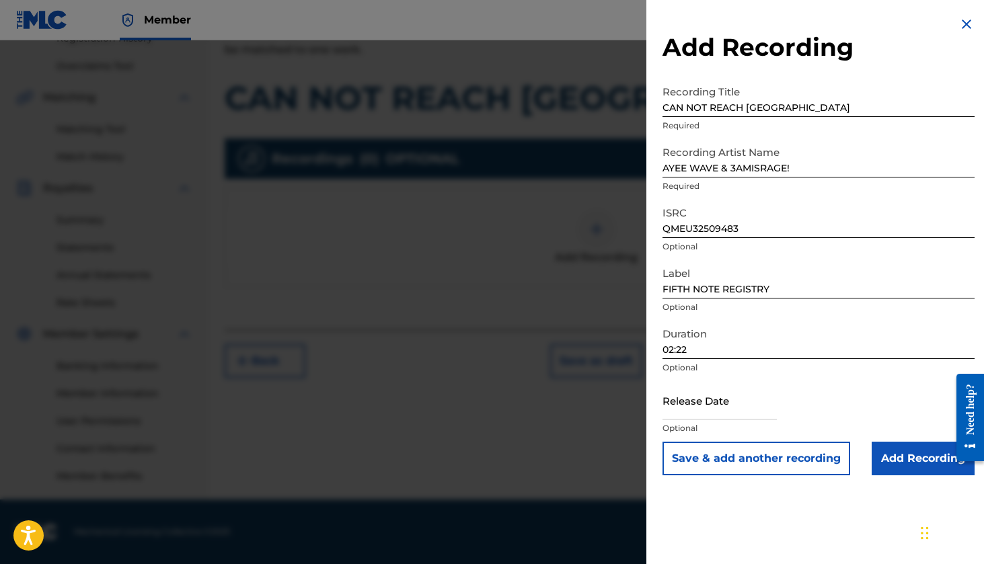
click at [723, 404] on input "text" at bounding box center [719, 400] width 114 height 38
select select "7"
select select "2025"
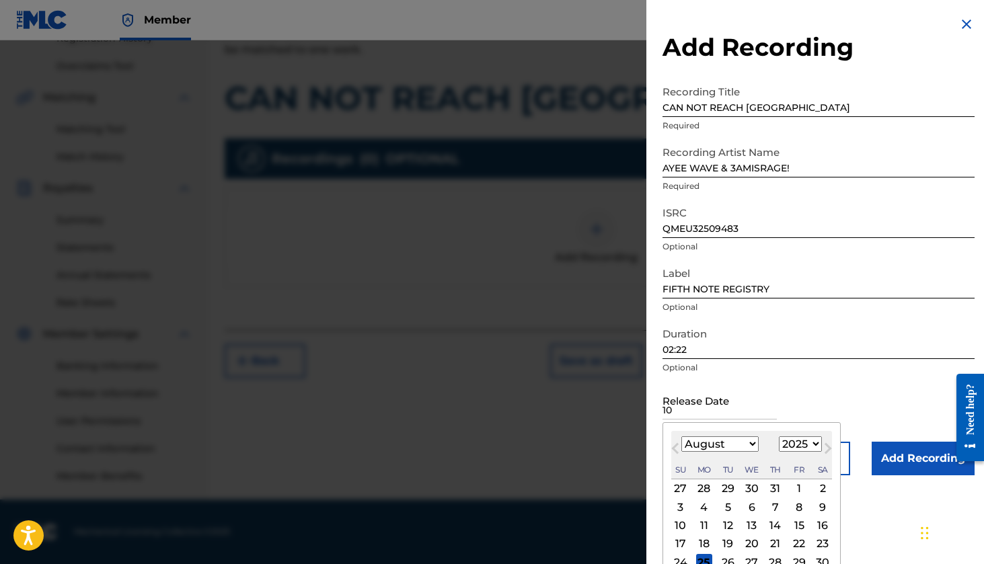
type input "1"
type input "[DATE]"
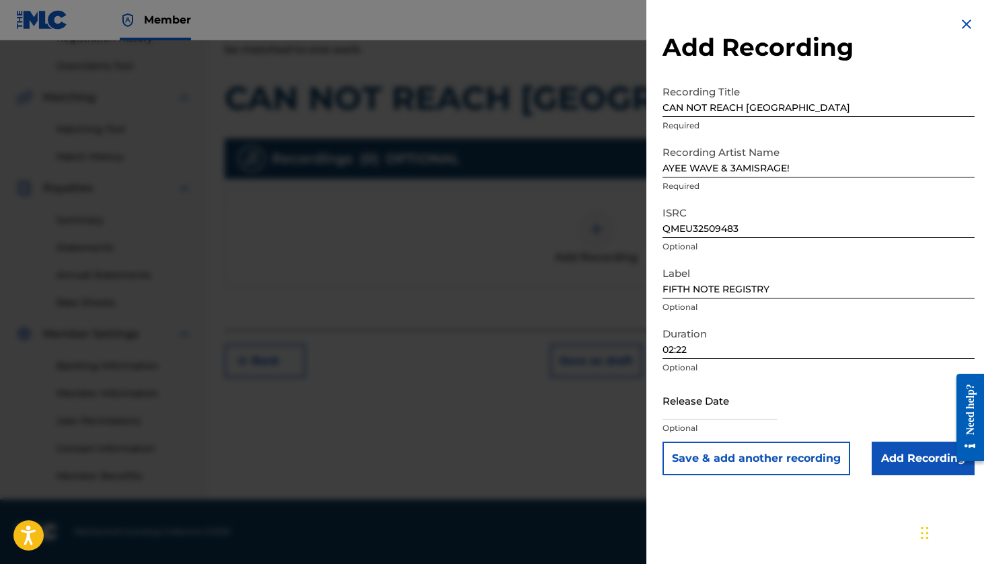
click at [833, 397] on div "Release Date Optional" at bounding box center [818, 411] width 312 height 61
click at [745, 415] on input "text" at bounding box center [719, 400] width 114 height 38
select select "7"
select select "2025"
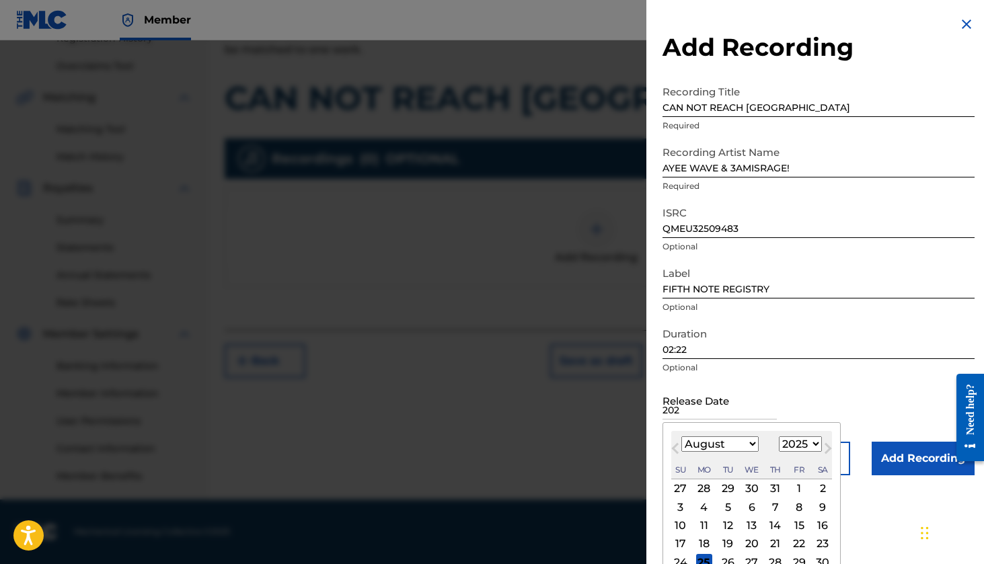
type input "2025"
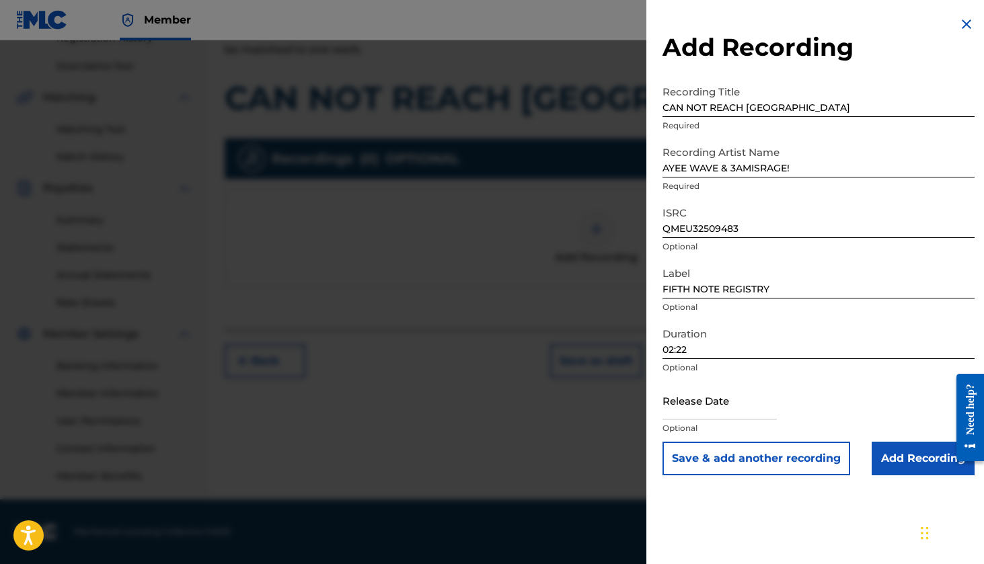
click at [847, 380] on div "Duration 02:22 Optional" at bounding box center [818, 351] width 312 height 61
click at [899, 460] on input "Add Recording" at bounding box center [923, 459] width 103 height 34
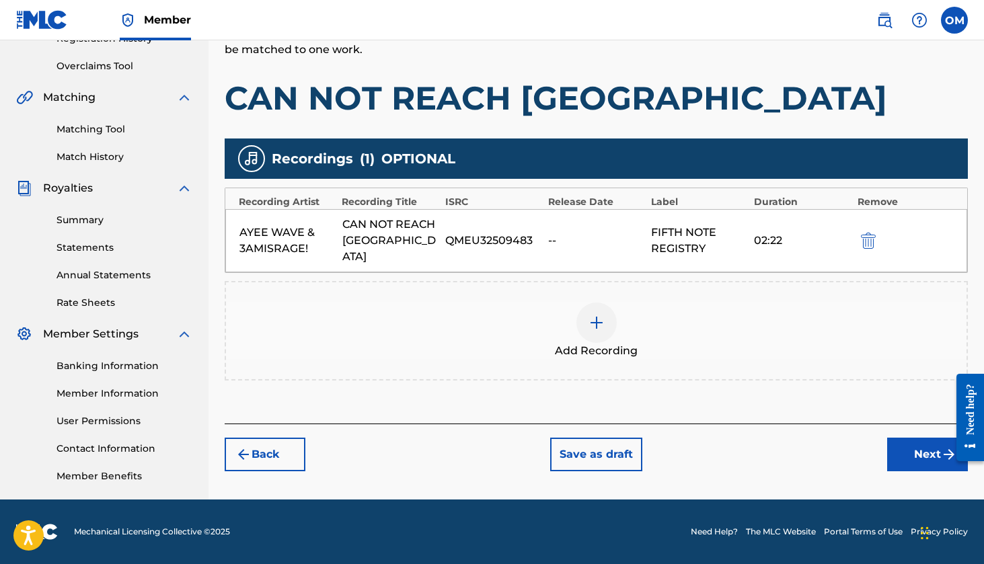
click at [919, 443] on button "Next" at bounding box center [927, 455] width 81 height 34
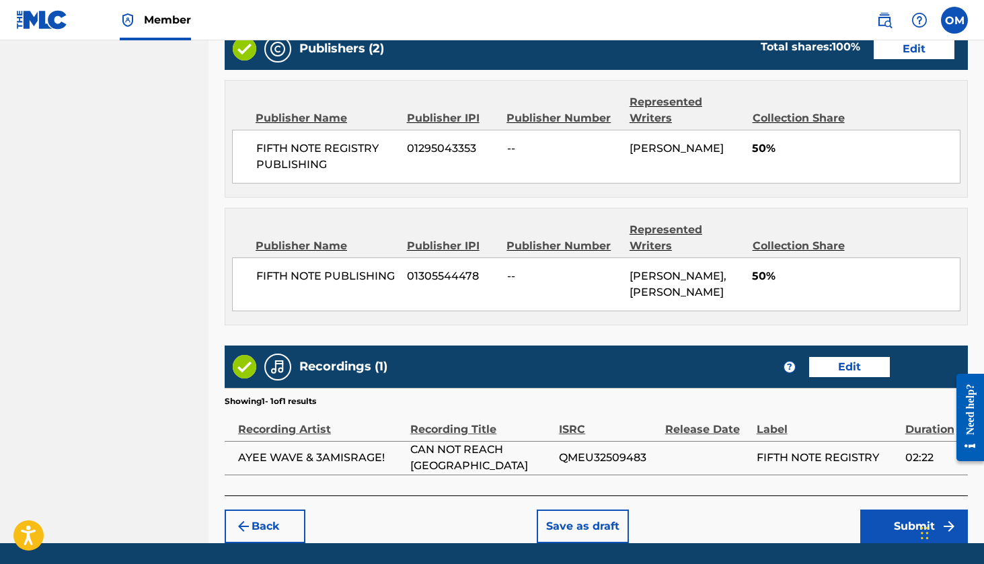
scroll to position [839, 0]
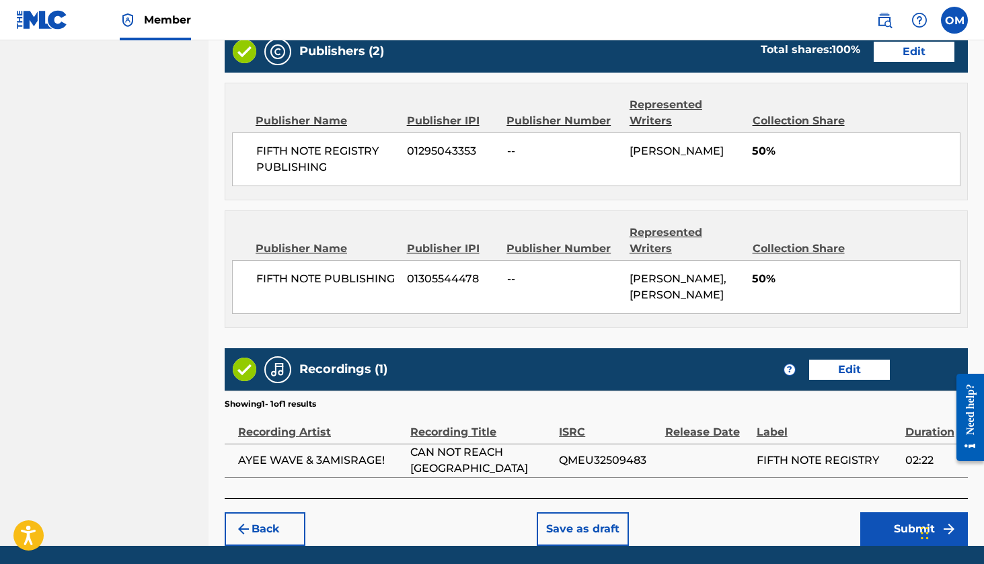
click at [890, 50] on button "Edit" at bounding box center [914, 52] width 81 height 20
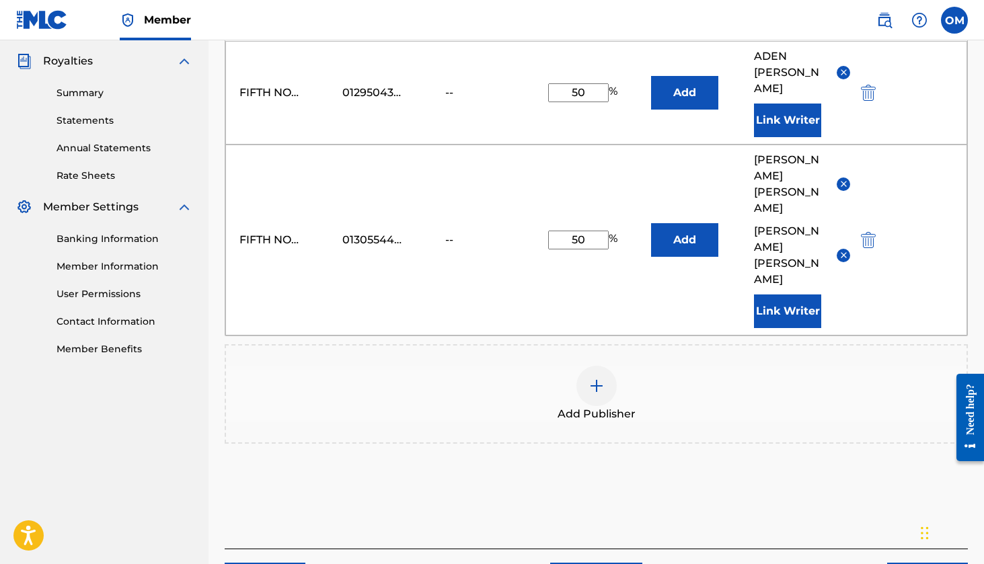
click at [687, 79] on button "Add" at bounding box center [684, 93] width 67 height 34
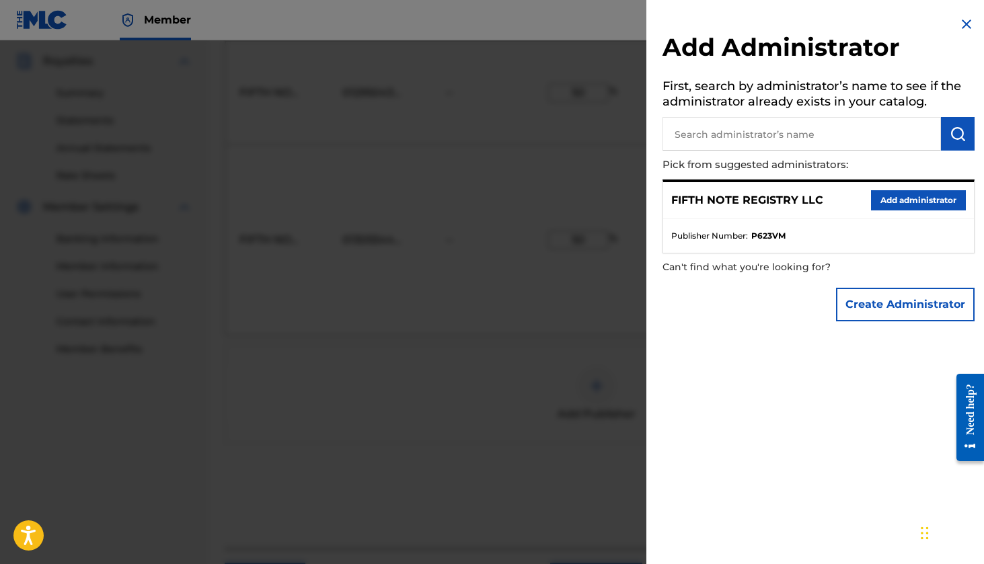
click at [959, 24] on img at bounding box center [966, 24] width 16 height 16
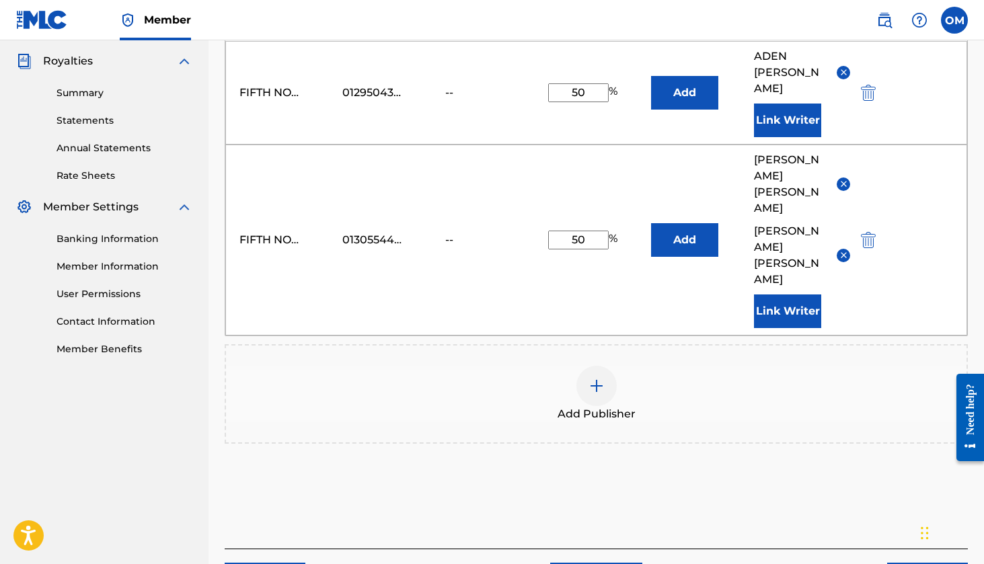
click at [375, 85] on div "01295043353" at bounding box center [372, 93] width 61 height 16
click at [450, 85] on div "--" at bounding box center [475, 93] width 61 height 16
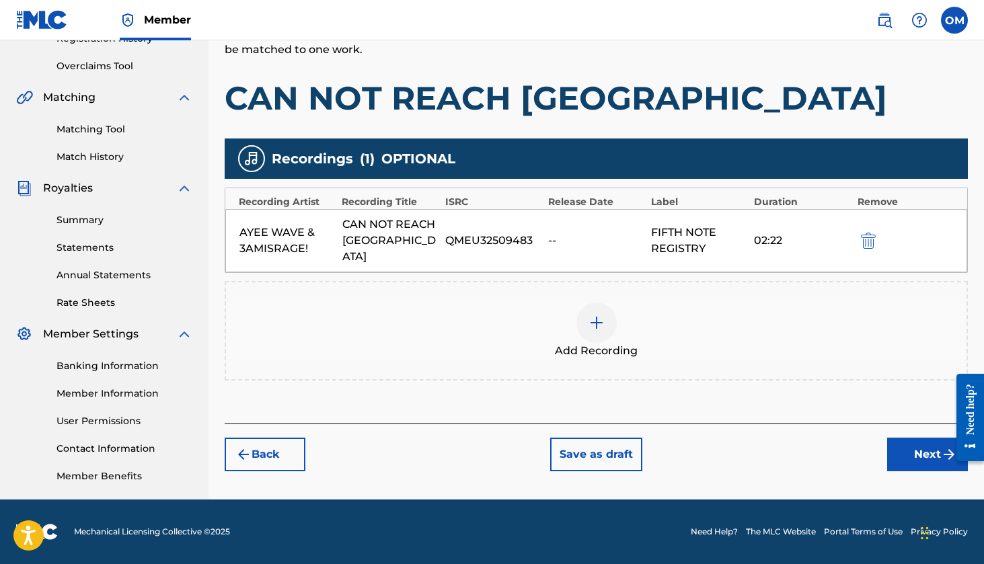
click at [909, 443] on button "Next" at bounding box center [927, 455] width 81 height 34
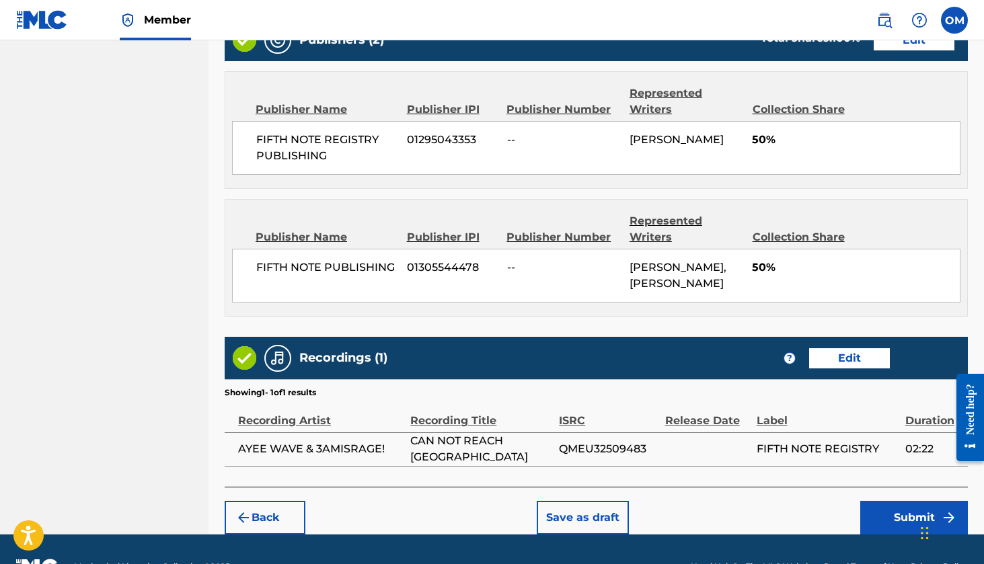
scroll to position [884, 0]
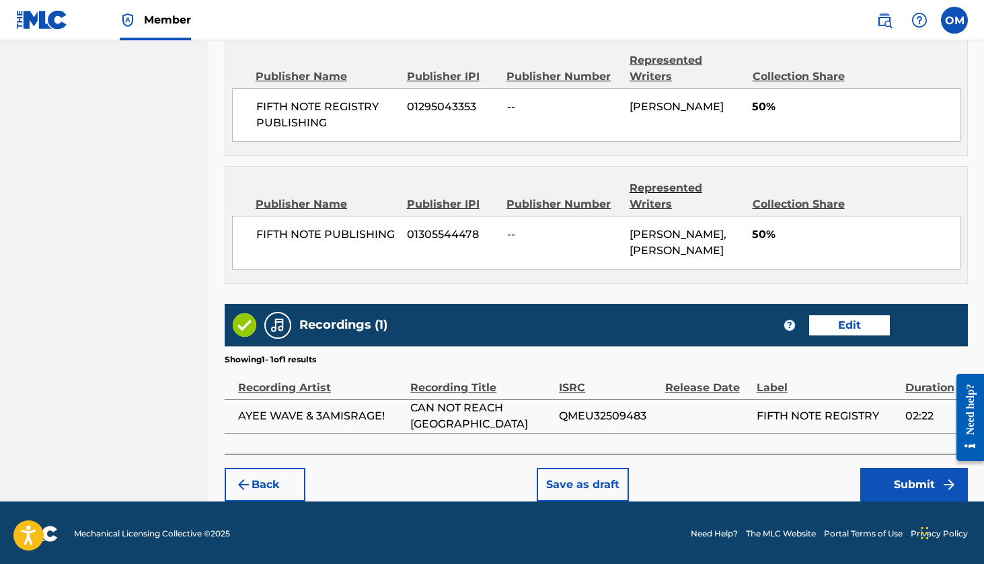
click at [918, 483] on button "Submit" at bounding box center [914, 485] width 108 height 34
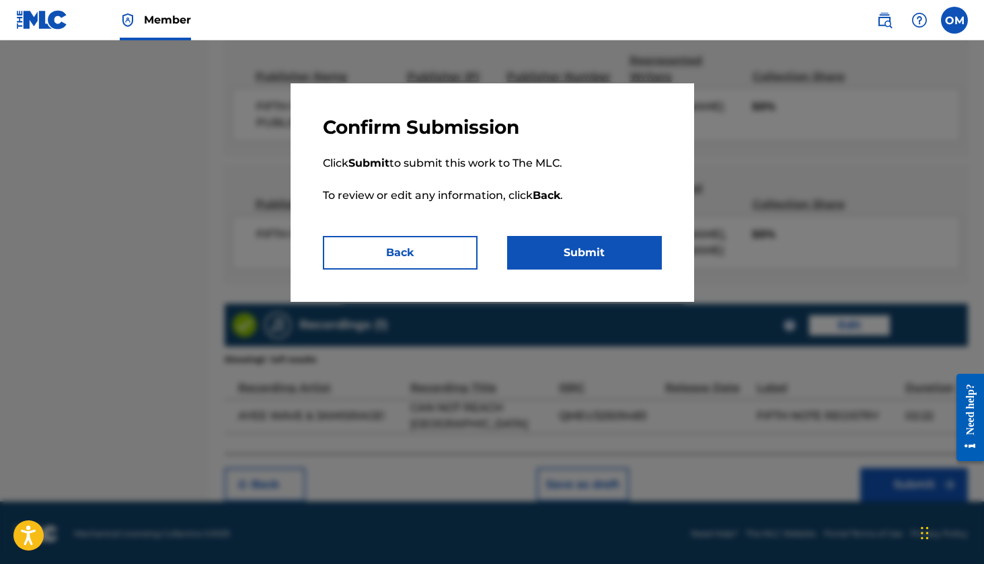
click at [611, 256] on button "Submit" at bounding box center [584, 253] width 155 height 34
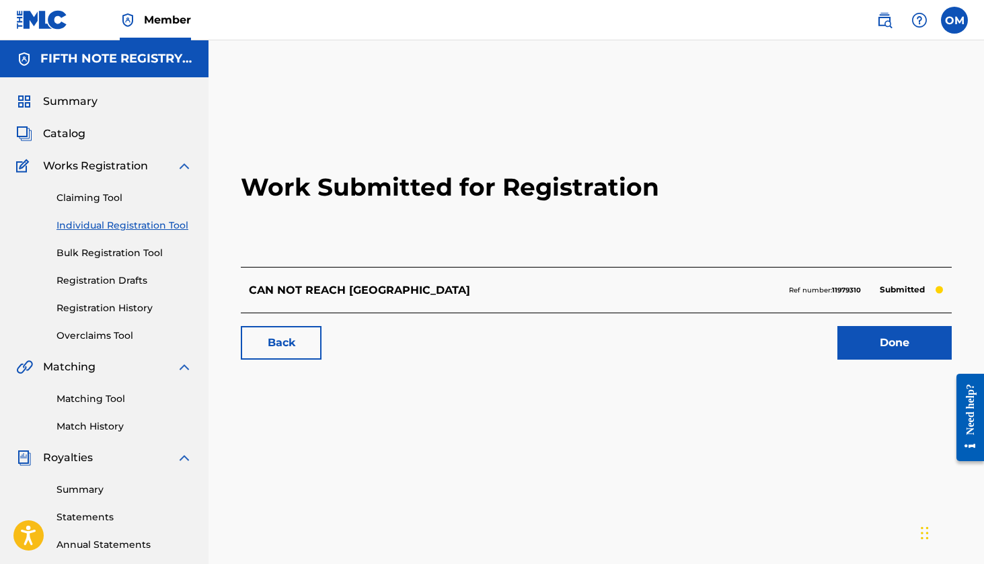
click at [897, 348] on link "Done" at bounding box center [894, 343] width 114 height 34
